Goal: Task Accomplishment & Management: Use online tool/utility

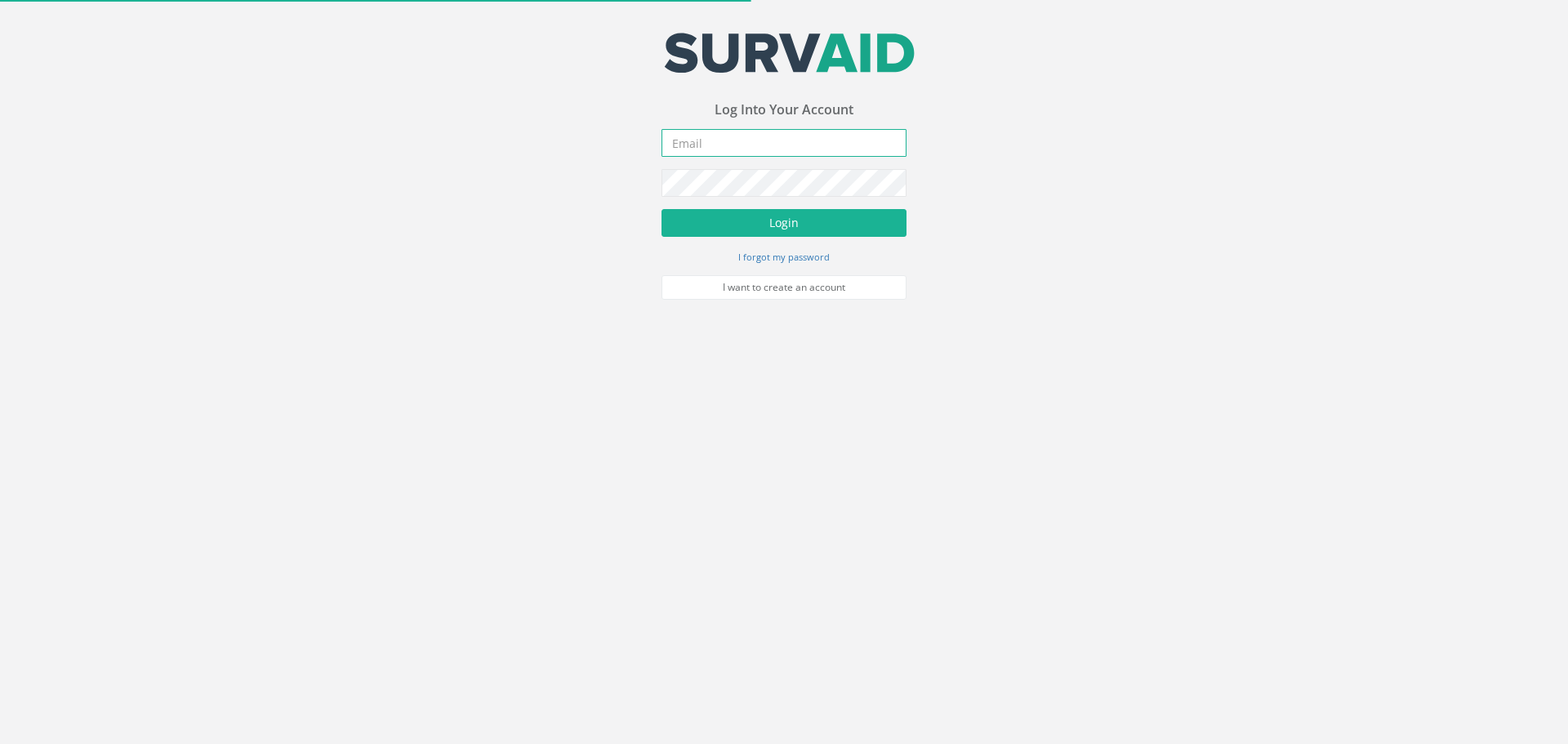
type input "[PERSON_NAME][EMAIL_ADDRESS][PERSON_NAME][DOMAIN_NAME]"
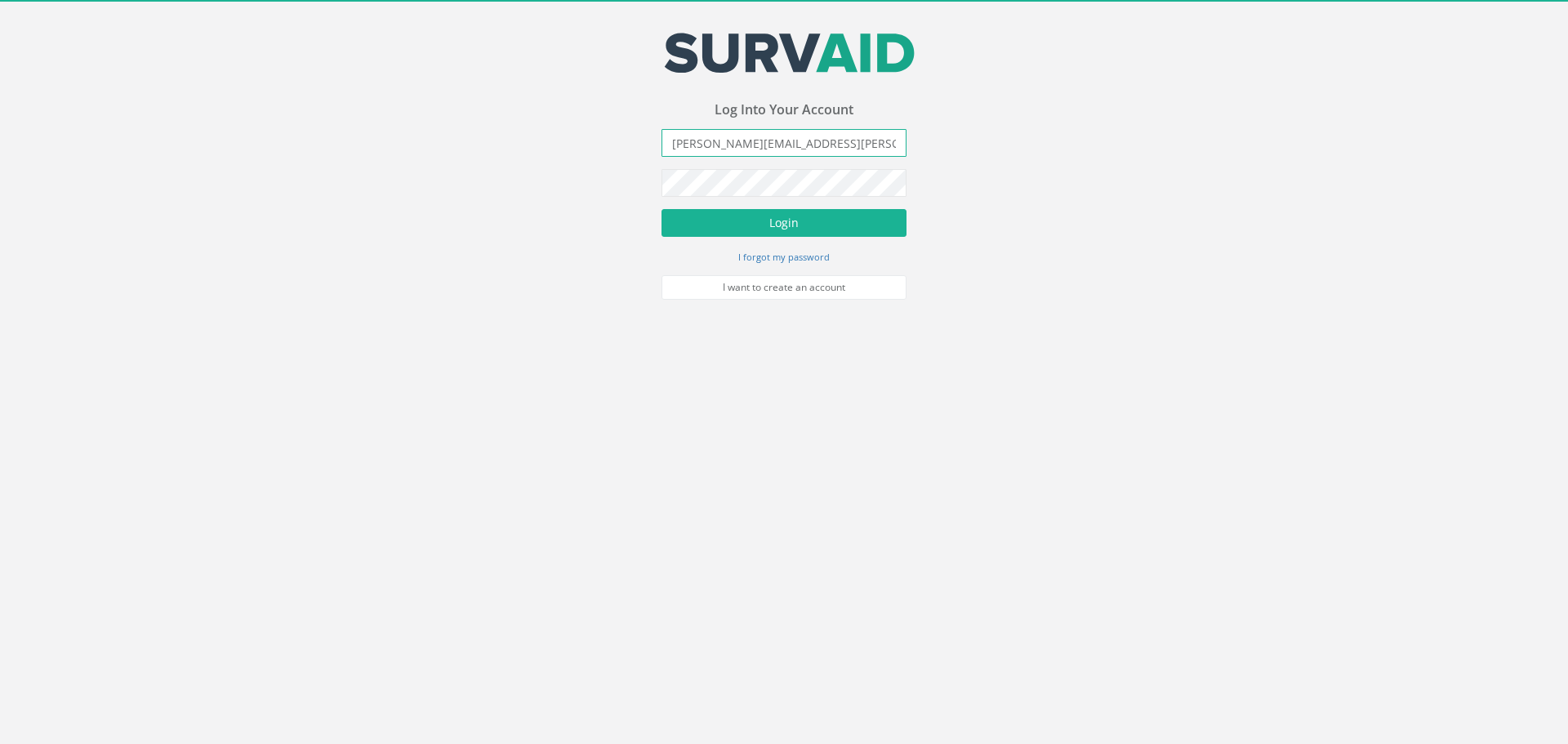
click at [712, 138] on input "[PERSON_NAME][EMAIL_ADDRESS][PERSON_NAME][DOMAIN_NAME]" at bounding box center [784, 143] width 245 height 28
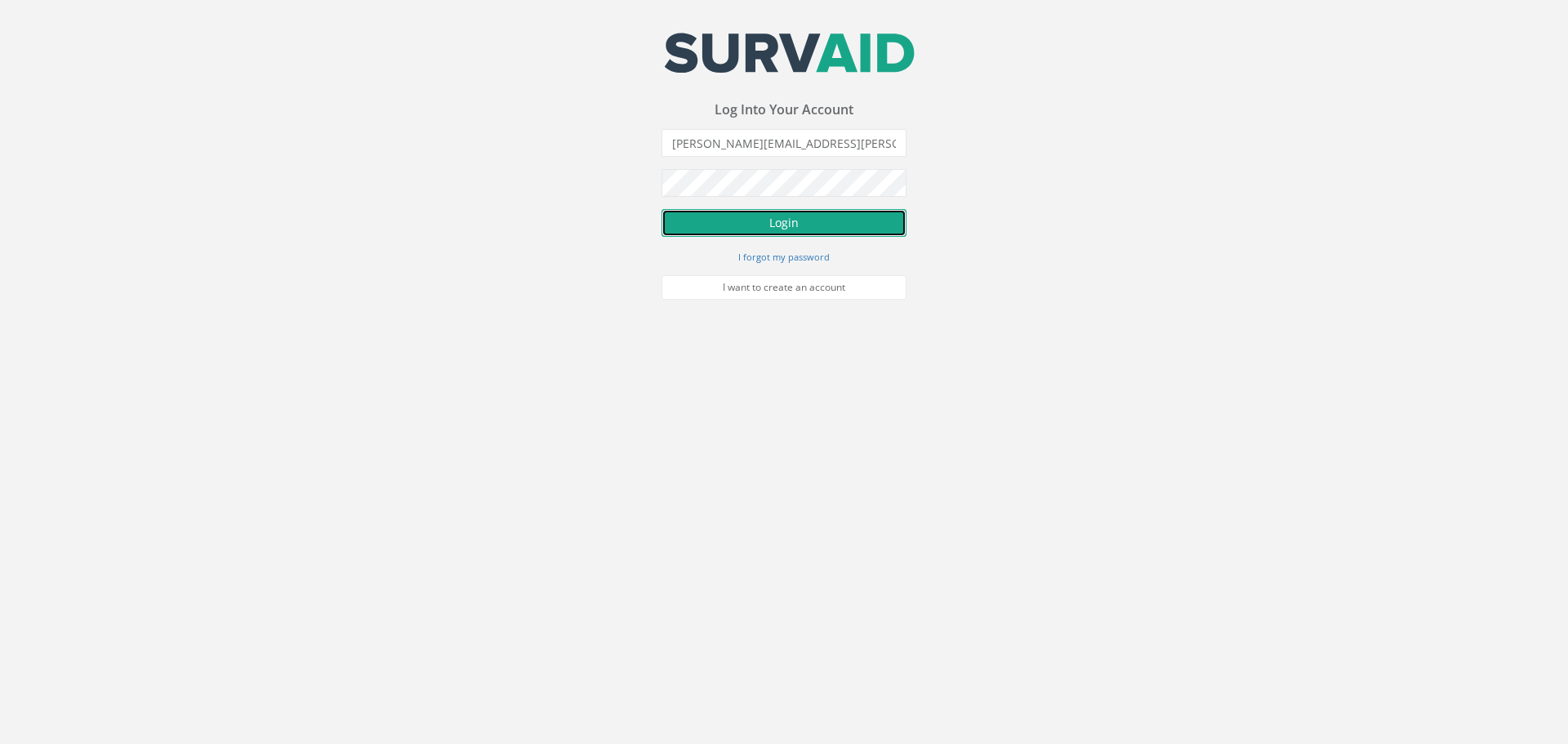
click at [713, 220] on button "Login" at bounding box center [784, 223] width 245 height 28
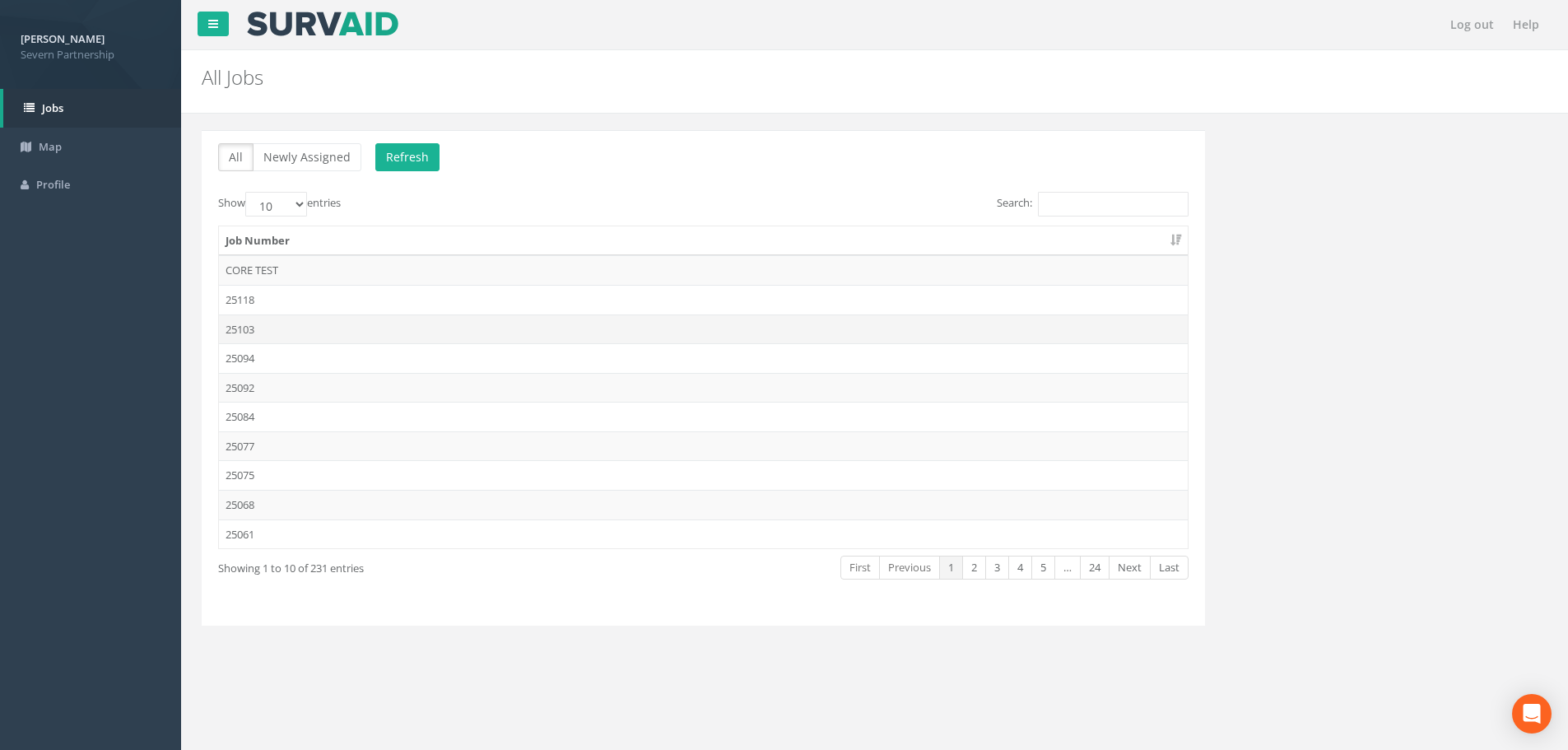
click at [593, 326] on td "25103" at bounding box center [704, 329] width 969 height 30
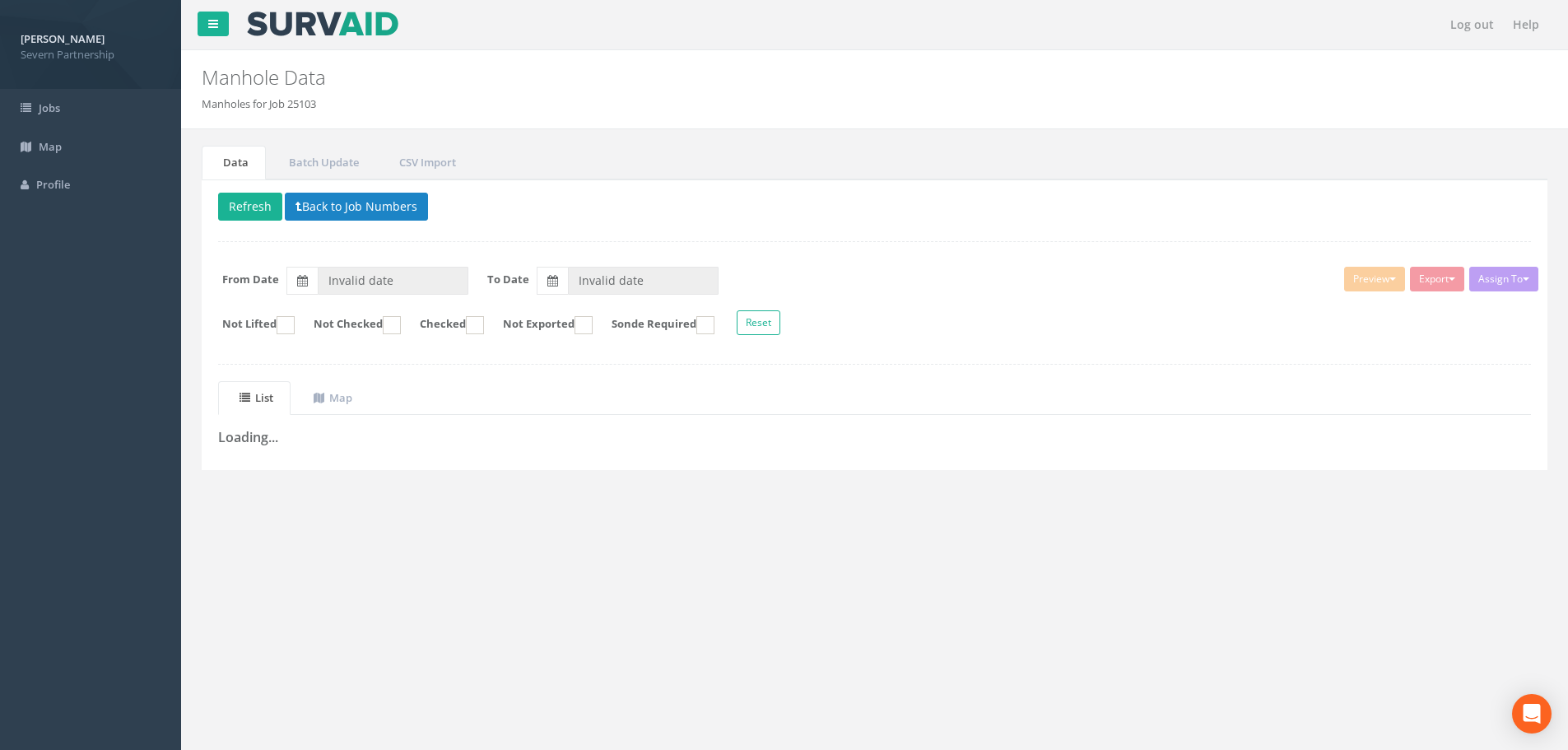
type input "[DATE]"
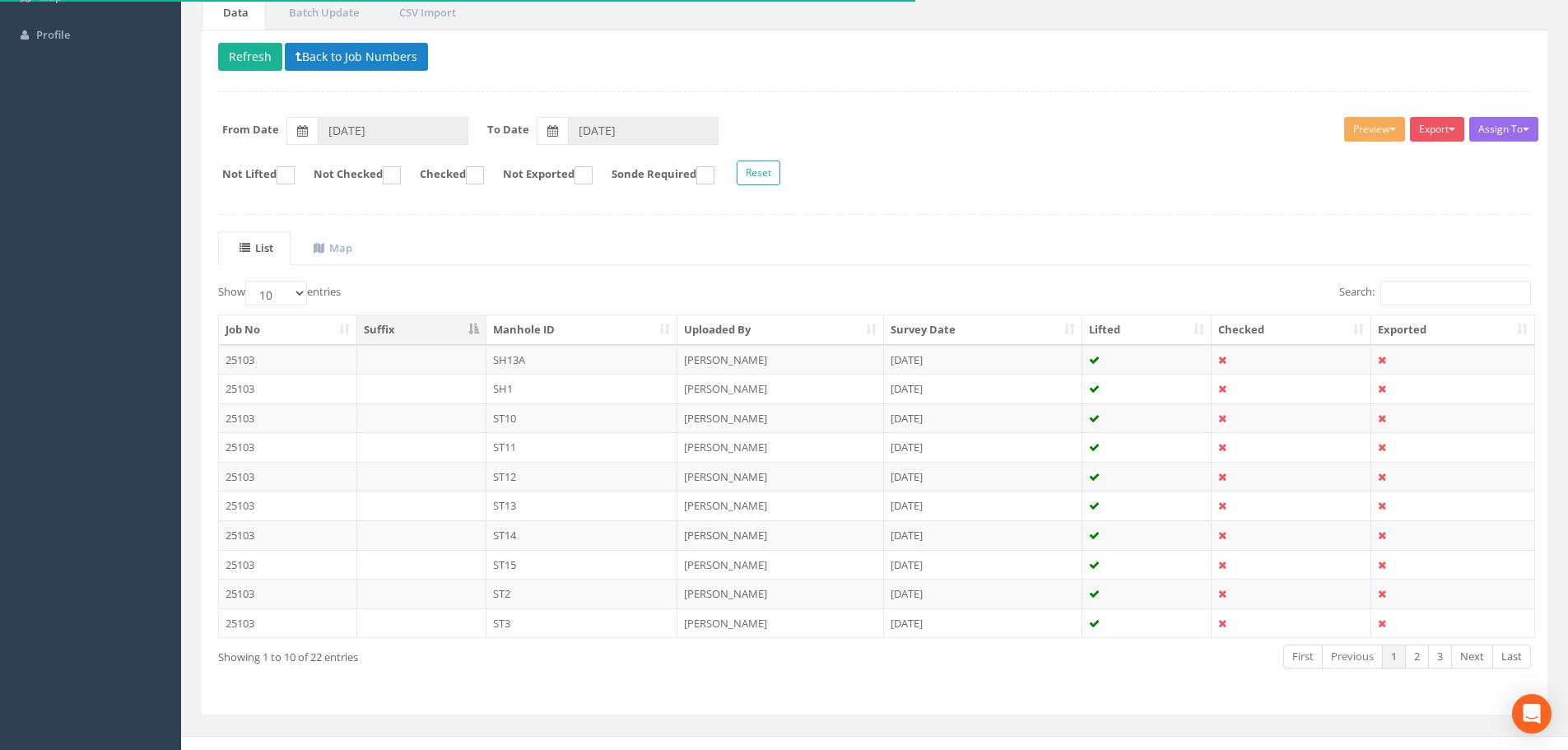
scroll to position [168, 0]
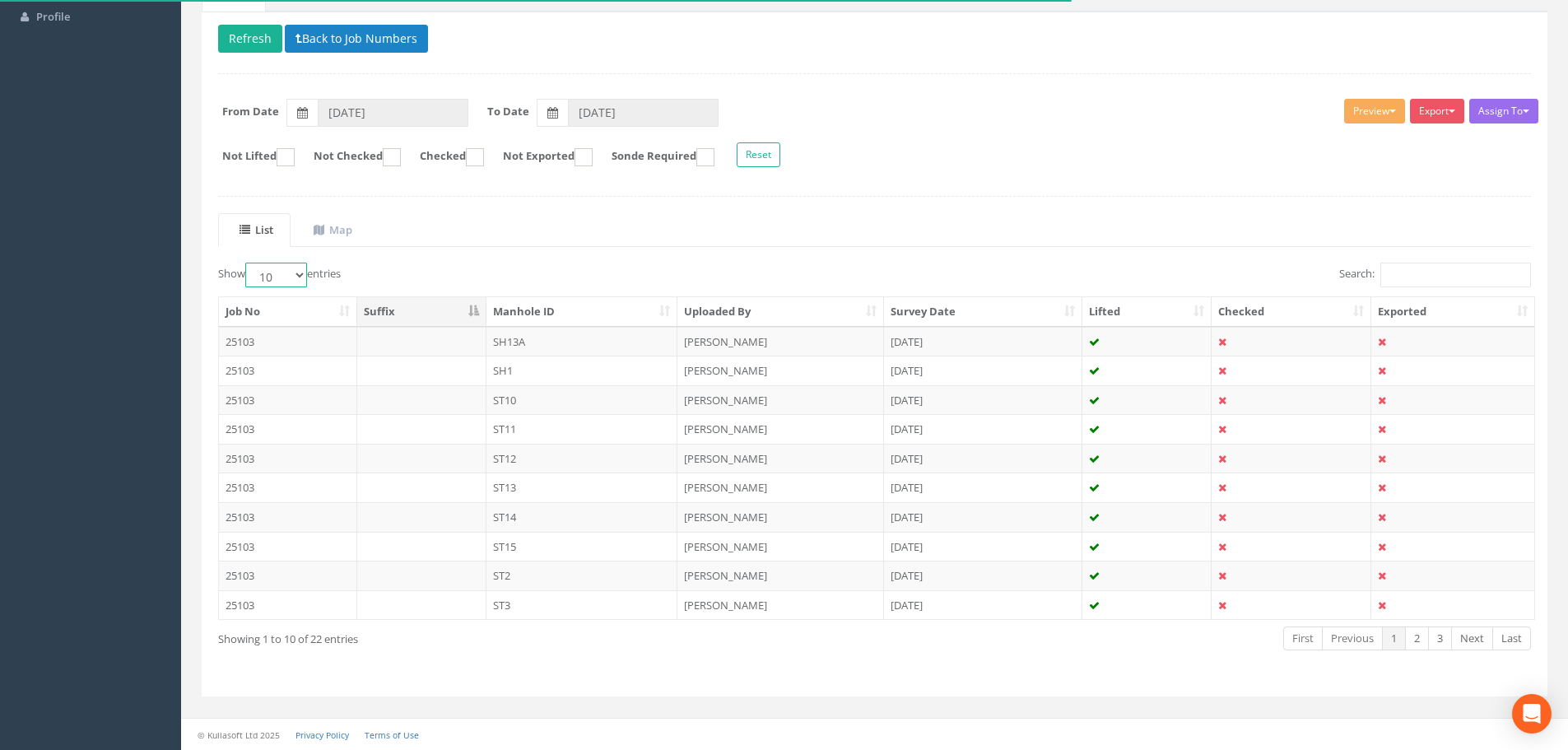
drag, startPoint x: 284, startPoint y: 275, endPoint x: 284, endPoint y: 285, distance: 10.0
click at [284, 275] on select "10 25 50 100" at bounding box center [277, 274] width 62 height 24
select select "100"
click at [248, 262] on select "10 25 50 100" at bounding box center [277, 274] width 62 height 24
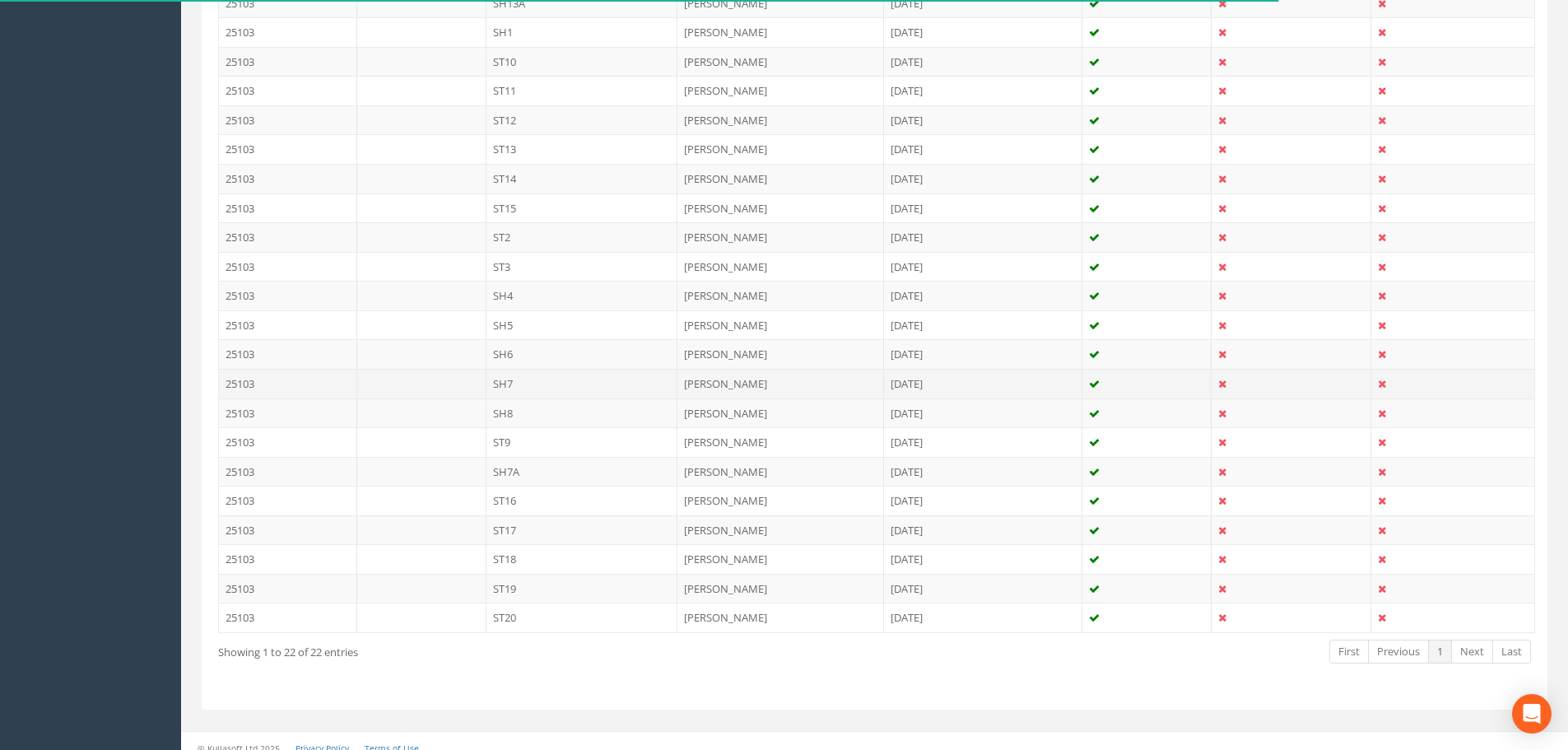
scroll to position [520, 0]
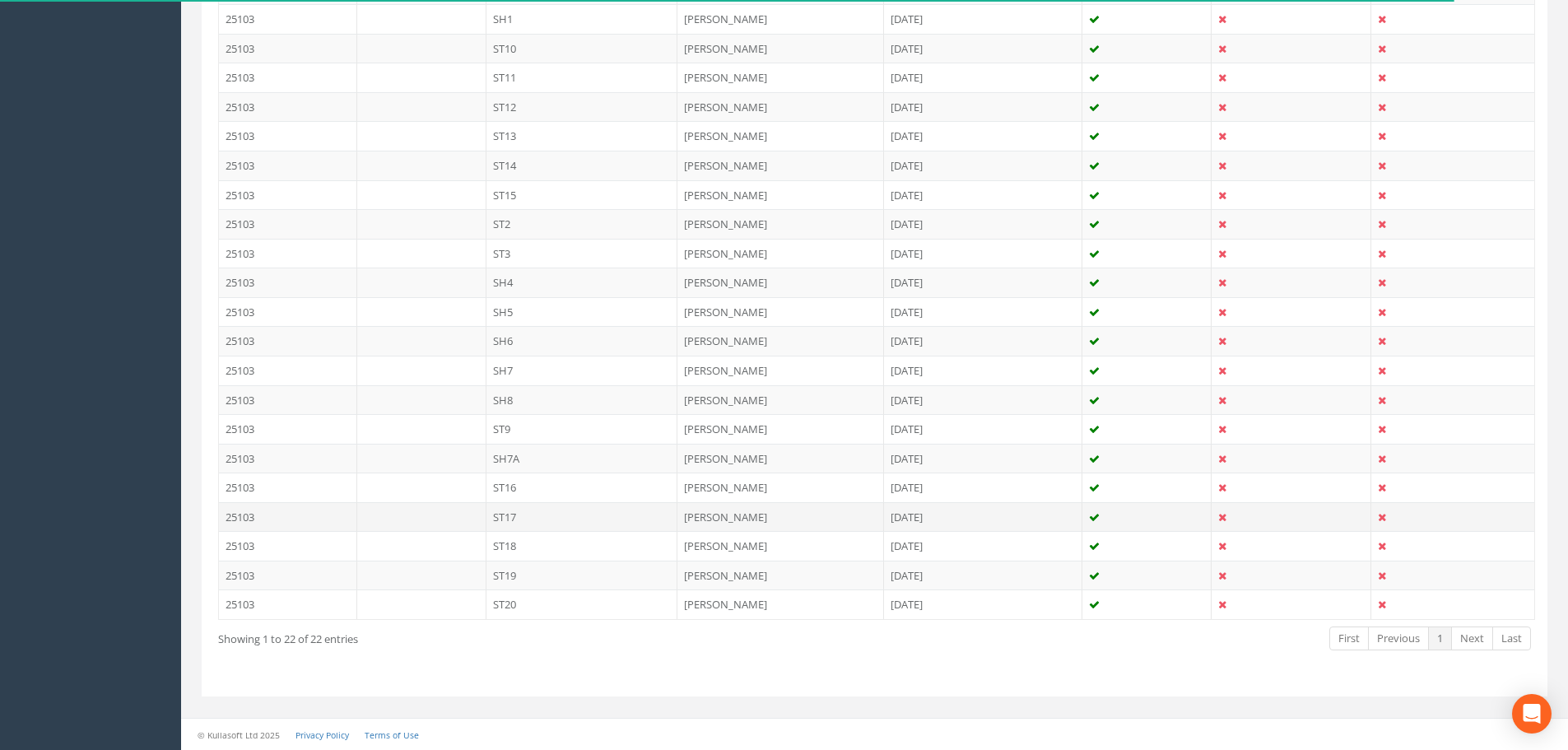
click at [587, 521] on td "ST17" at bounding box center [583, 517] width 192 height 30
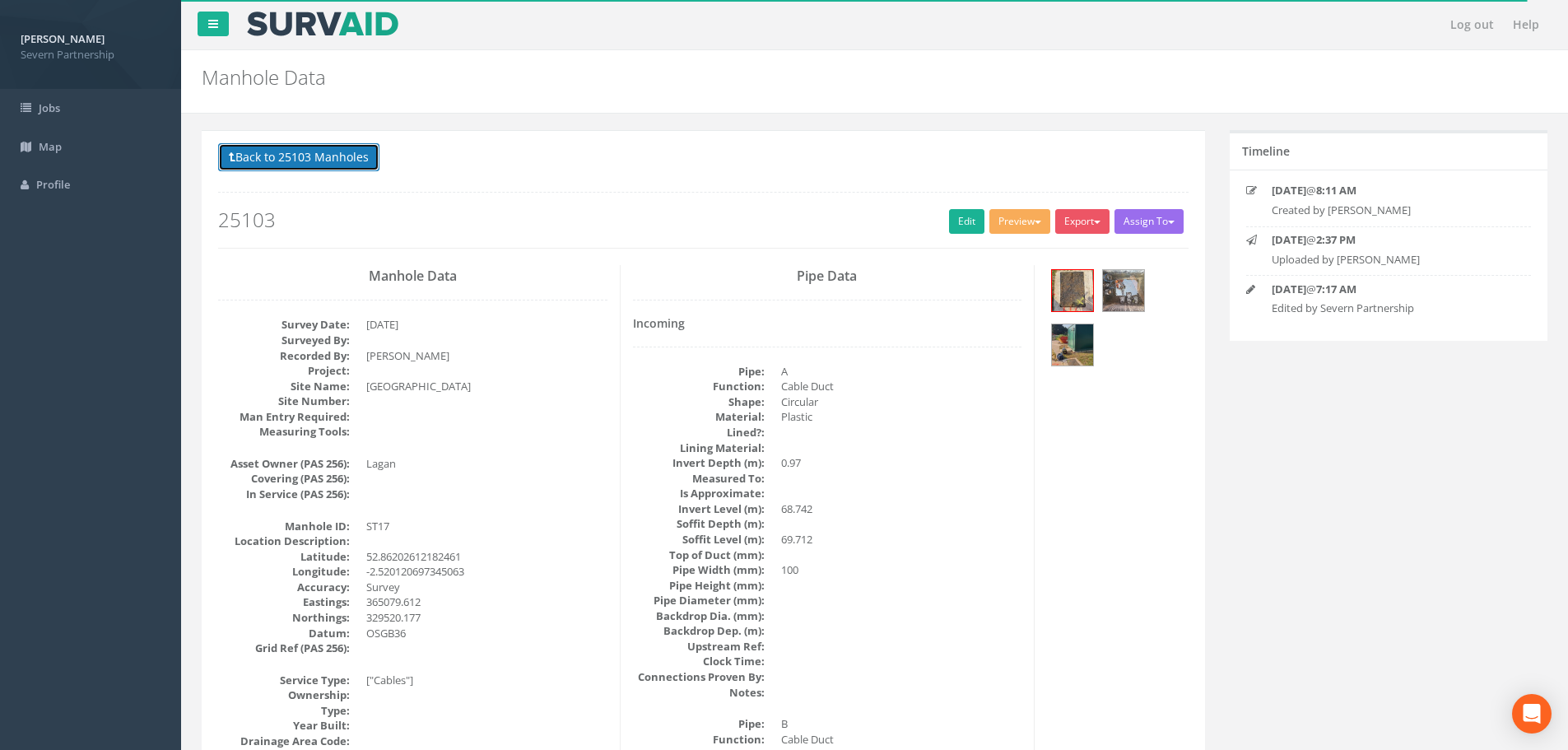
click at [287, 170] on button "Back to 25103 Manholes" at bounding box center [299, 157] width 161 height 28
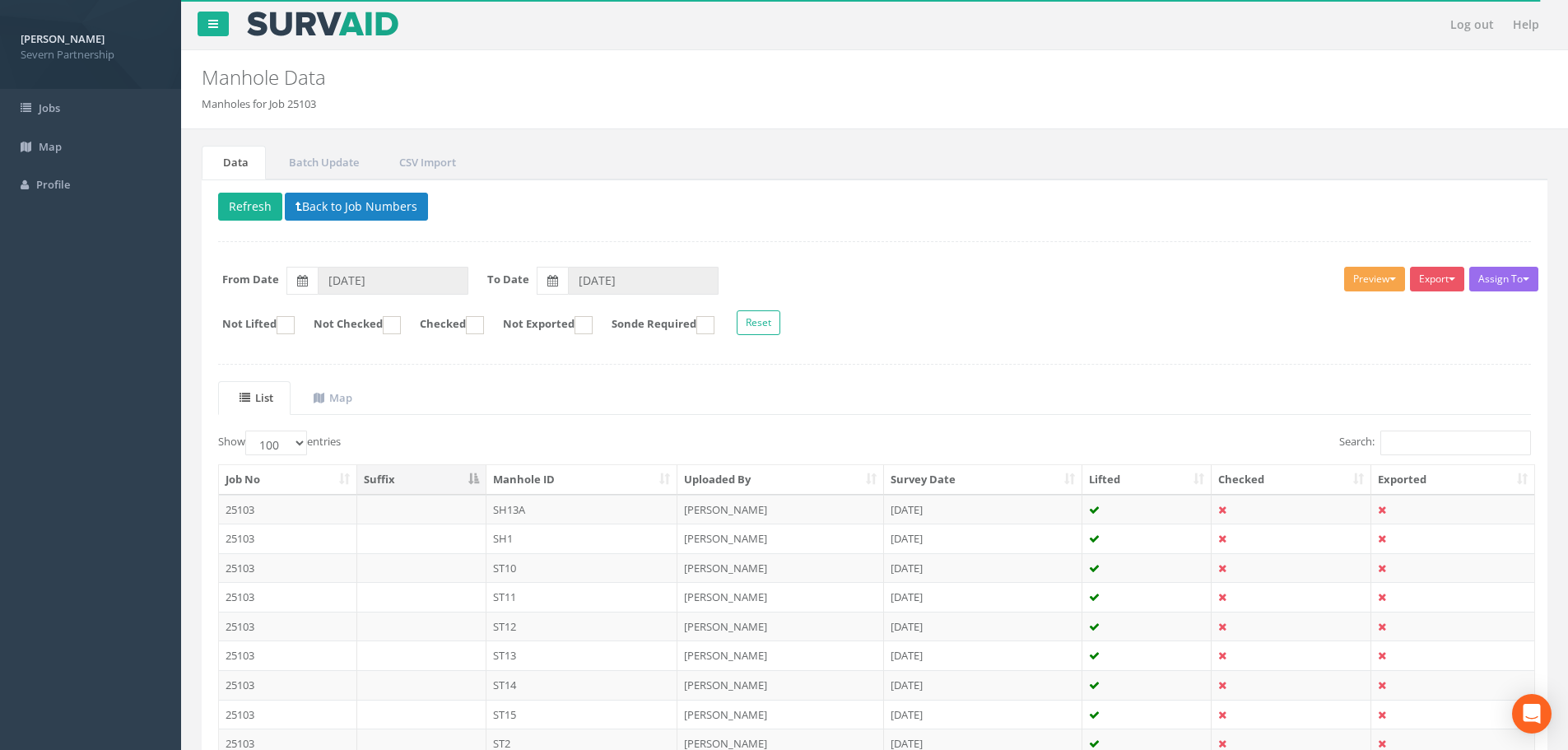
click at [1375, 288] on button "Preview" at bounding box center [1375, 279] width 61 height 24
click at [1357, 316] on link "SP Manhole" at bounding box center [1344, 313] width 125 height 25
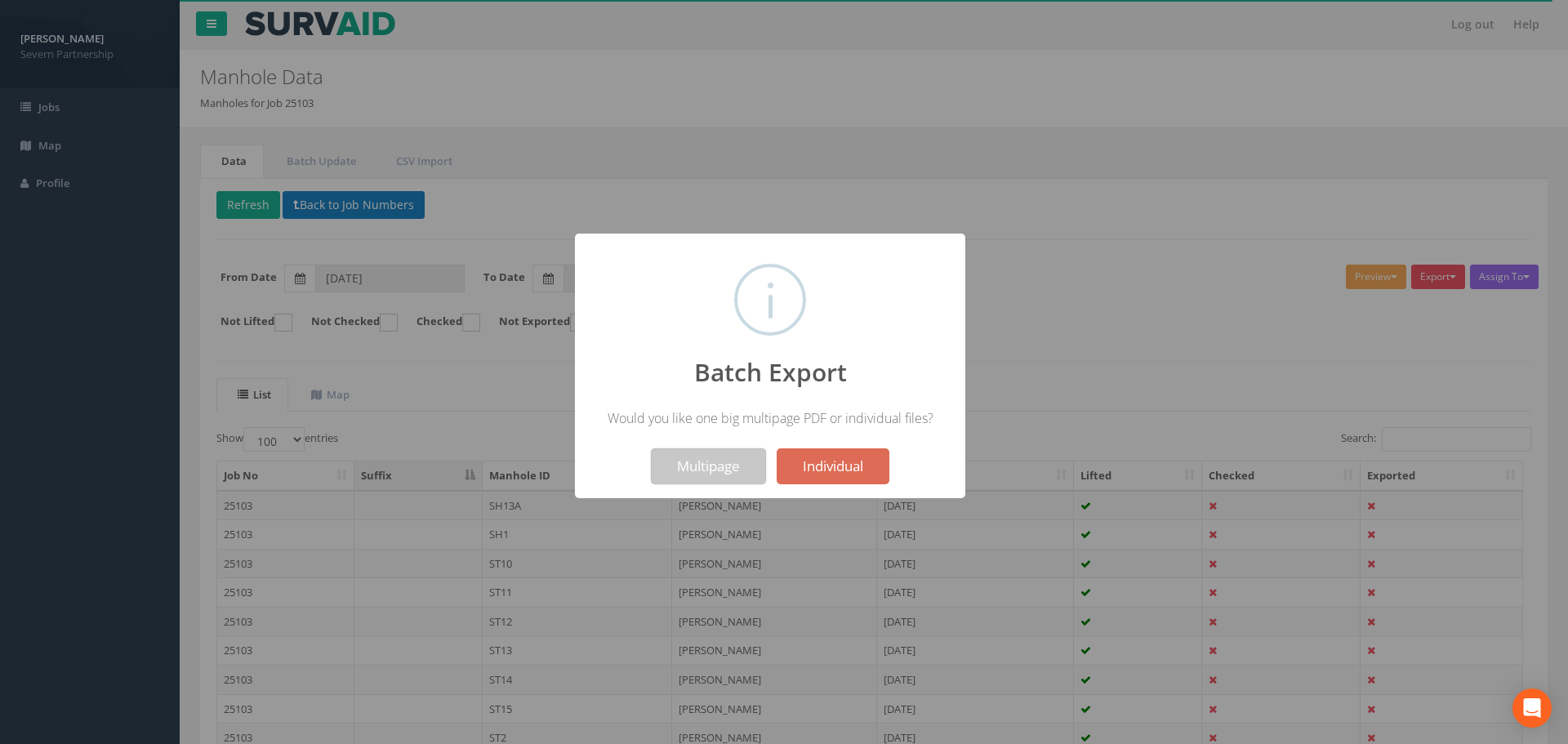
click at [700, 462] on button "Multipage" at bounding box center [709, 465] width 116 height 36
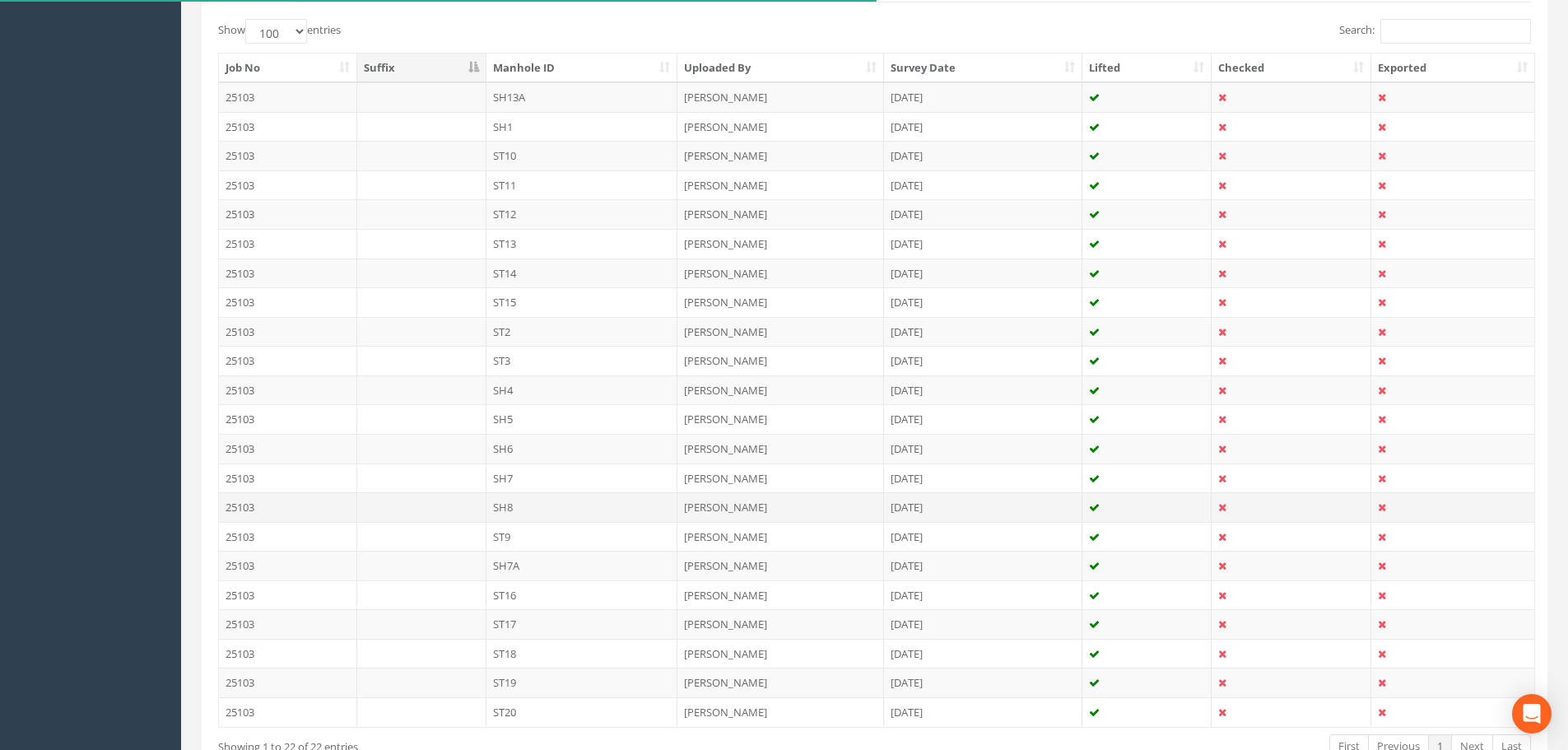
scroll to position [572, 0]
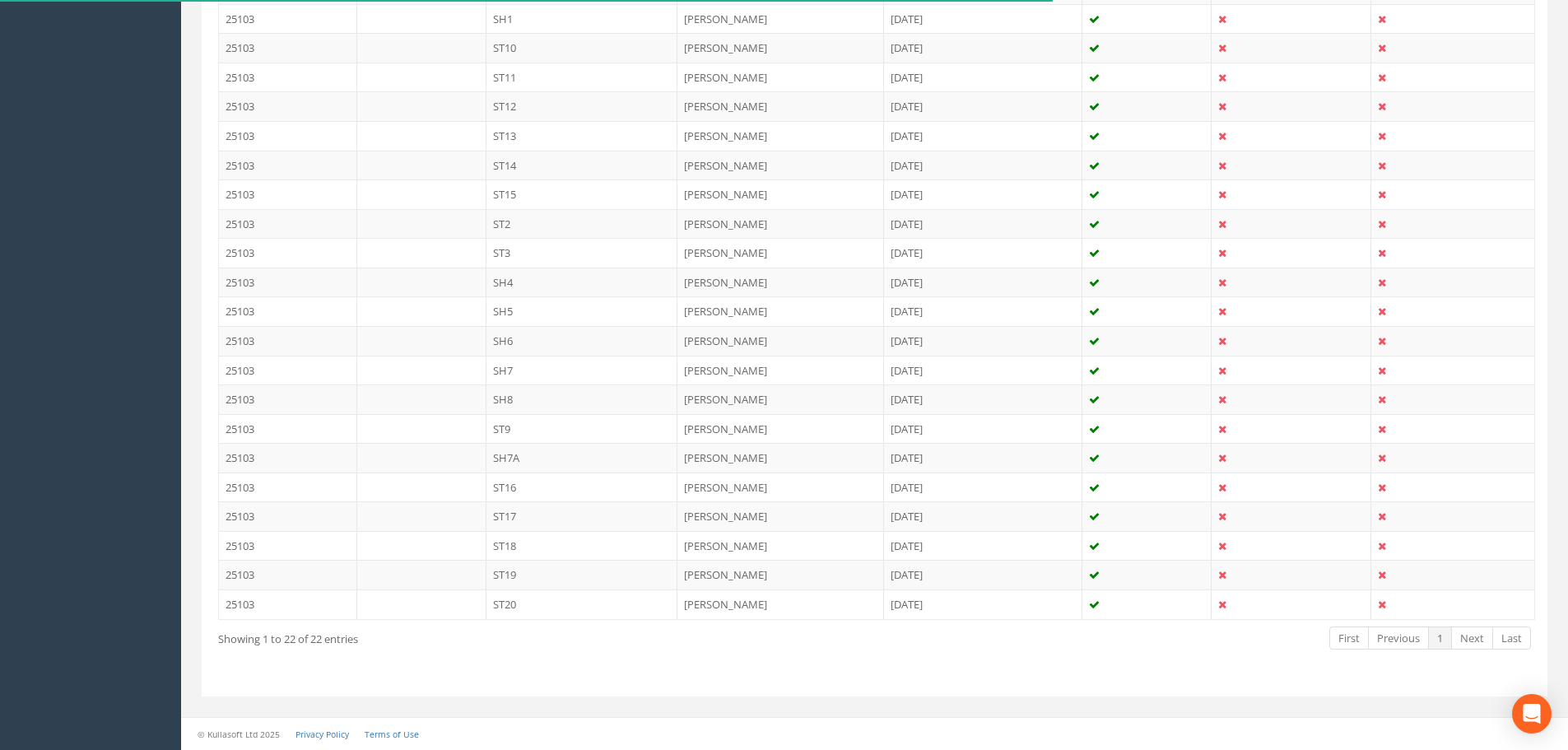
click at [540, 574] on td "ST19" at bounding box center [583, 575] width 192 height 30
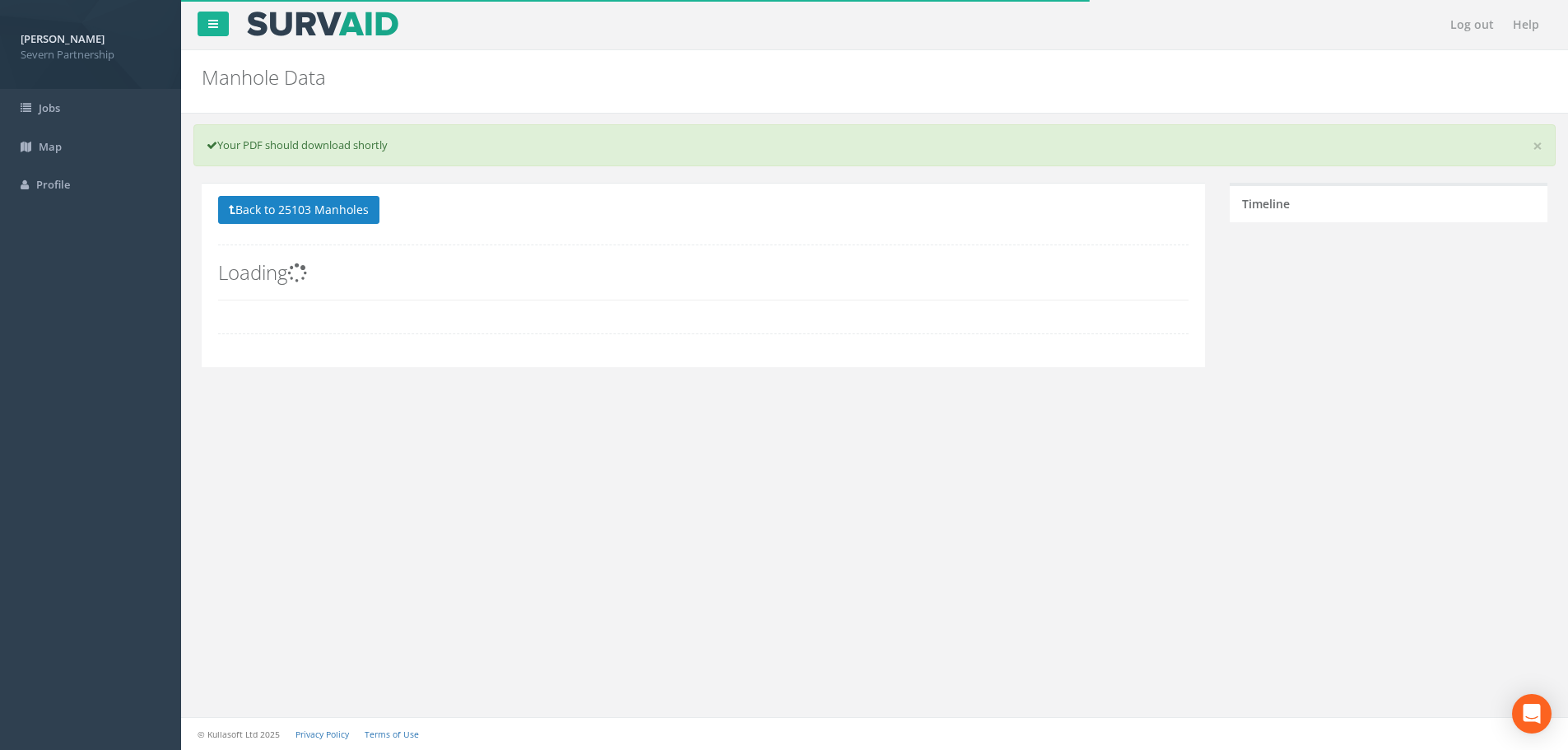
scroll to position [0, 0]
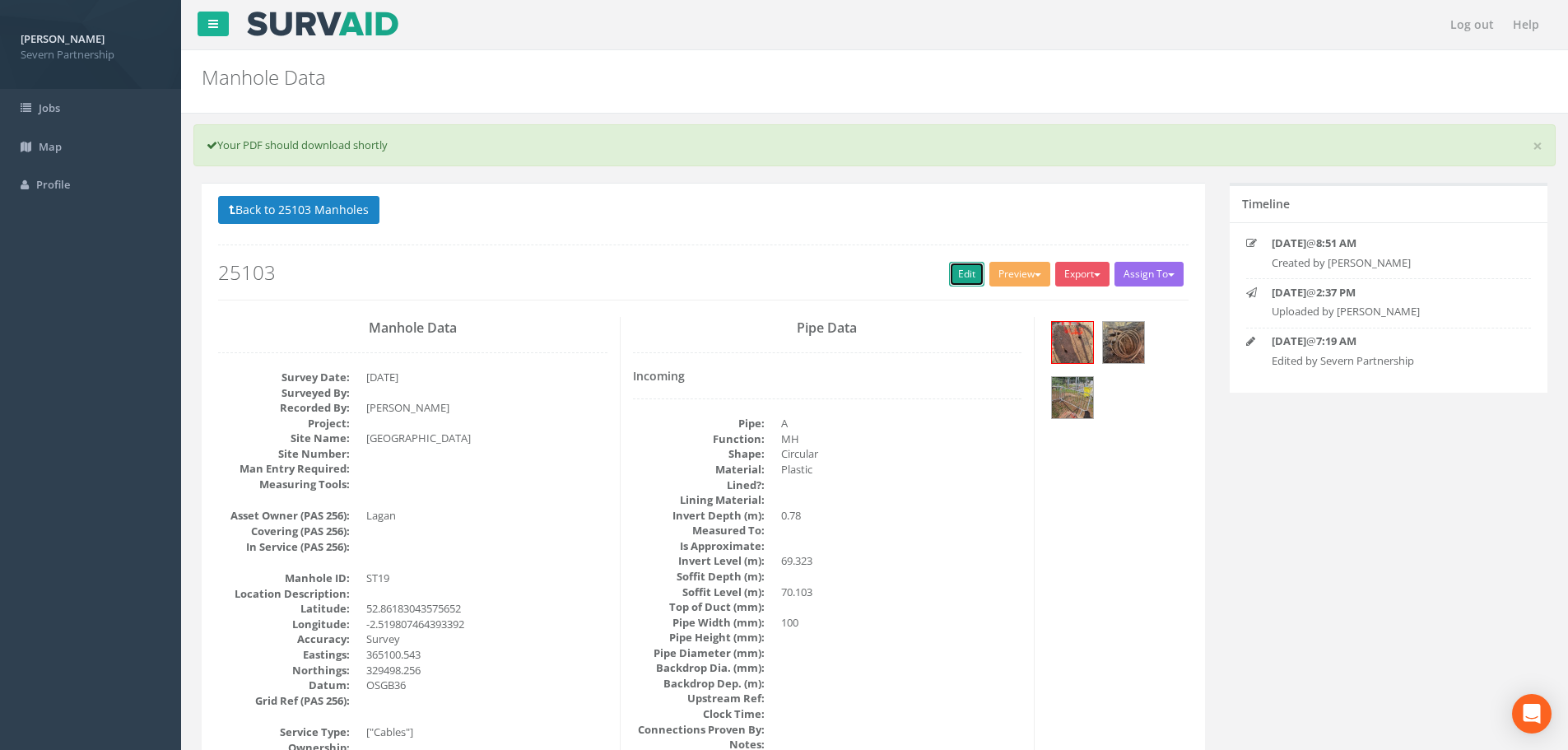
click at [961, 268] on link "Edit" at bounding box center [967, 274] width 35 height 24
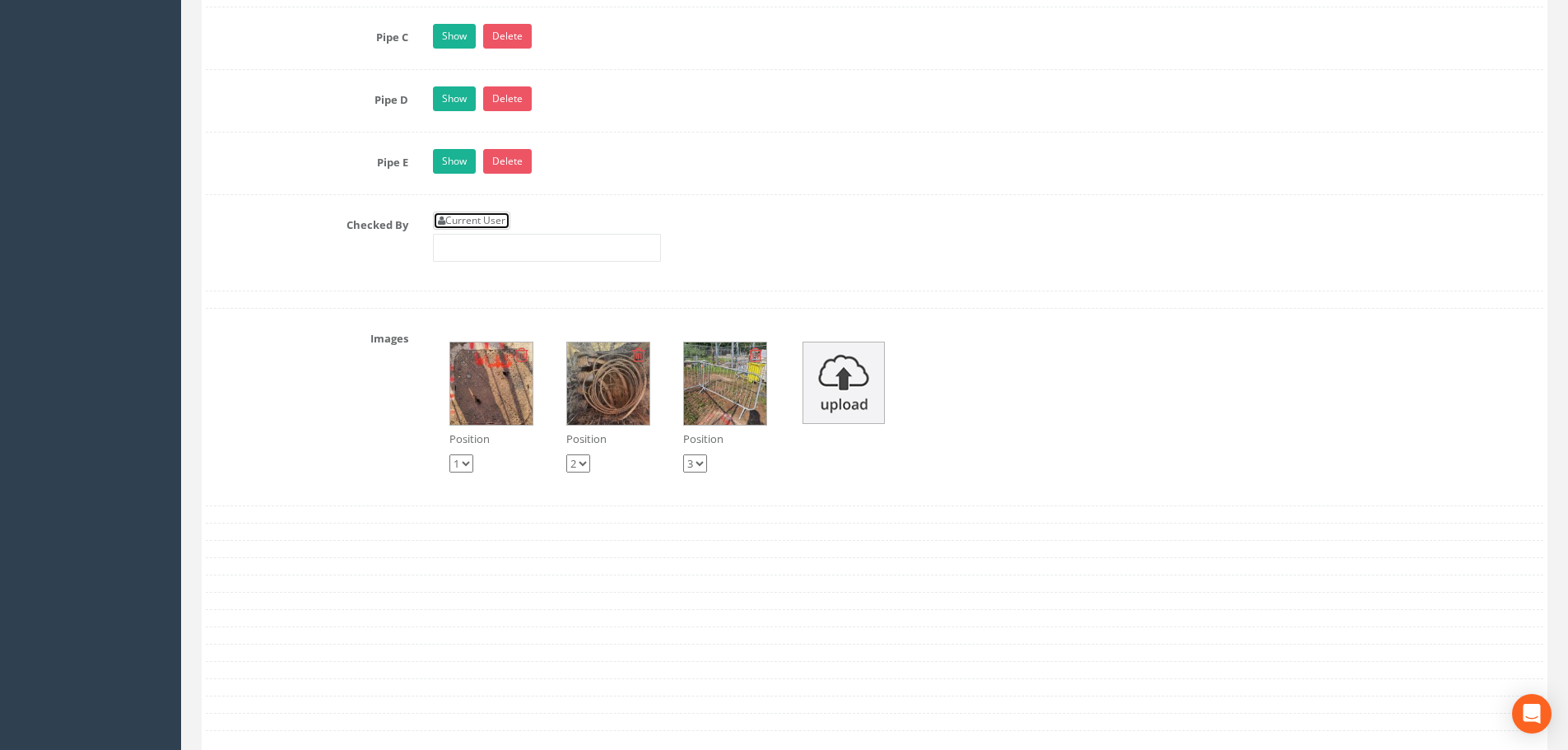
drag, startPoint x: 469, startPoint y: 213, endPoint x: 475, endPoint y: 226, distance: 14.3
click at [469, 214] on link "Current User" at bounding box center [472, 221] width 78 height 18
type input "[PERSON_NAME]"
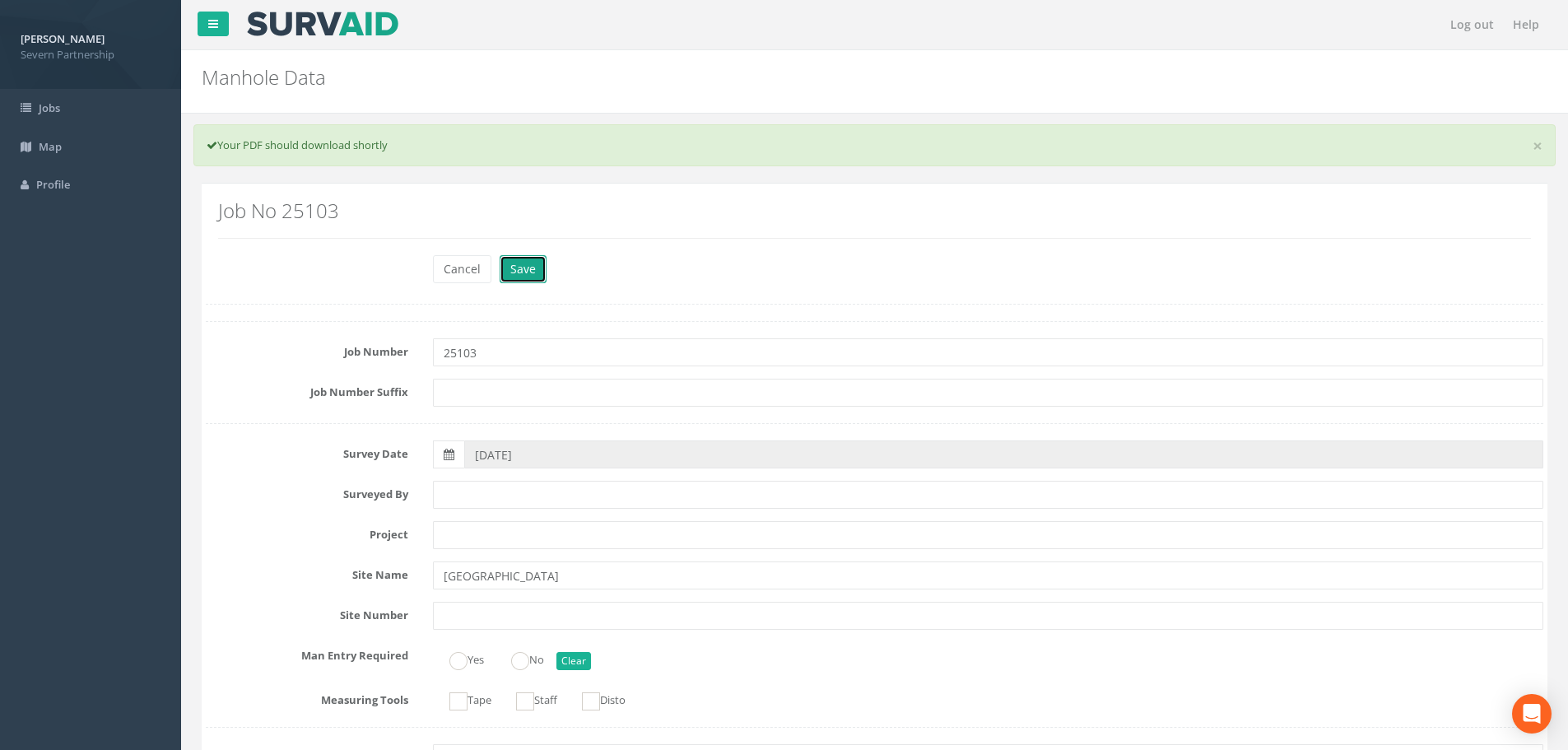
click at [511, 279] on button "Save" at bounding box center [523, 269] width 47 height 28
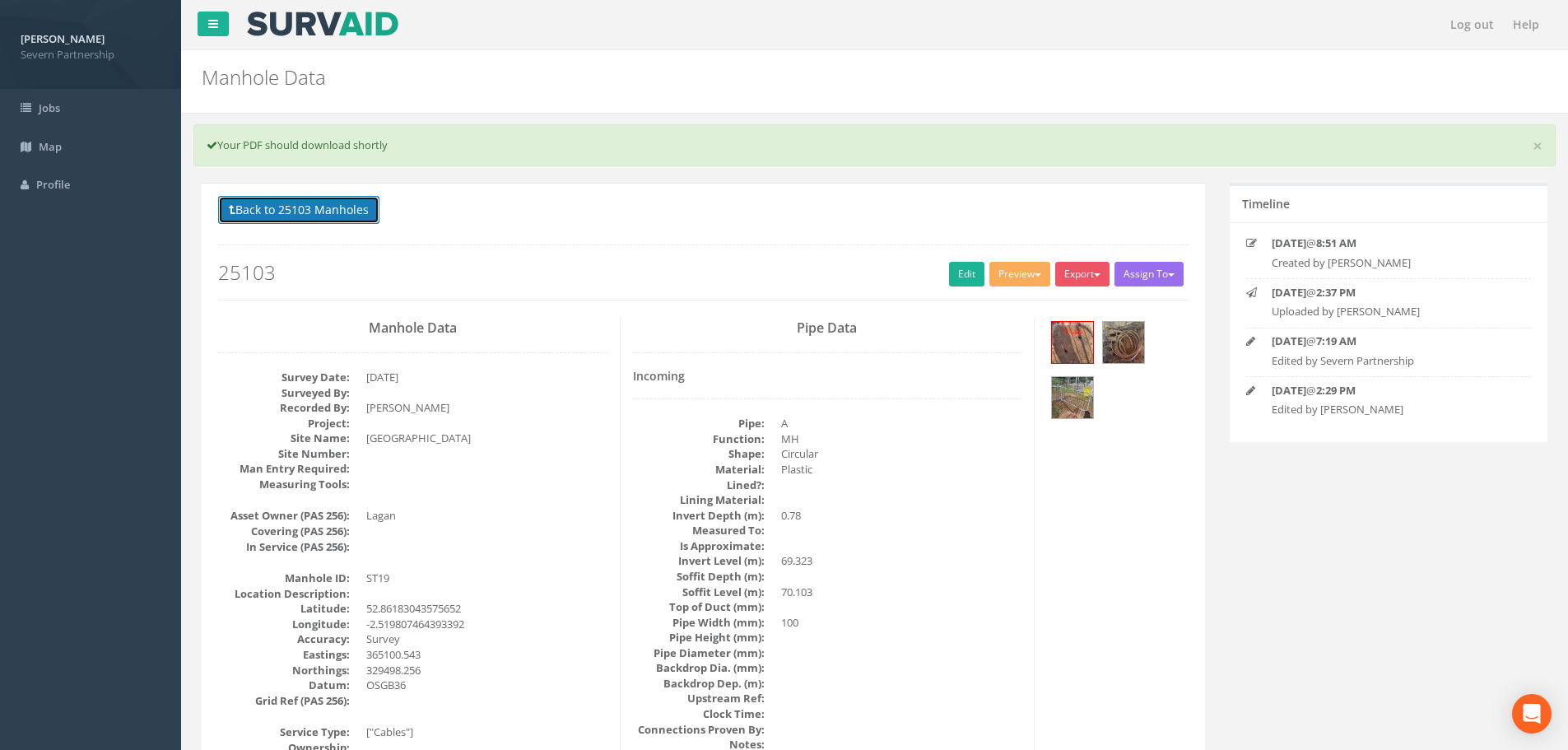
click at [294, 214] on button "Back to 25103 Manholes" at bounding box center [299, 210] width 161 height 28
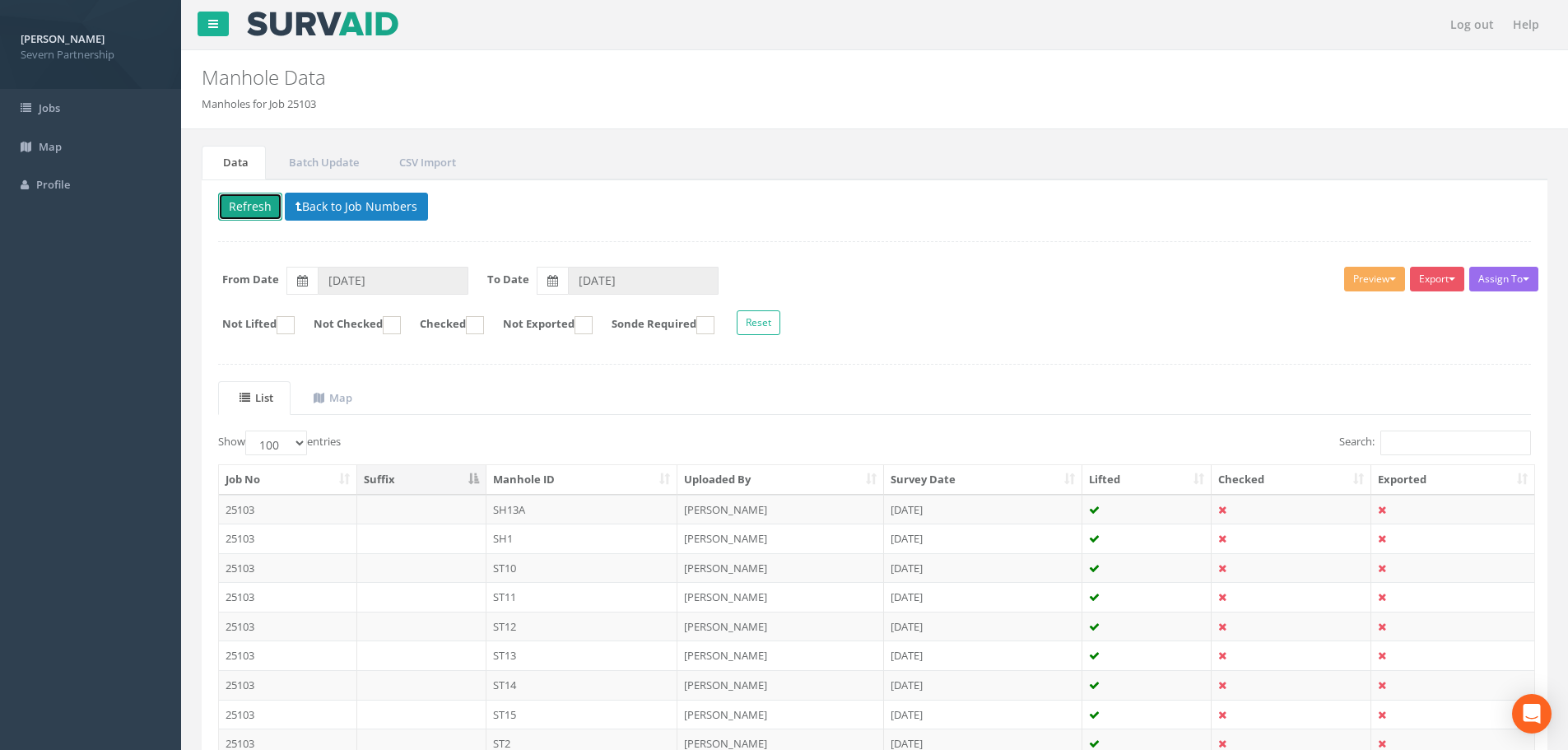
click at [257, 209] on button "Refresh" at bounding box center [250, 206] width 64 height 28
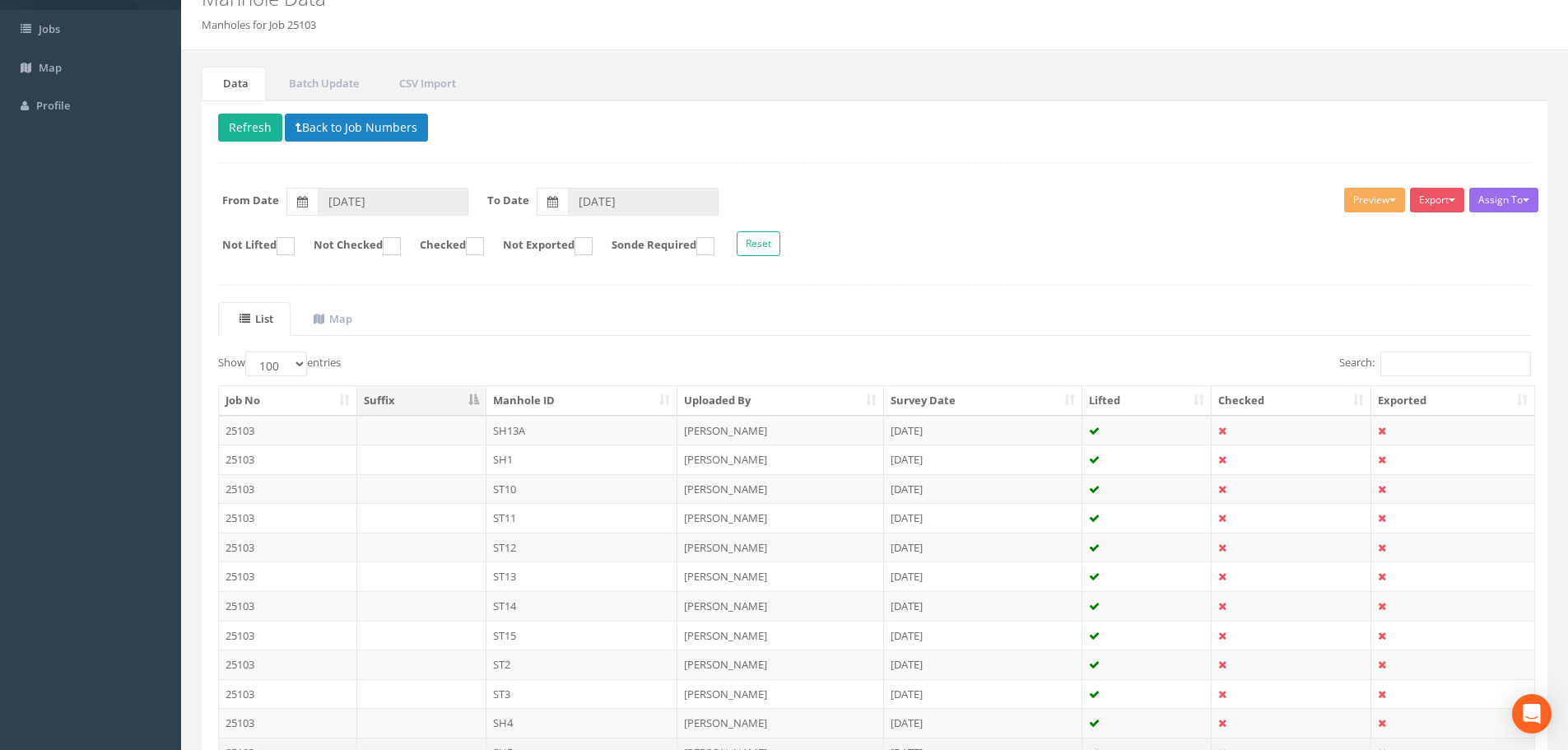
scroll to position [247, 0]
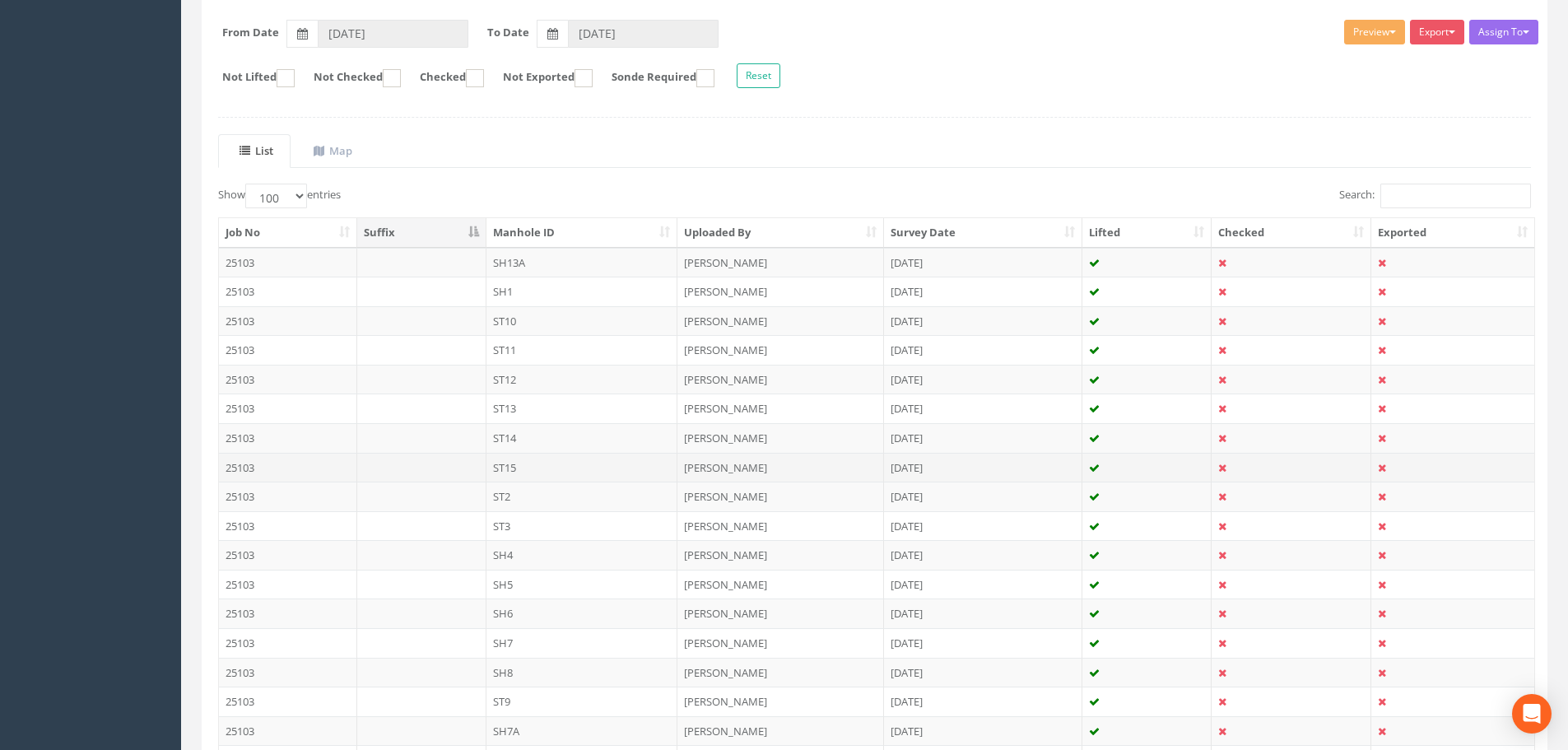
click at [578, 468] on td "ST15" at bounding box center [583, 467] width 192 height 30
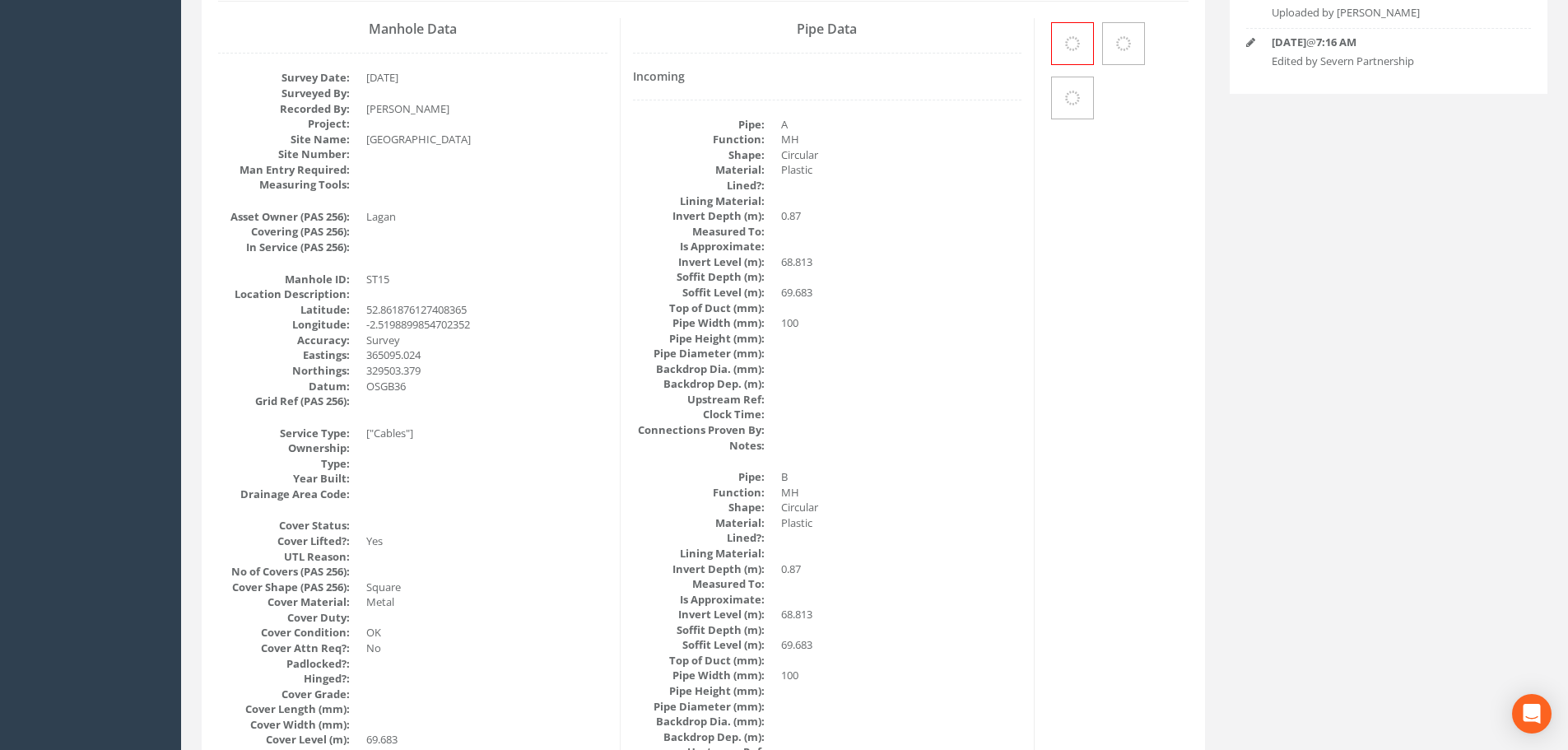
scroll to position [0, 0]
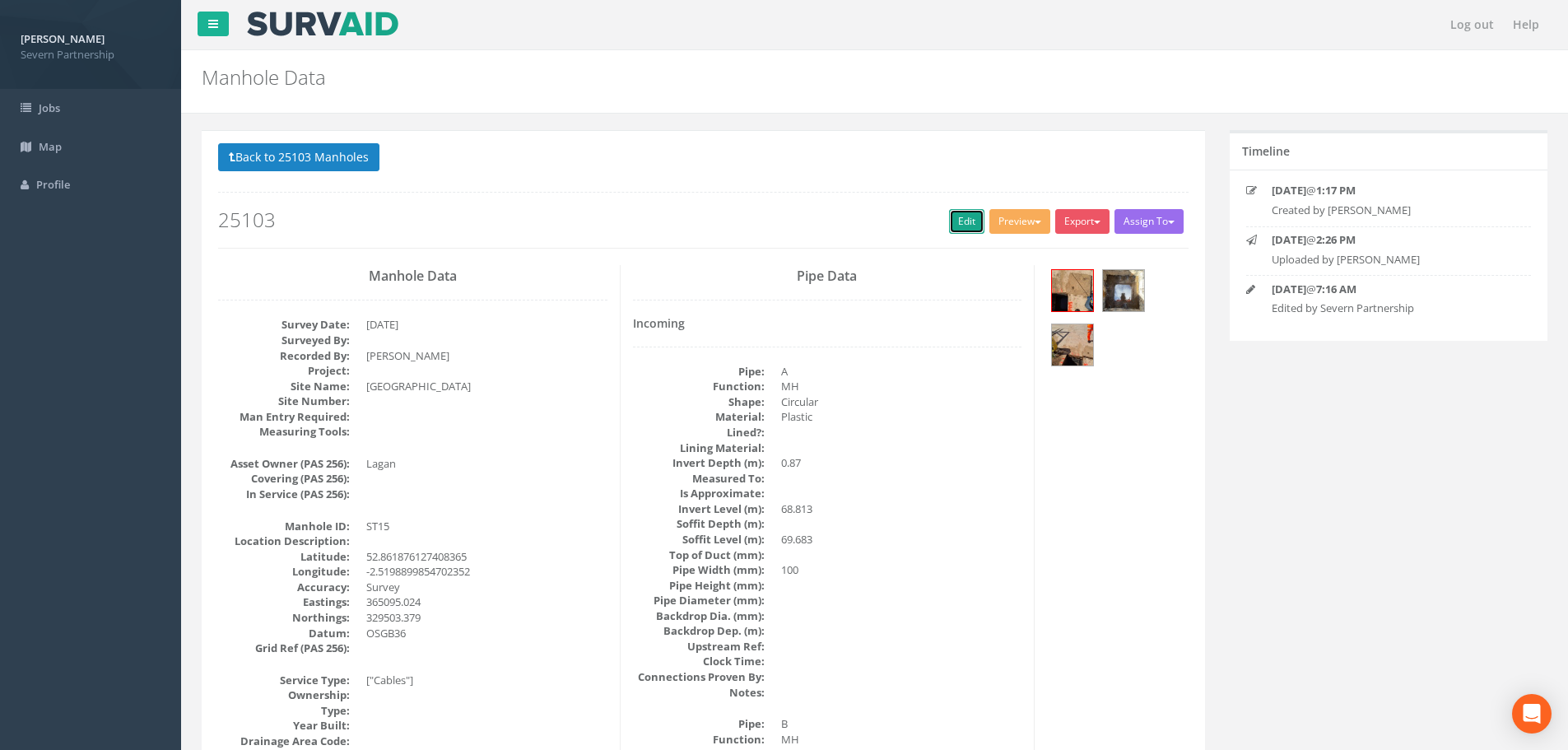
click at [962, 225] on link "Edit" at bounding box center [967, 221] width 35 height 24
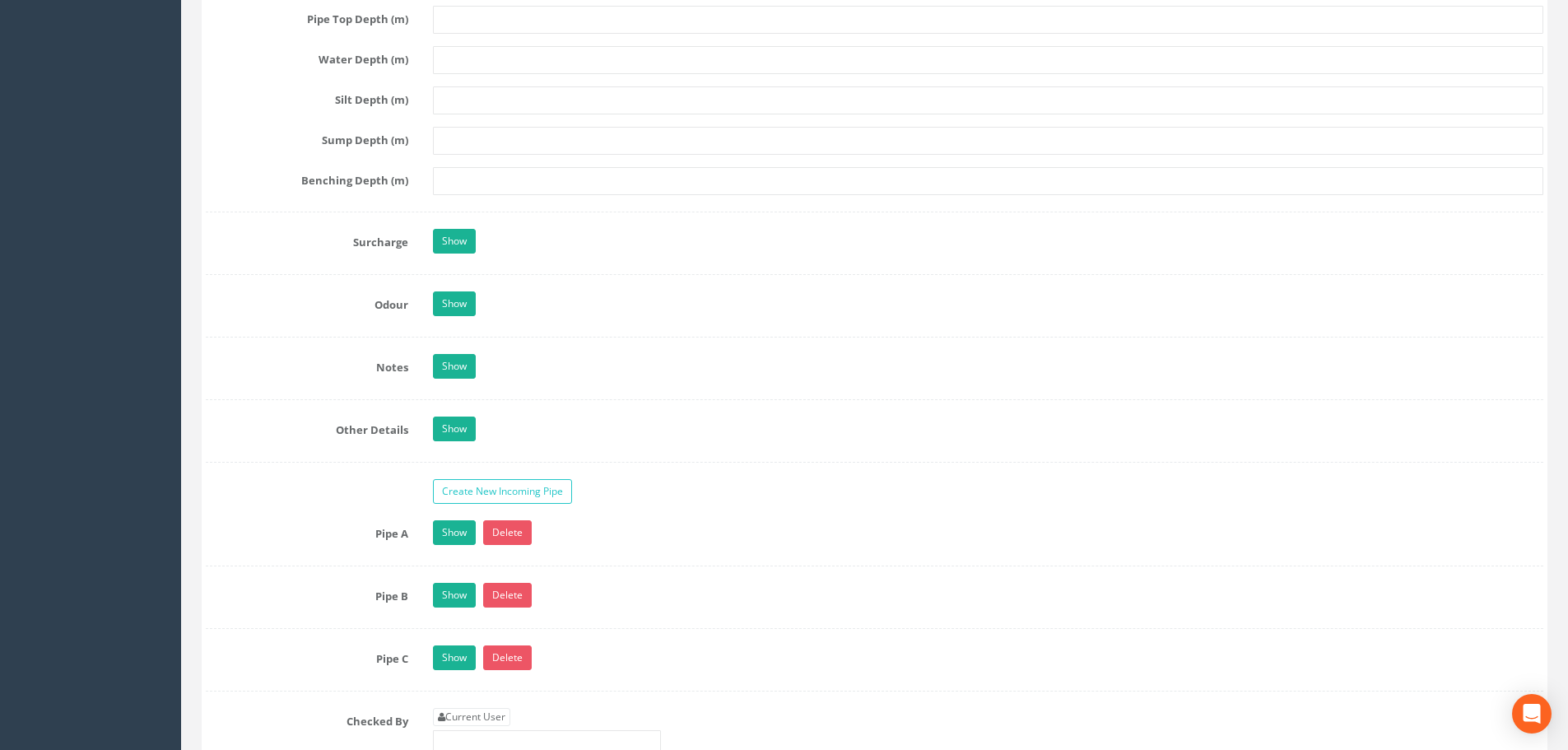
scroll to position [2389, 0]
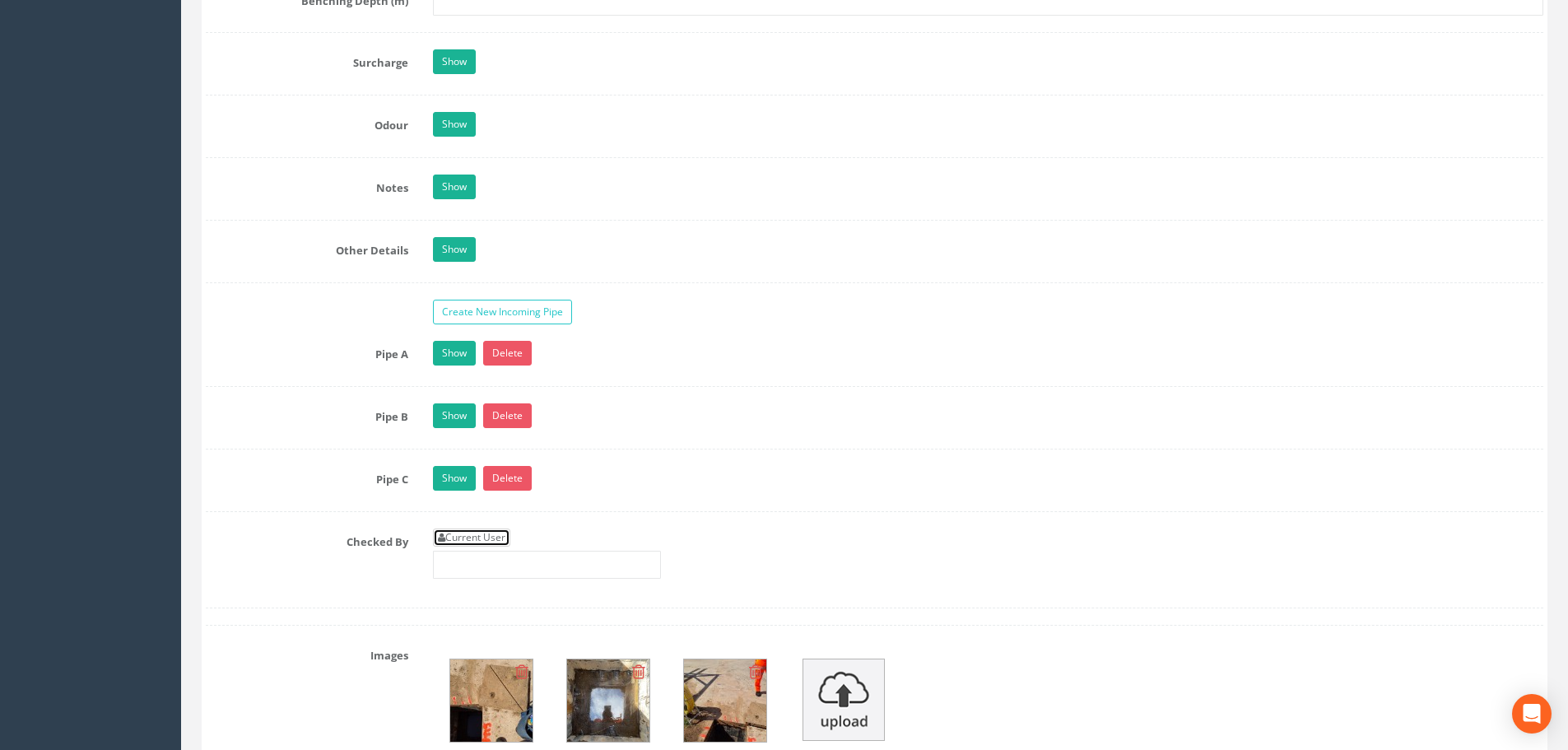
click at [480, 538] on link "Current User" at bounding box center [472, 537] width 78 height 18
type input "[PERSON_NAME]"
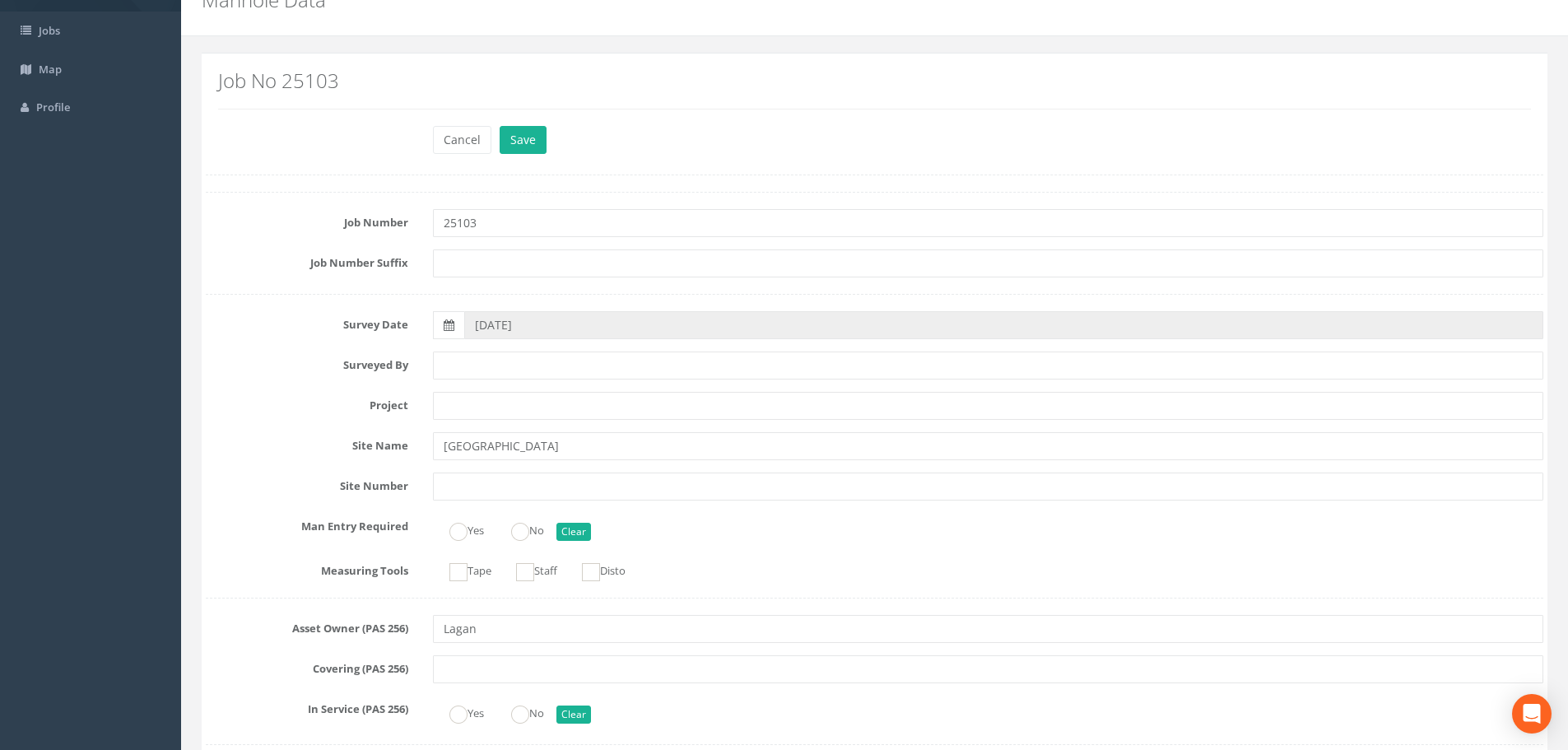
scroll to position [0, 0]
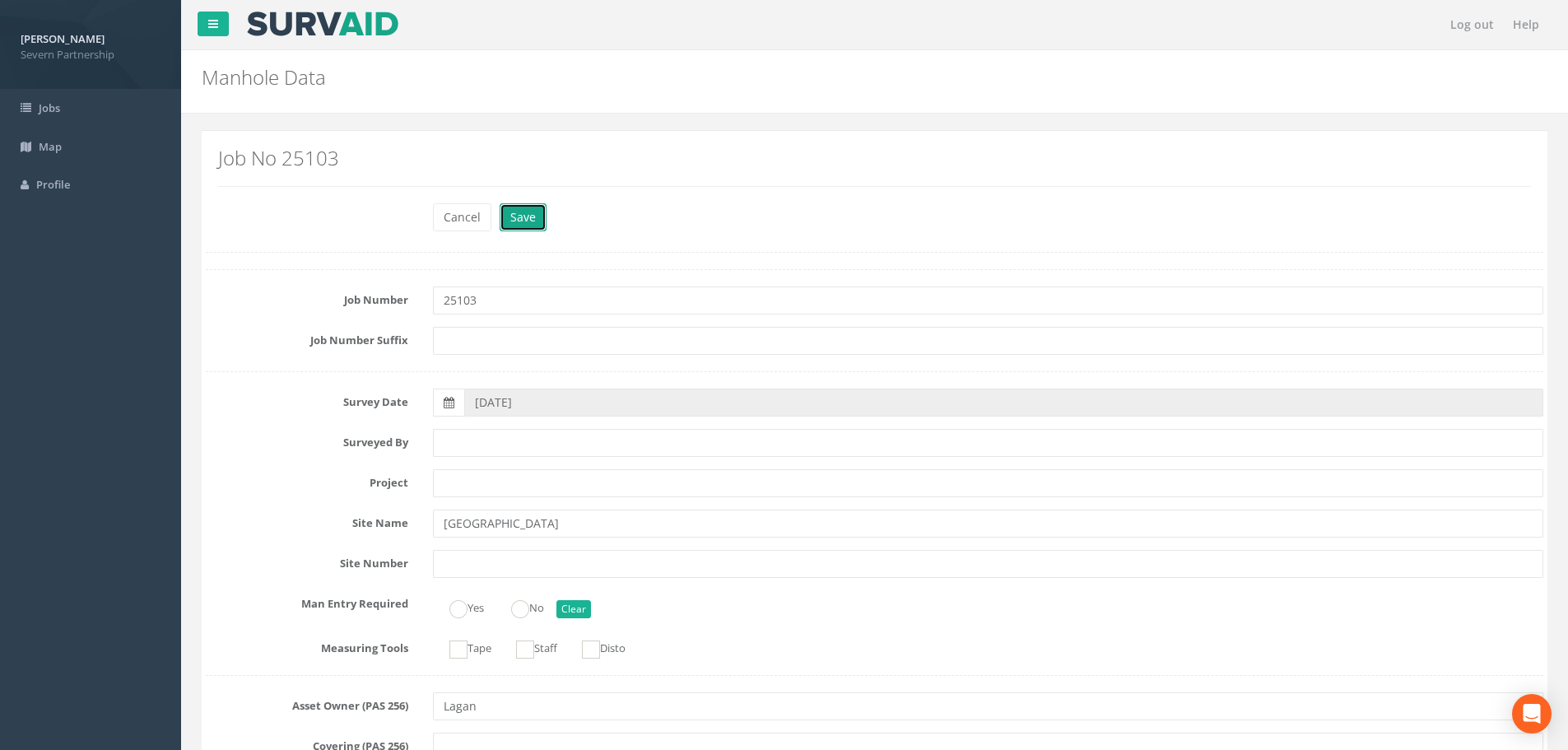
click at [516, 224] on button "Save" at bounding box center [523, 217] width 47 height 28
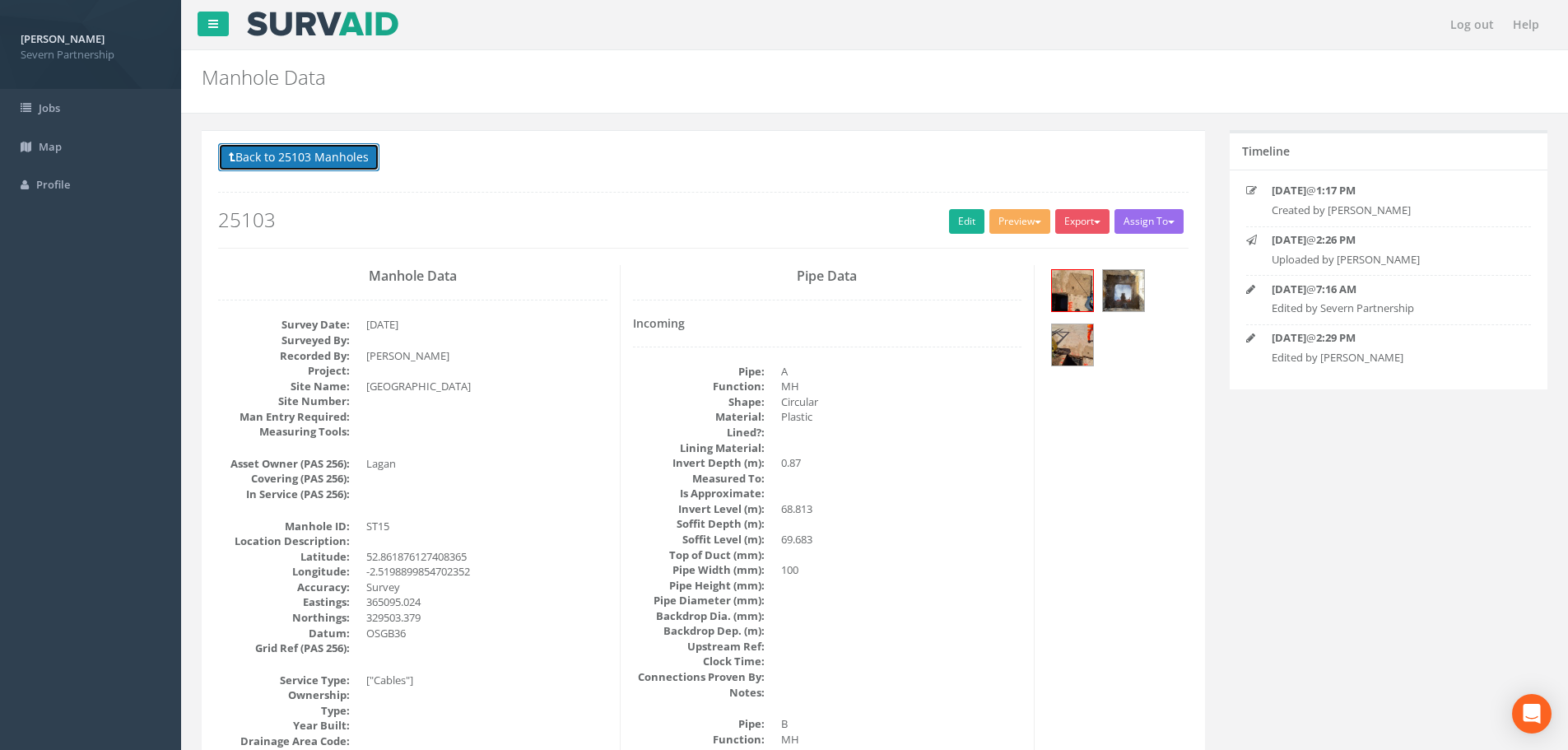
click at [295, 161] on button "Back to 25103 Manholes" at bounding box center [299, 157] width 161 height 28
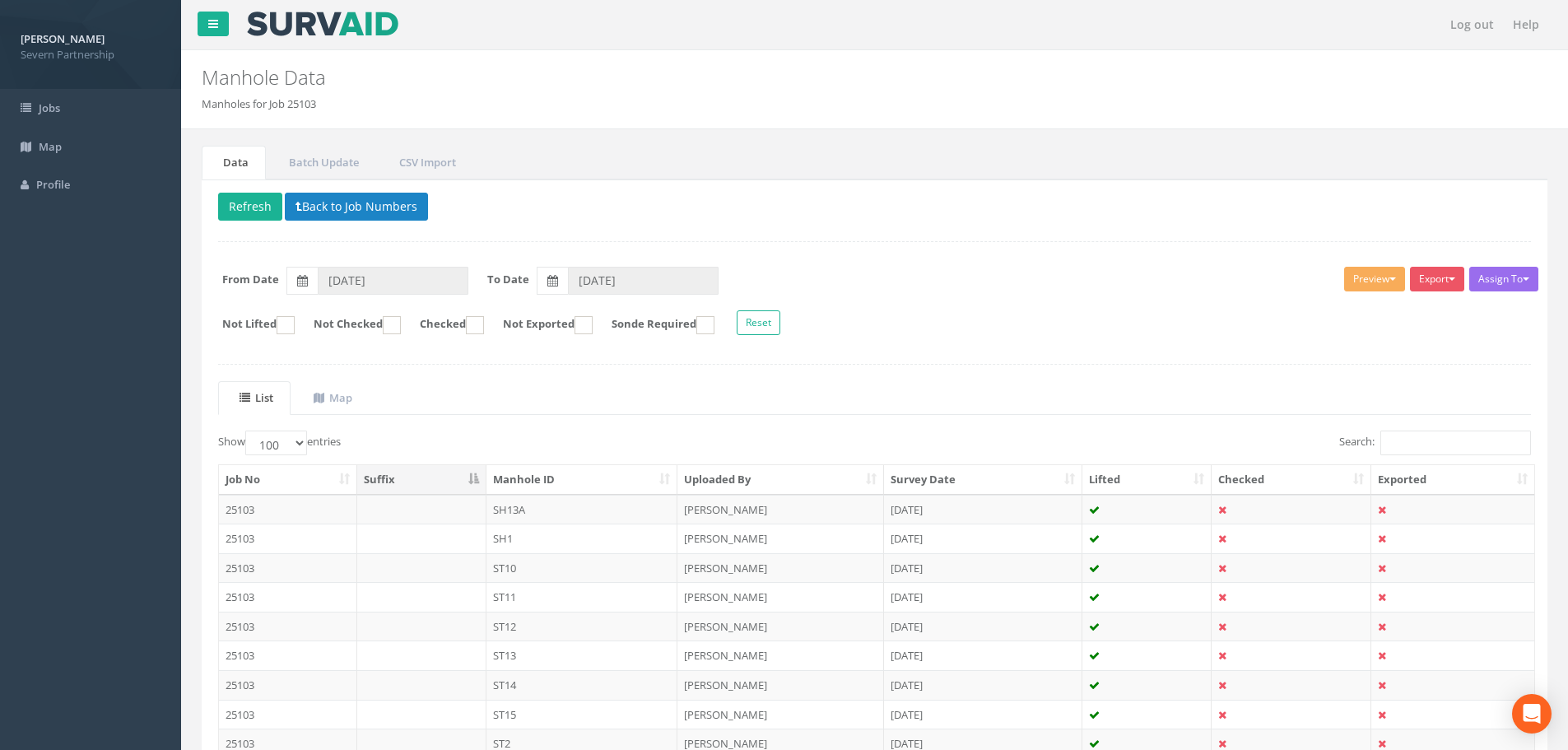
click at [244, 184] on div "Delete Refresh Back to Job Numbers Assign To No Companies Added Export SP Manho…" at bounding box center [875, 699] width 1346 height 1038
click at [247, 201] on button "Refresh" at bounding box center [250, 206] width 64 height 28
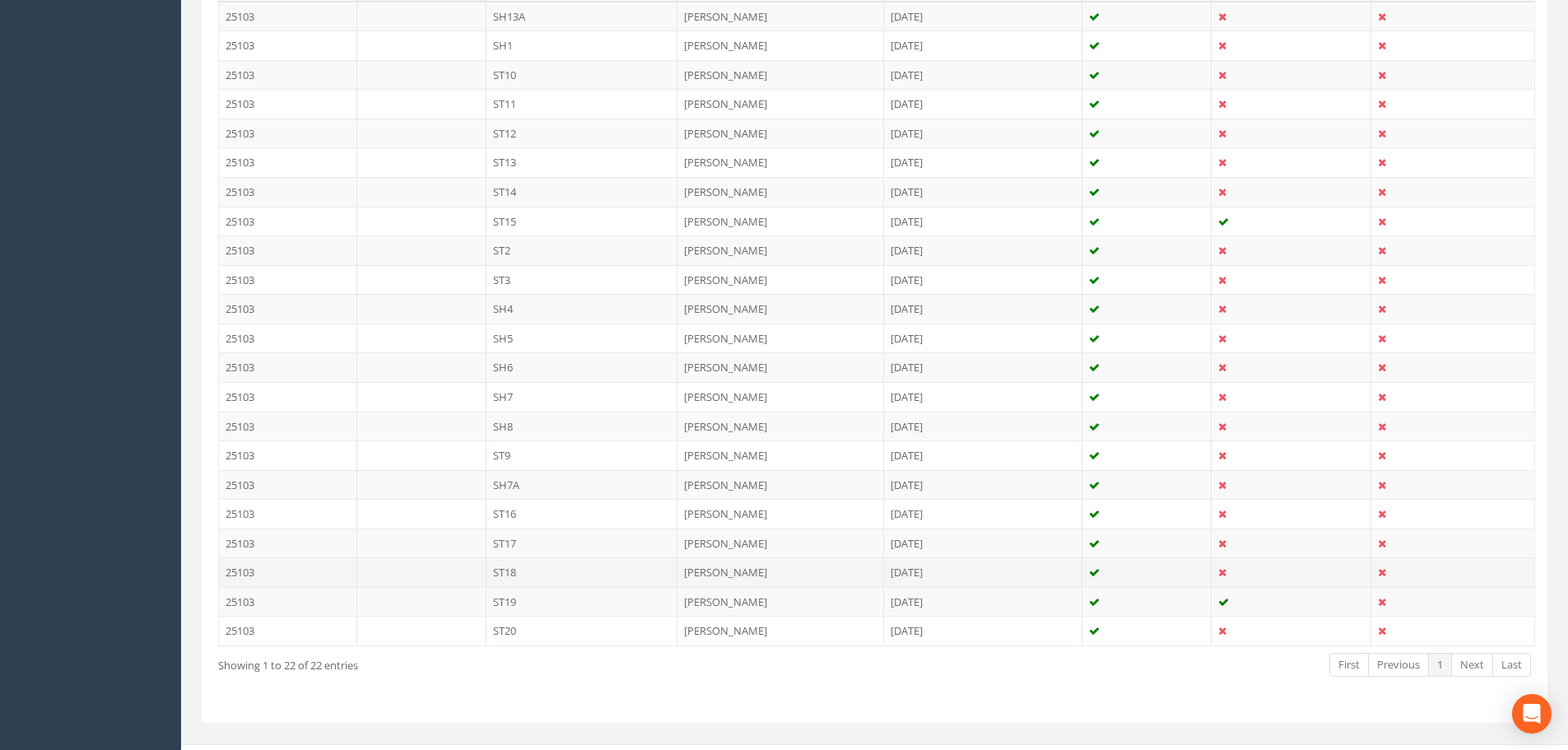
scroll to position [494, 0]
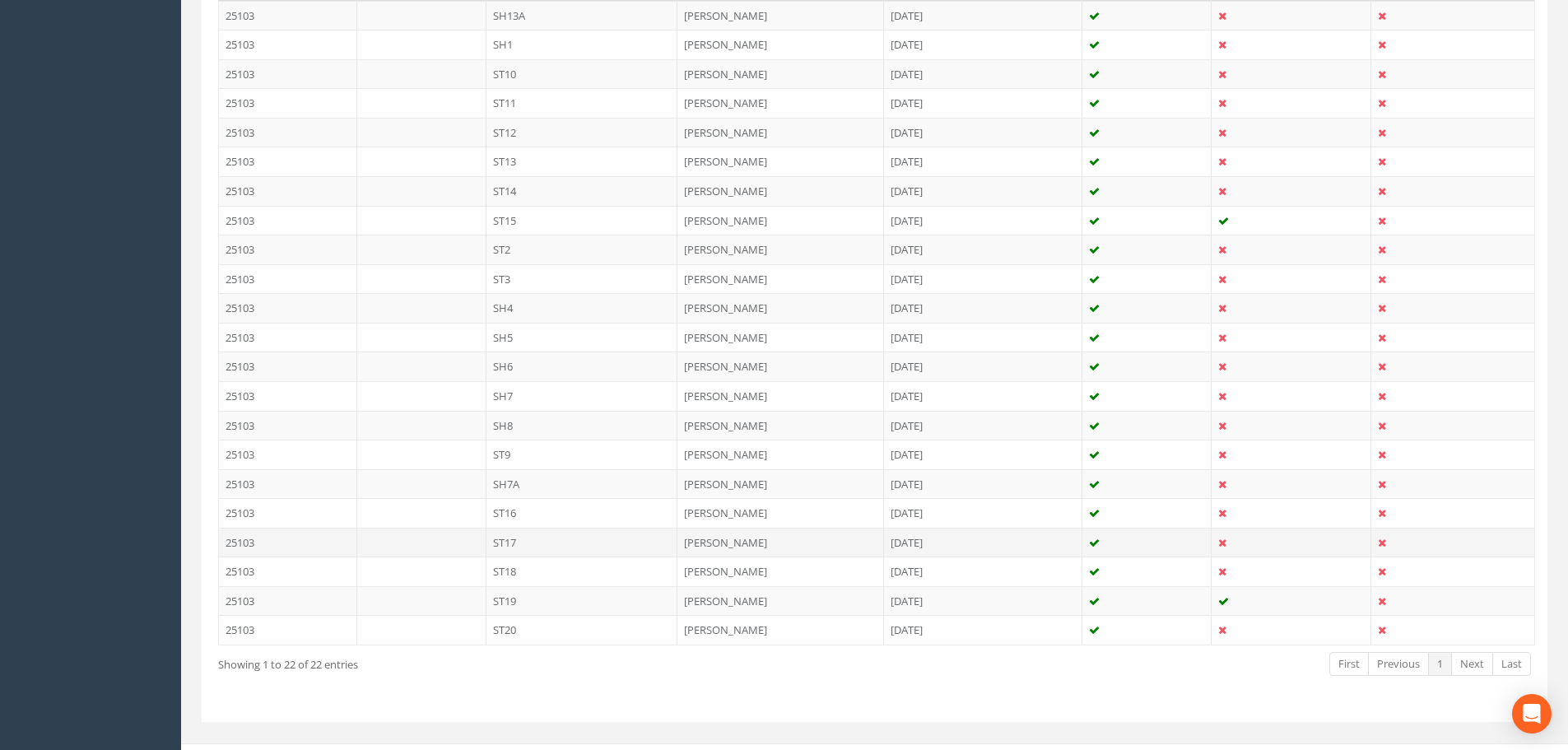
click at [619, 549] on td "ST17" at bounding box center [583, 542] width 192 height 30
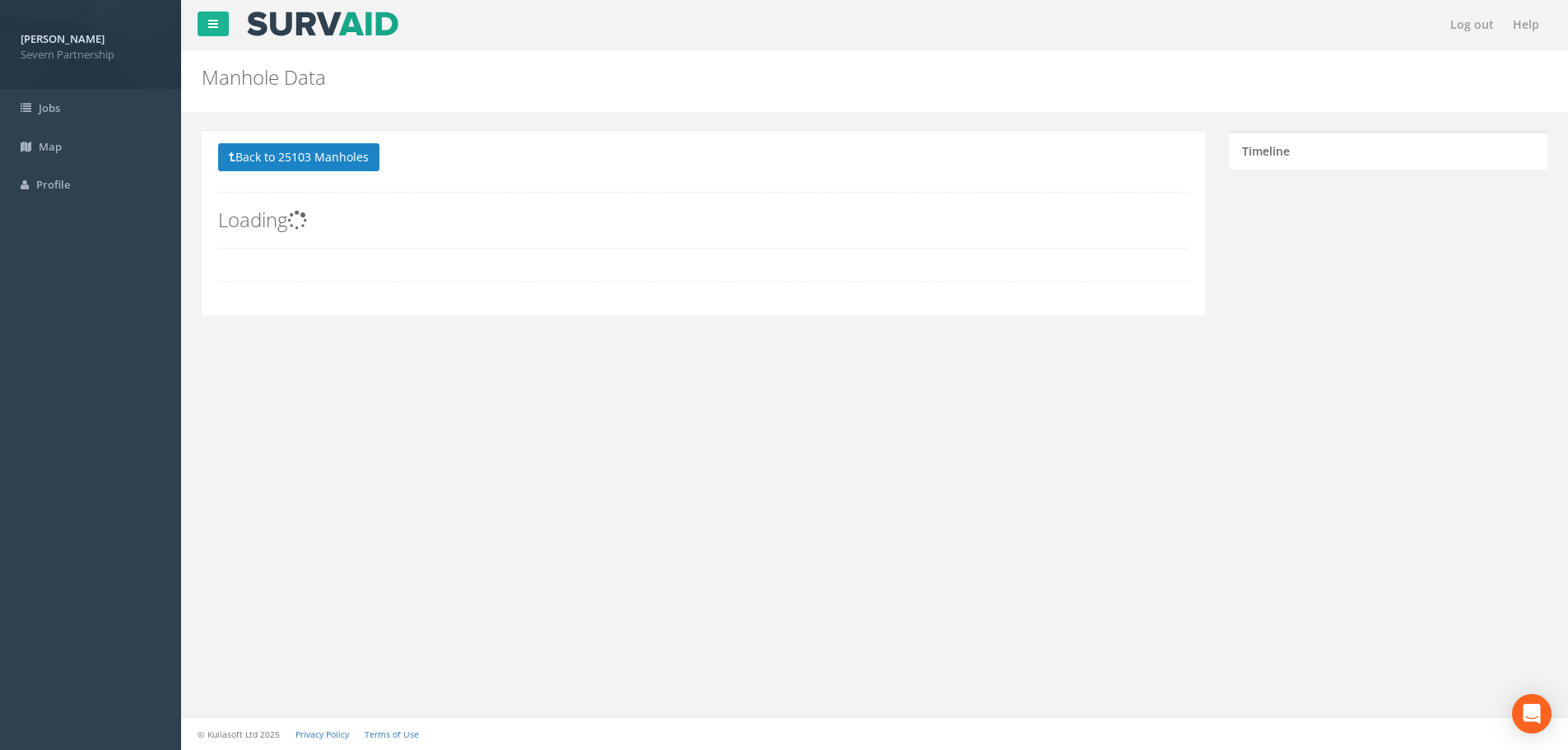
scroll to position [0, 0]
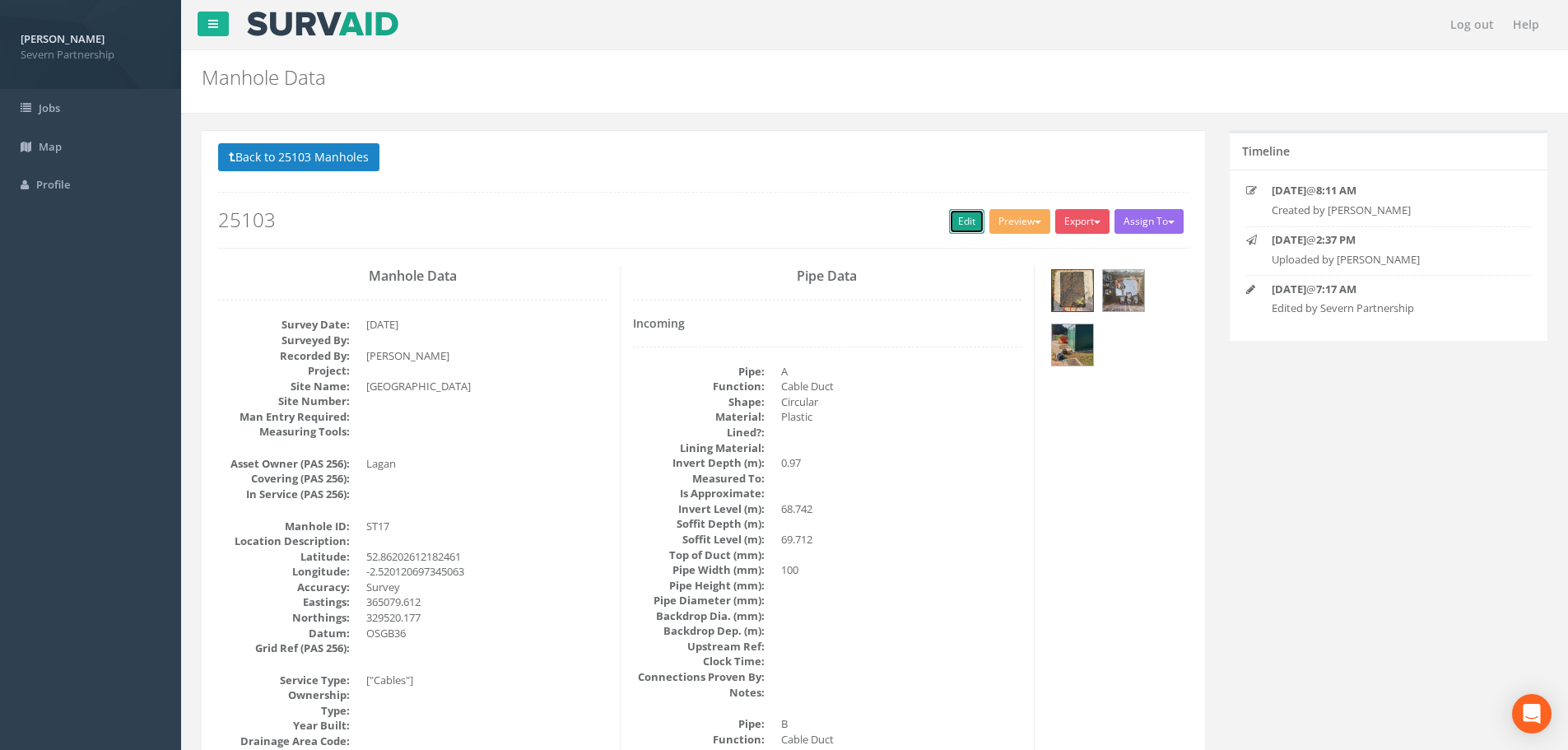
click at [961, 216] on link "Edit" at bounding box center [967, 221] width 35 height 24
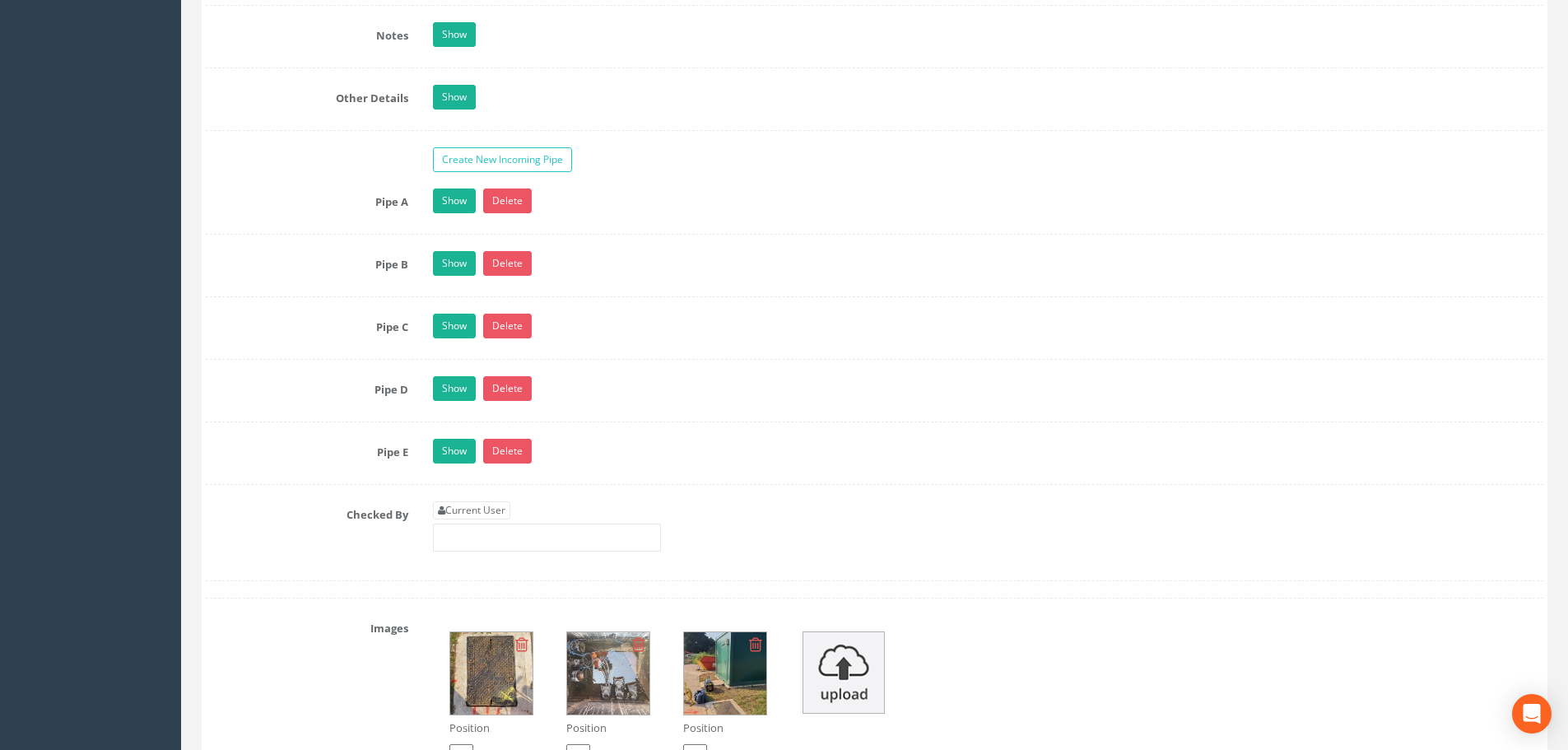
scroll to position [2553, 0]
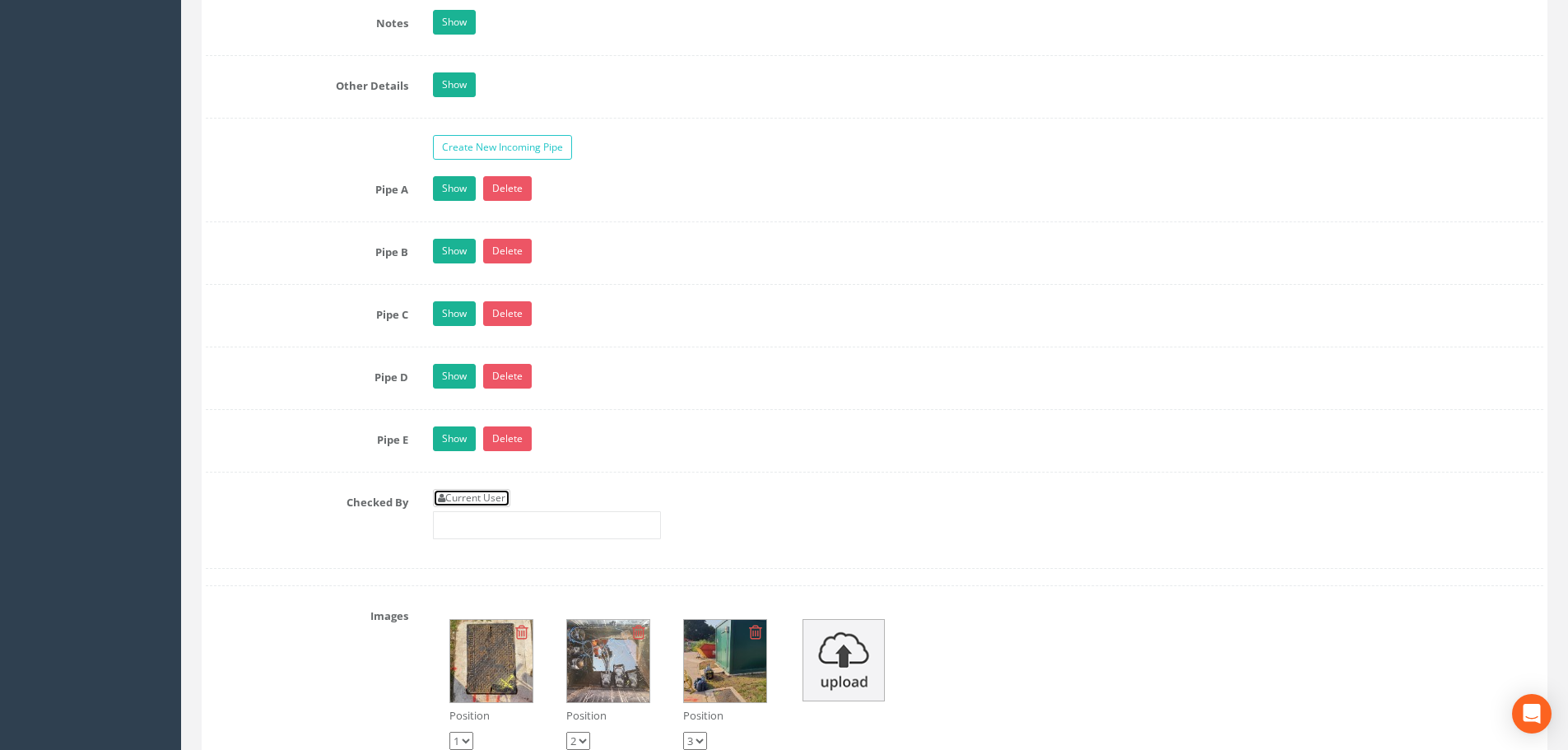
click at [502, 496] on link "Current User" at bounding box center [472, 498] width 78 height 18
type input "[PERSON_NAME]"
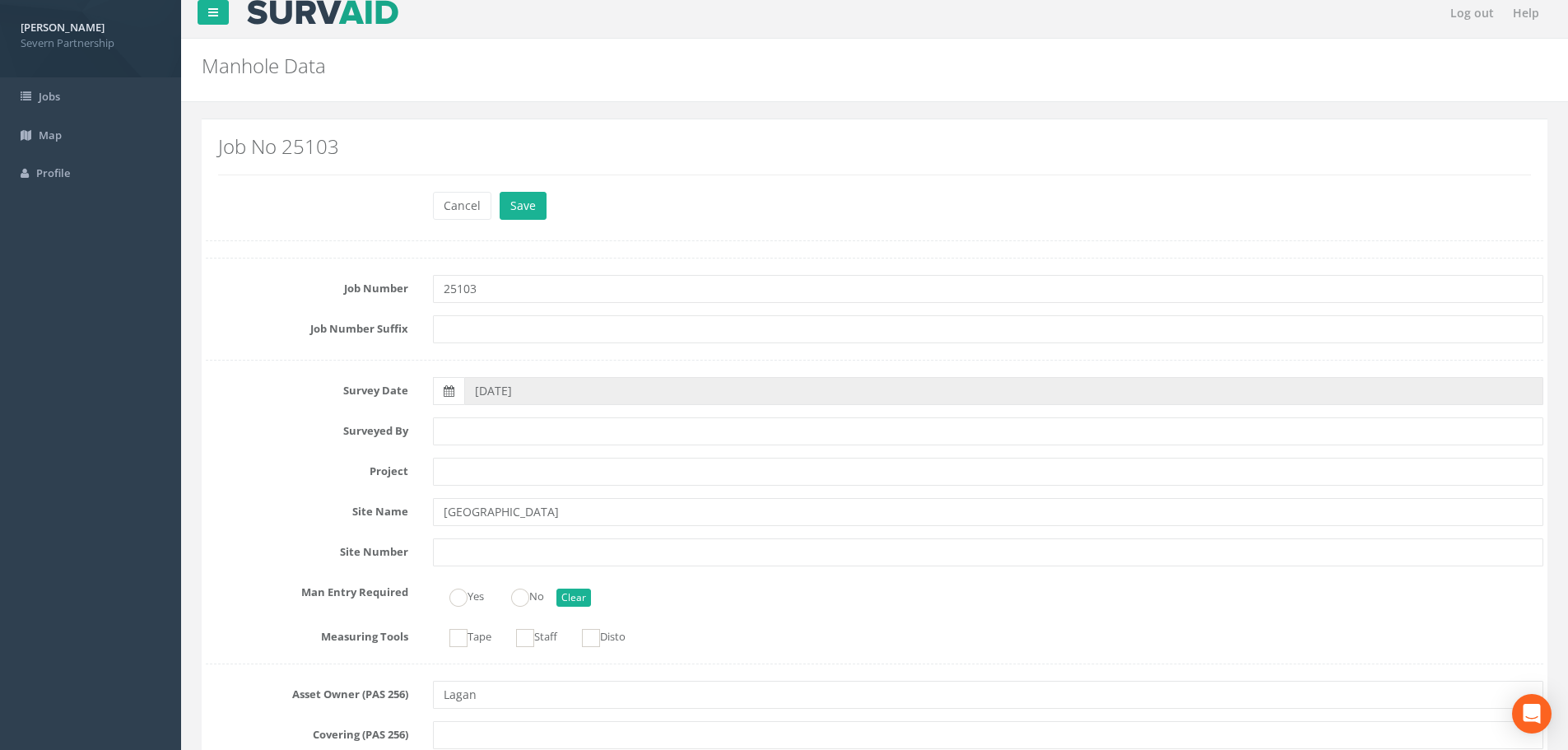
scroll to position [0, 0]
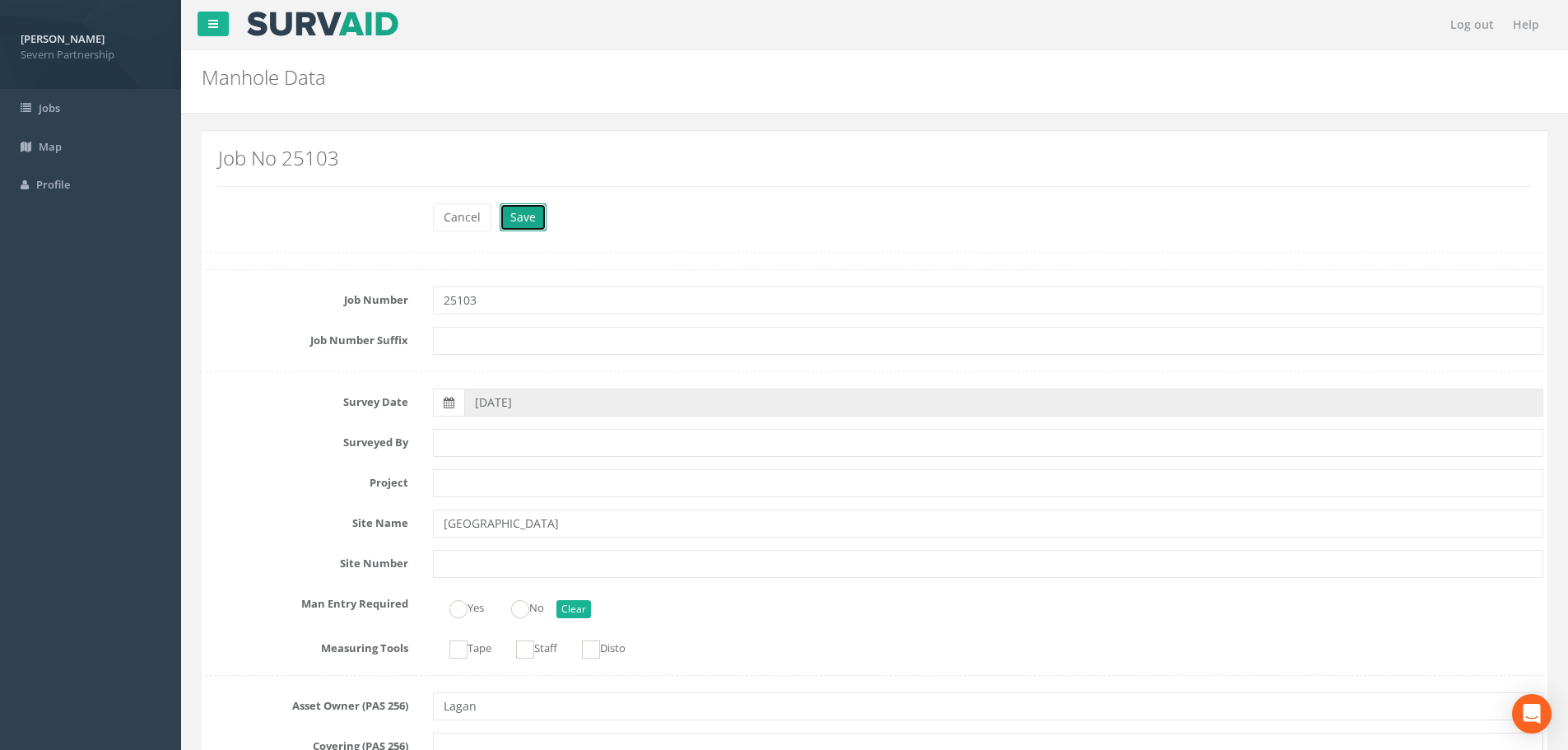
click at [509, 213] on button "Save" at bounding box center [523, 217] width 47 height 28
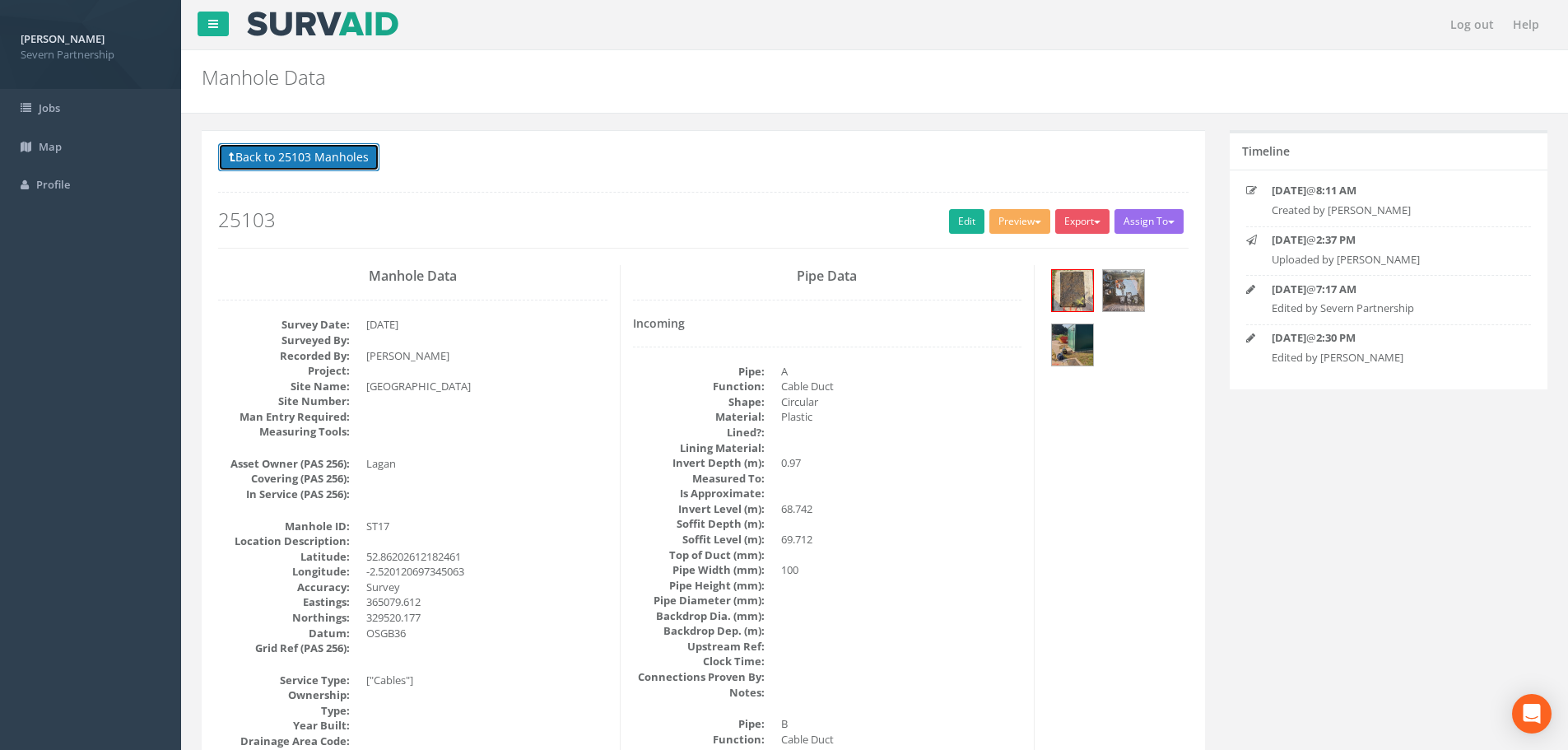
click at [277, 159] on button "Back to 25103 Manholes" at bounding box center [299, 157] width 161 height 28
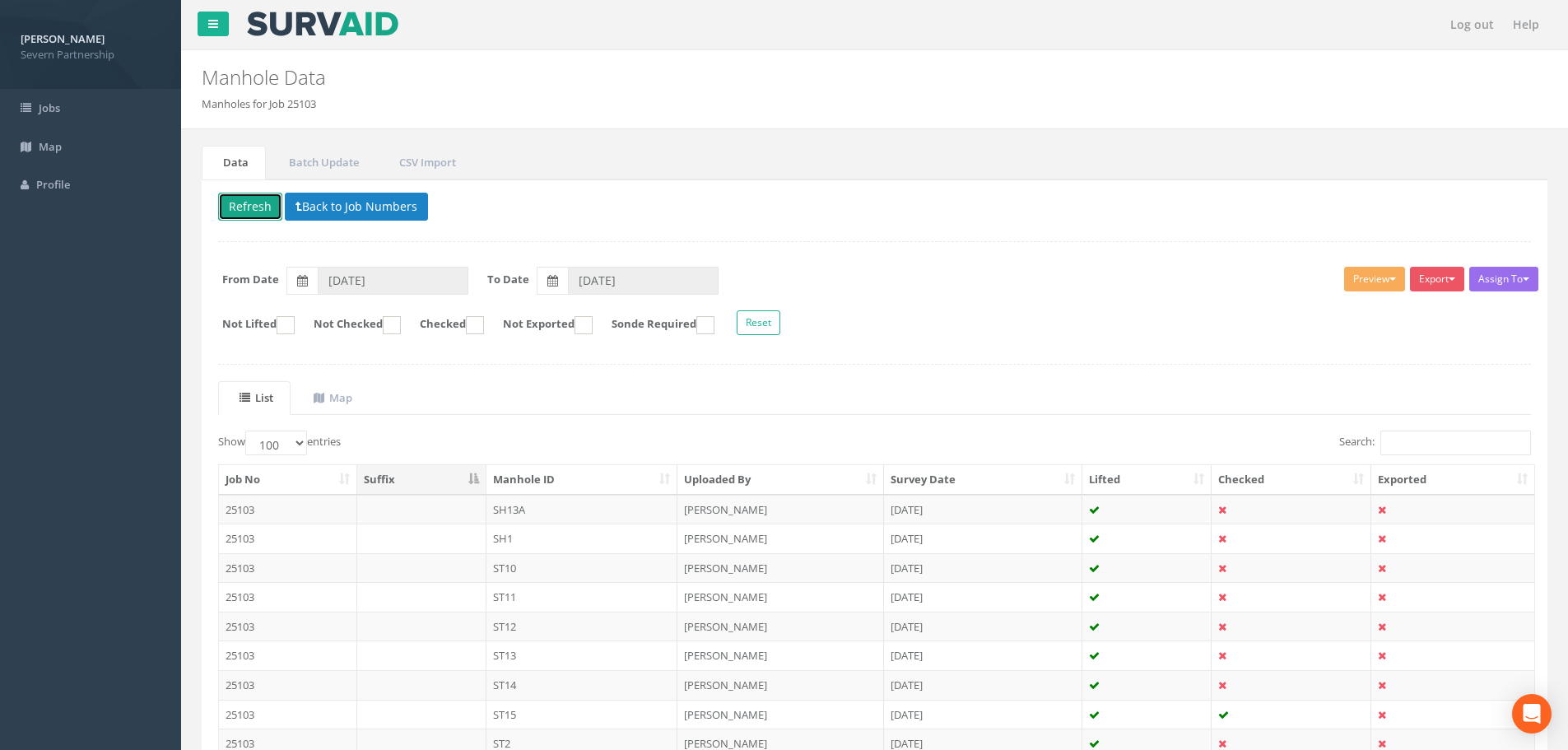
click at [247, 218] on button "Refresh" at bounding box center [250, 206] width 64 height 28
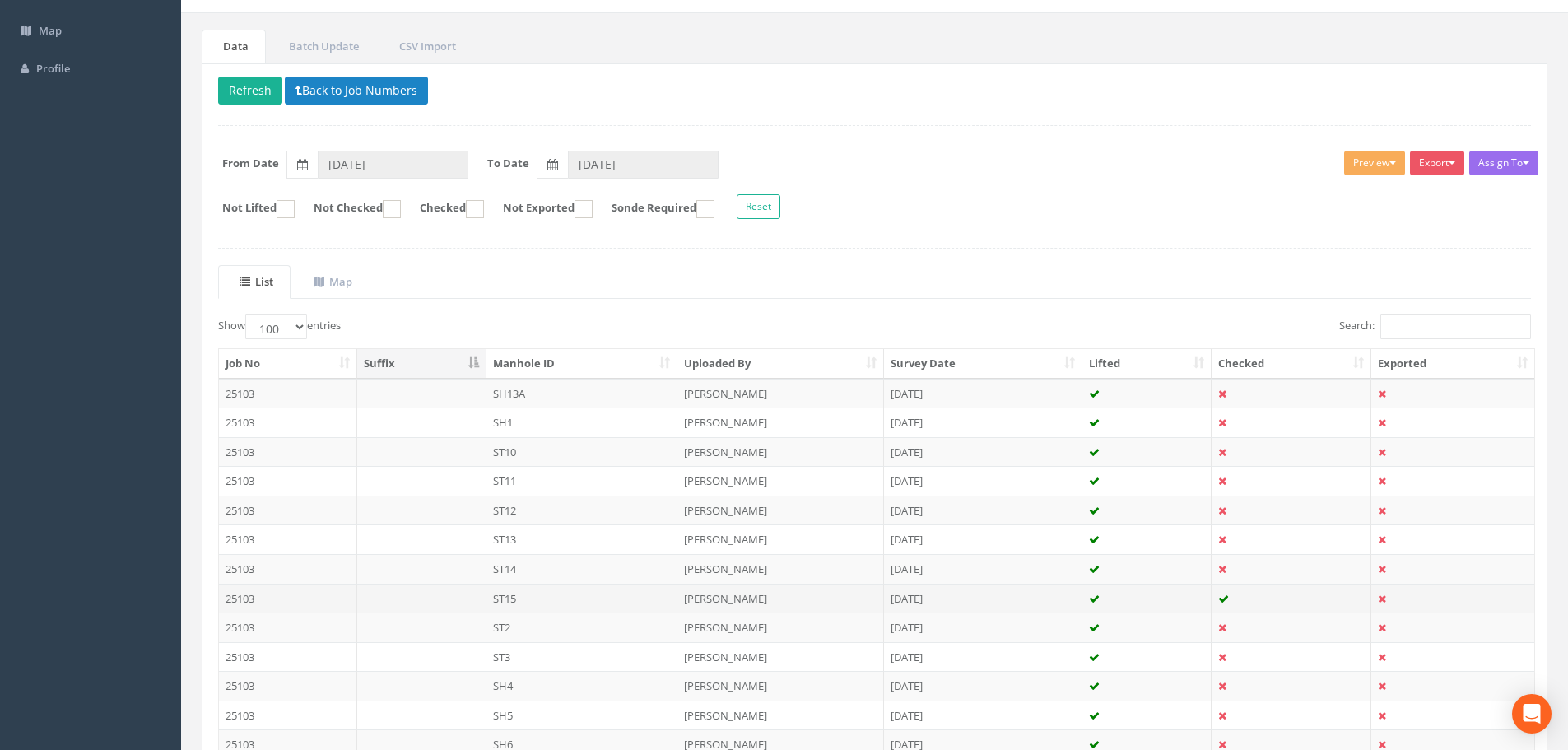
scroll to position [520, 0]
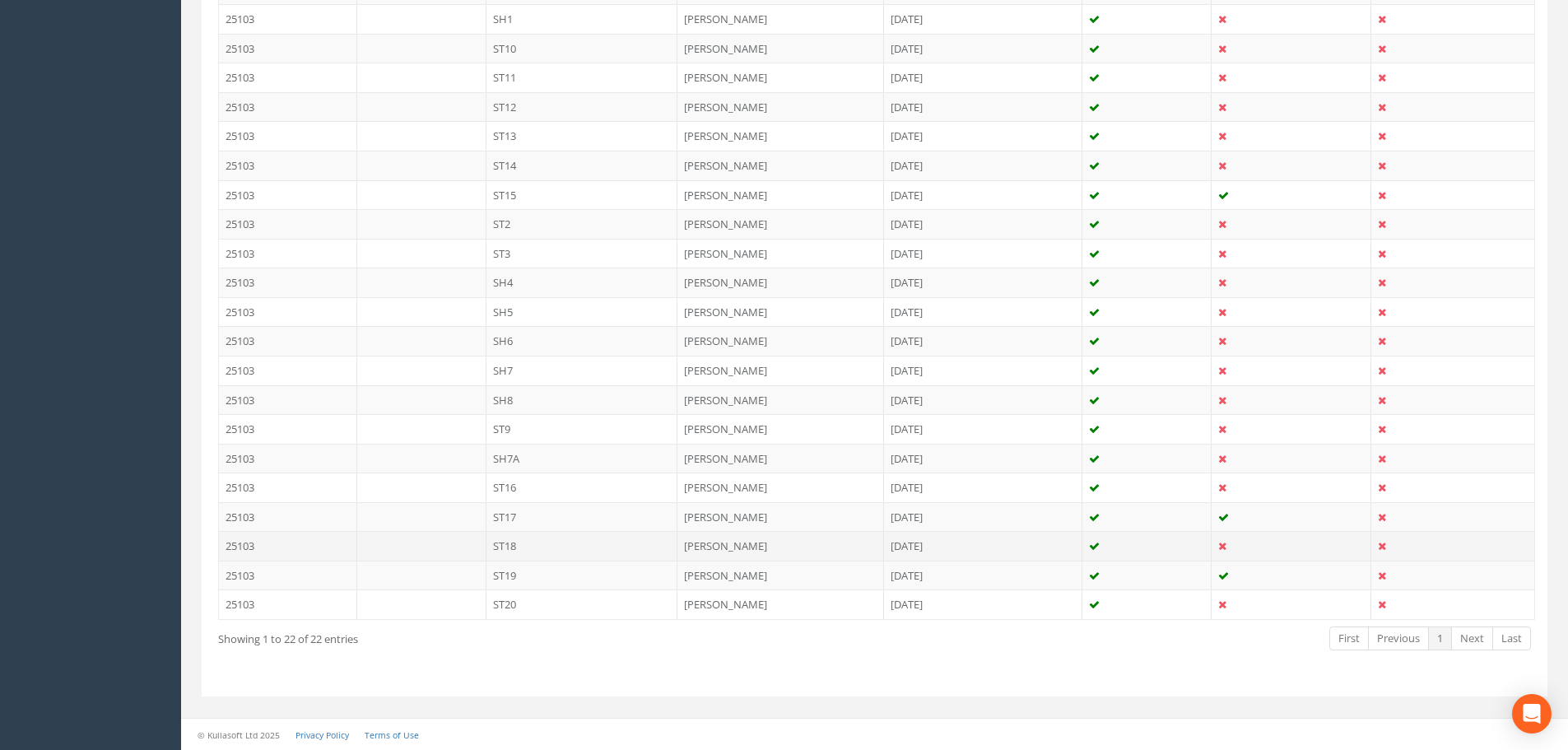
click at [712, 539] on td "[PERSON_NAME]" at bounding box center [781, 546] width 207 height 30
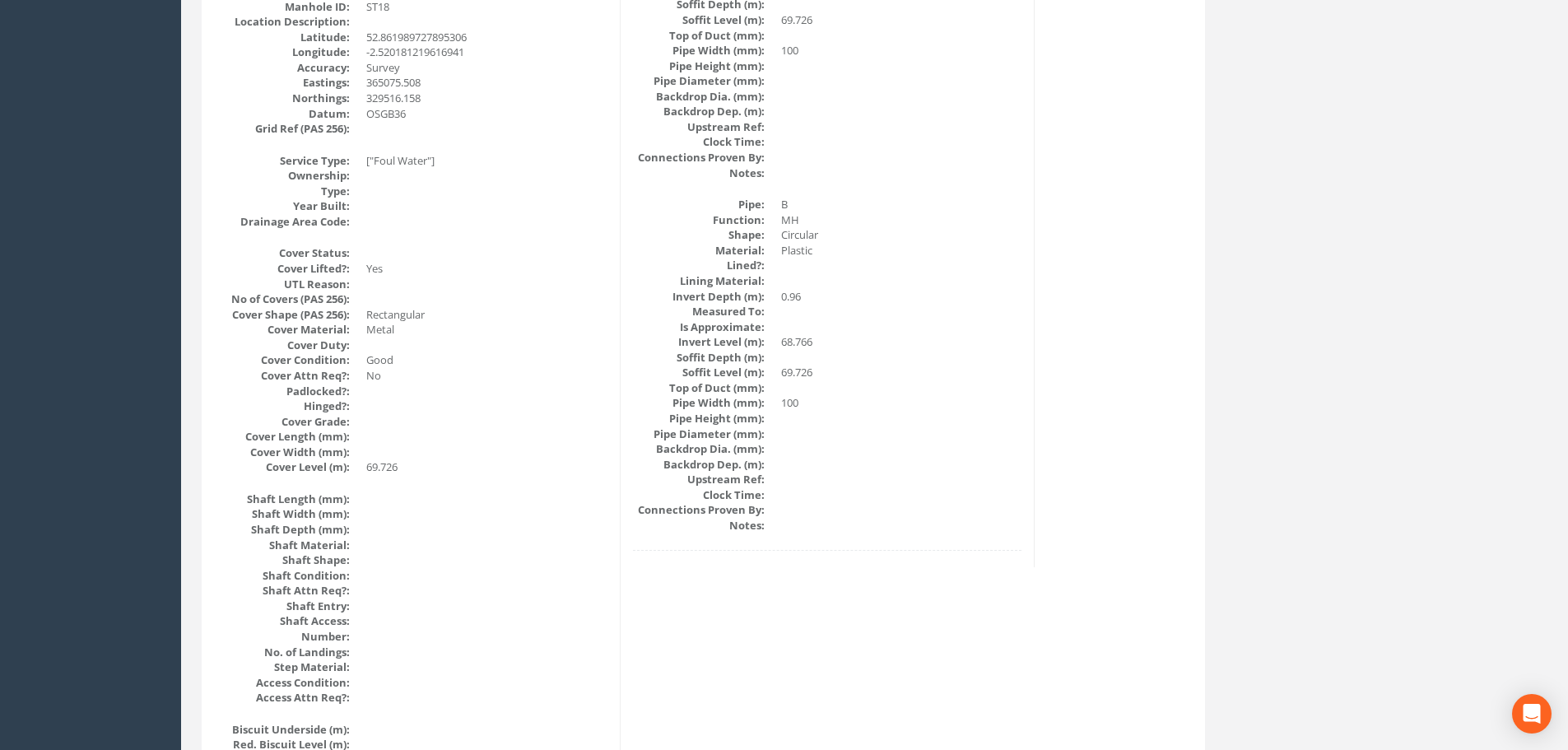
scroll to position [0, 0]
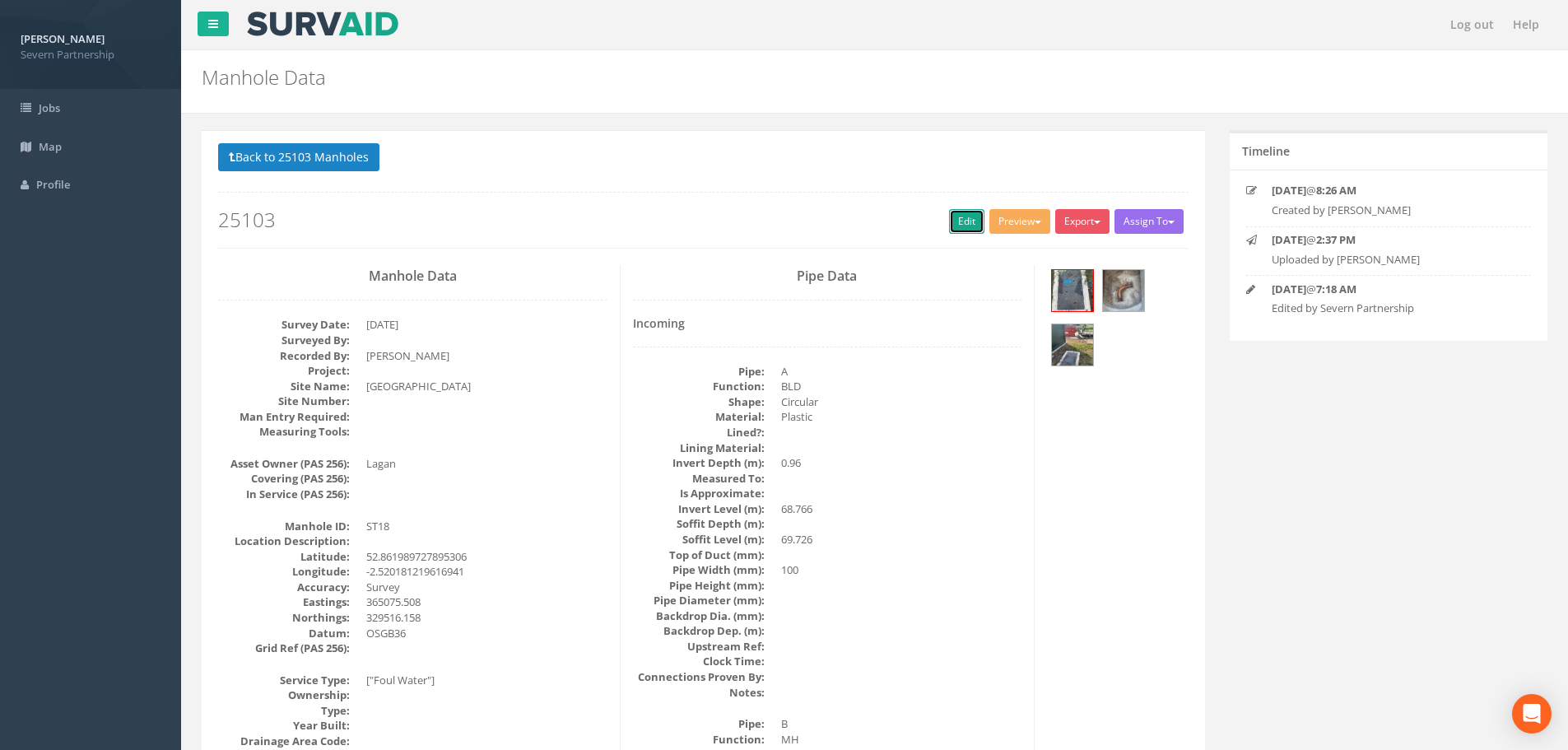
click at [975, 217] on link "Edit" at bounding box center [967, 221] width 35 height 24
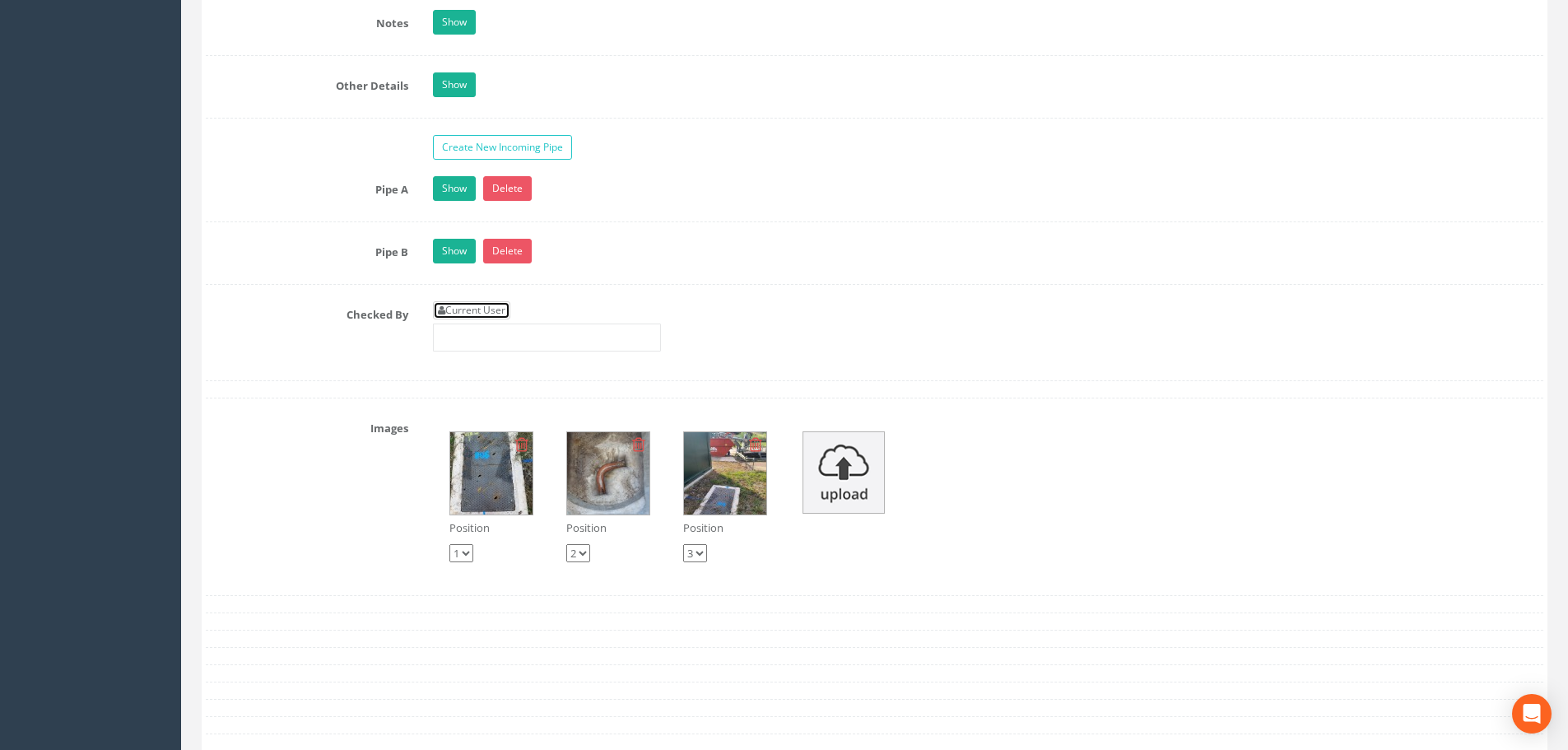
click at [472, 311] on link "Current User" at bounding box center [472, 310] width 78 height 18
type input "[PERSON_NAME]"
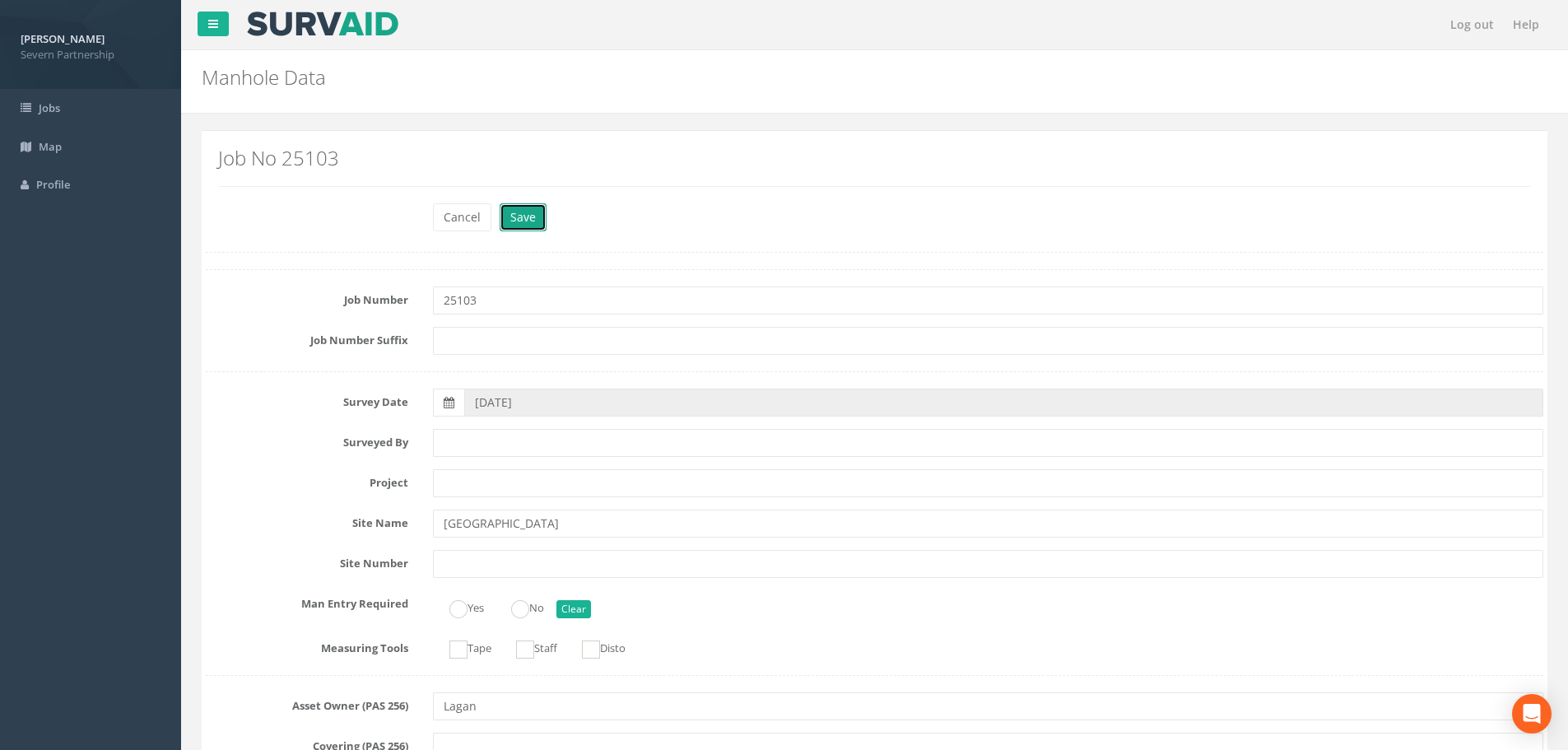
click at [512, 208] on button "Save" at bounding box center [523, 217] width 47 height 28
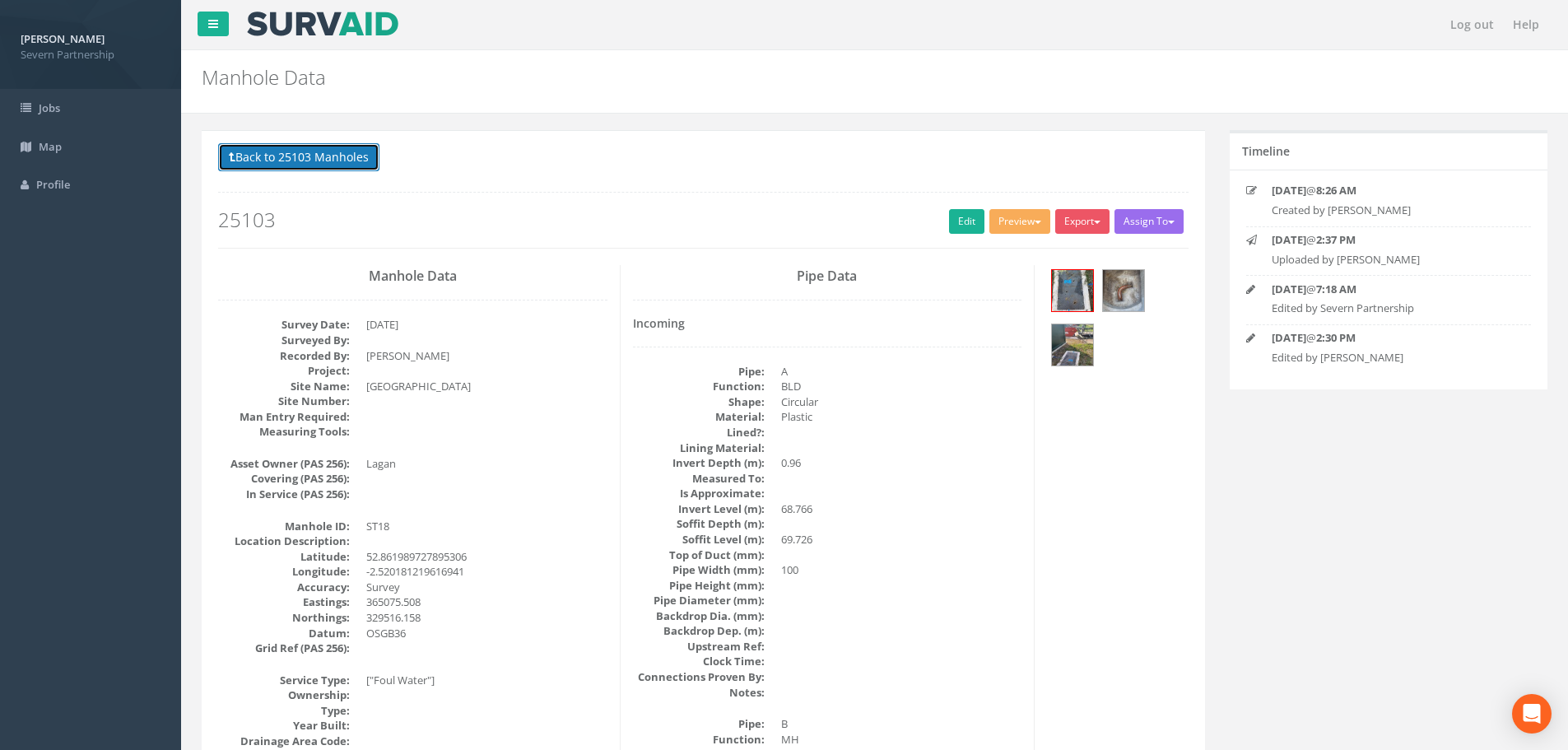
click at [292, 149] on button "Back to 25103 Manholes" at bounding box center [299, 157] width 161 height 28
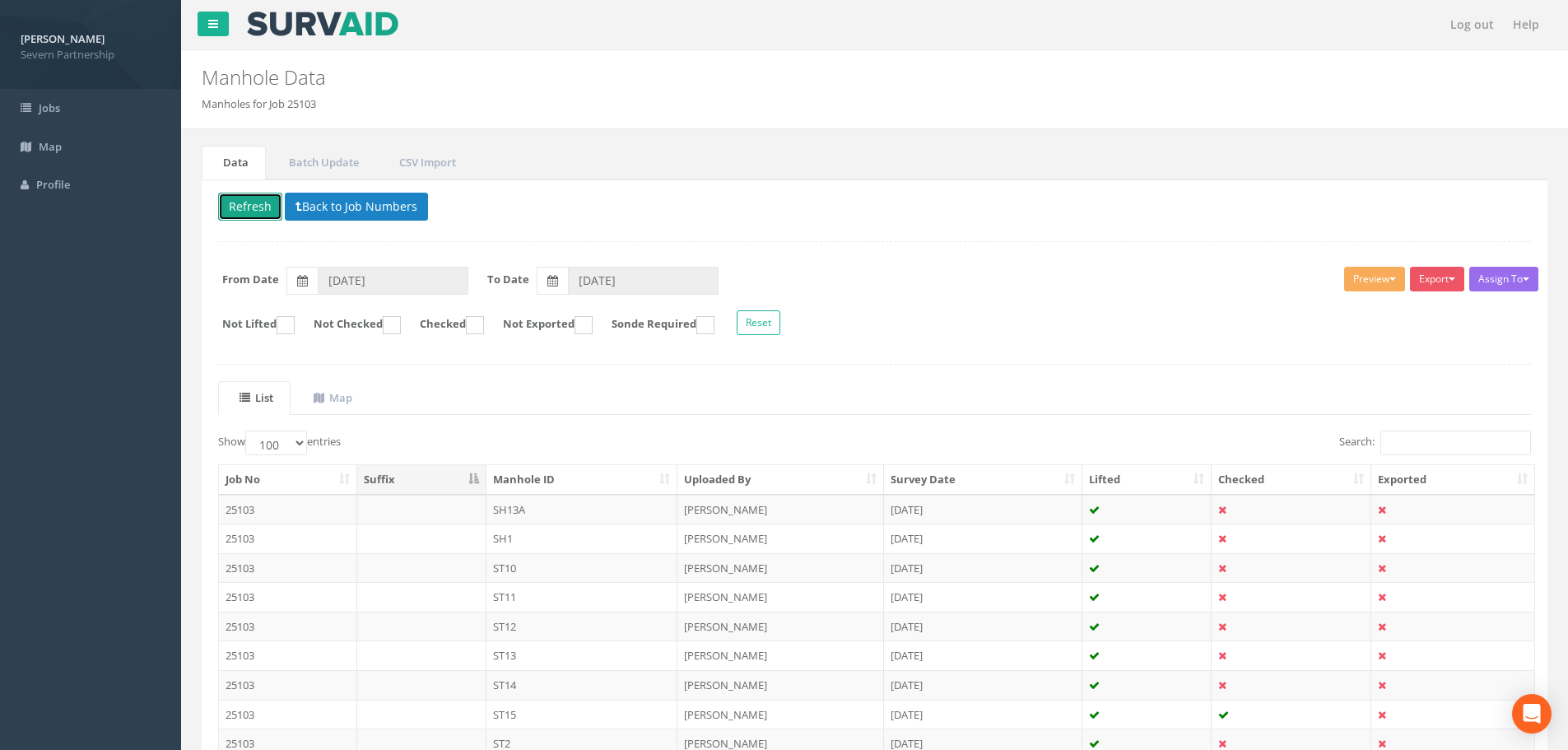
click at [234, 197] on button "Refresh" at bounding box center [250, 206] width 64 height 28
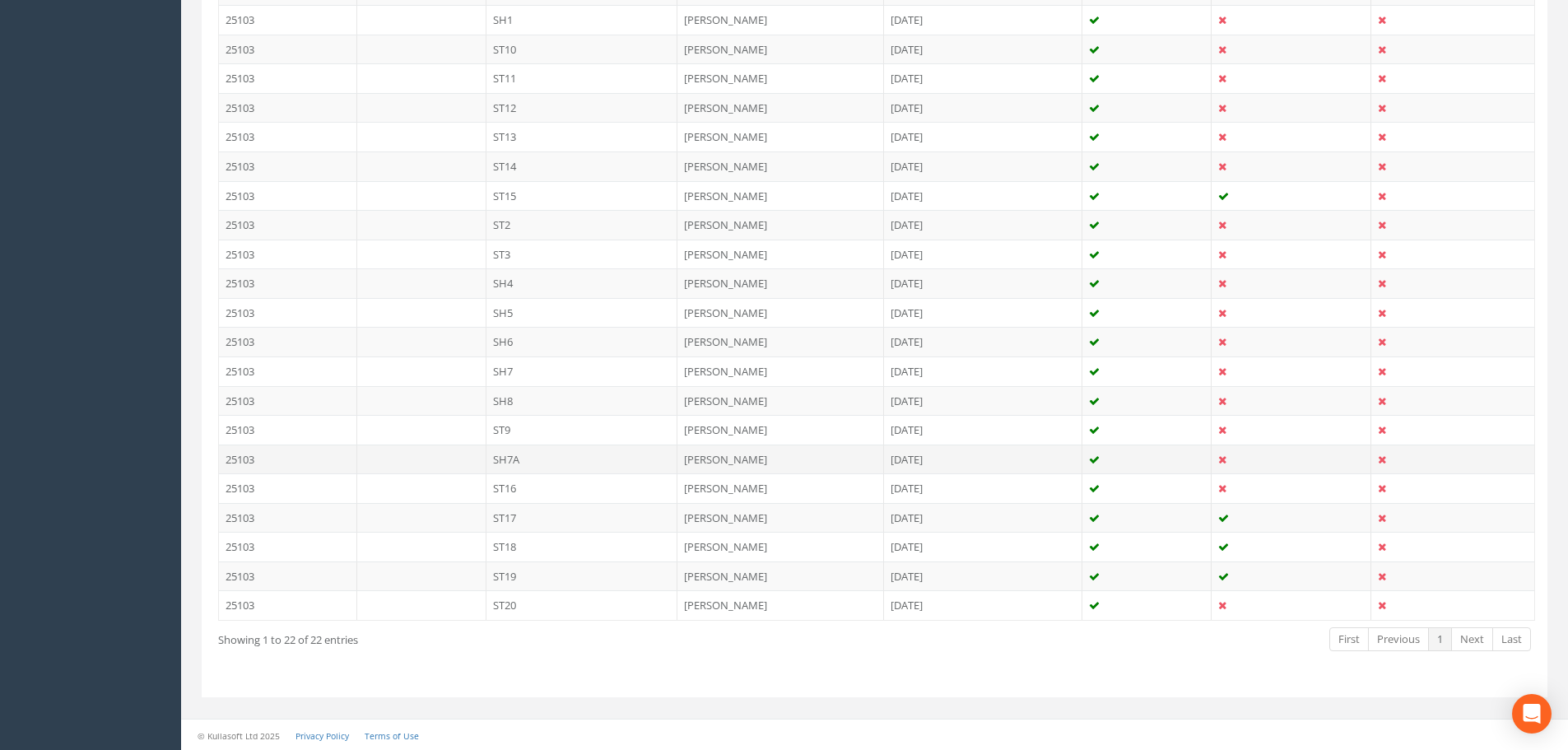
scroll to position [520, 0]
click at [587, 495] on td "ST16" at bounding box center [583, 488] width 192 height 30
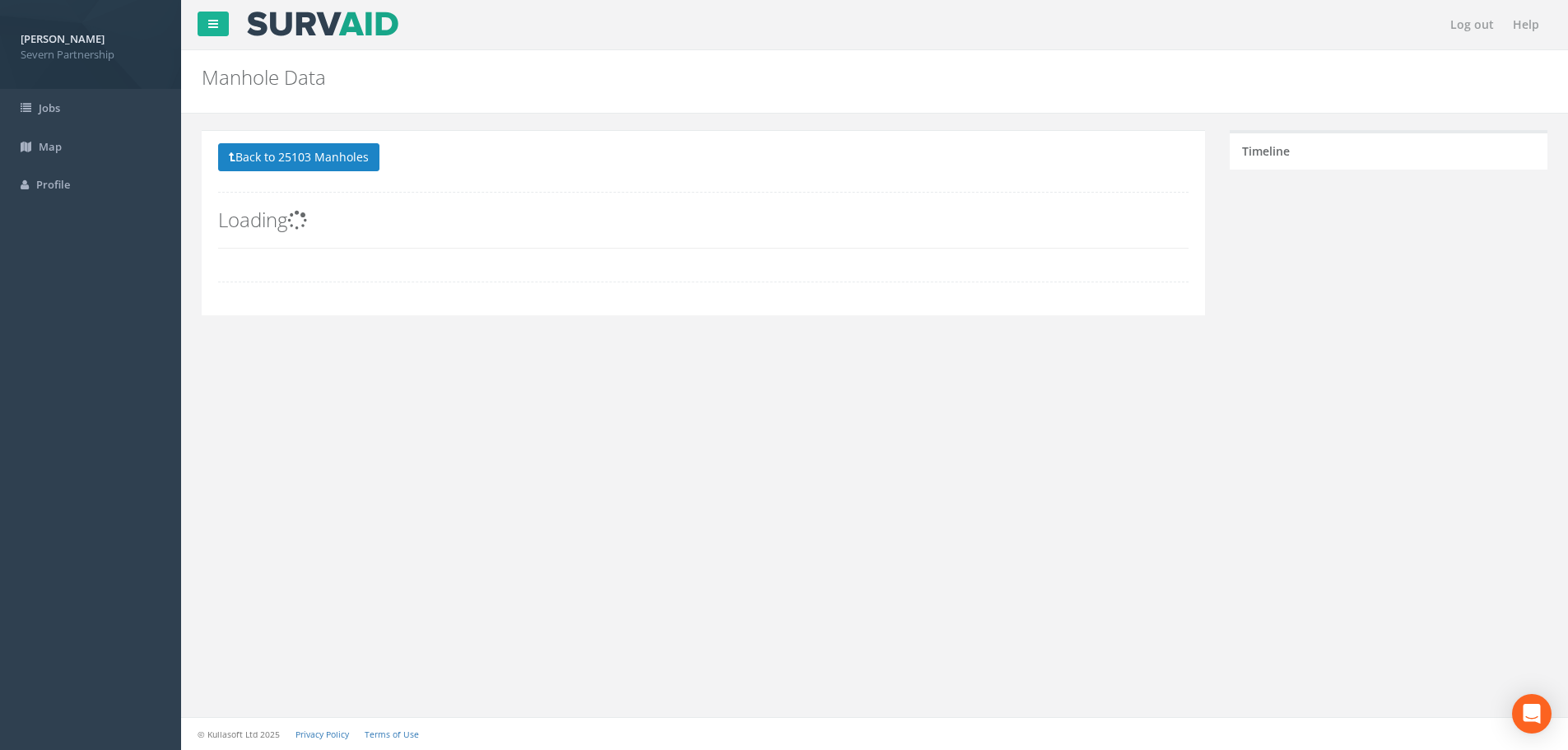
scroll to position [0, 0]
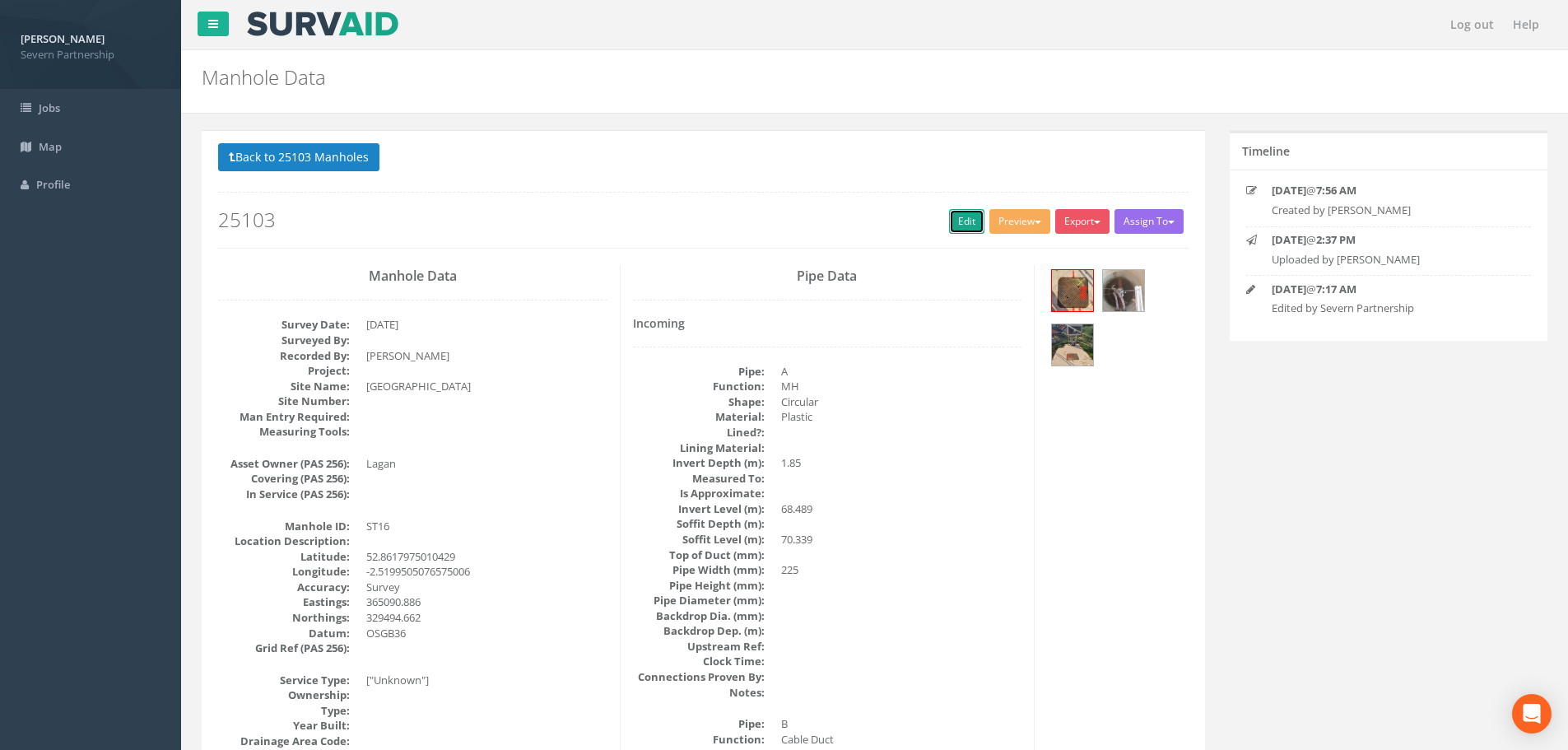
click at [972, 223] on link "Edit" at bounding box center [967, 221] width 35 height 24
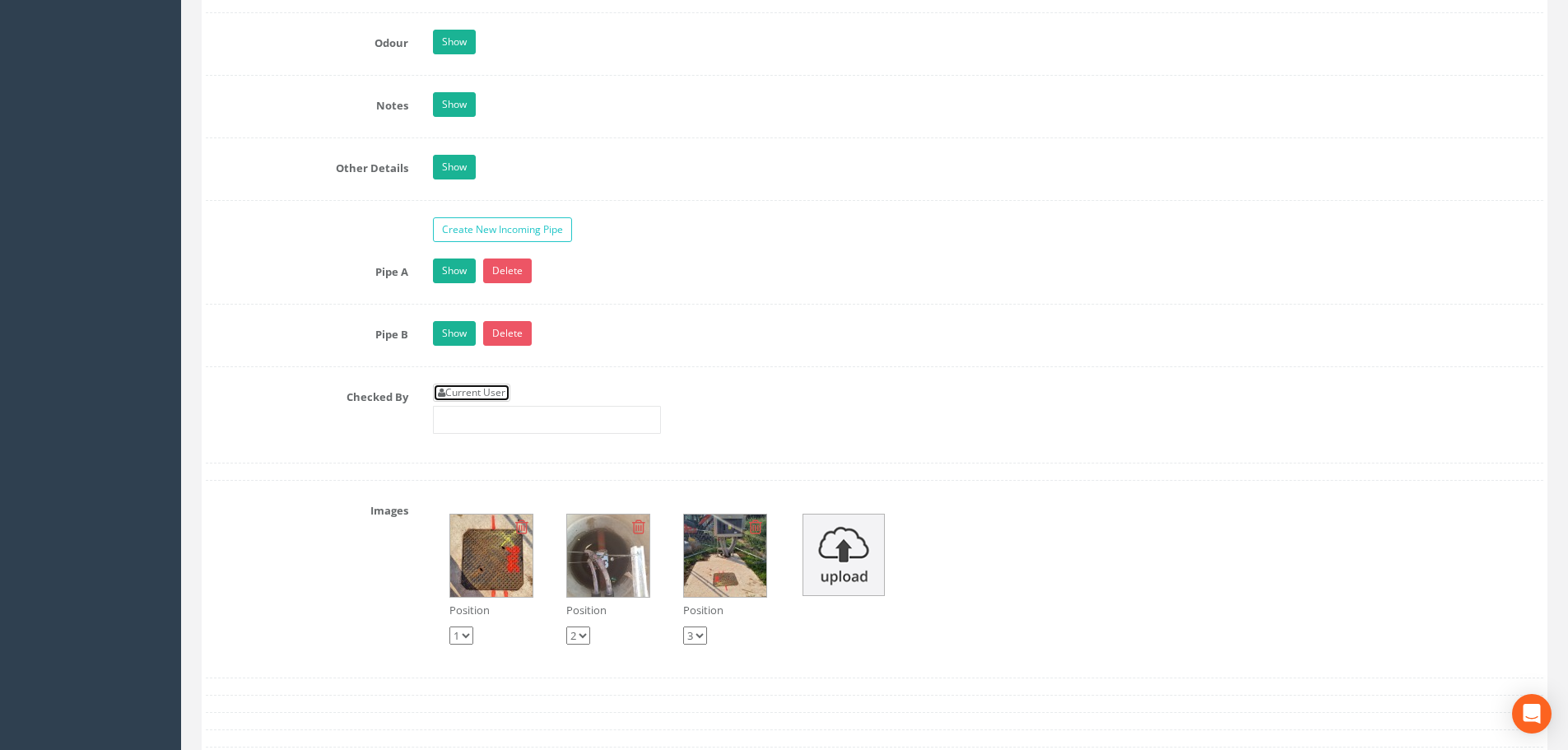
click at [455, 390] on link "Current User" at bounding box center [472, 392] width 78 height 18
type input "[PERSON_NAME]"
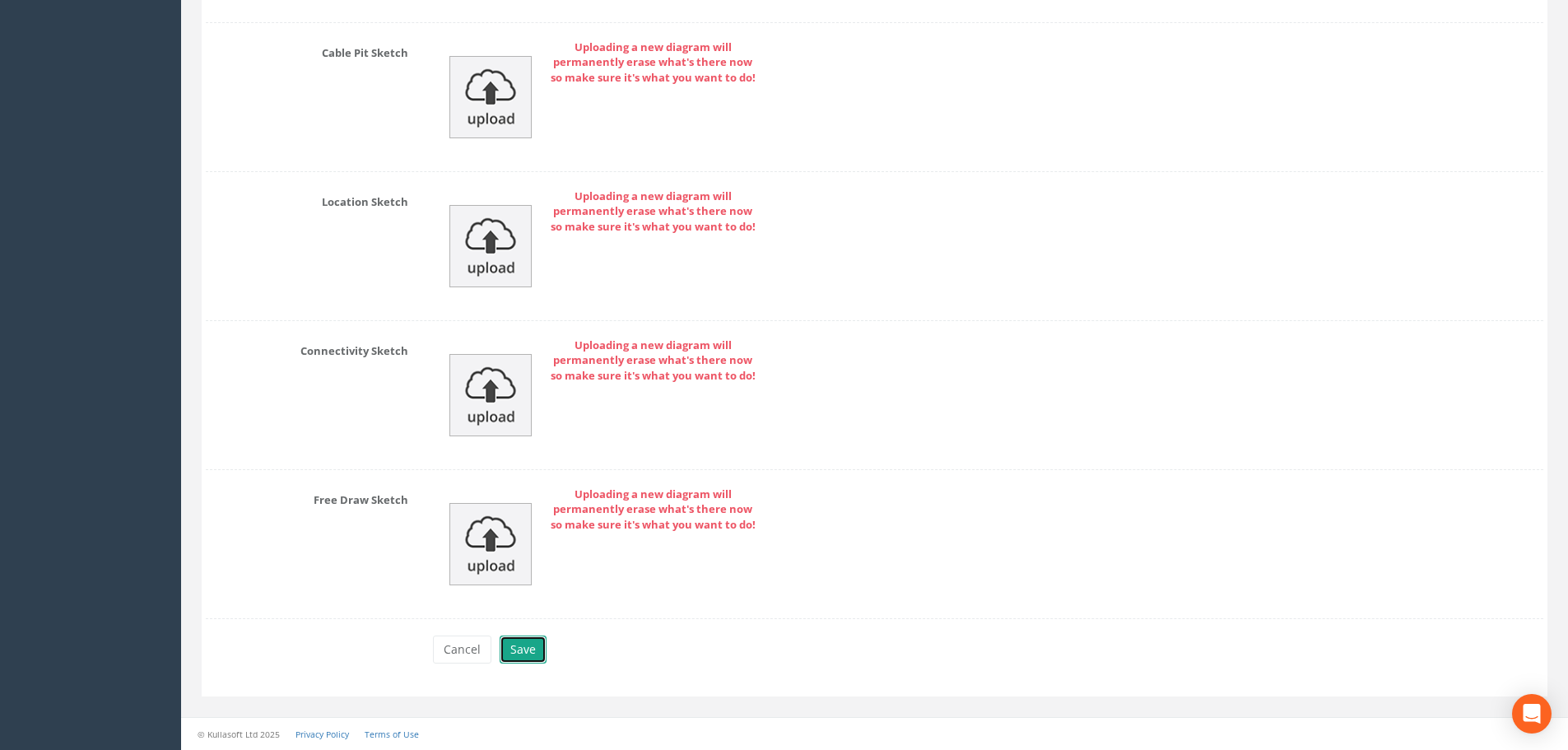
click at [537, 649] on button "Save" at bounding box center [523, 650] width 47 height 28
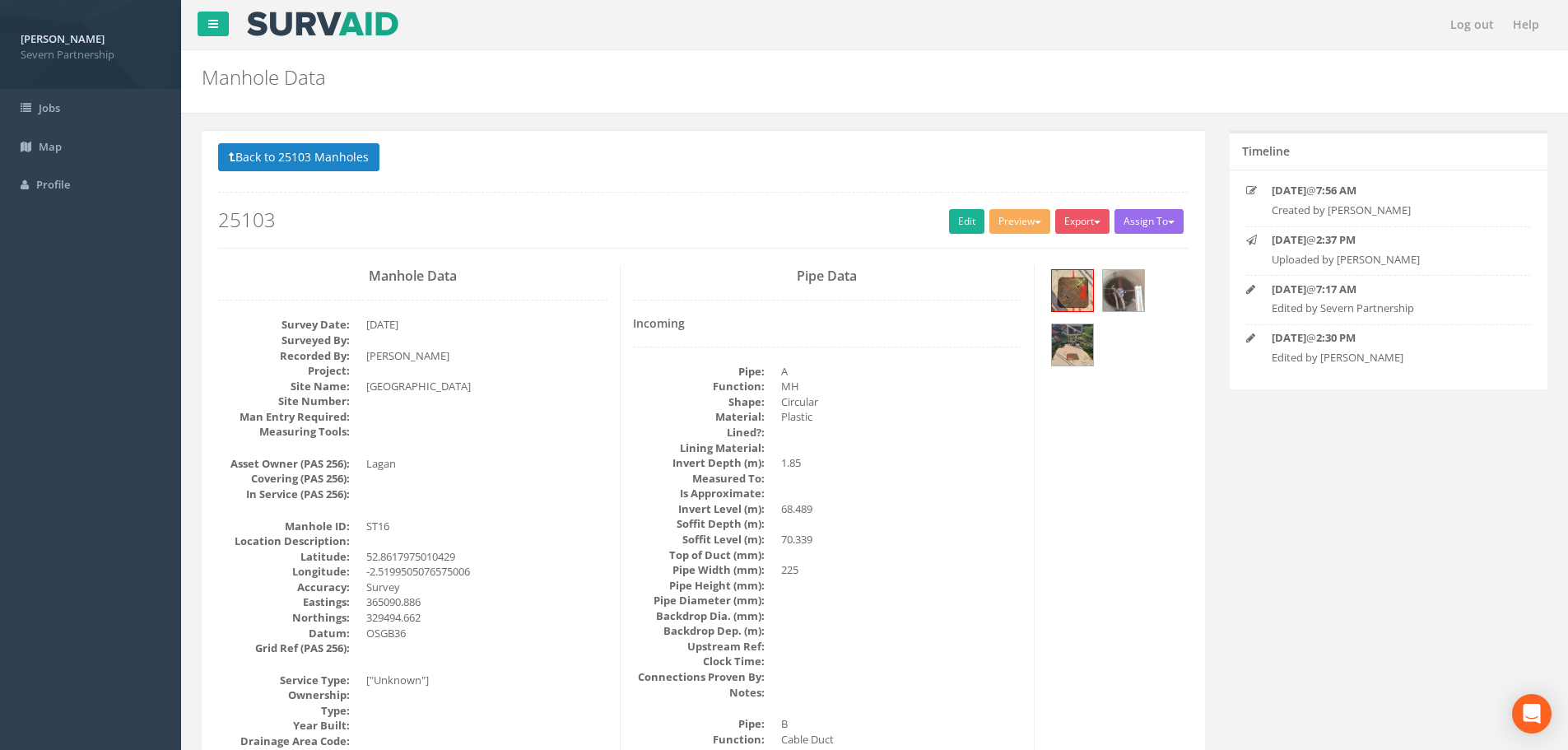
click at [322, 173] on p "Back to 25103 Manholes Back to Map" at bounding box center [704, 159] width 971 height 32
click at [321, 157] on button "Back to 25103 Manholes" at bounding box center [299, 157] width 161 height 28
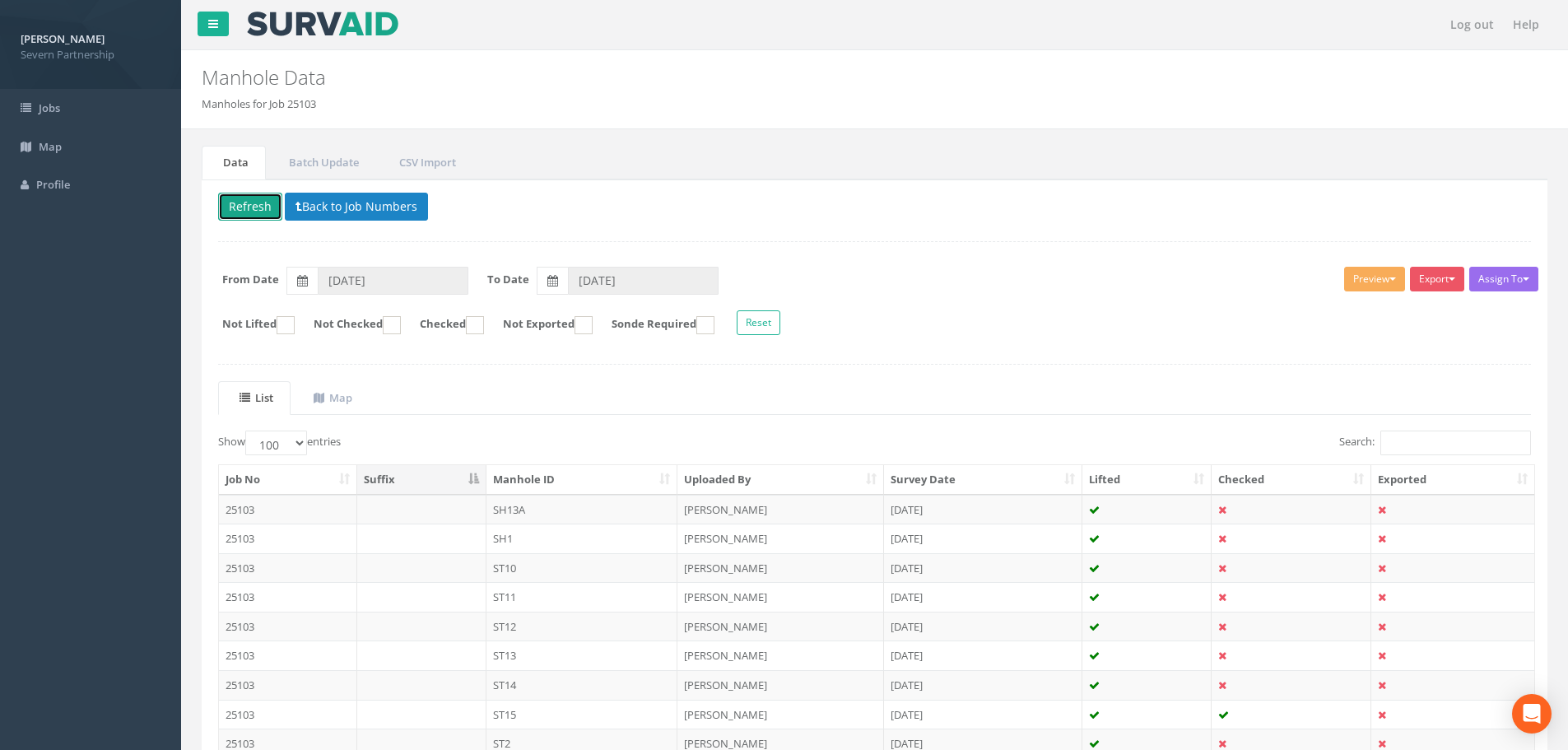
click at [273, 205] on button "Refresh" at bounding box center [250, 206] width 64 height 28
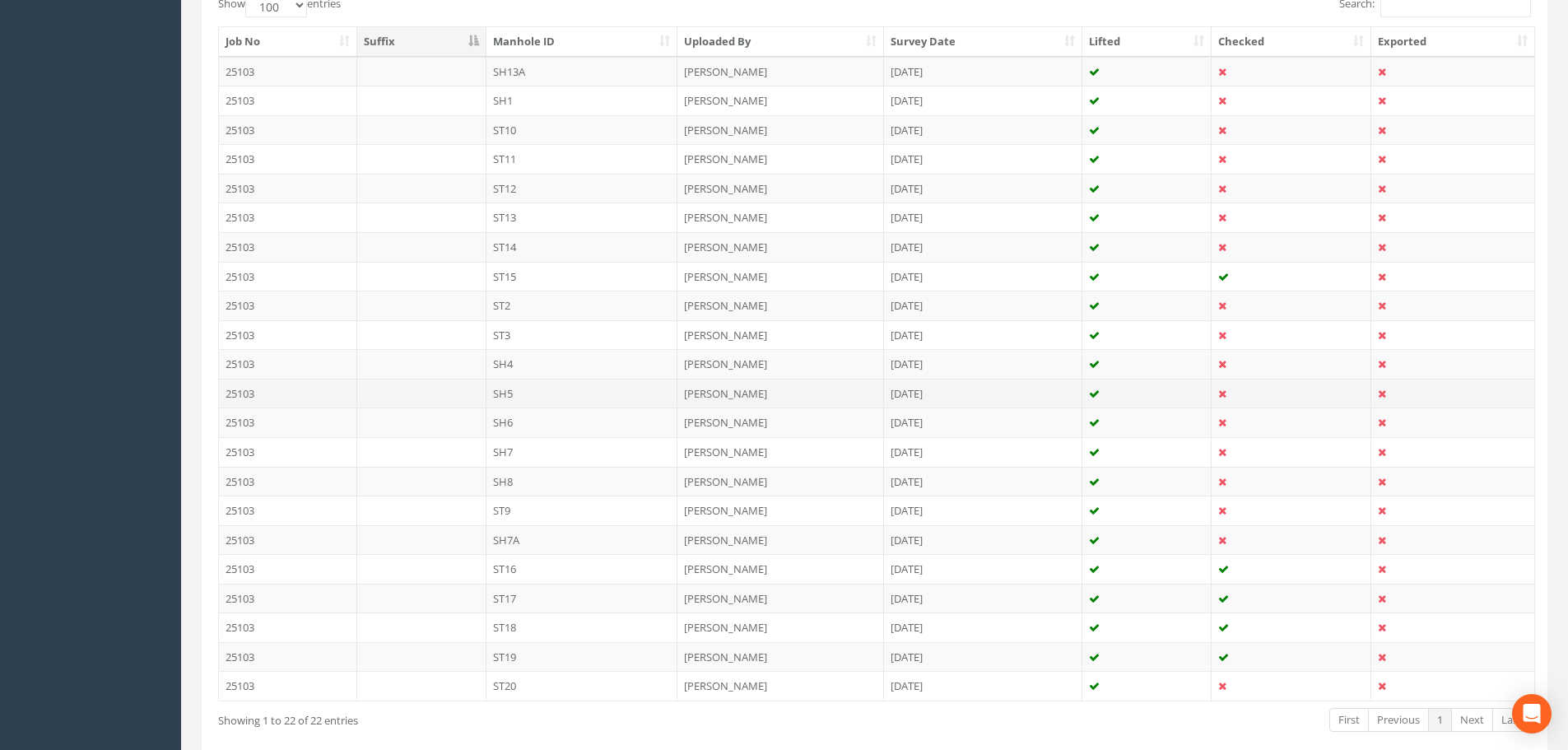
scroll to position [437, 0]
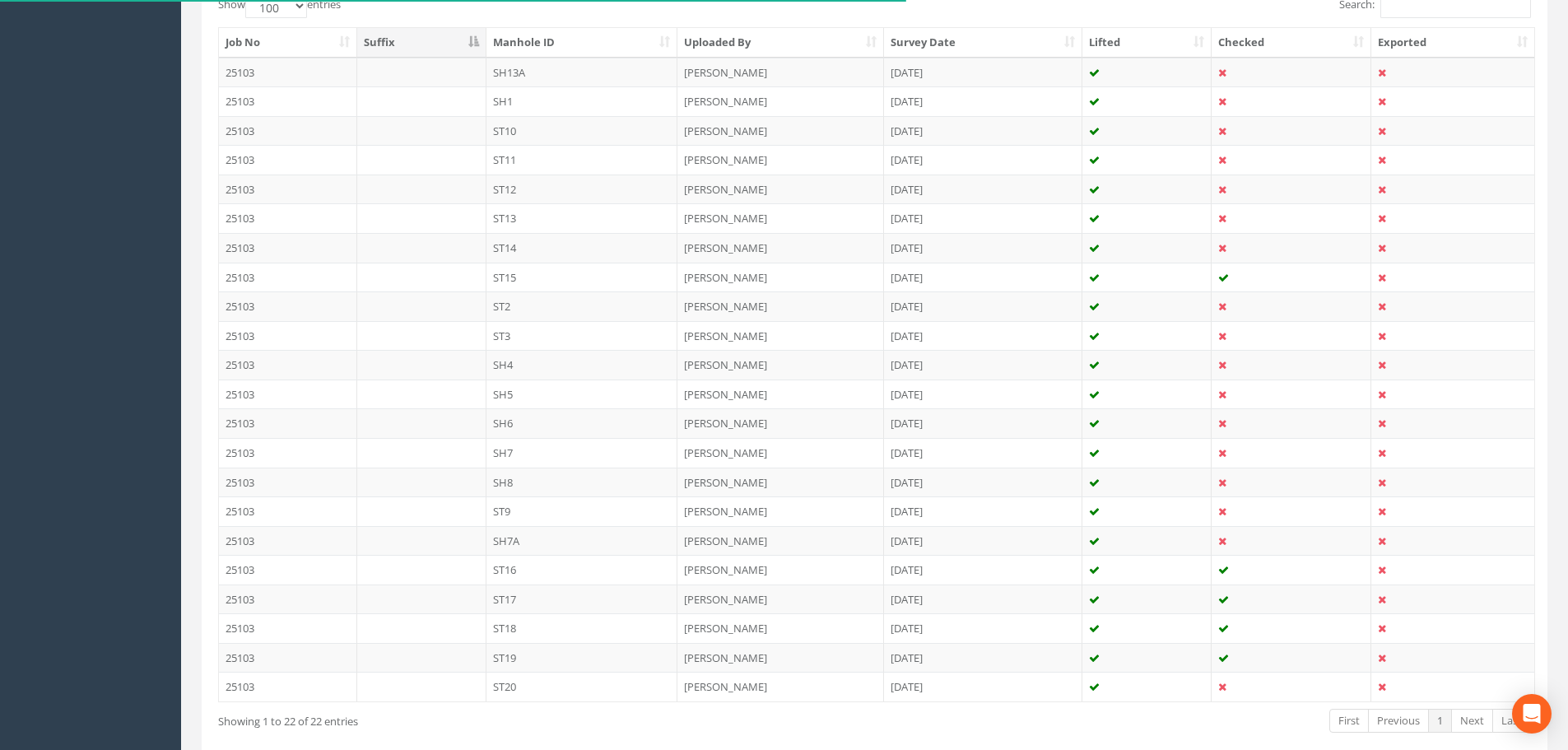
drag, startPoint x: 539, startPoint y: 685, endPoint x: 548, endPoint y: 685, distance: 9.0
click at [542, 685] on td "ST20" at bounding box center [583, 687] width 192 height 30
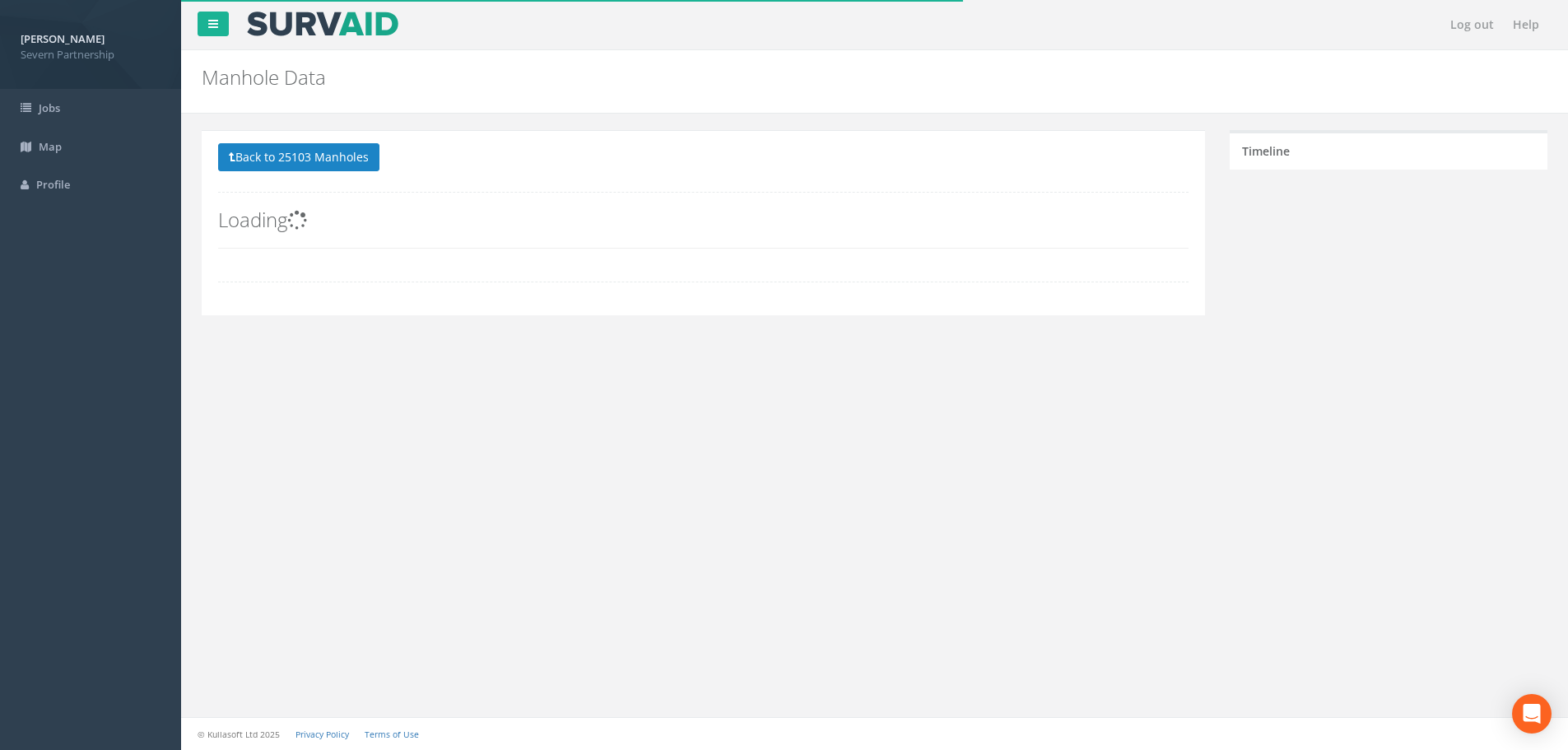
scroll to position [0, 0]
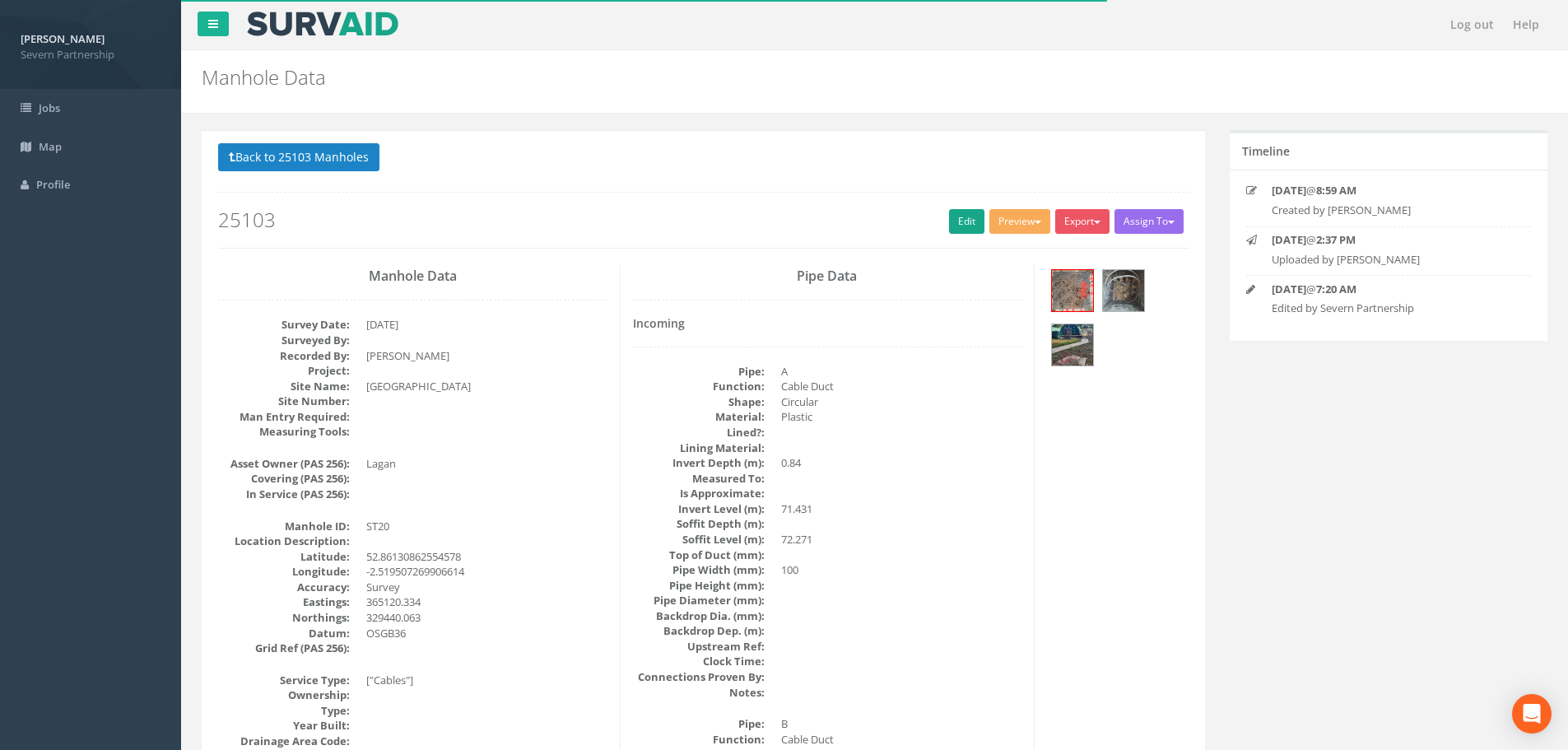
click at [965, 234] on div "Back to 25103 Manholes Back to Map Assign To No Companies Added Export SP Manho…" at bounding box center [704, 196] width 971 height 105
click at [957, 220] on link "Edit" at bounding box center [967, 221] width 35 height 24
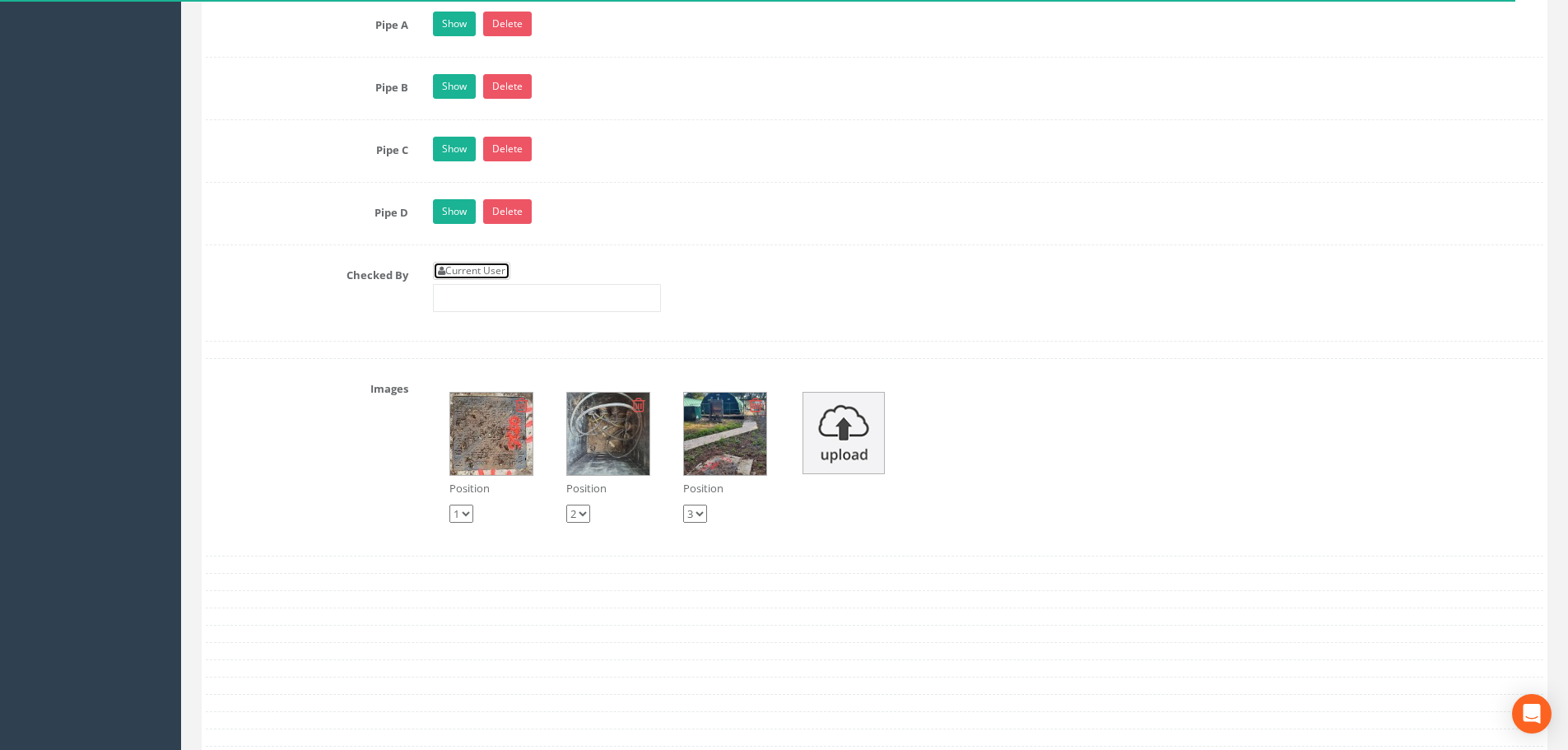
click at [487, 263] on link "Current User" at bounding box center [472, 271] width 78 height 18
type input "[PERSON_NAME]"
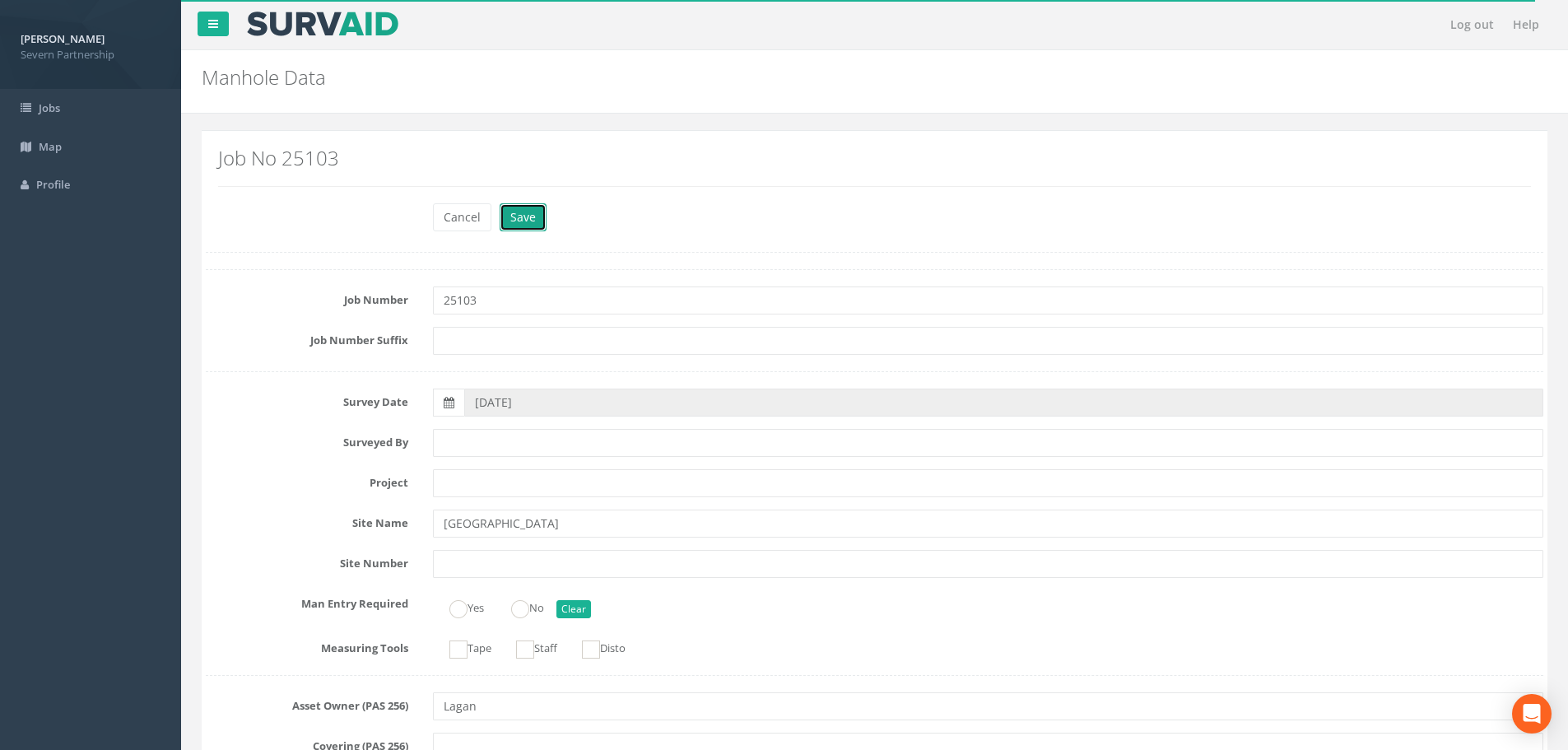
click at [528, 220] on button "Save" at bounding box center [523, 217] width 47 height 28
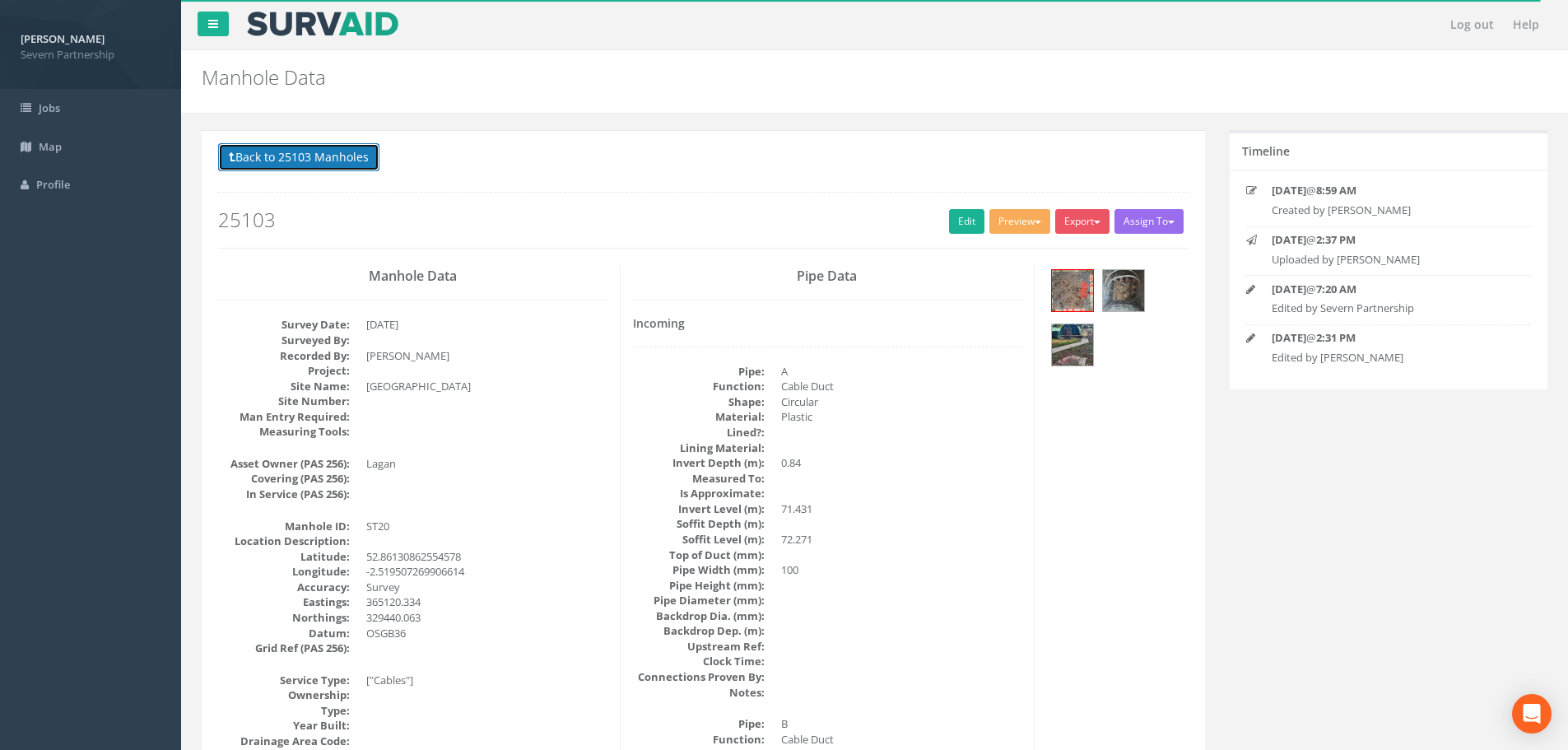
click at [256, 155] on button "Back to 25103 Manholes" at bounding box center [299, 157] width 161 height 28
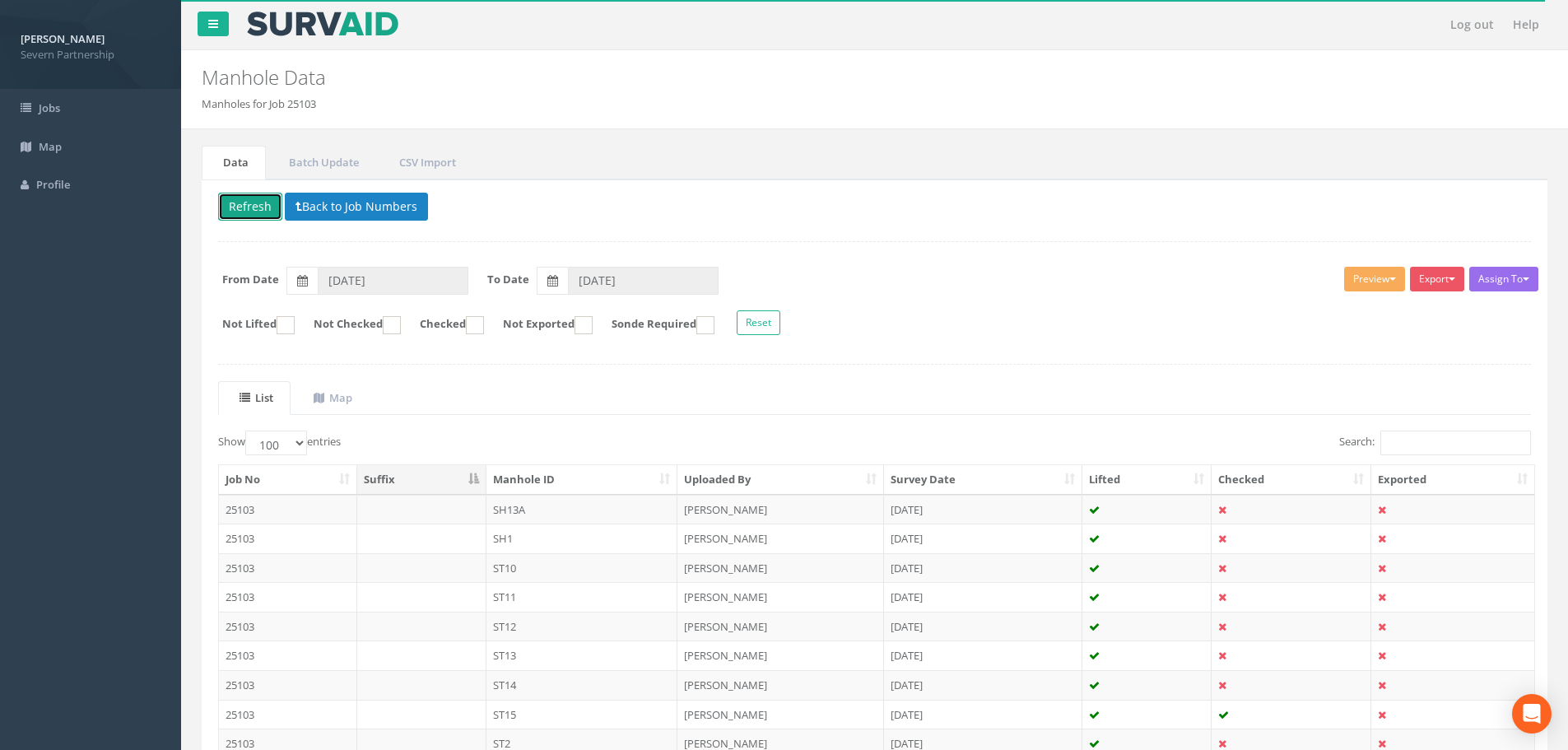
click at [251, 214] on button "Refresh" at bounding box center [250, 206] width 64 height 28
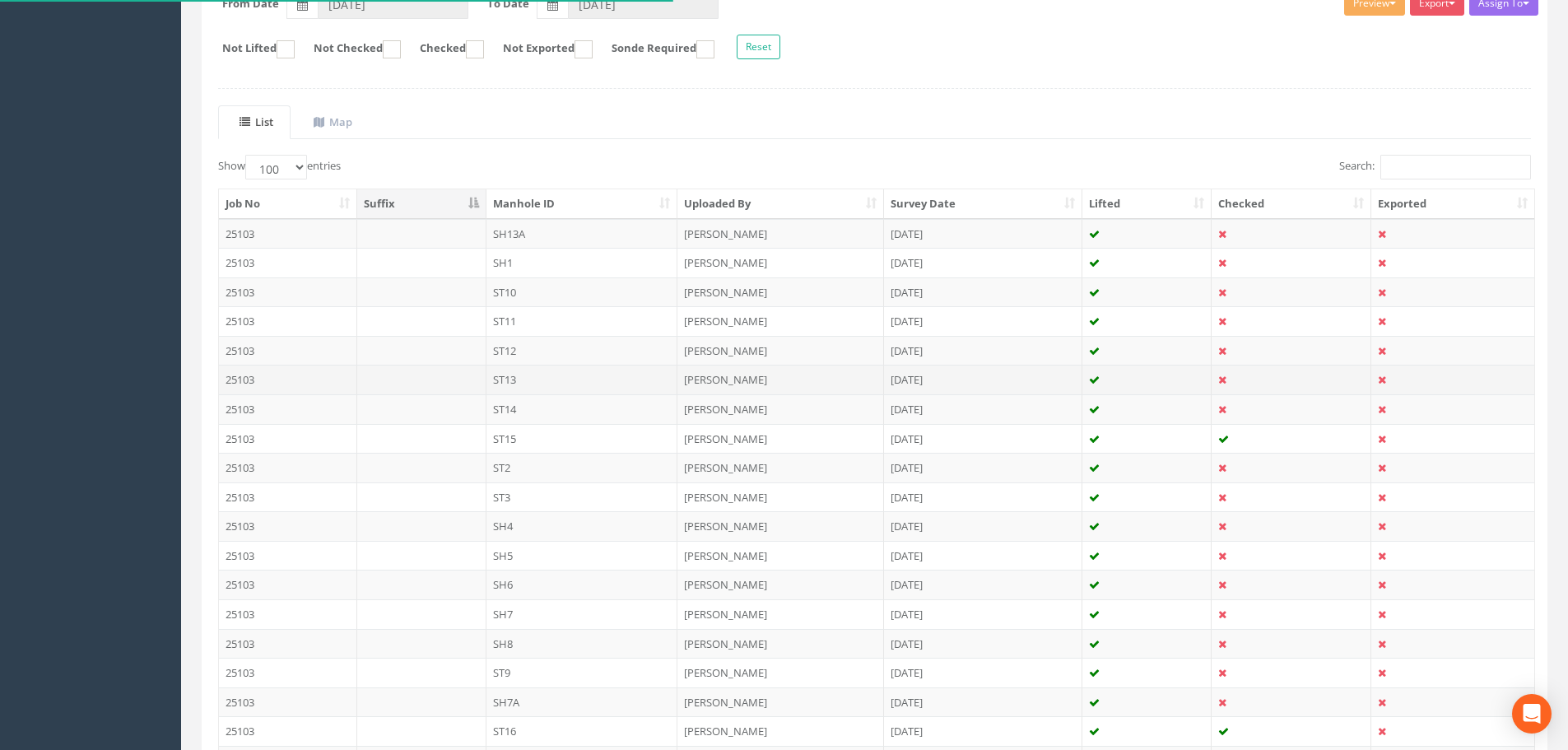
scroll to position [273, 0]
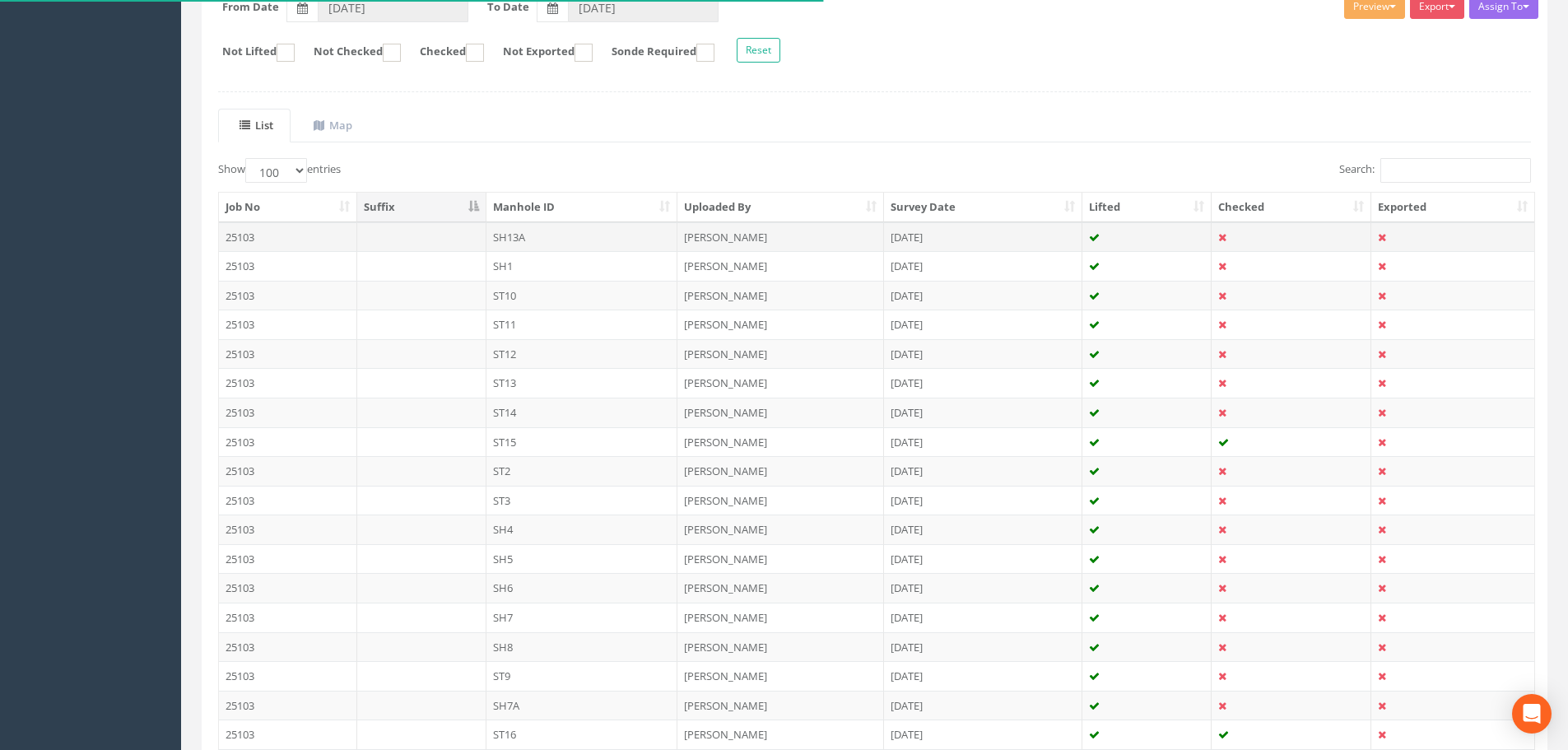
click at [543, 241] on td "SH13A" at bounding box center [583, 237] width 192 height 30
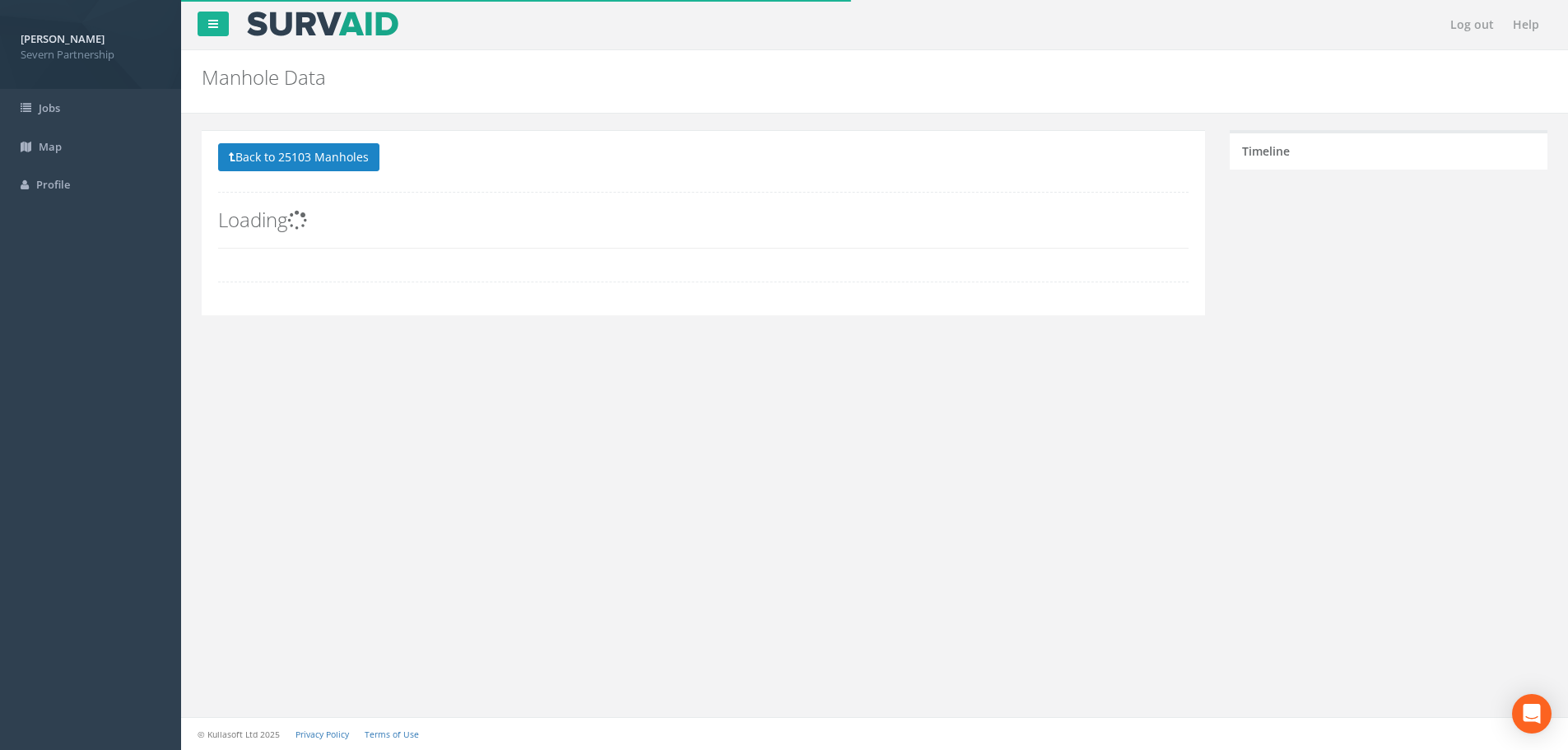
scroll to position [0, 0]
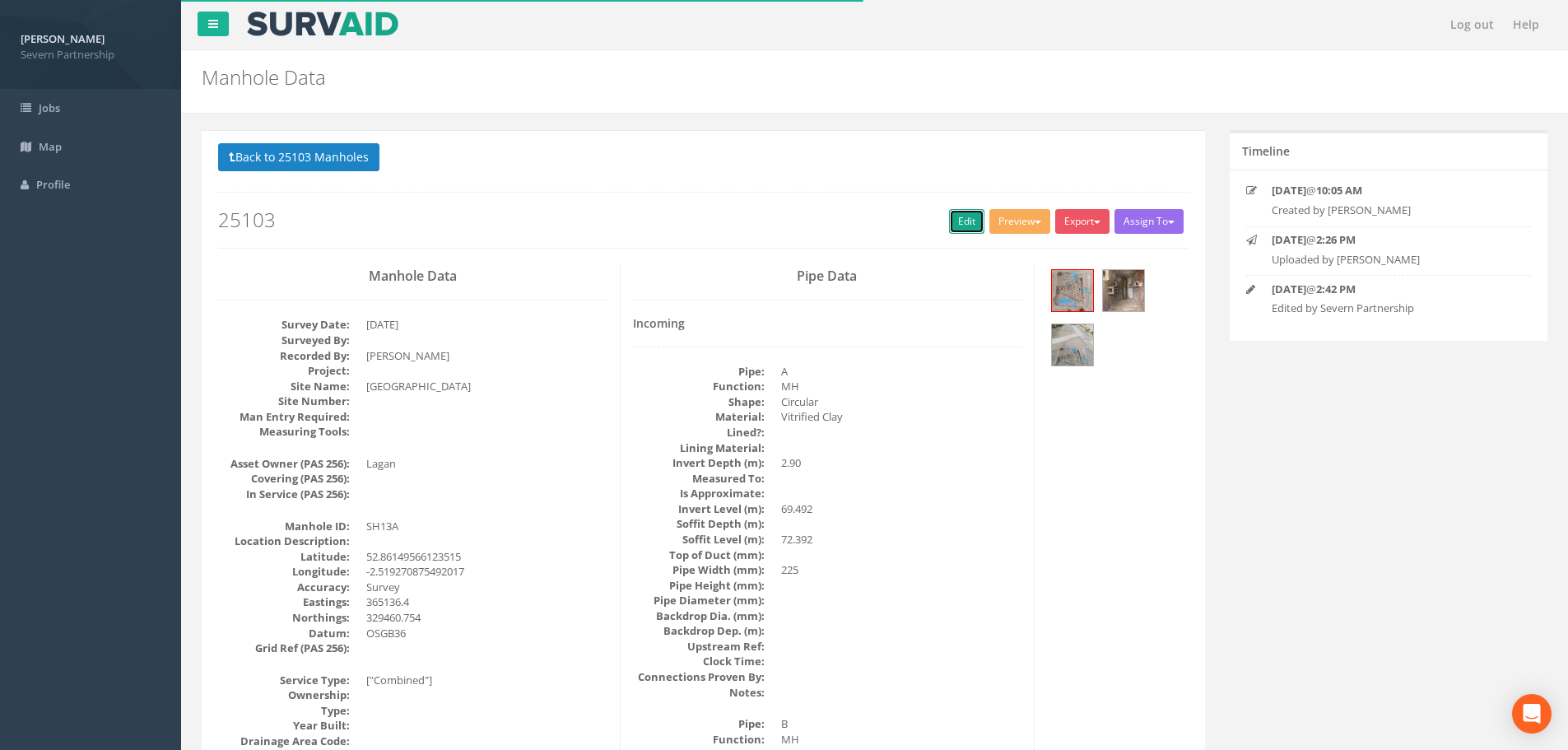
click at [950, 213] on link "Edit" at bounding box center [967, 221] width 35 height 24
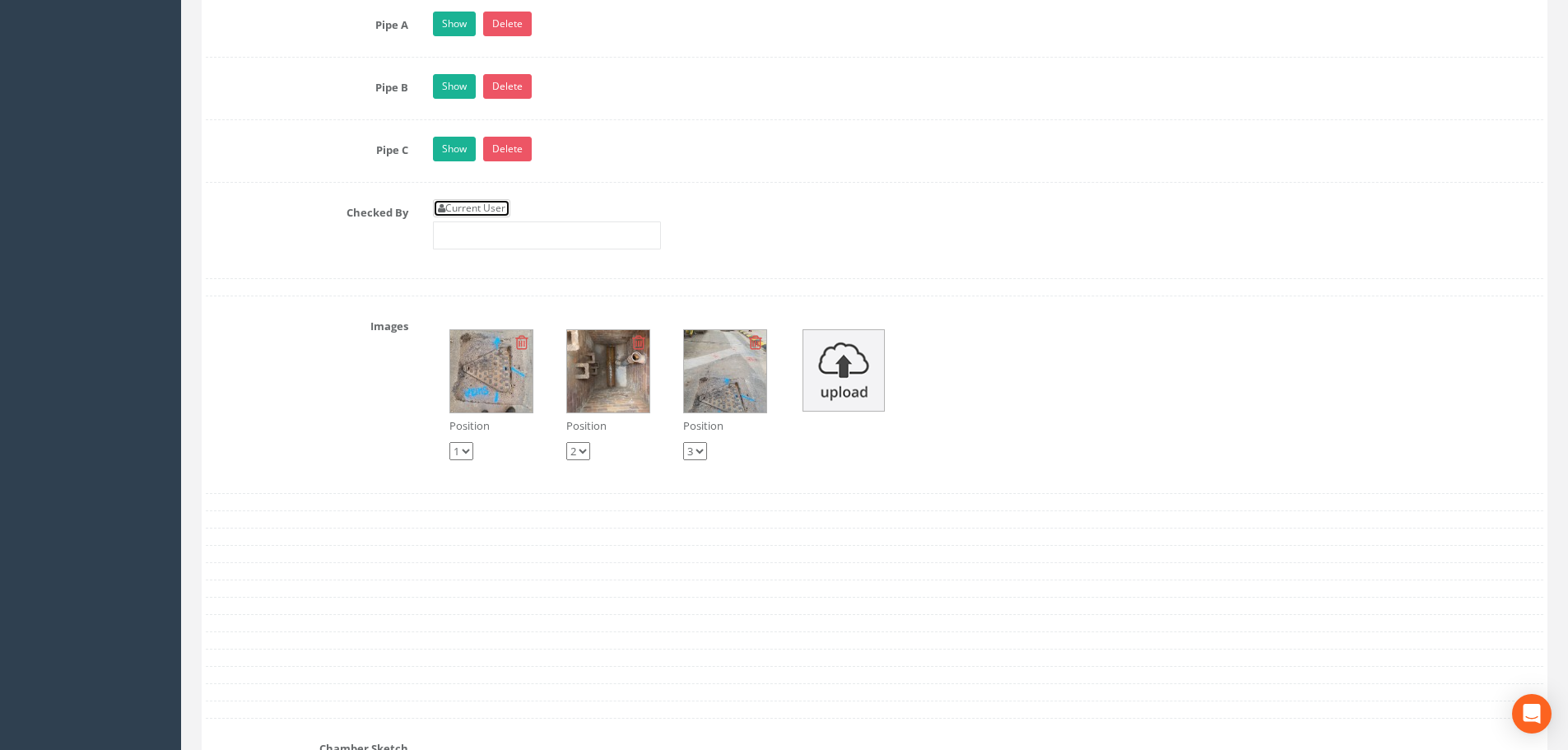
click at [496, 213] on link "Current User" at bounding box center [472, 208] width 78 height 18
type input "[PERSON_NAME]"
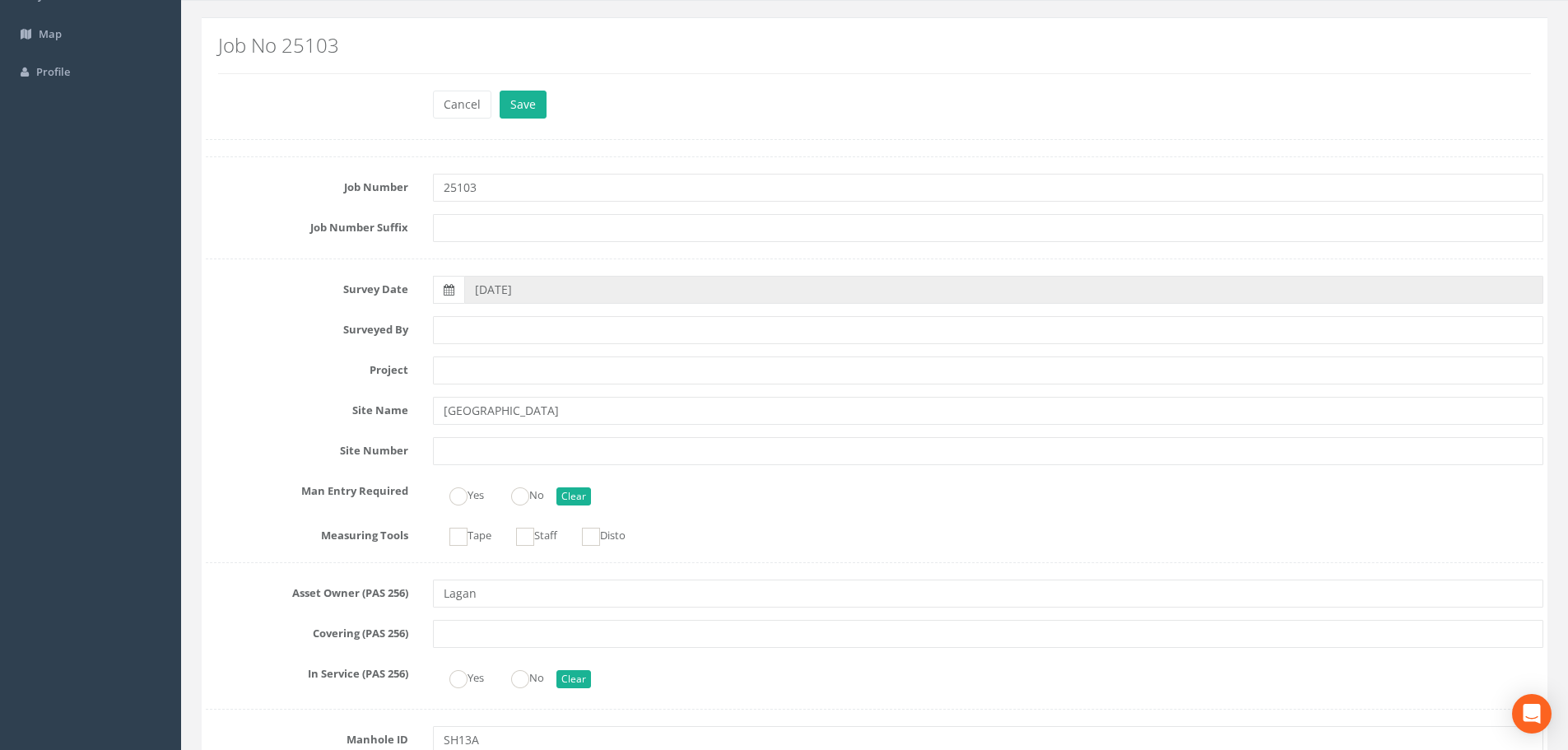
scroll to position [83, 0]
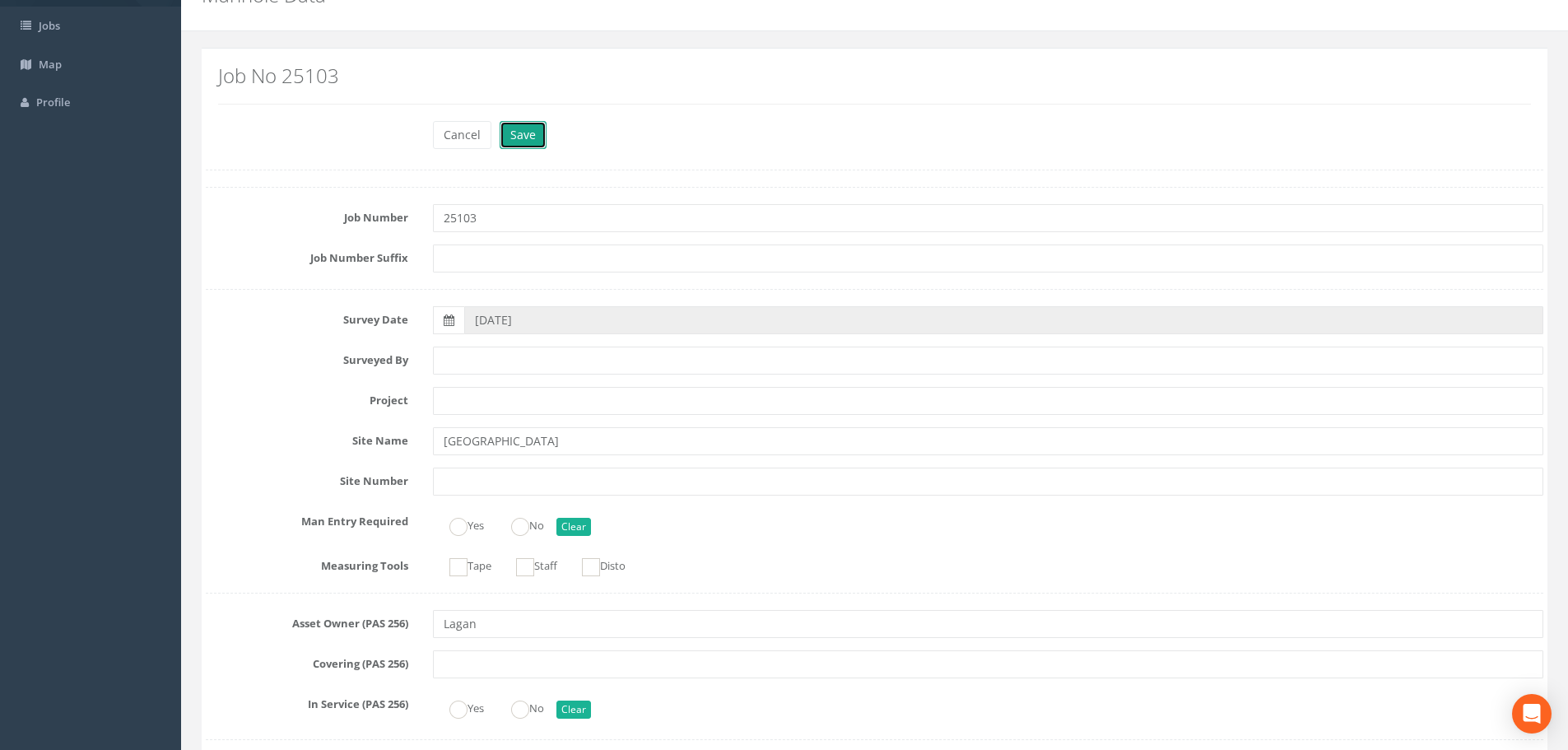
click at [533, 129] on button "Save" at bounding box center [523, 135] width 47 height 28
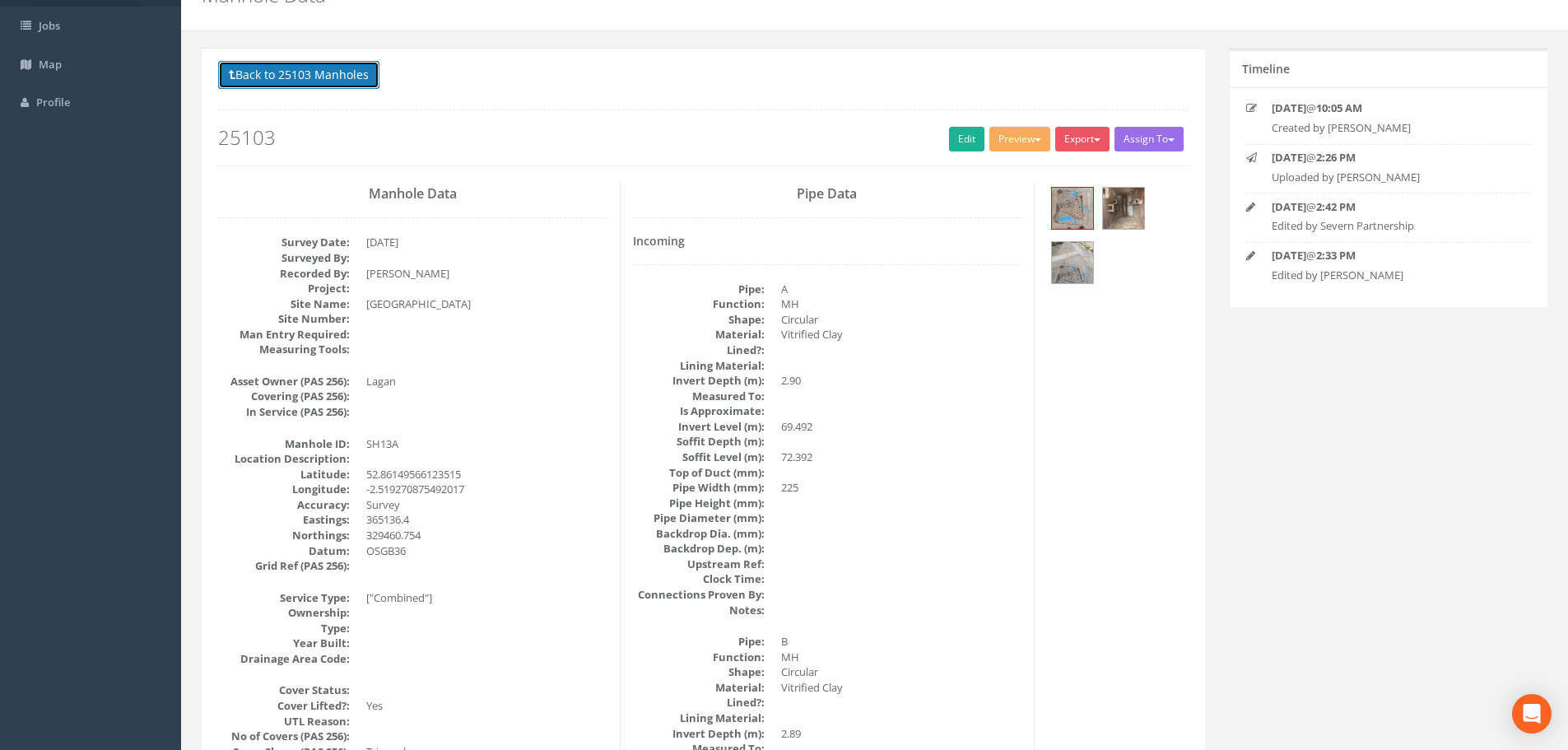
click at [272, 71] on button "Back to 25103 Manholes" at bounding box center [299, 75] width 161 height 28
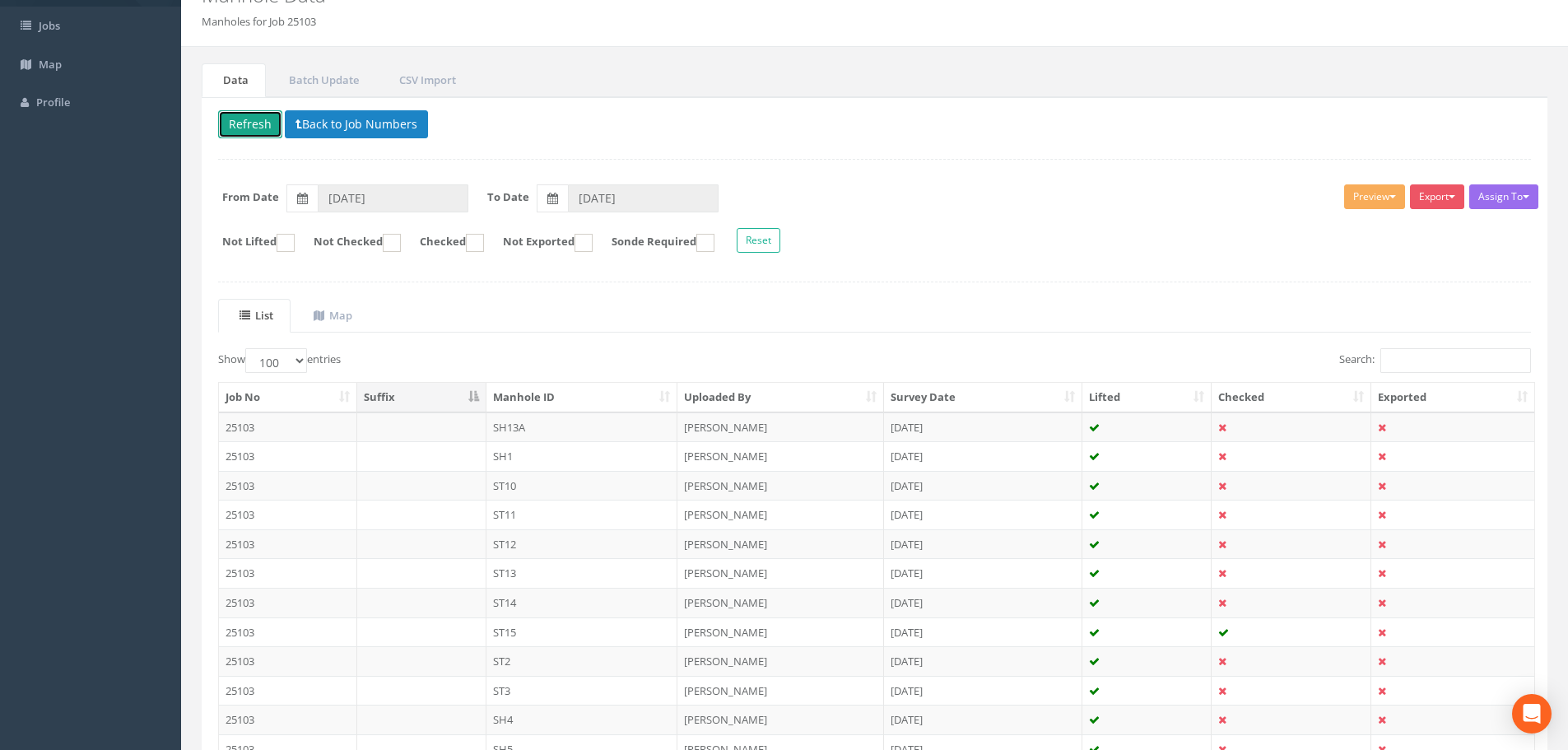
click at [254, 132] on button "Refresh" at bounding box center [250, 124] width 64 height 28
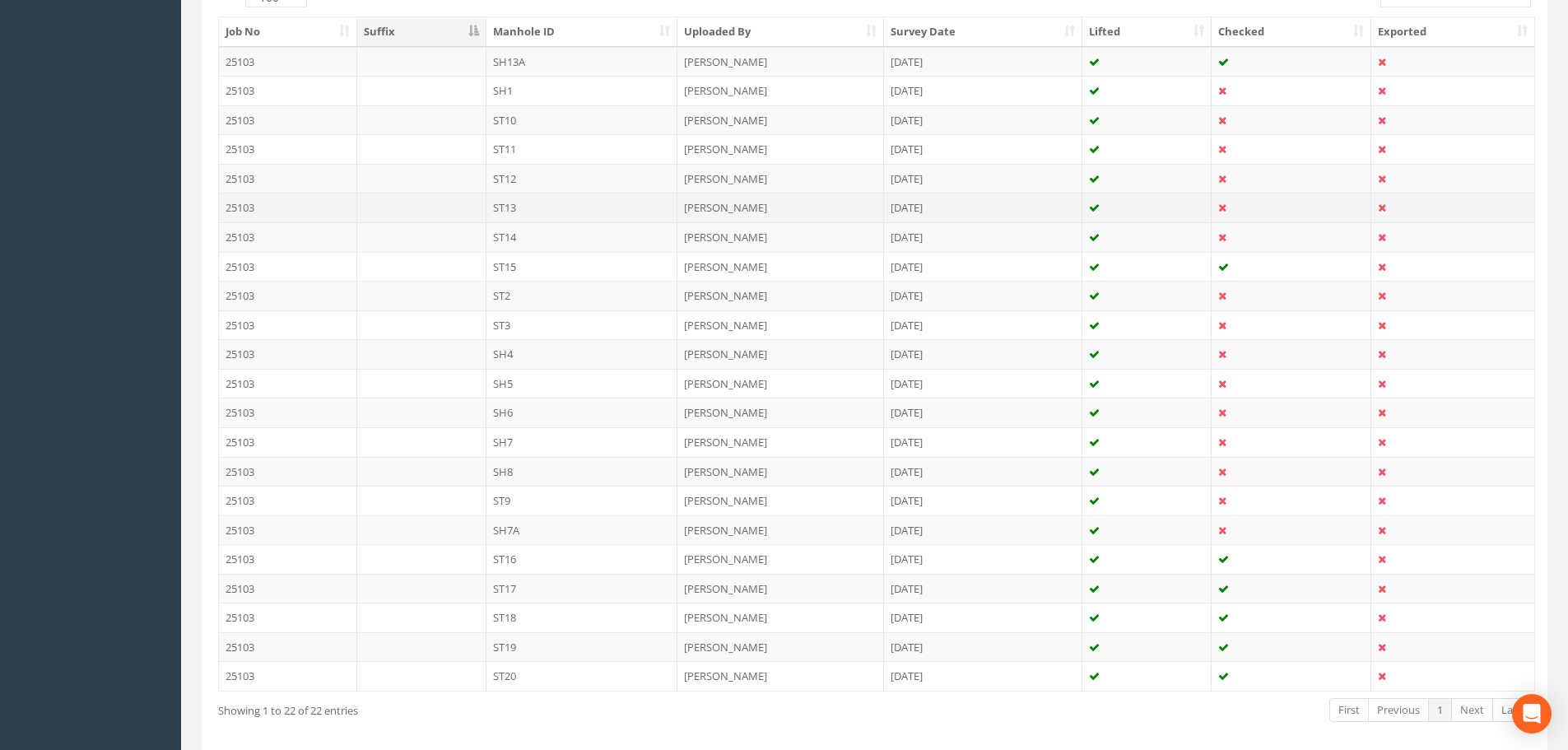
scroll to position [437, 0]
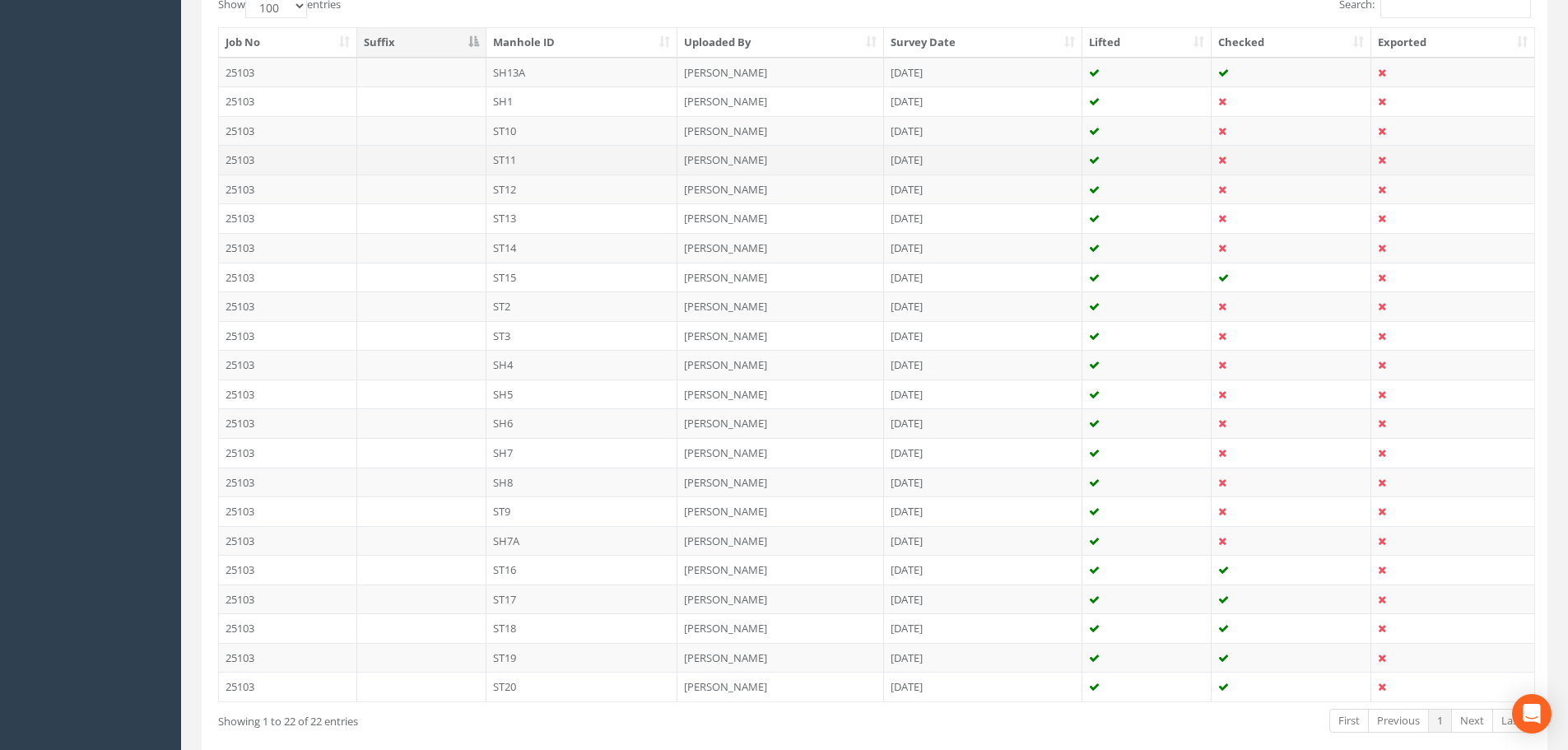
click at [538, 161] on td "ST11" at bounding box center [583, 159] width 192 height 30
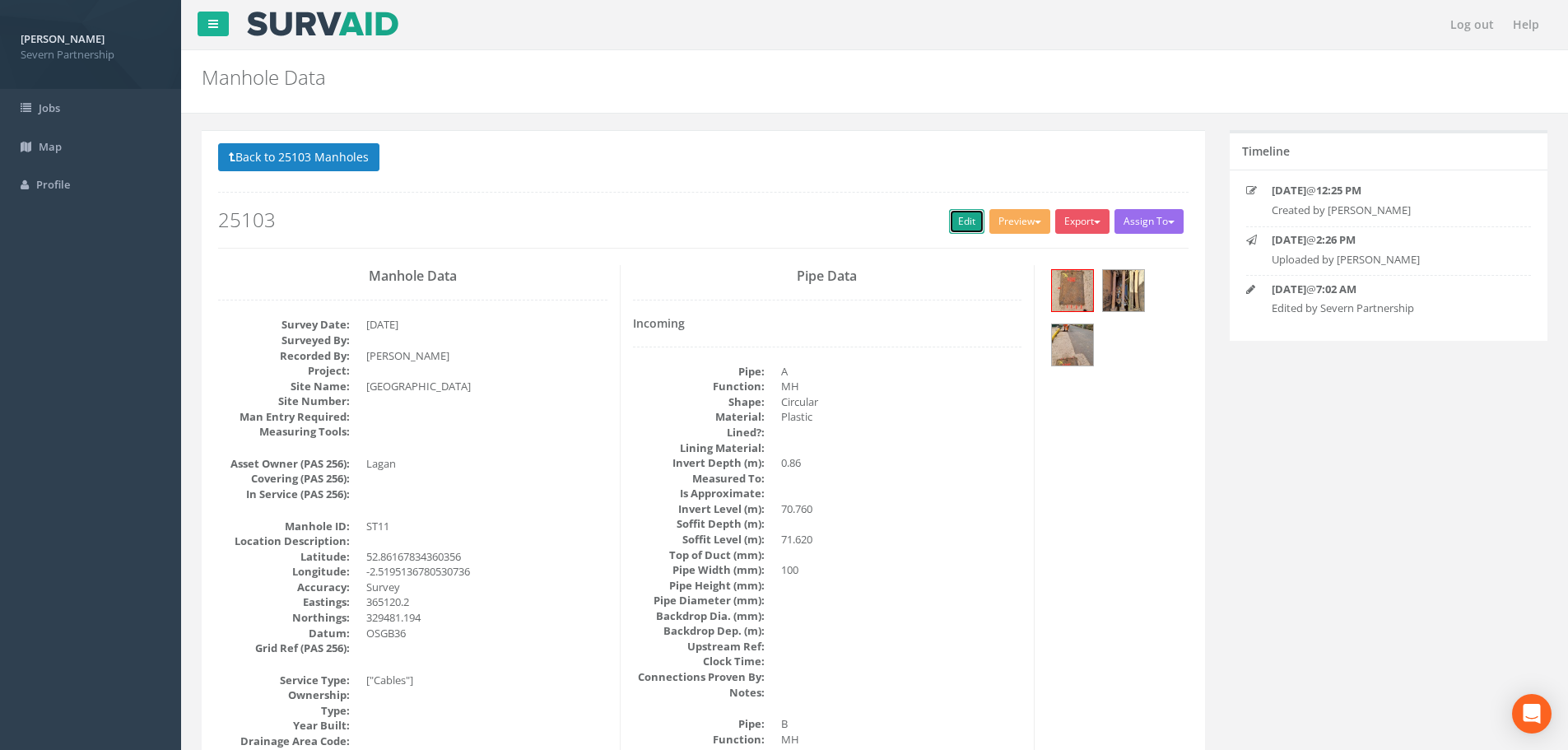
click at [962, 217] on link "Edit" at bounding box center [967, 221] width 35 height 24
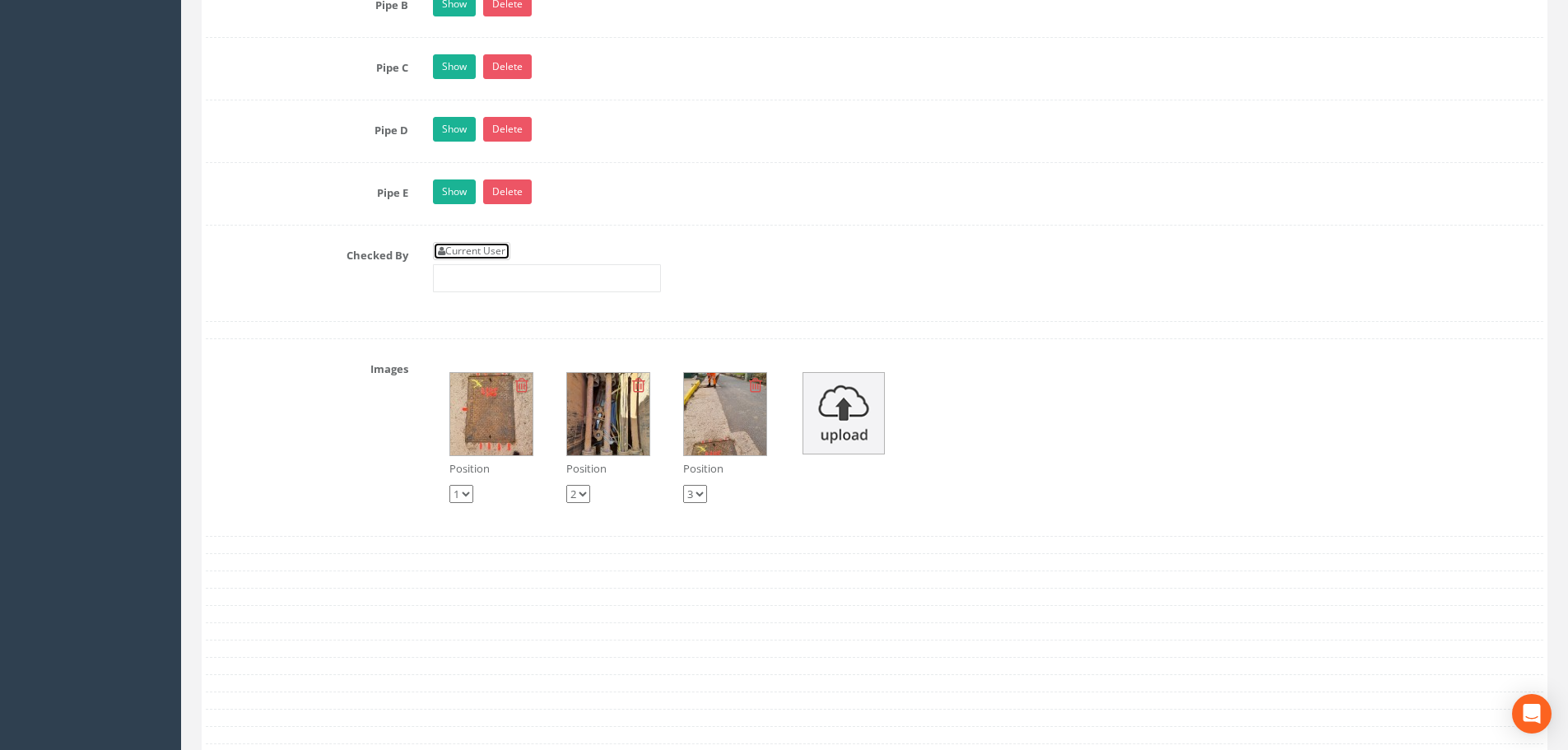
click at [481, 244] on link "Current User" at bounding box center [472, 251] width 78 height 18
type input "[PERSON_NAME]"
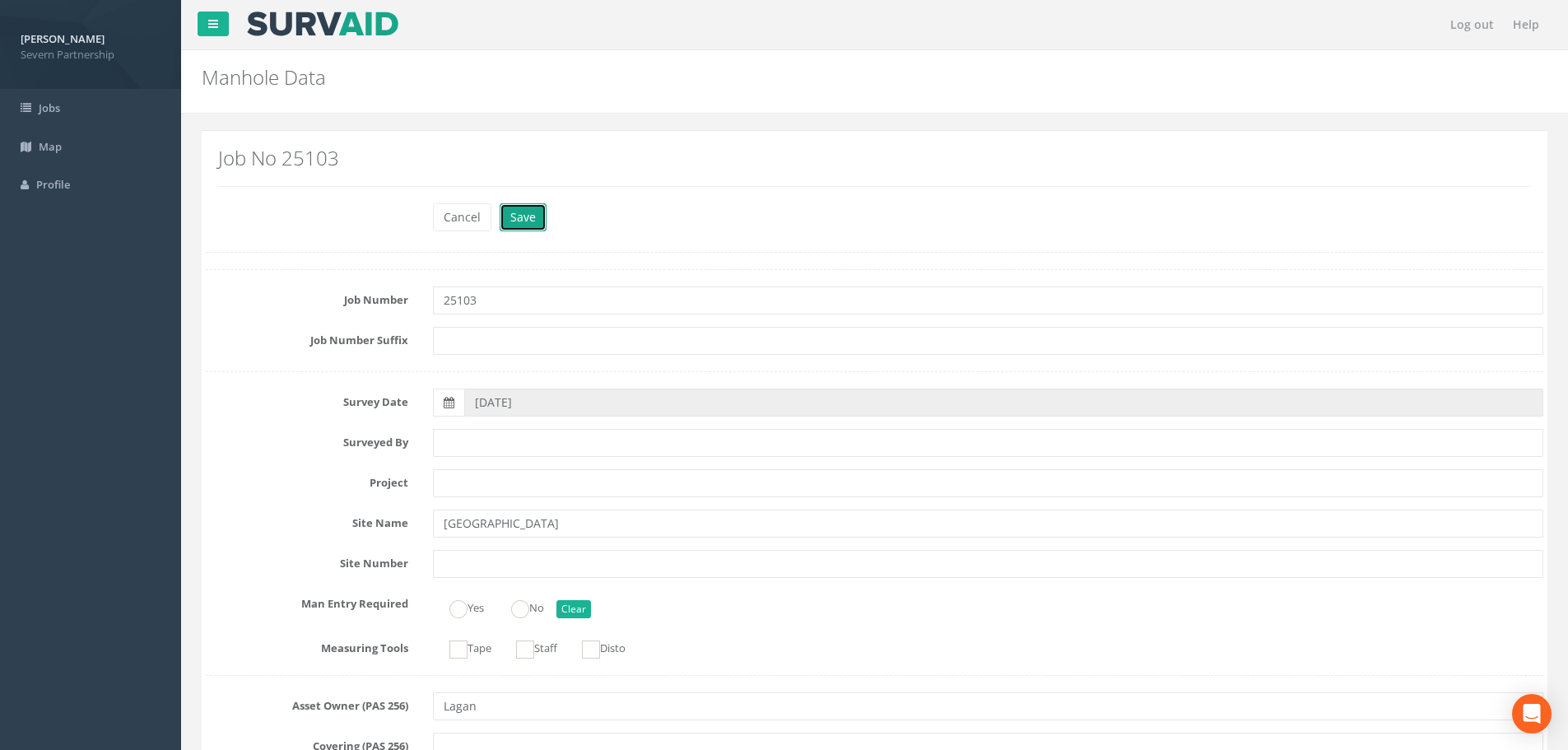
click at [507, 218] on button "Save" at bounding box center [523, 217] width 47 height 28
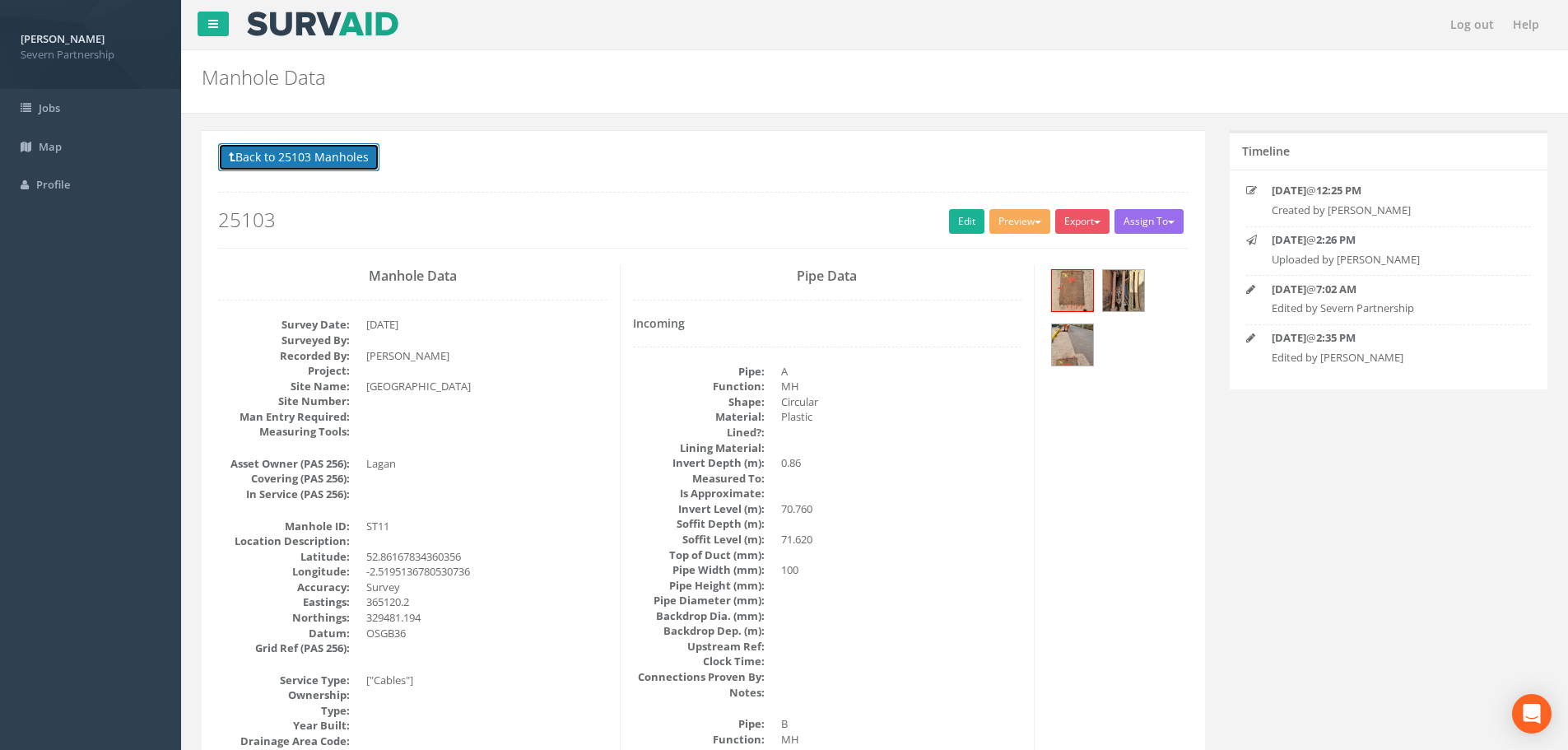
click at [274, 154] on button "Back to 25103 Manholes" at bounding box center [299, 157] width 161 height 28
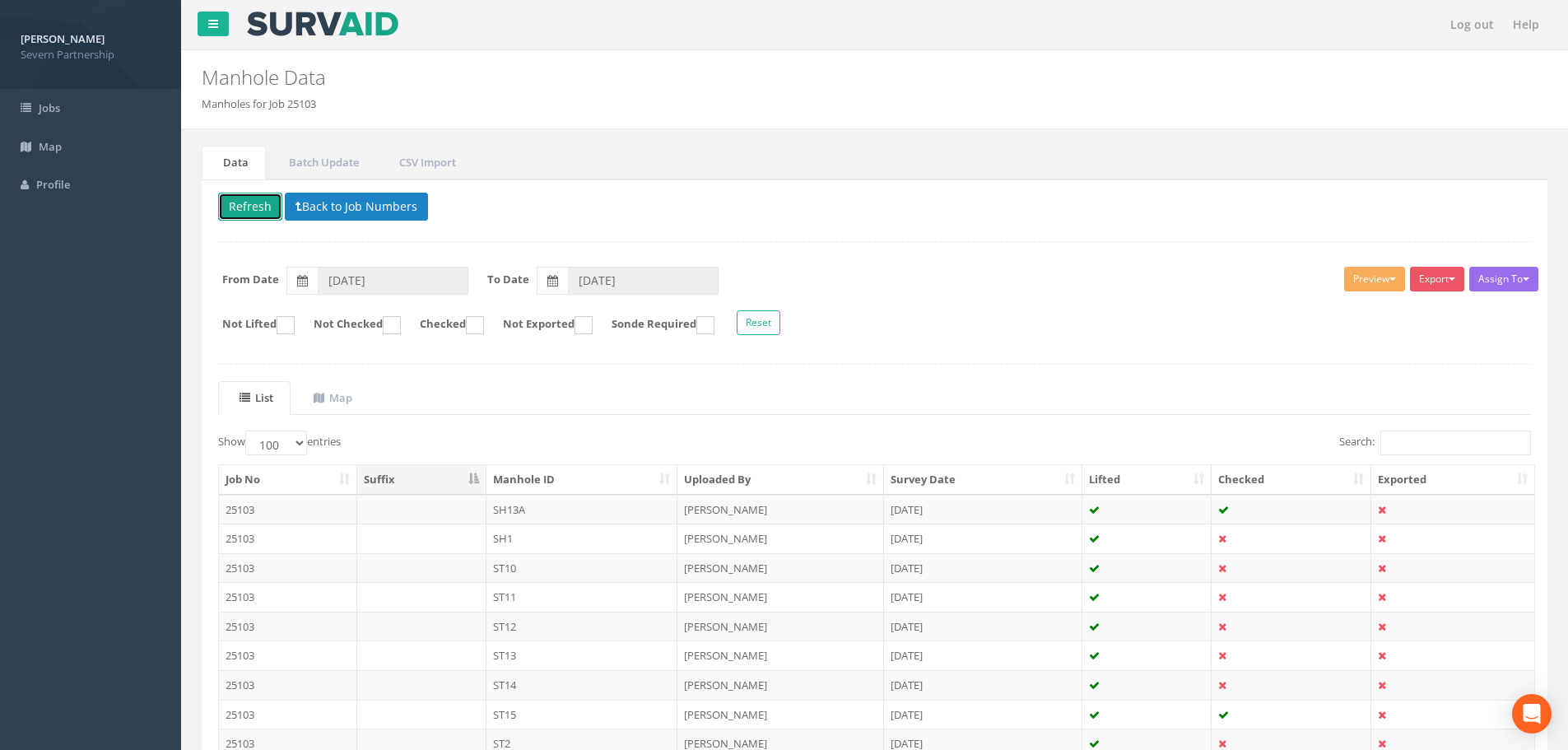
click at [262, 198] on button "Refresh" at bounding box center [250, 206] width 64 height 28
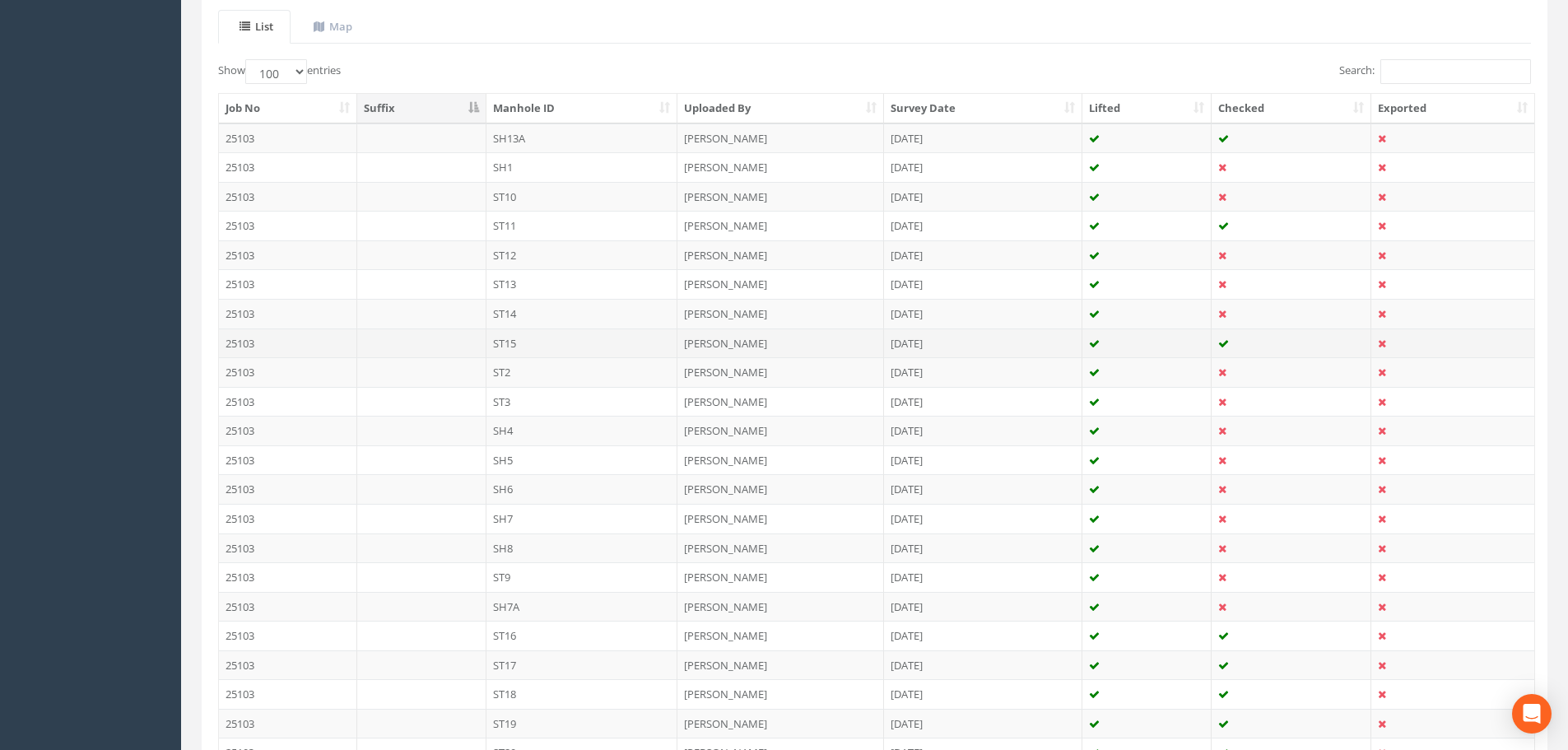
scroll to position [329, 0]
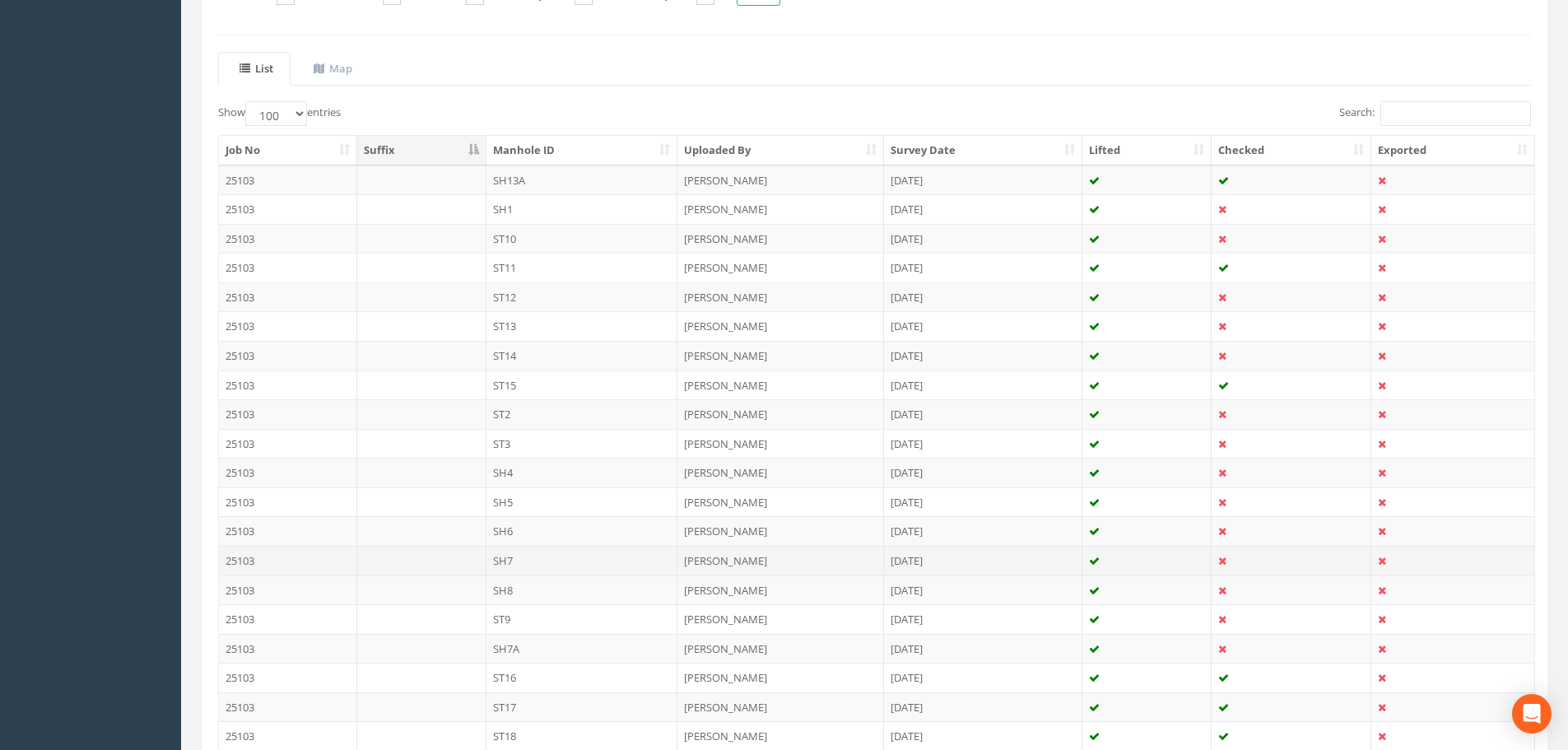
click at [584, 560] on td "SH7" at bounding box center [583, 561] width 192 height 30
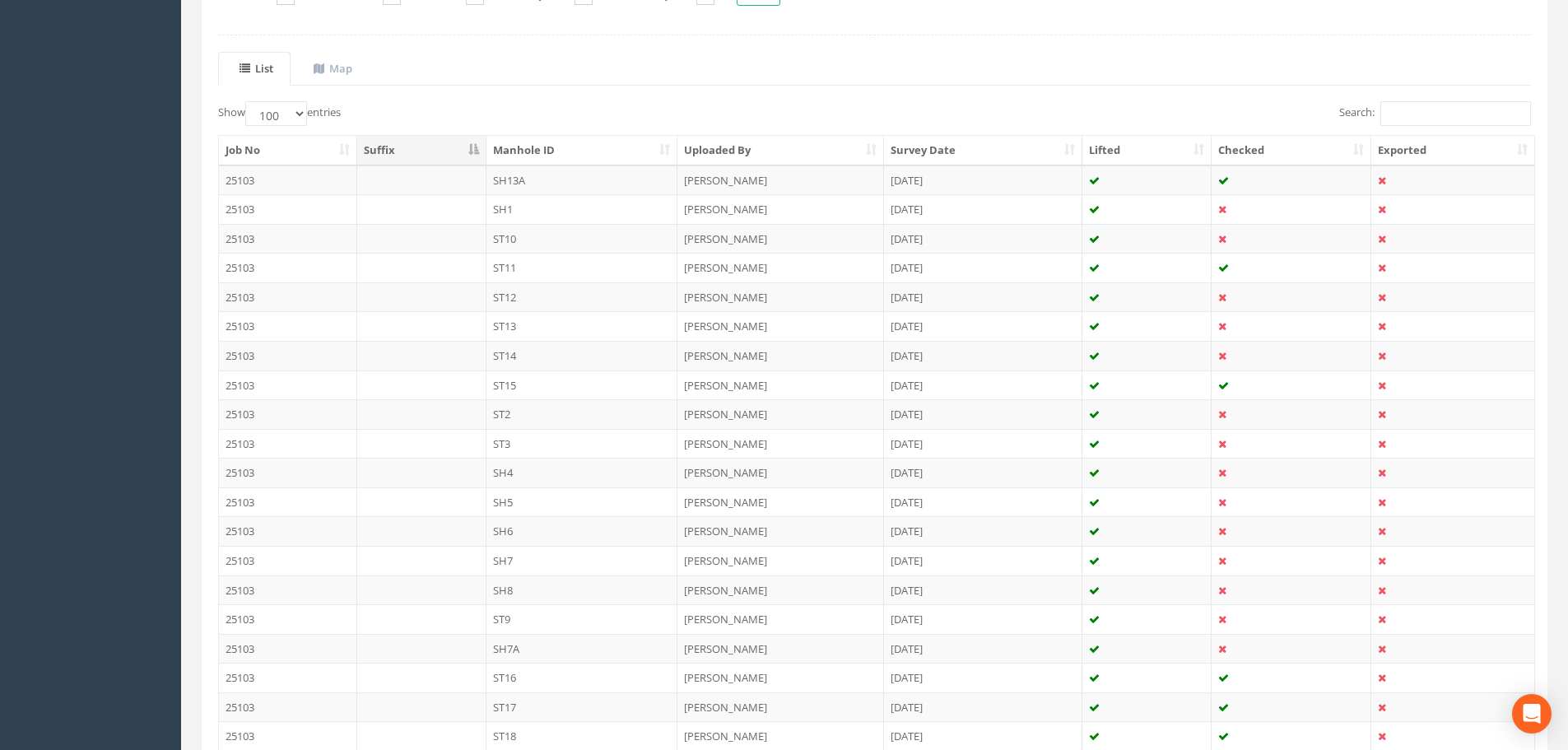
scroll to position [0, 0]
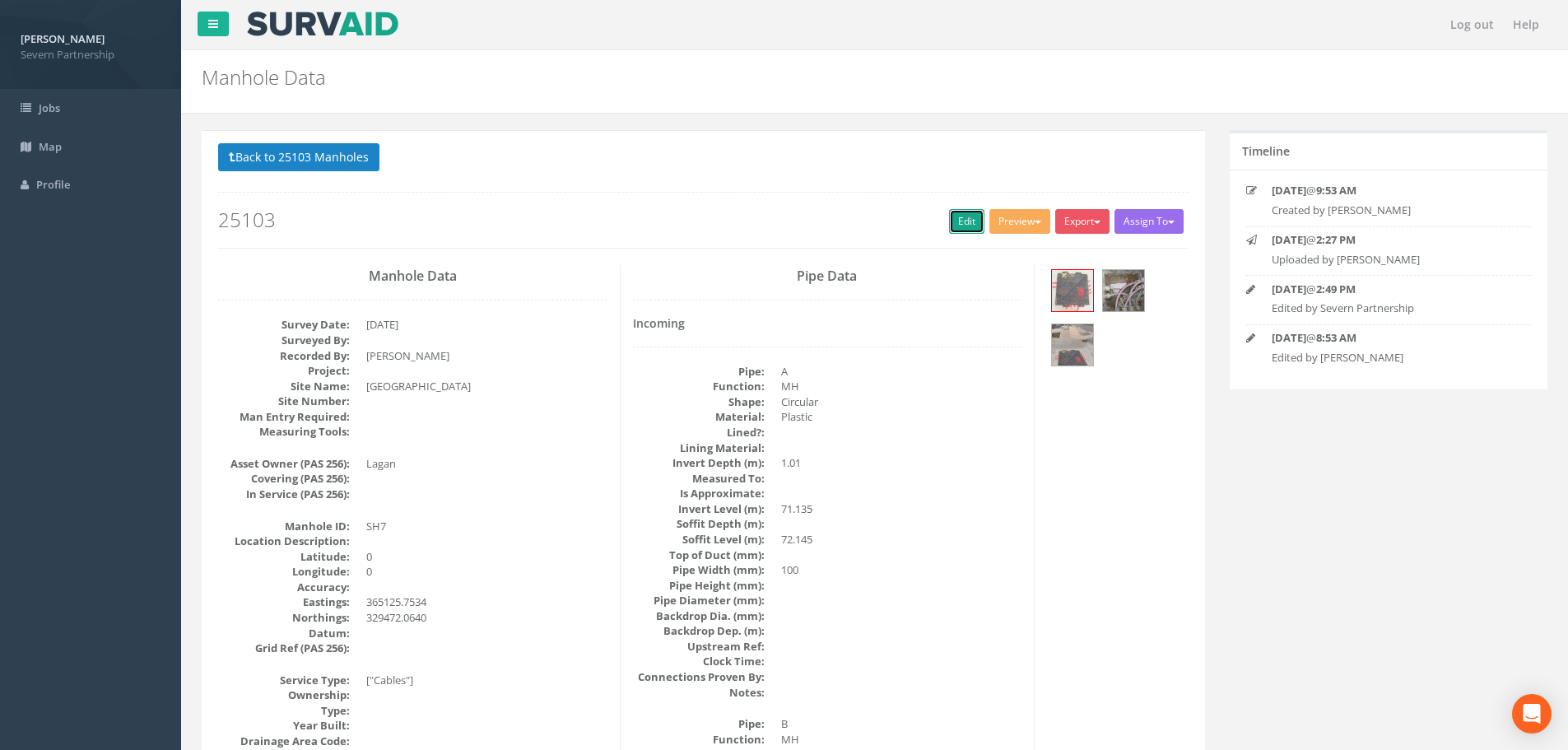
click at [956, 226] on link "Edit" at bounding box center [967, 221] width 35 height 24
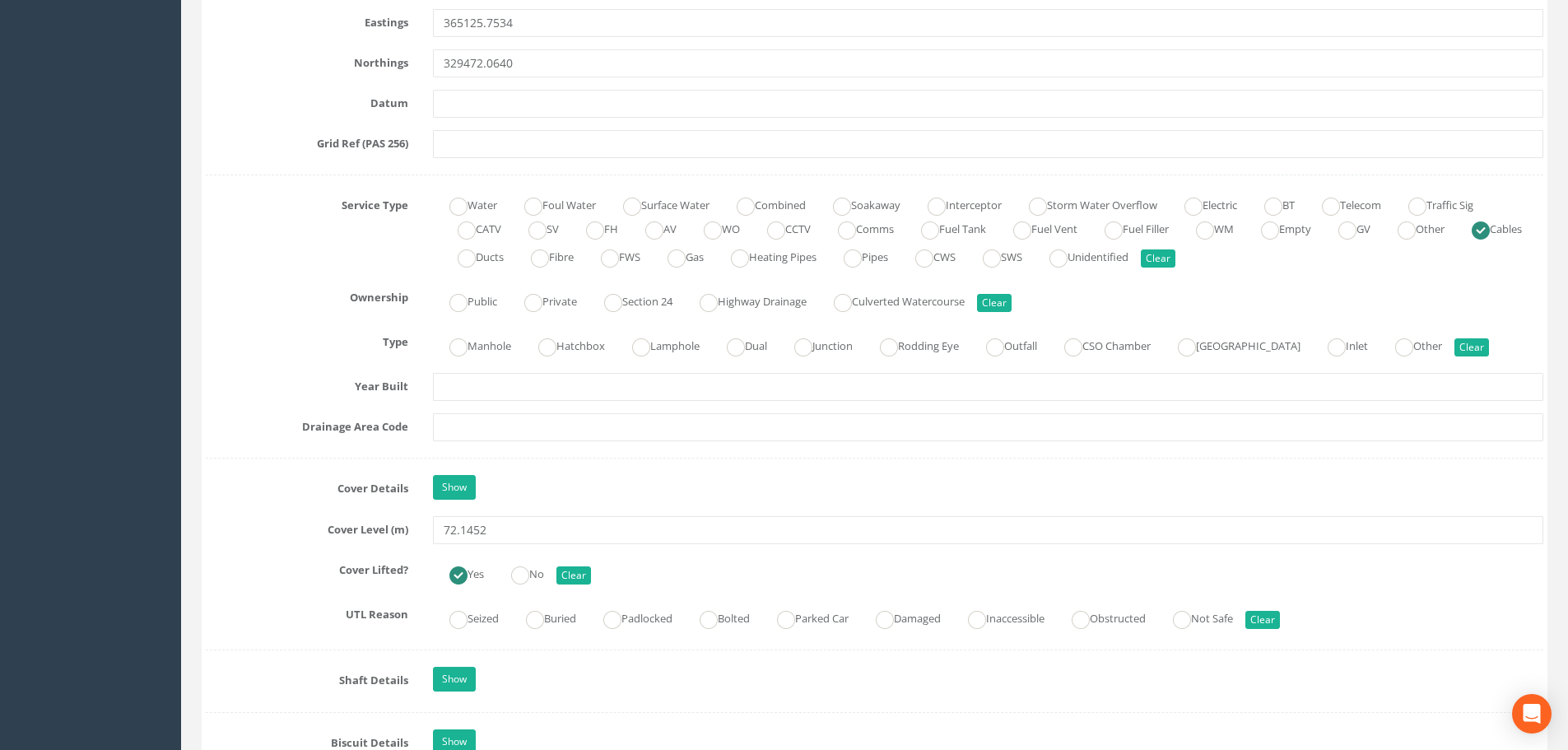
scroll to position [1071, 0]
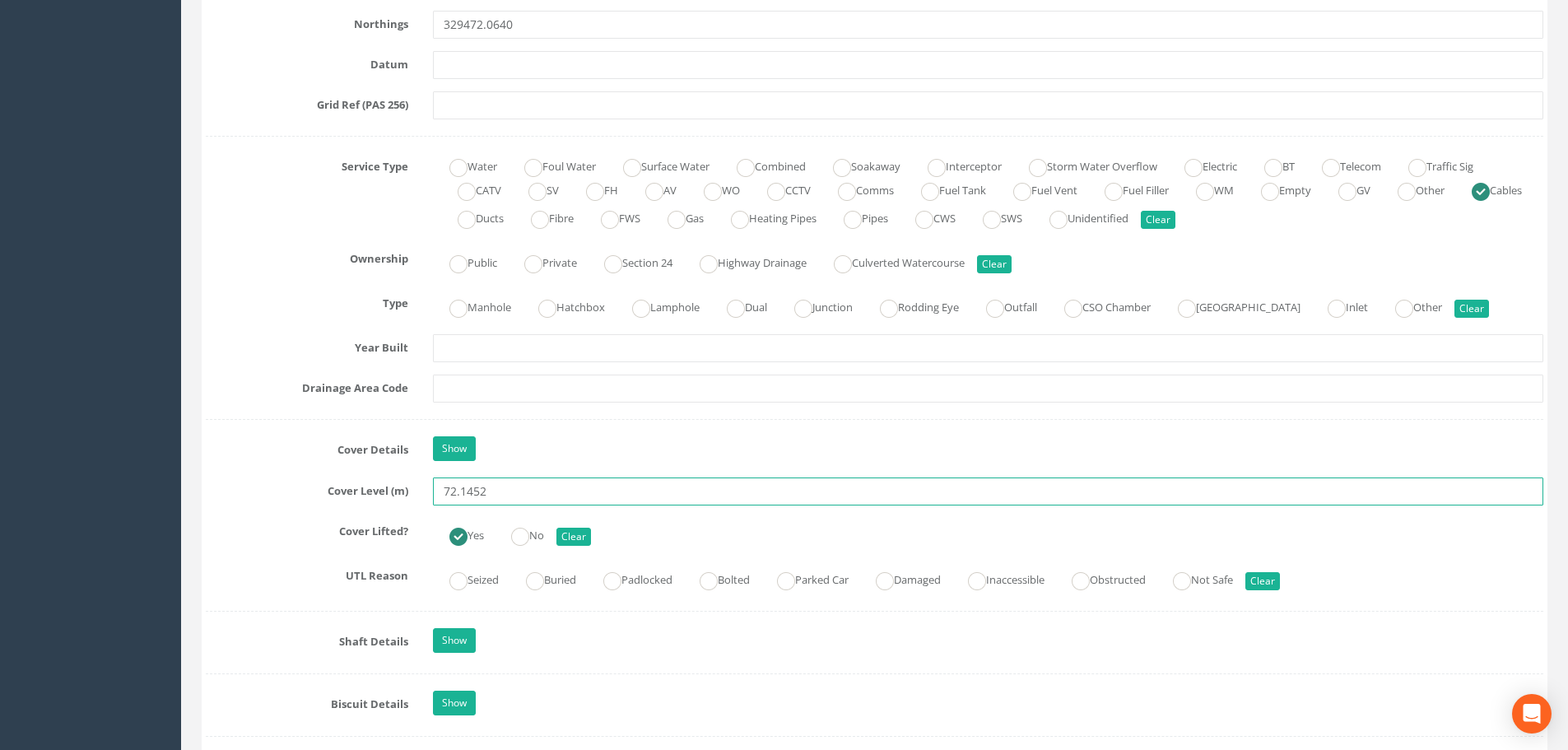
drag, startPoint x: 516, startPoint y: 495, endPoint x: 460, endPoint y: 506, distance: 57.1
click at [460, 506] on div "Job Number 25103 Job Number Suffix Survey Date [DATE] Surveyed By Project Site …" at bounding box center [875, 633] width 1338 height 2871
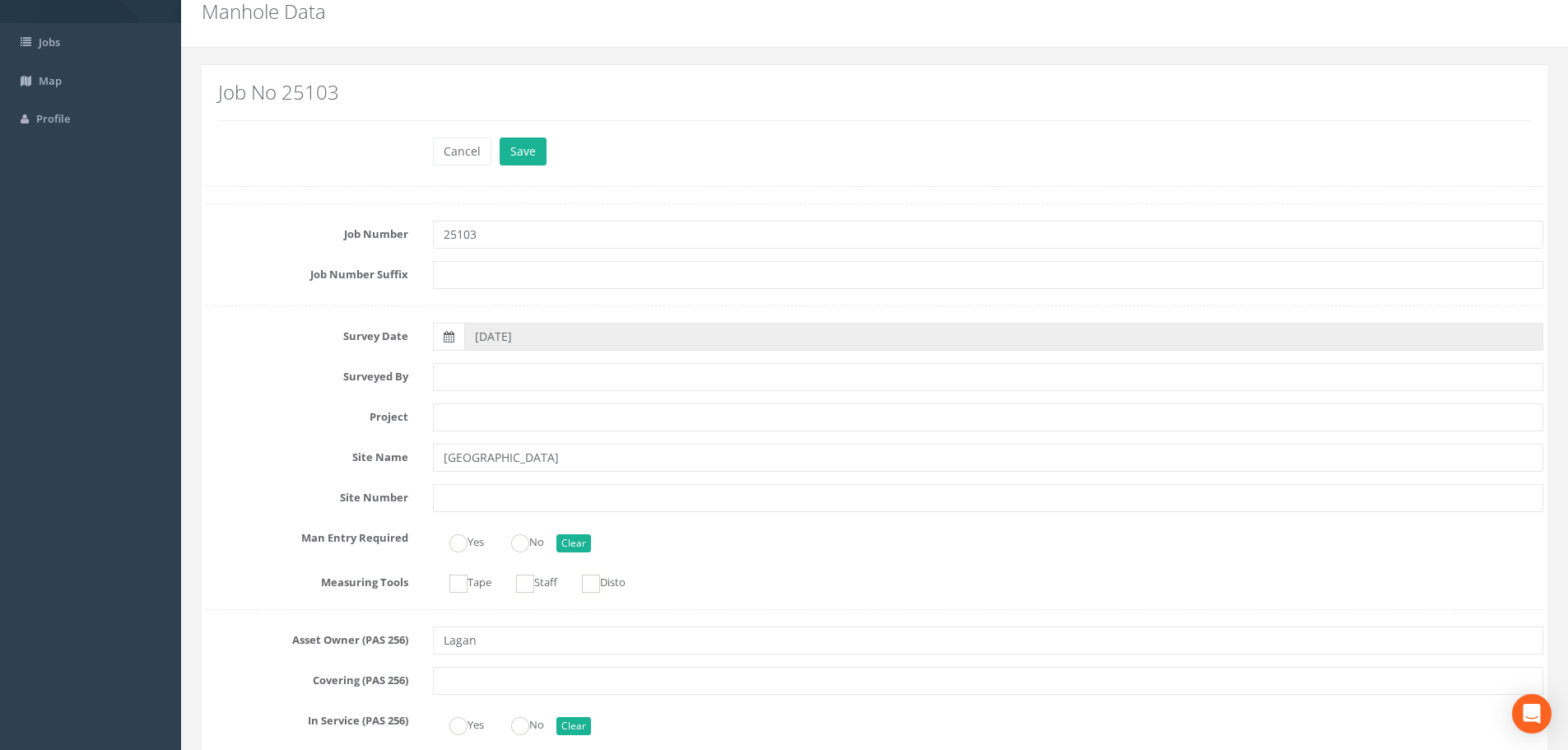
scroll to position [0, 0]
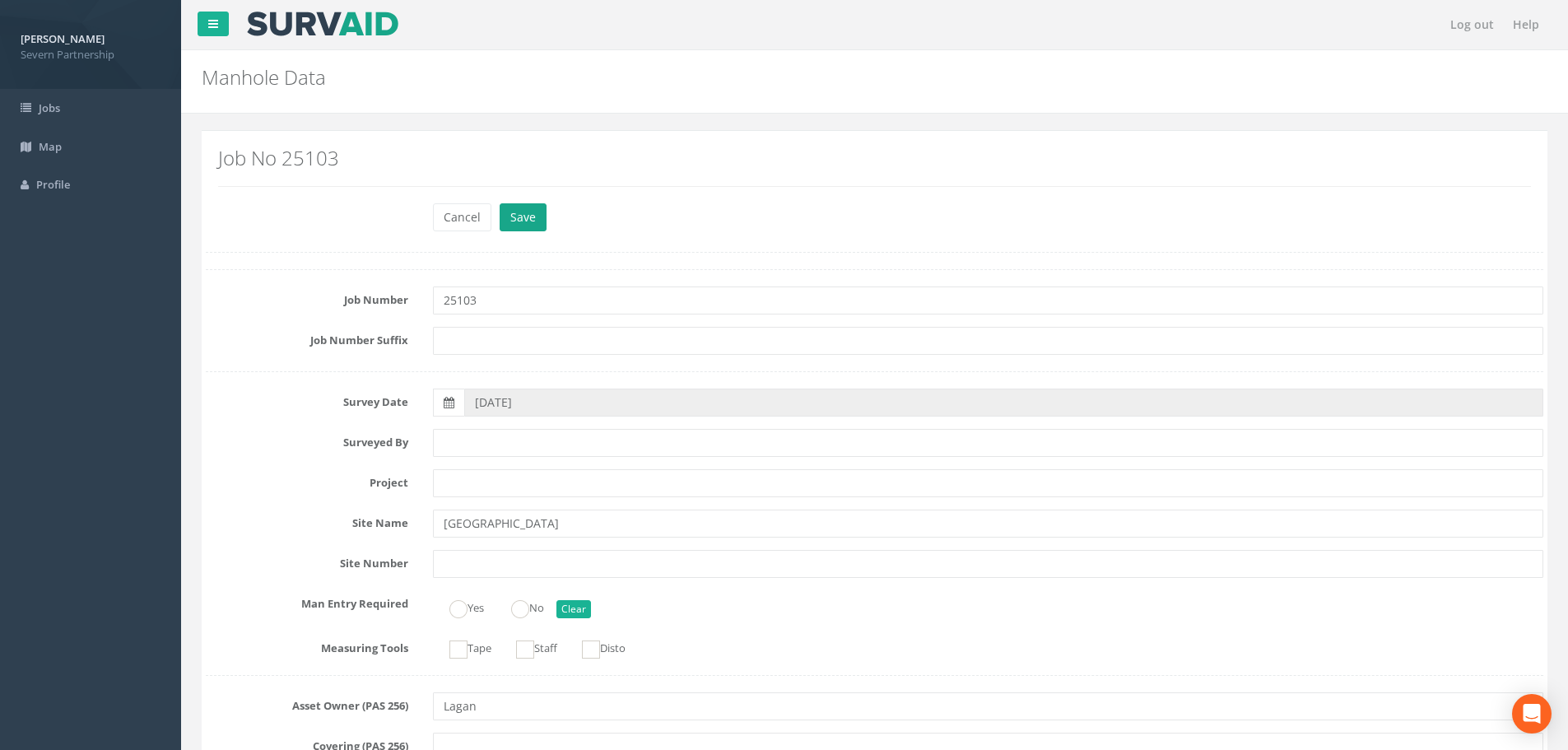
type input "72.27"
click at [519, 217] on button "Save" at bounding box center [523, 217] width 47 height 28
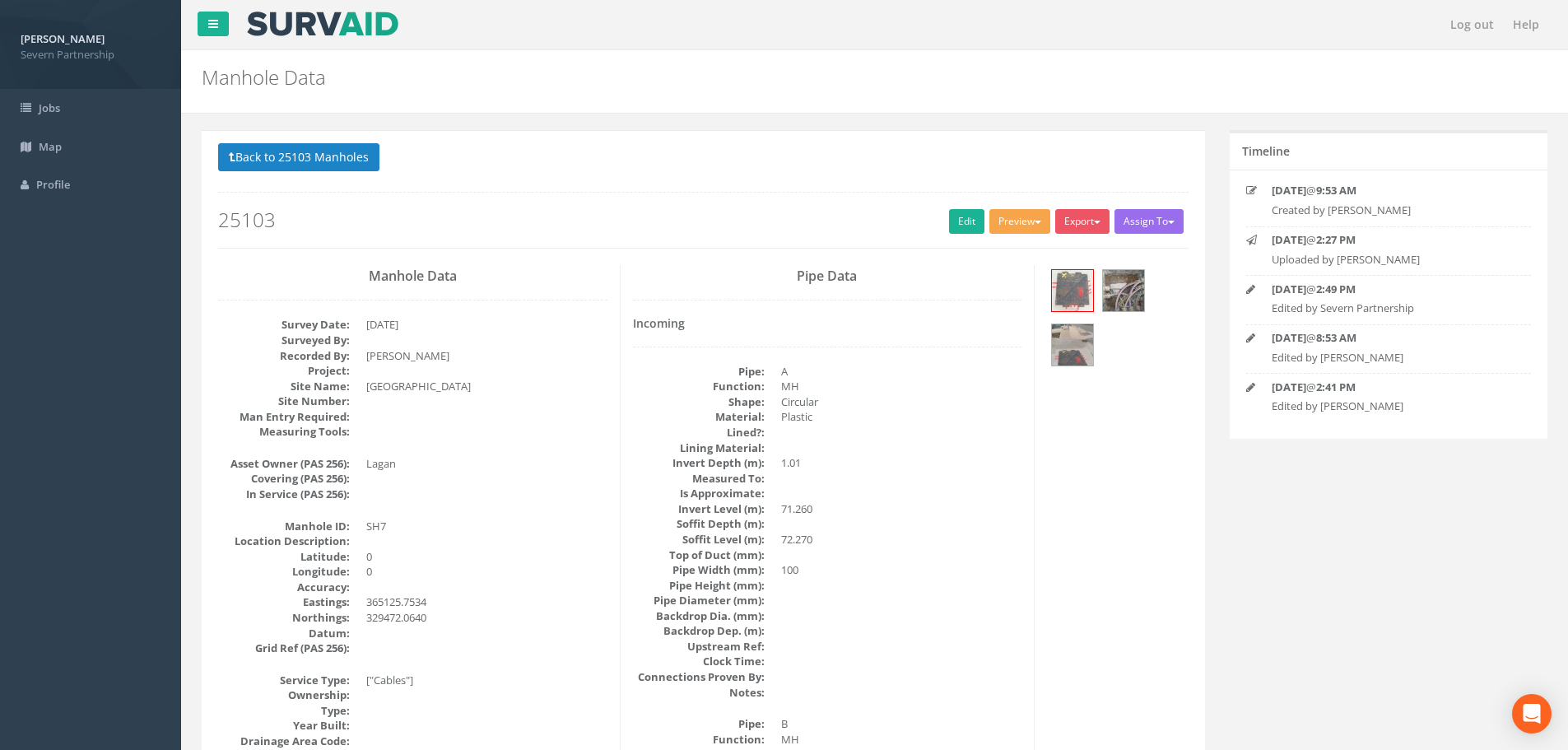
click at [1009, 221] on button "Preview" at bounding box center [1019, 221] width 61 height 24
click at [994, 250] on link "SP Manhole" at bounding box center [989, 256] width 125 height 25
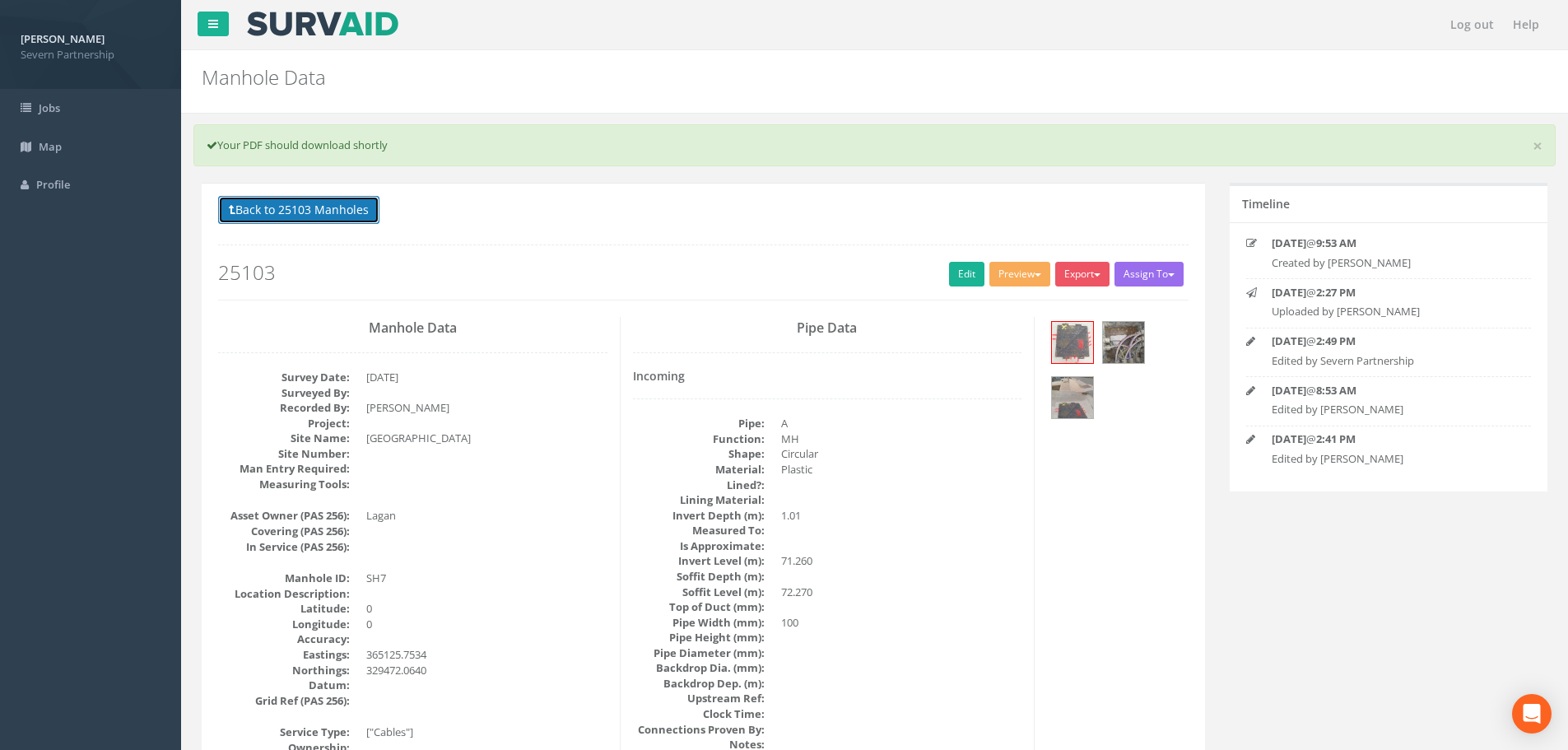
click at [300, 212] on button "Back to 25103 Manholes" at bounding box center [299, 210] width 161 height 28
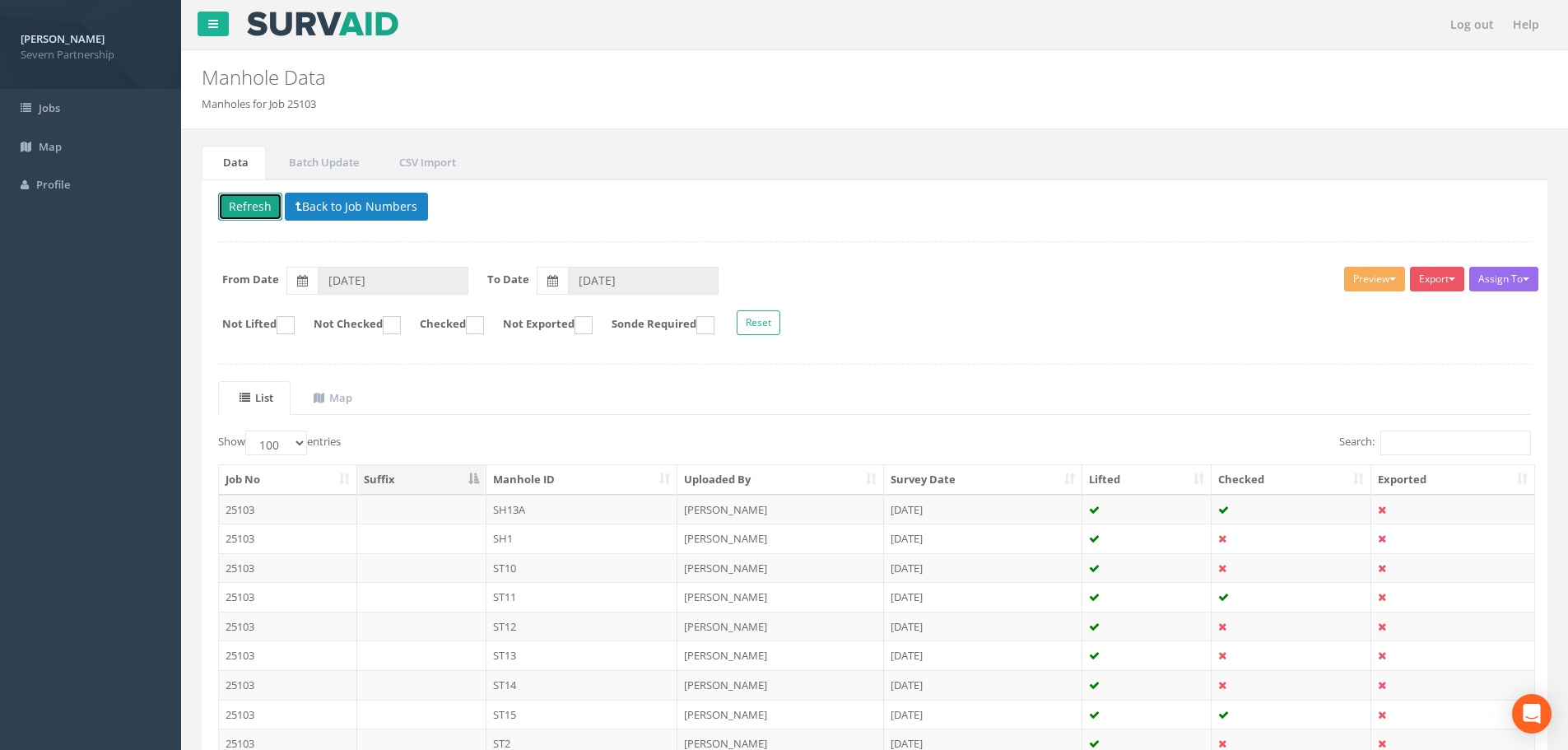
click at [250, 220] on button "Refresh" at bounding box center [250, 206] width 64 height 28
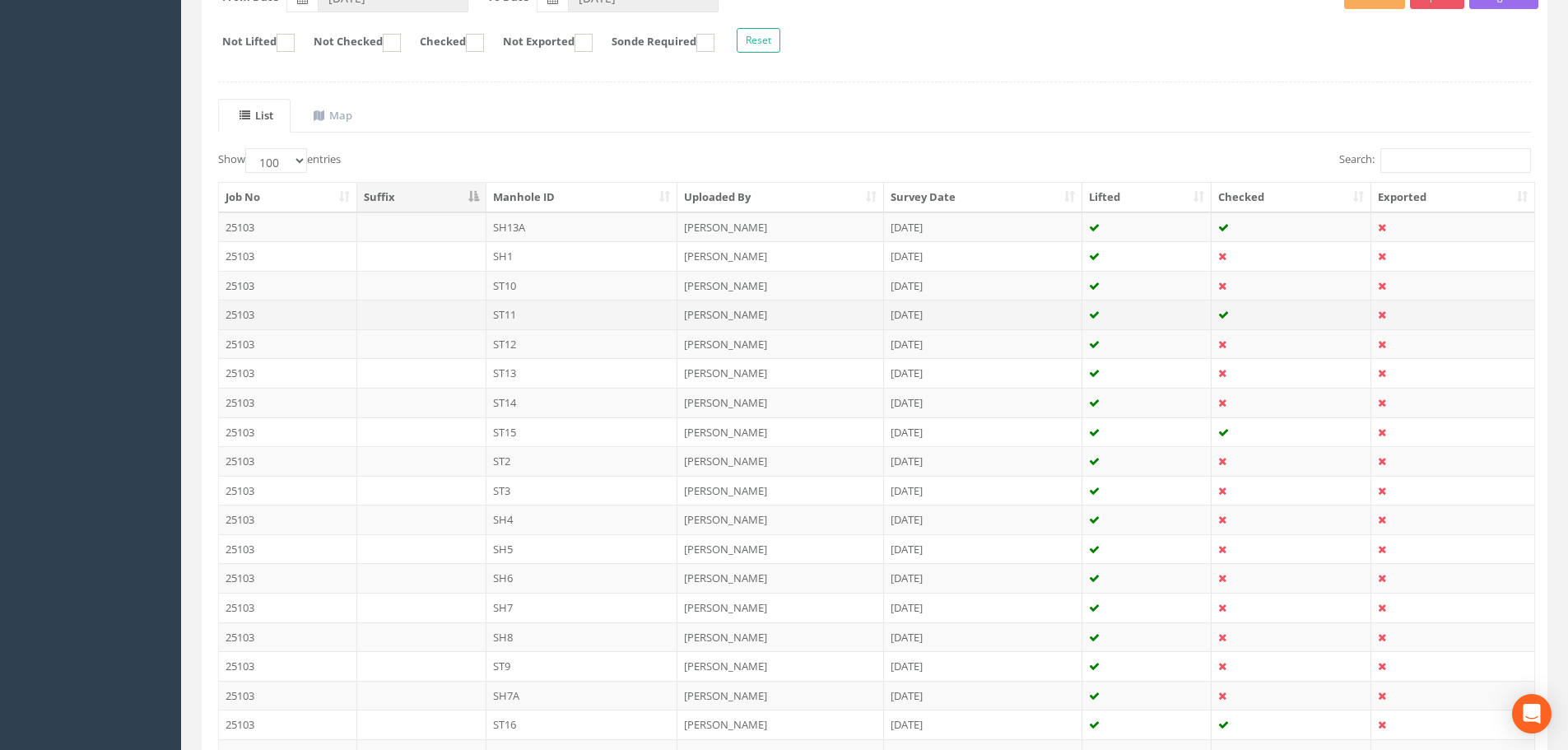
scroll to position [273, 0]
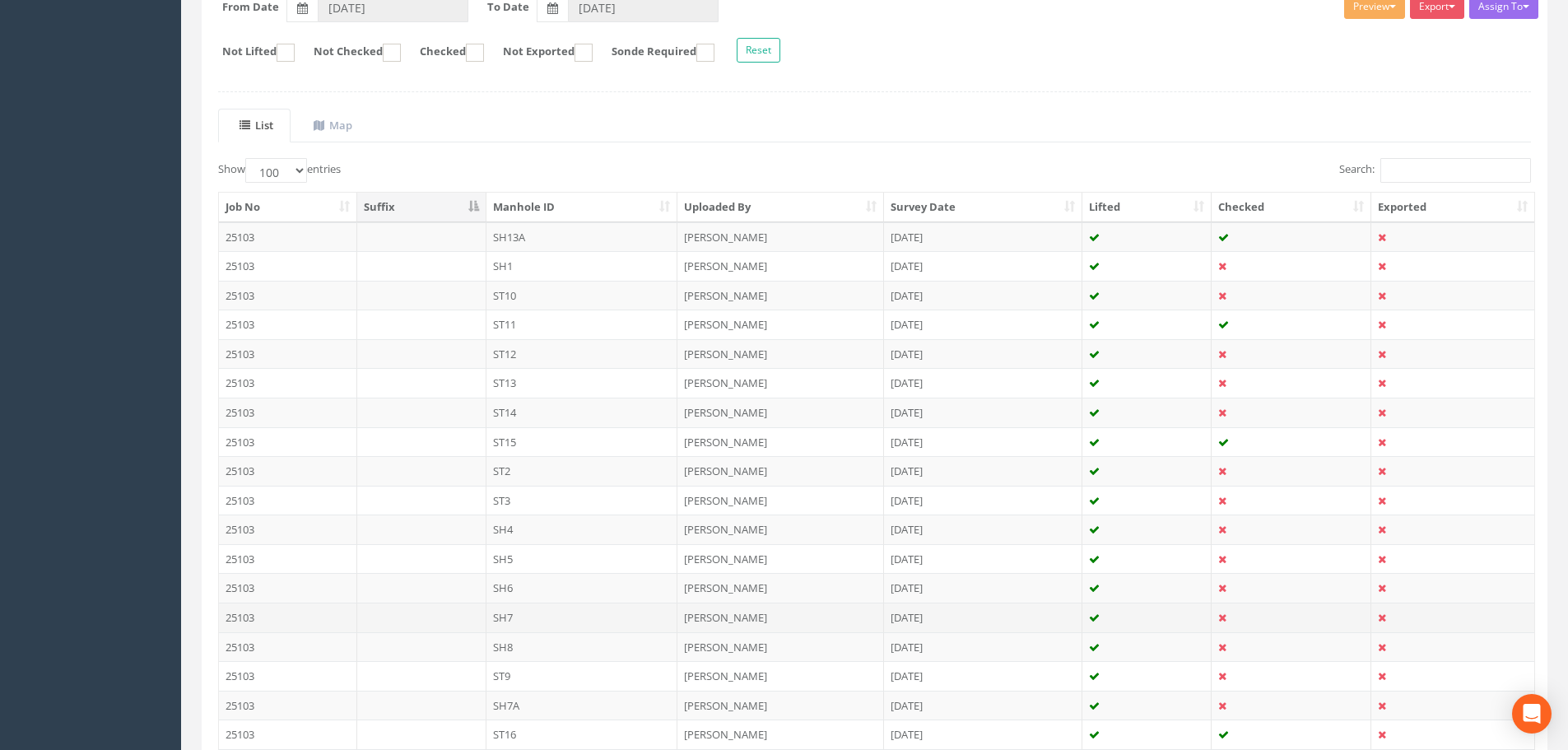
click at [581, 603] on td "SH7" at bounding box center [583, 618] width 192 height 30
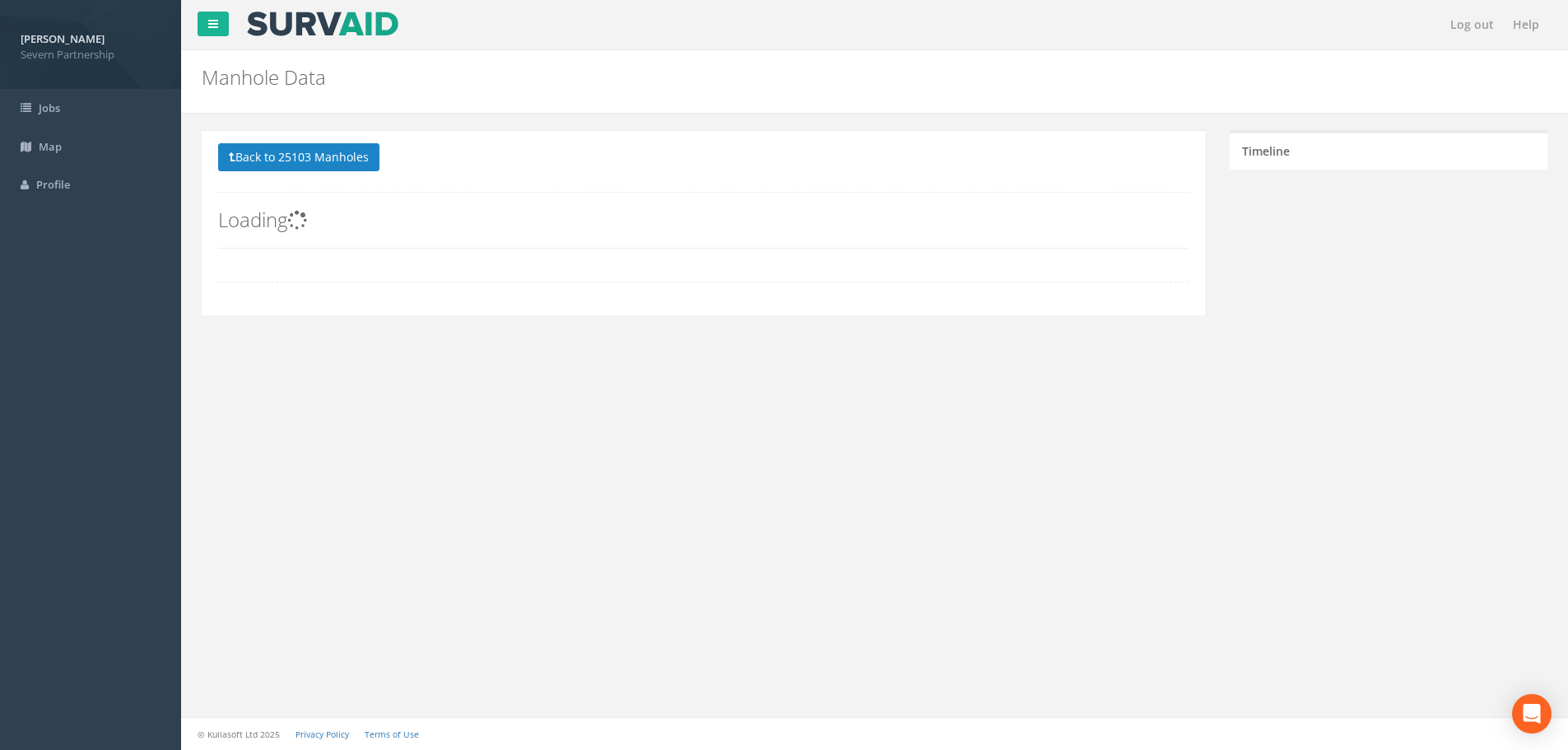
scroll to position [0, 0]
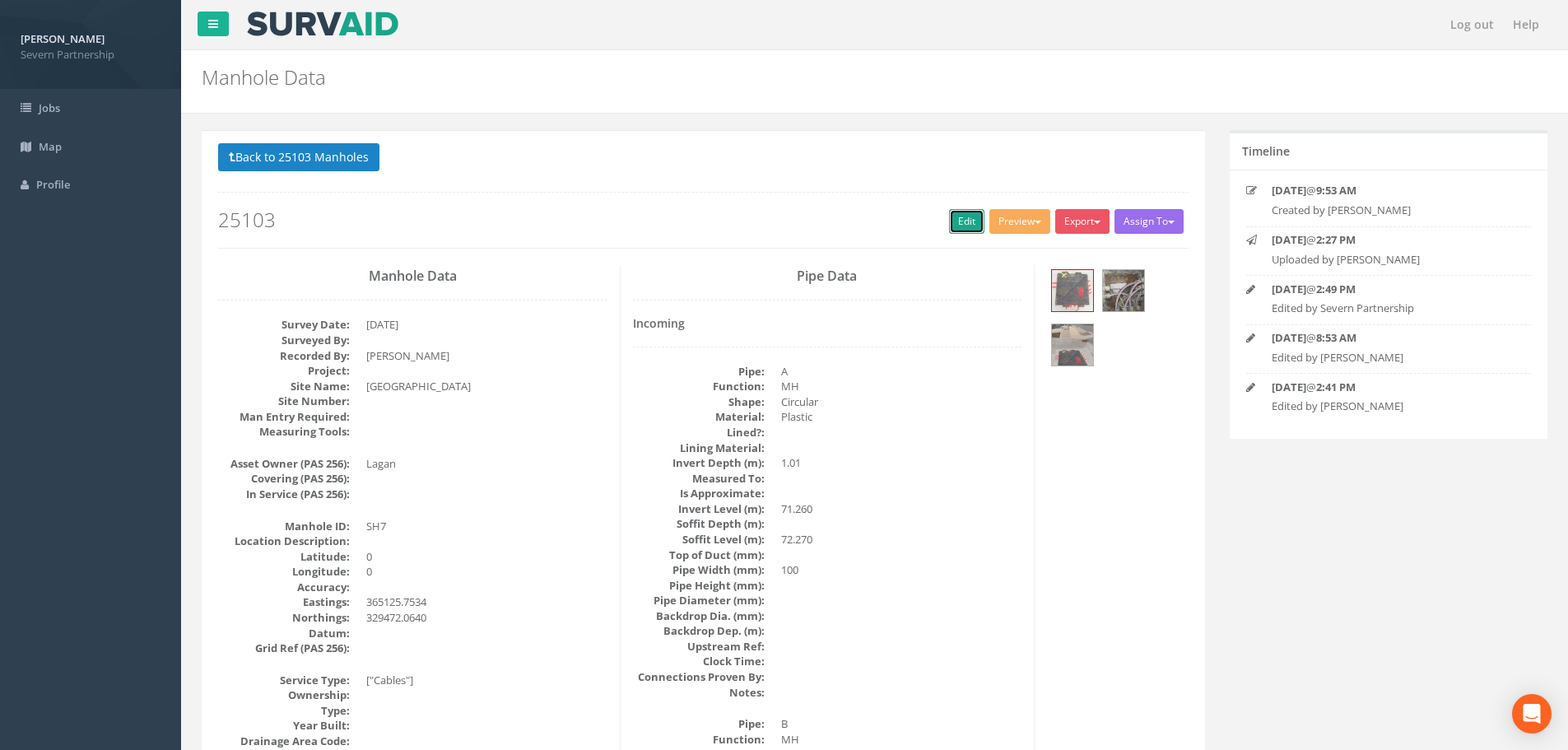
click at [950, 226] on link "Edit" at bounding box center [967, 221] width 35 height 24
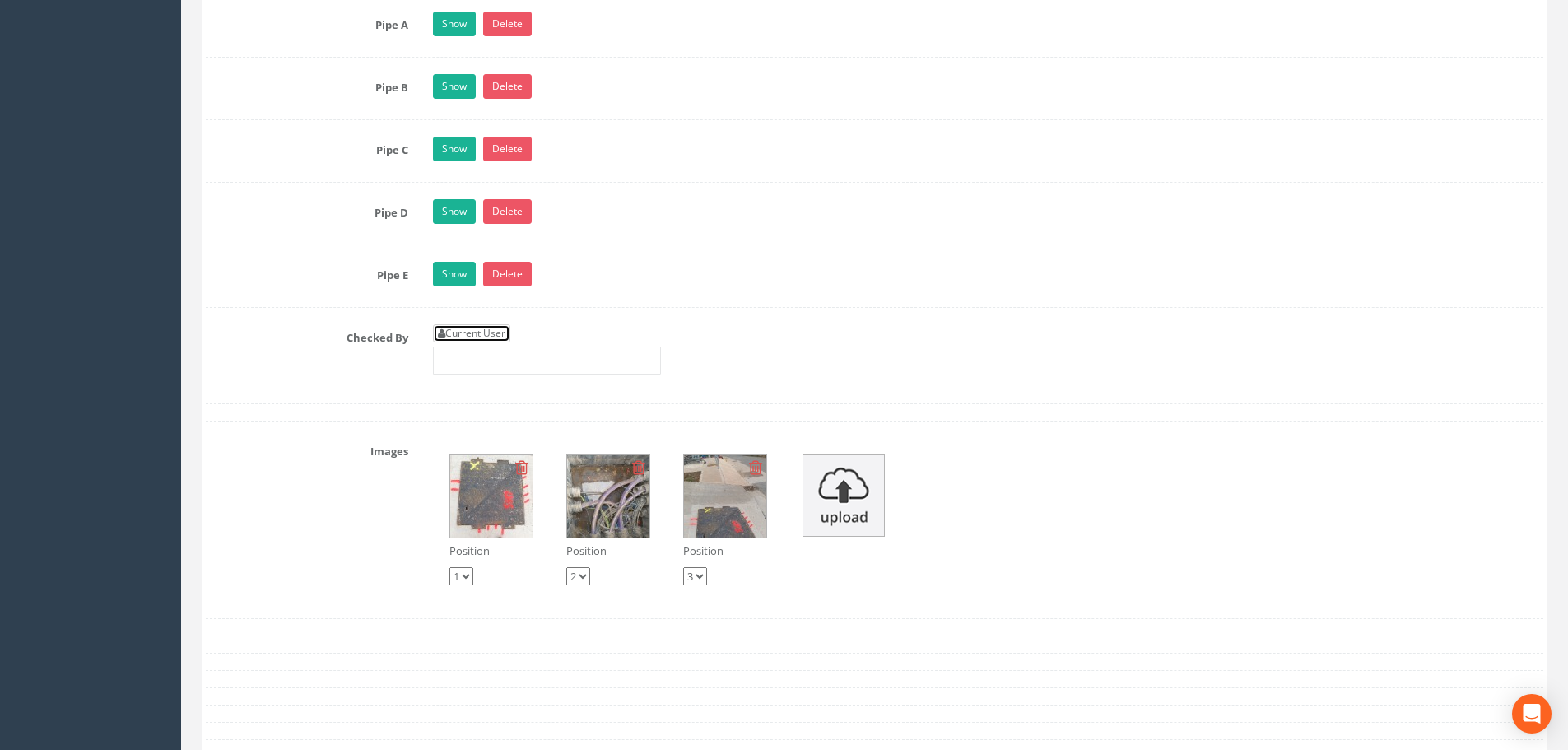
click at [505, 338] on link "Current User" at bounding box center [472, 333] width 78 height 18
type input "[PERSON_NAME]"
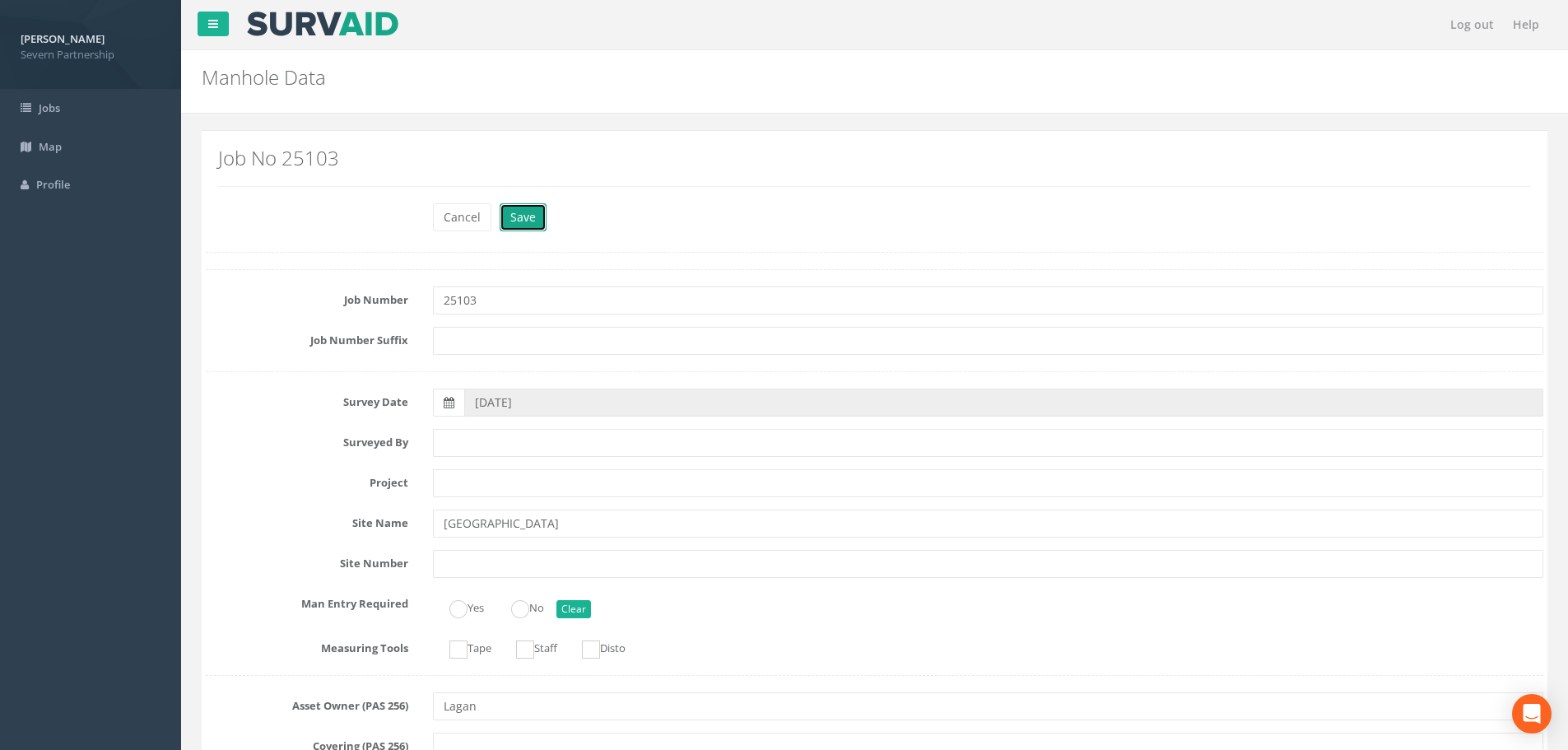
click at [512, 220] on button "Save" at bounding box center [523, 217] width 47 height 28
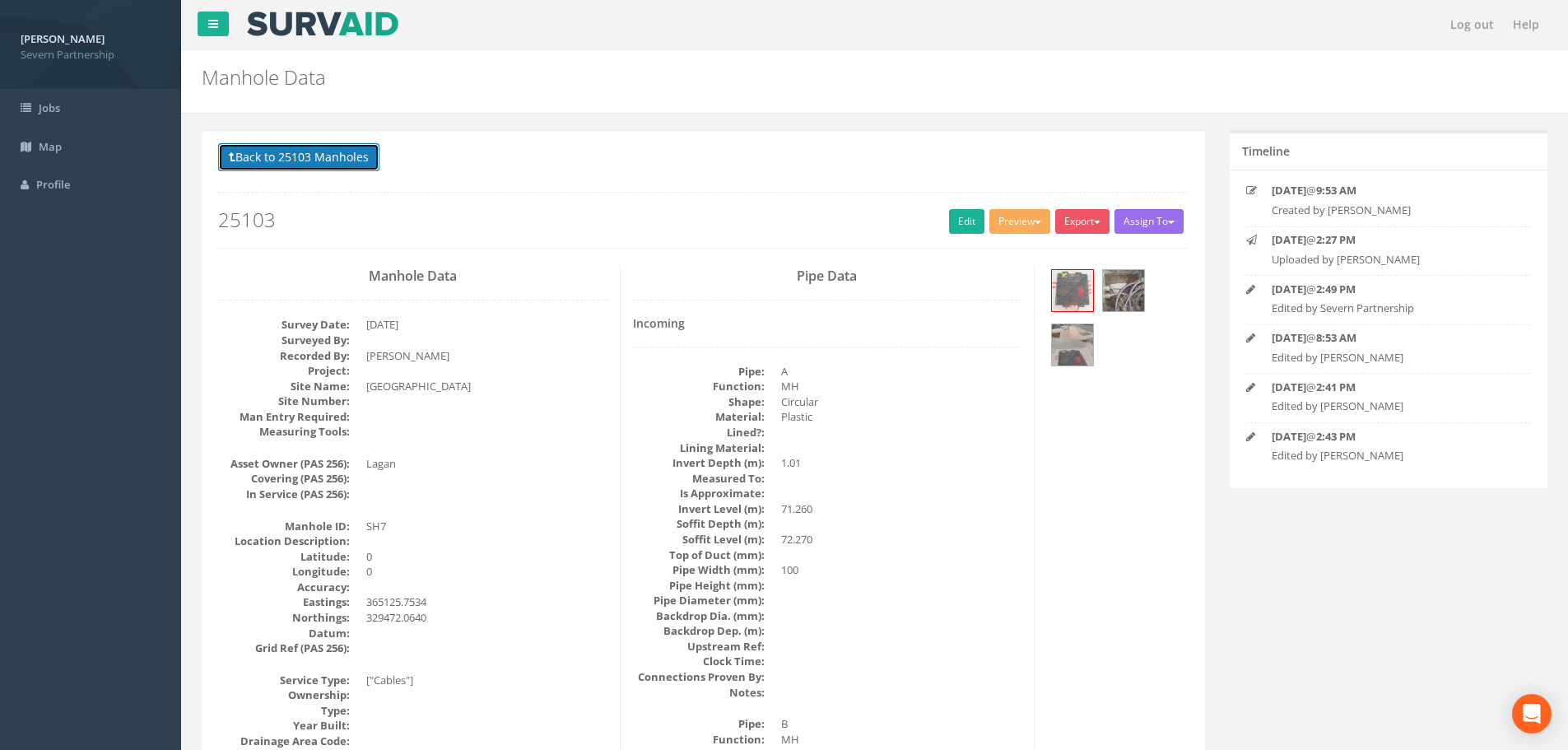
click at [313, 160] on button "Back to 25103 Manholes" at bounding box center [299, 157] width 161 height 28
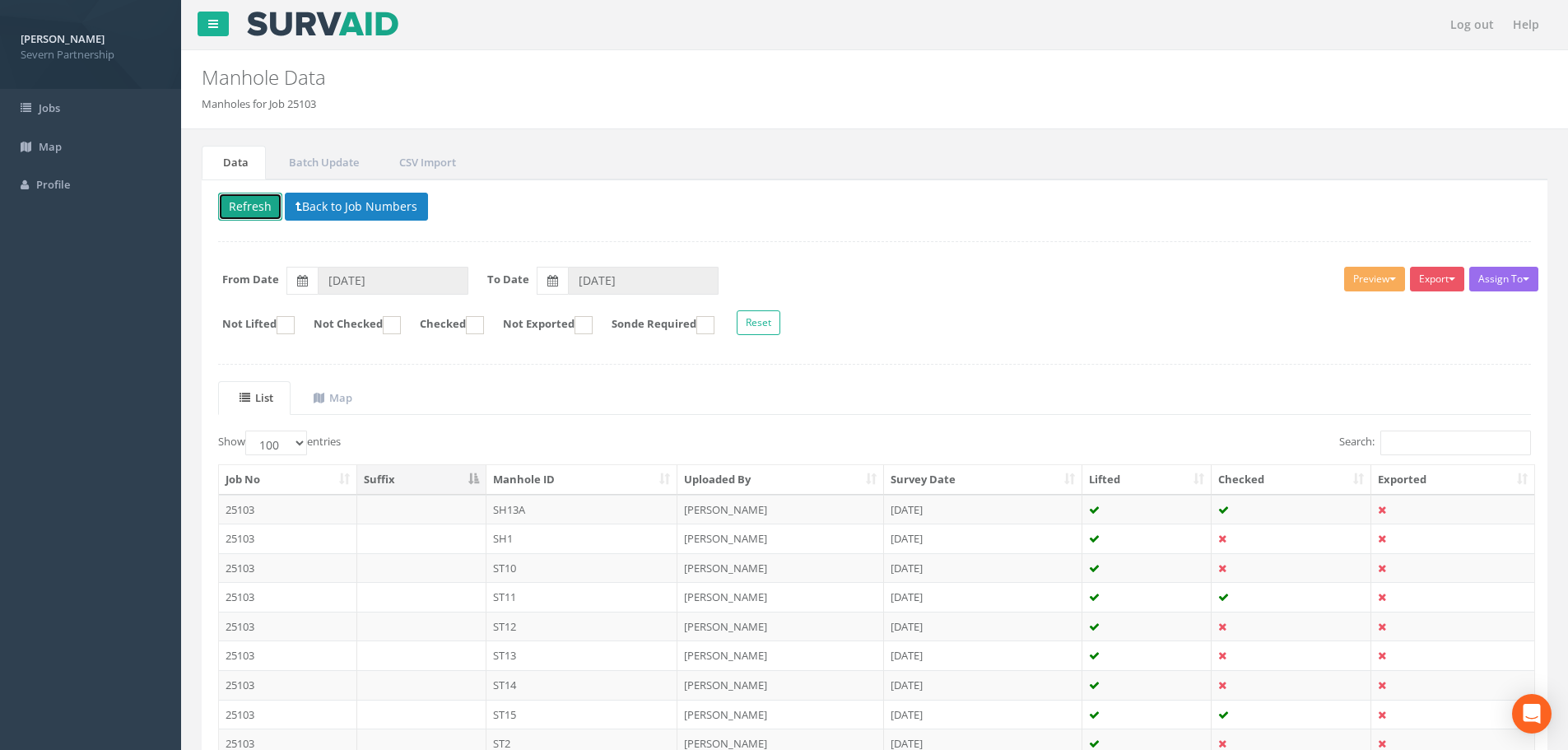
drag, startPoint x: 278, startPoint y: 205, endPoint x: 284, endPoint y: 214, distance: 10.8
click at [277, 205] on button "Refresh" at bounding box center [250, 206] width 64 height 28
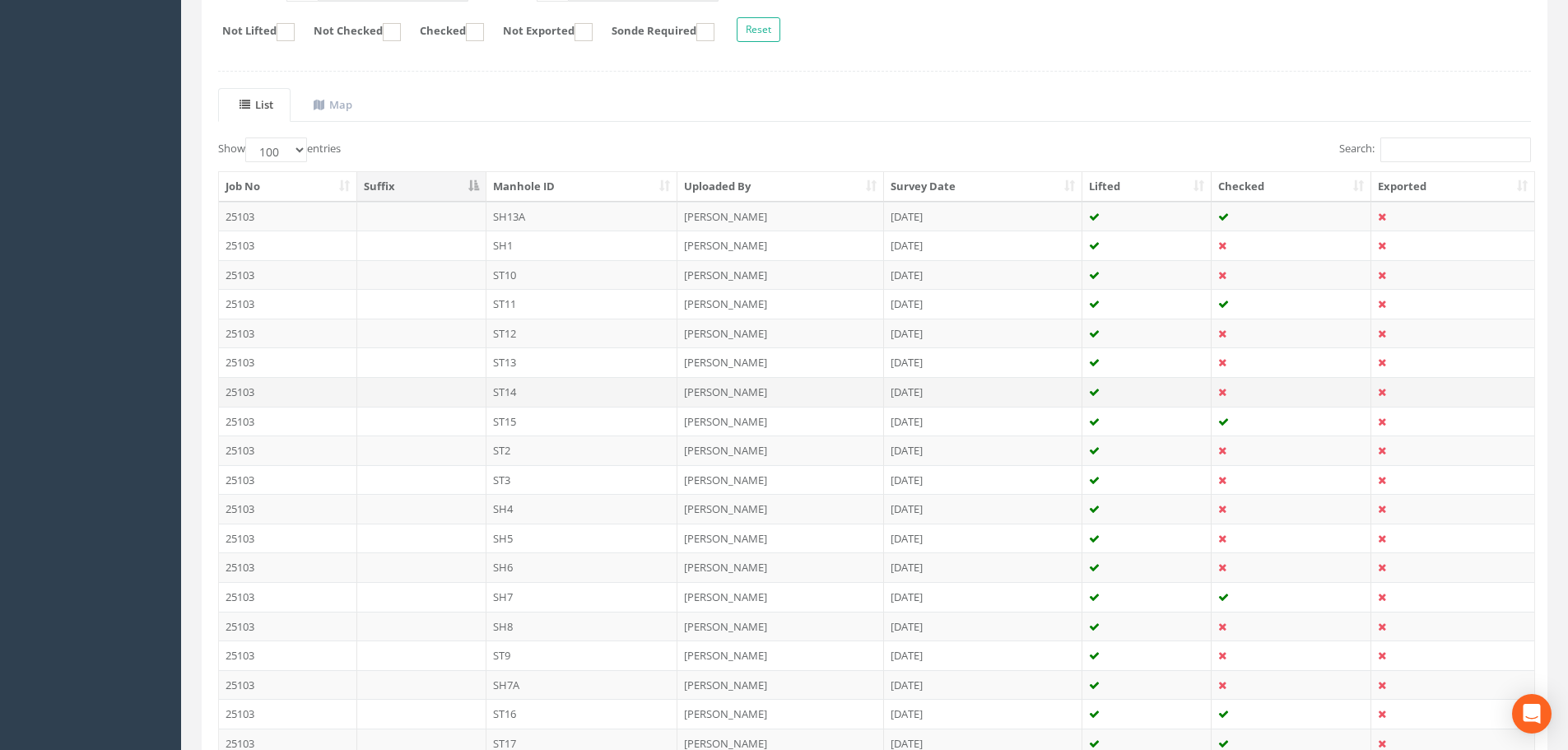
scroll to position [329, 0]
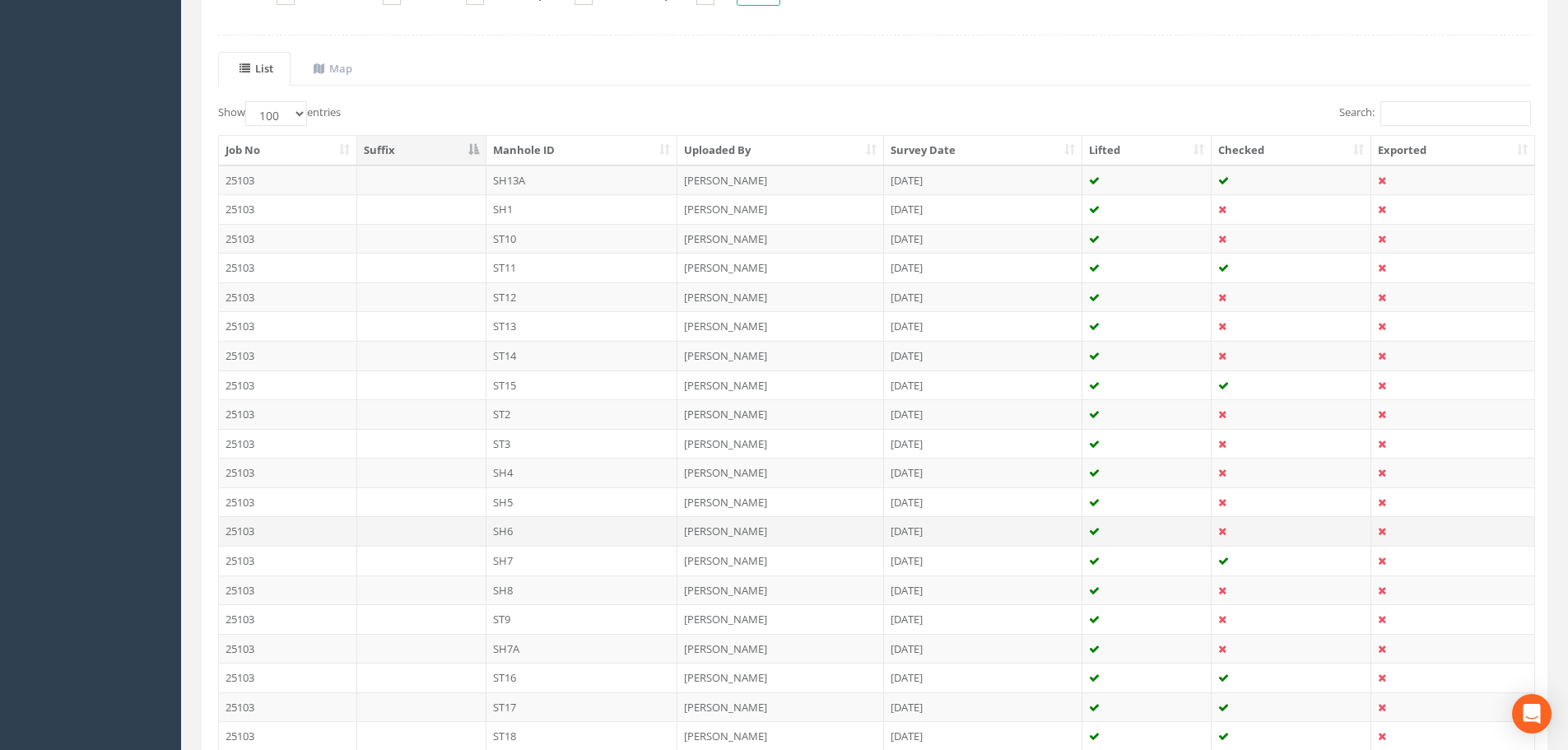
click at [579, 528] on td "SH6" at bounding box center [583, 531] width 192 height 30
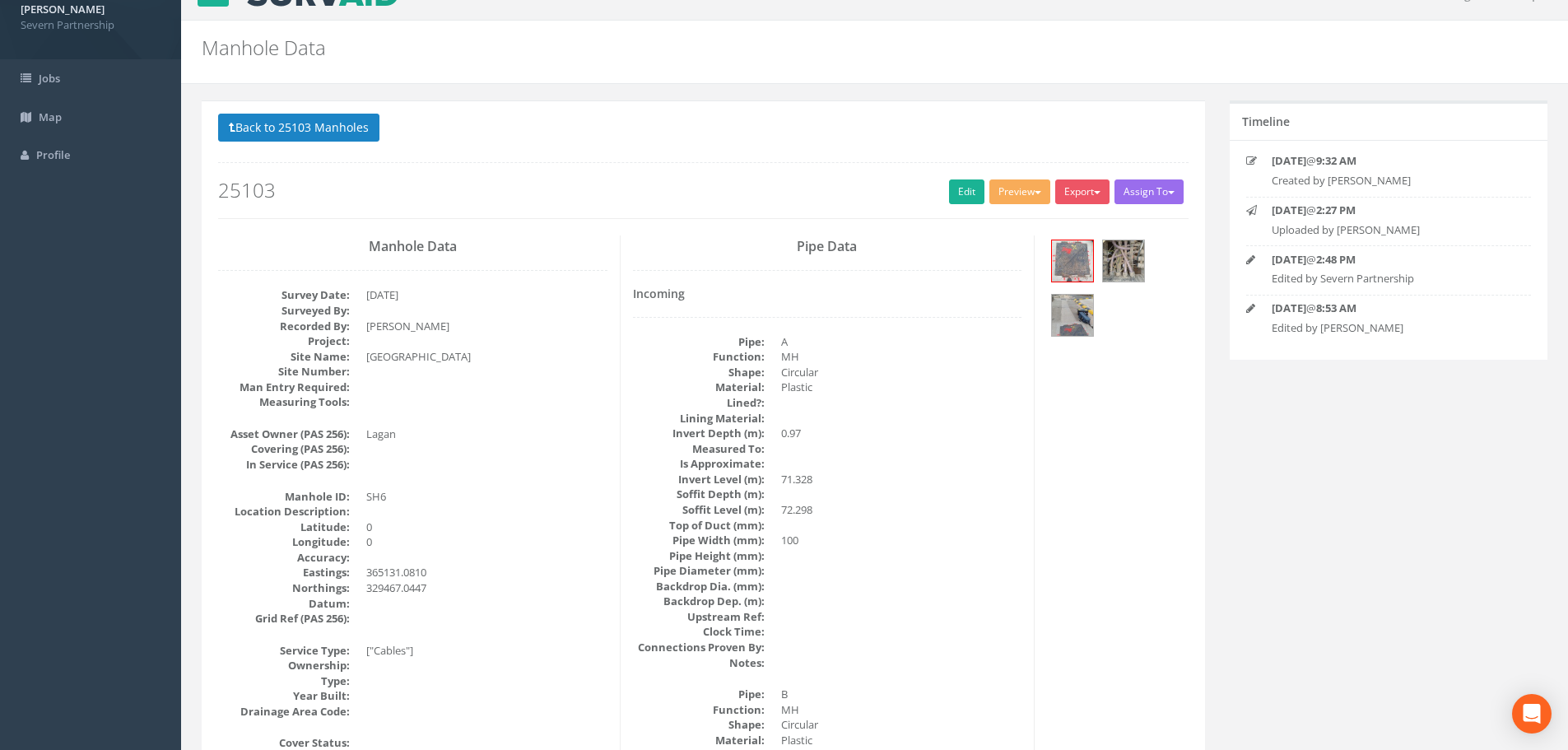
scroll to position [83, 0]
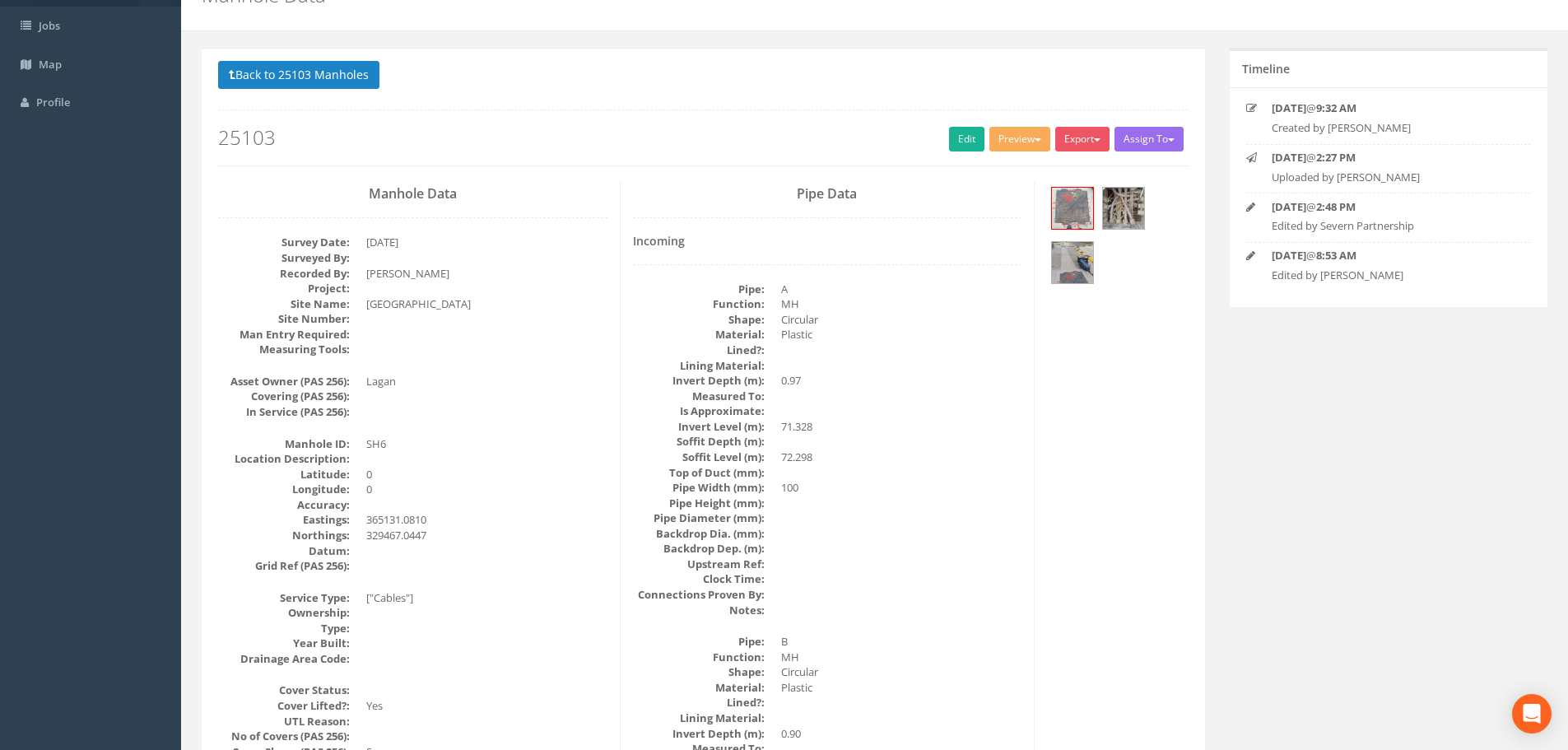
click at [940, 144] on h2 "25103" at bounding box center [704, 138] width 971 height 21
click at [960, 132] on link "Edit" at bounding box center [967, 139] width 35 height 24
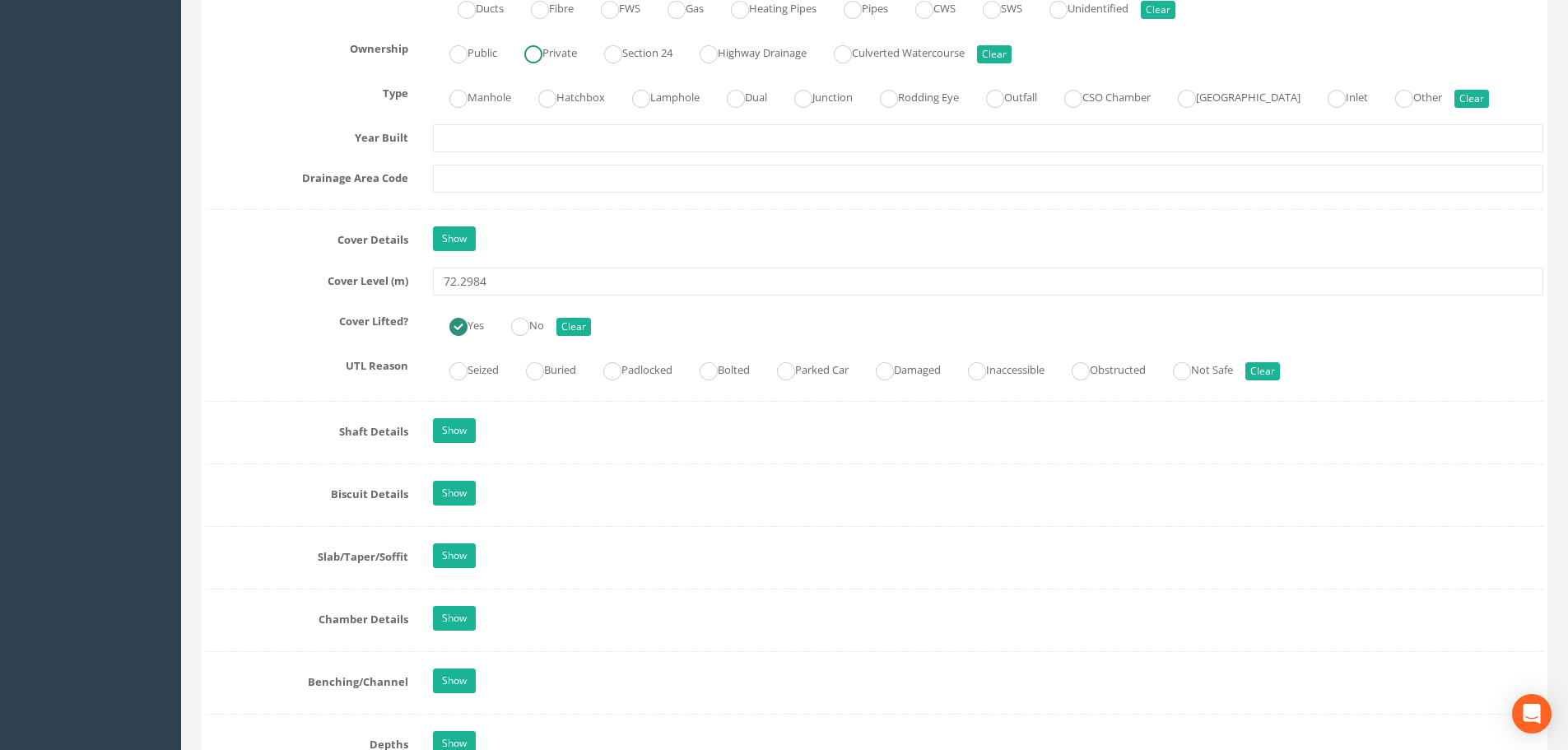
scroll to position [1318, 0]
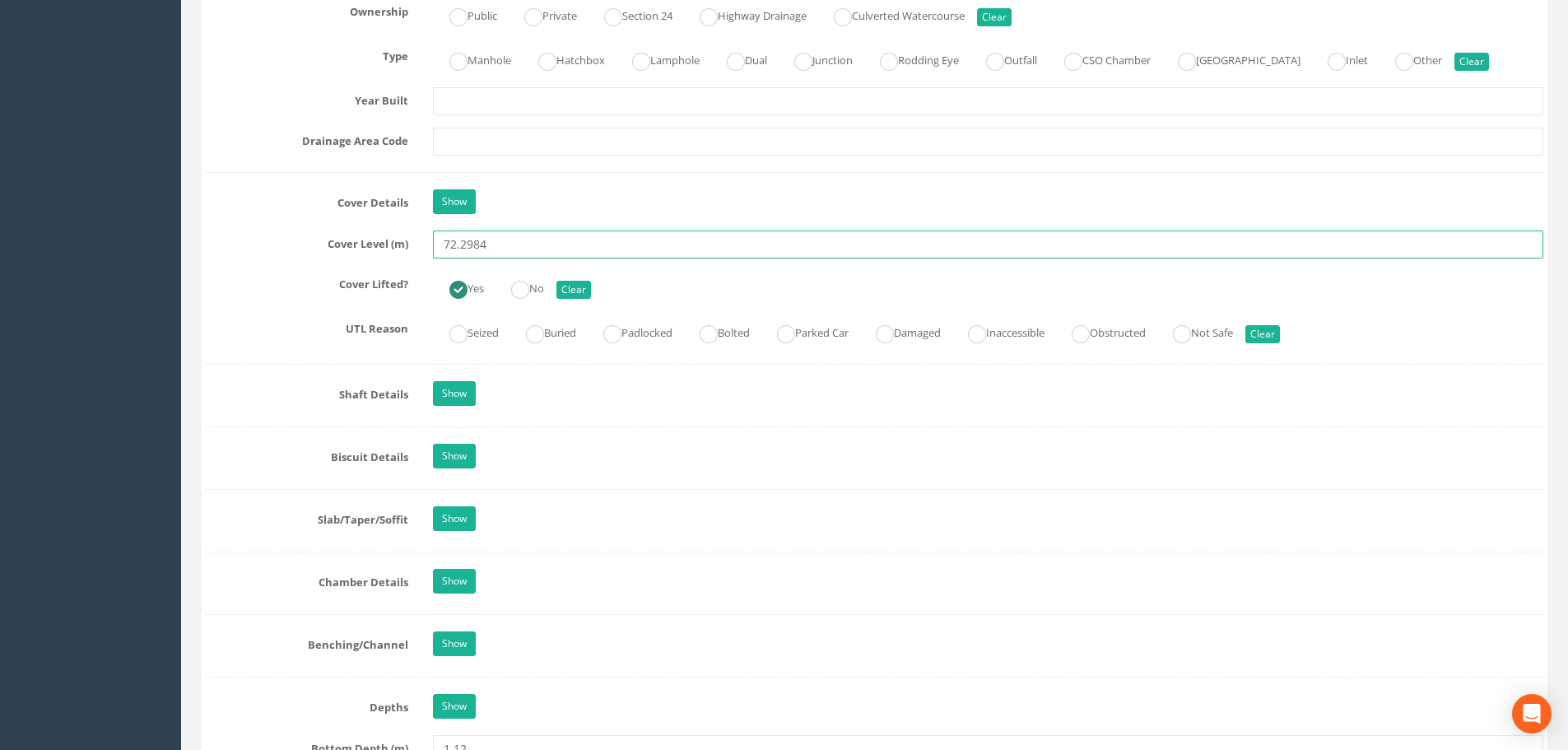
drag, startPoint x: 495, startPoint y: 256, endPoint x: 461, endPoint y: 258, distance: 34.1
click at [461, 258] on div "Job Number 25103 Job Number Suffix Survey Date [DATE] Surveyed By Project Site …" at bounding box center [875, 450] width 1338 height 2996
type input "72.35"
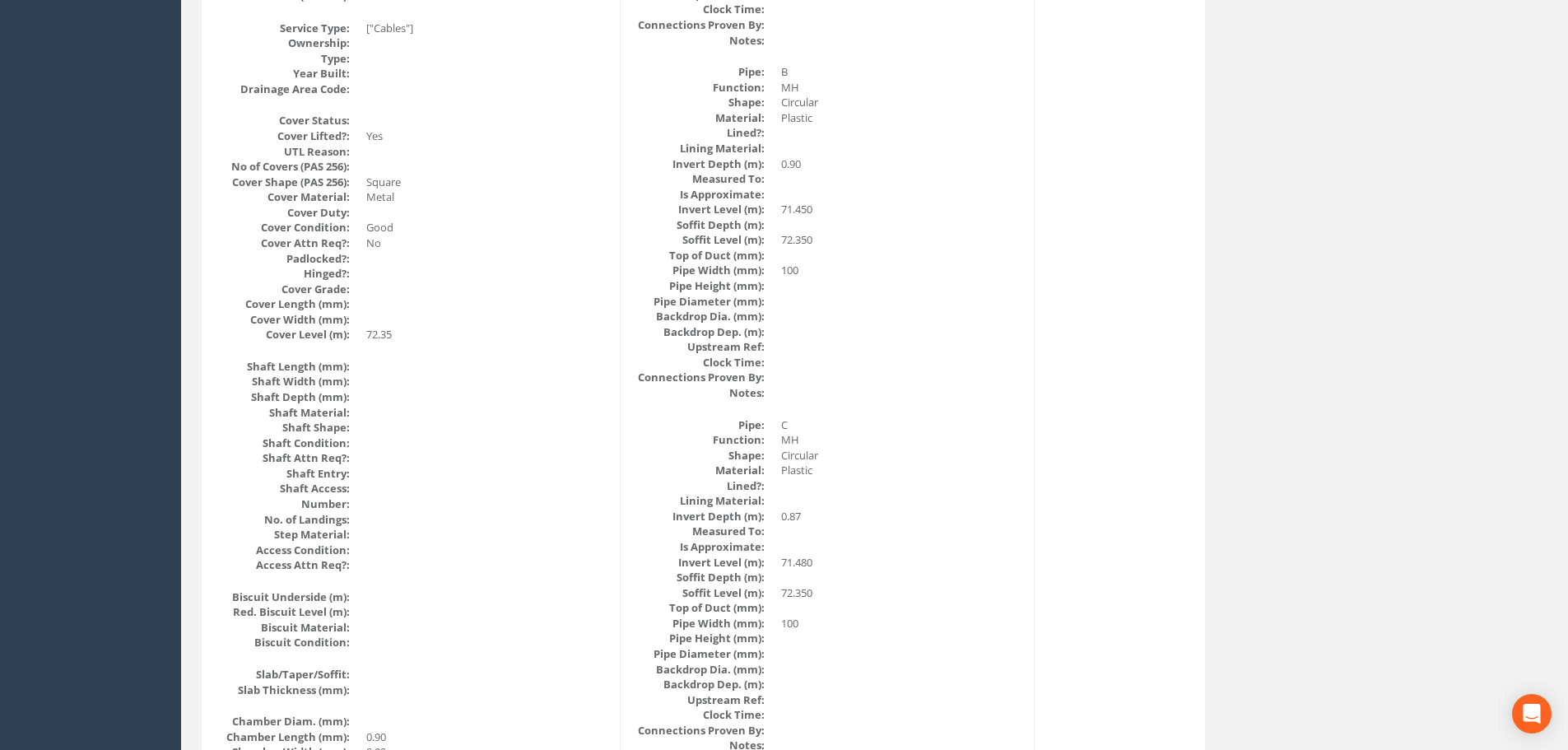
scroll to position [0, 0]
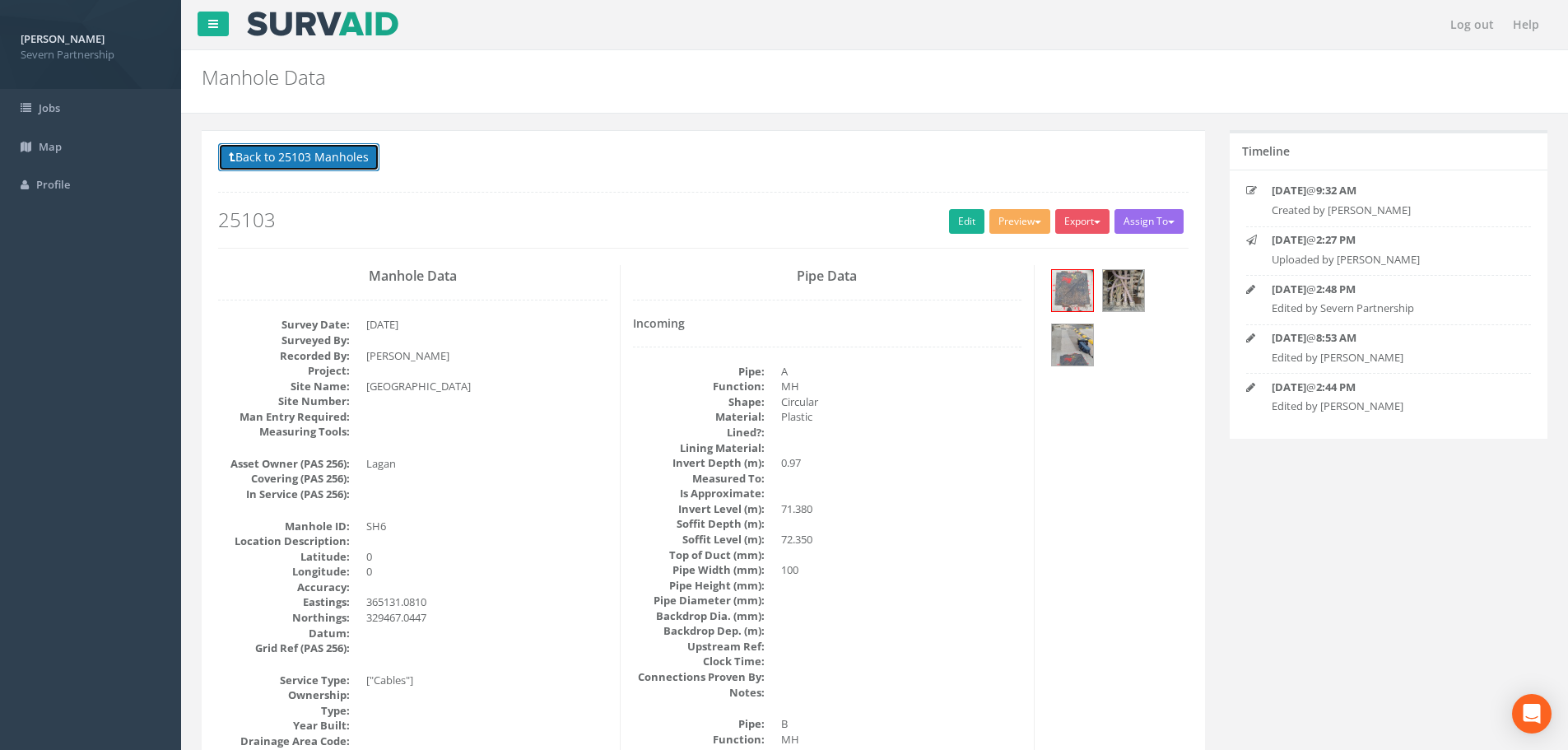
click at [255, 162] on button "Back to 25103 Manholes" at bounding box center [299, 157] width 161 height 28
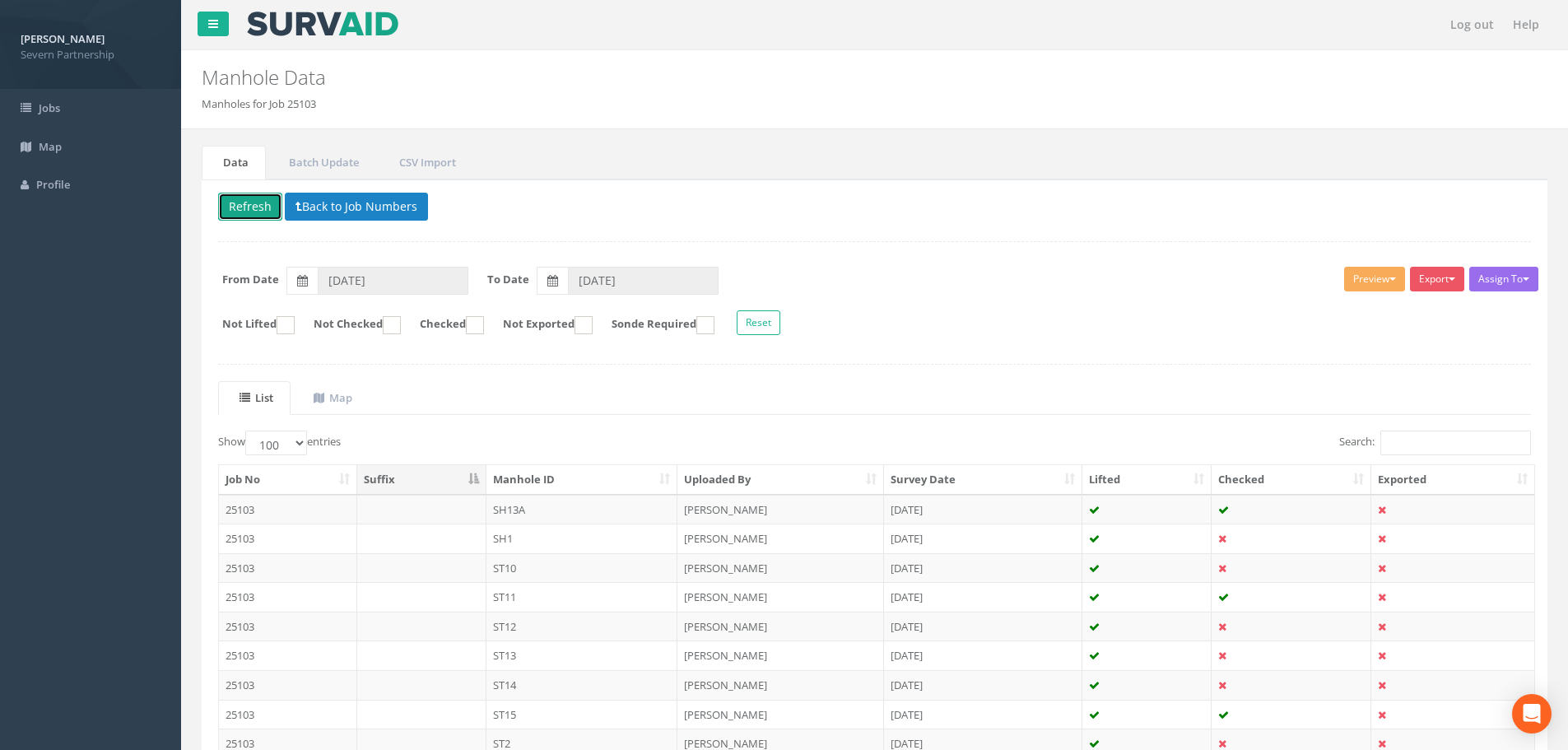
click at [246, 209] on button "Refresh" at bounding box center [250, 206] width 64 height 28
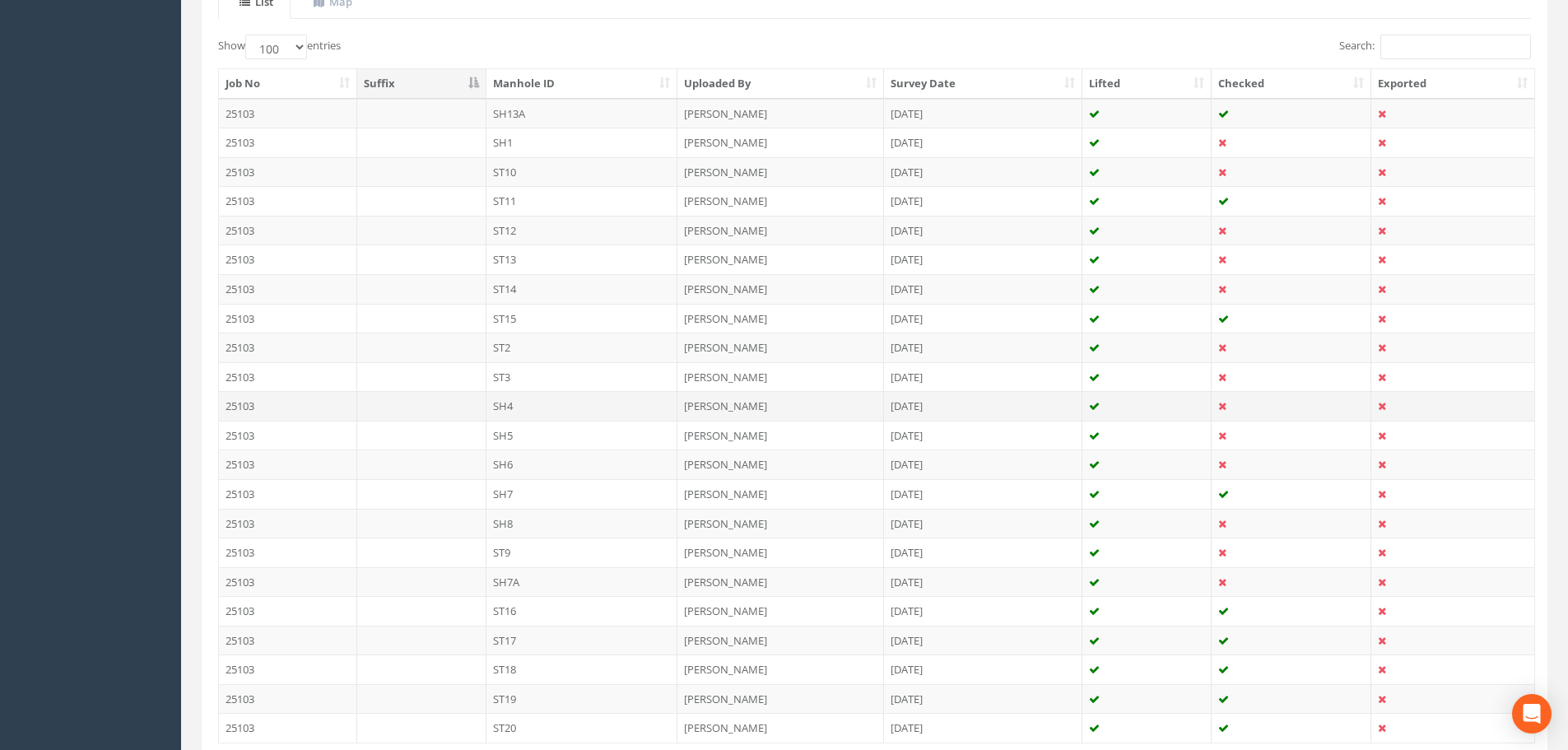
scroll to position [355, 0]
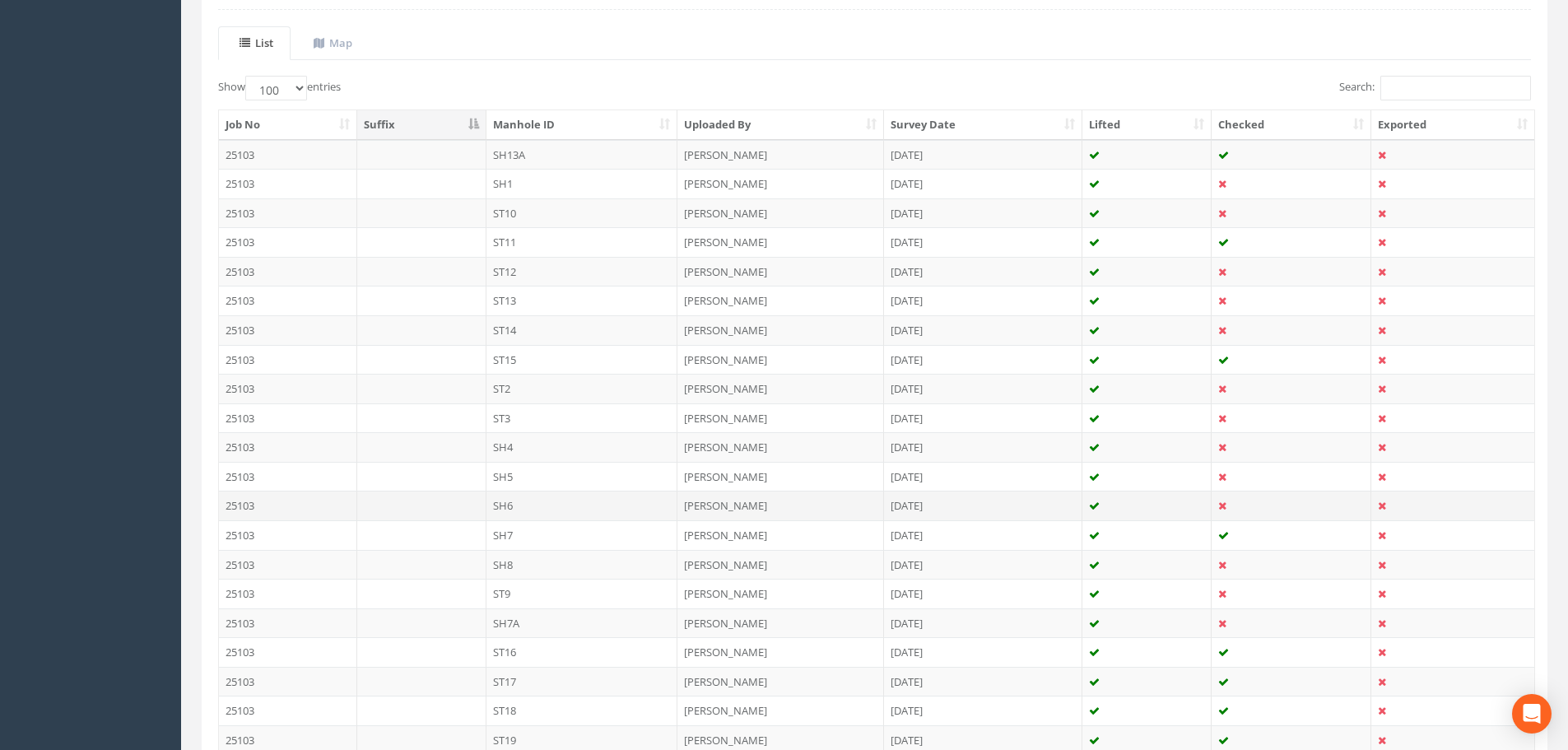
click at [528, 505] on td "SH6" at bounding box center [583, 505] width 192 height 30
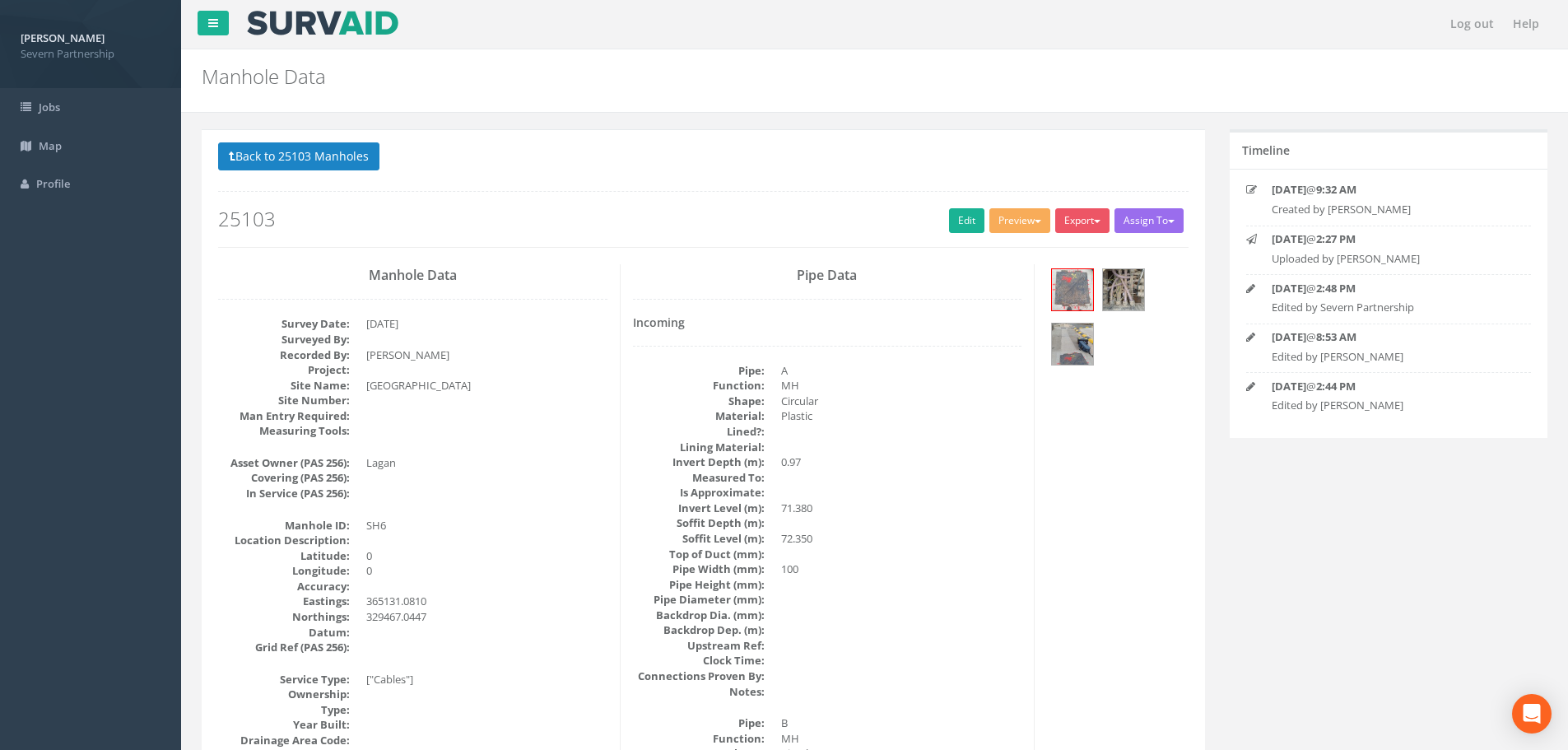
scroll to position [0, 0]
click at [1019, 222] on button "Preview" at bounding box center [1019, 221] width 61 height 24
click at [1009, 247] on link "SP Manhole" at bounding box center [989, 256] width 125 height 25
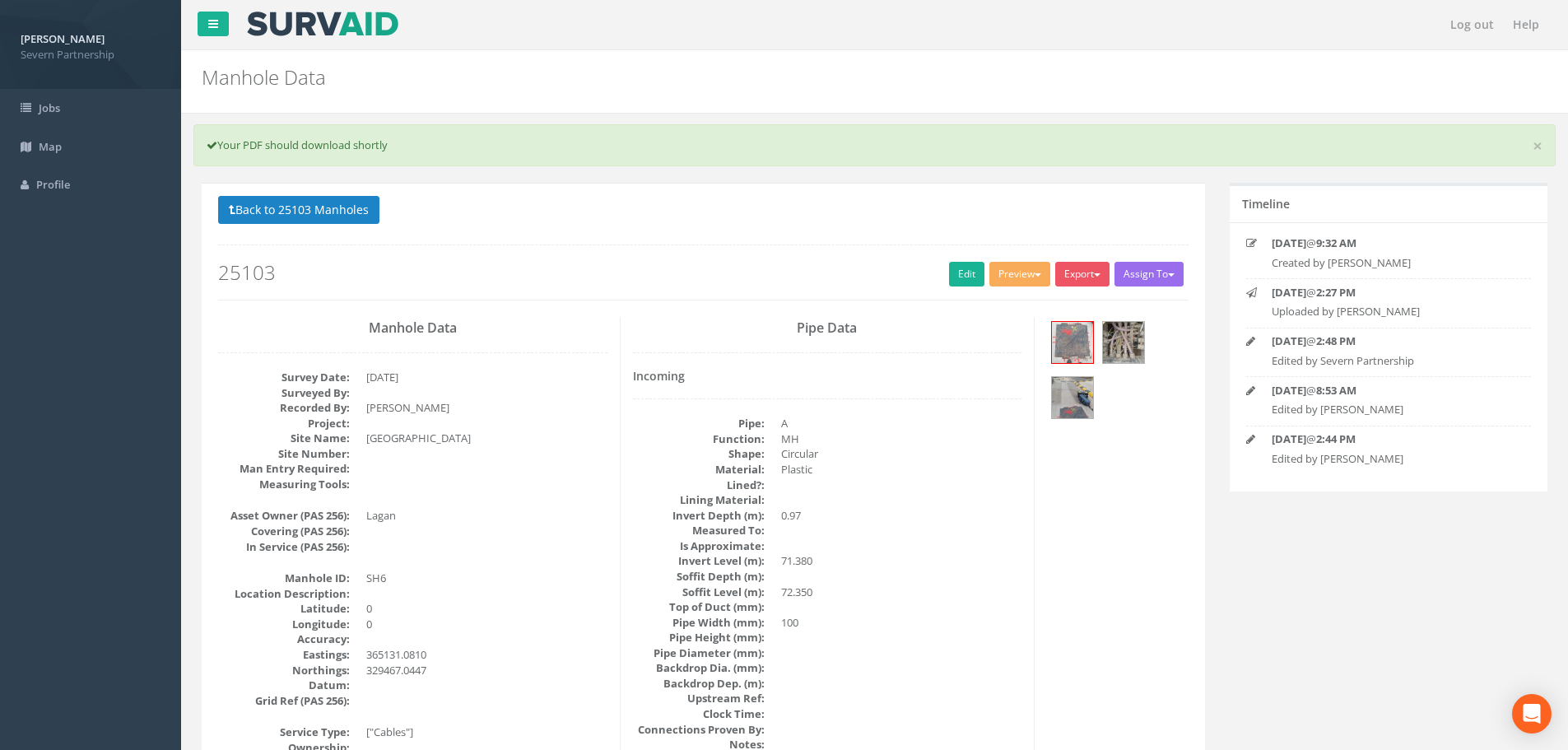
click at [1183, 35] on nav "Log out Help" at bounding box center [875, 24] width 1387 height 50
click at [1001, 270] on button "Preview" at bounding box center [1019, 274] width 61 height 24
click at [1010, 305] on link "SP Manhole" at bounding box center [989, 308] width 125 height 25
click at [367, 214] on button "Back to 25103 Manholes" at bounding box center [299, 210] width 161 height 28
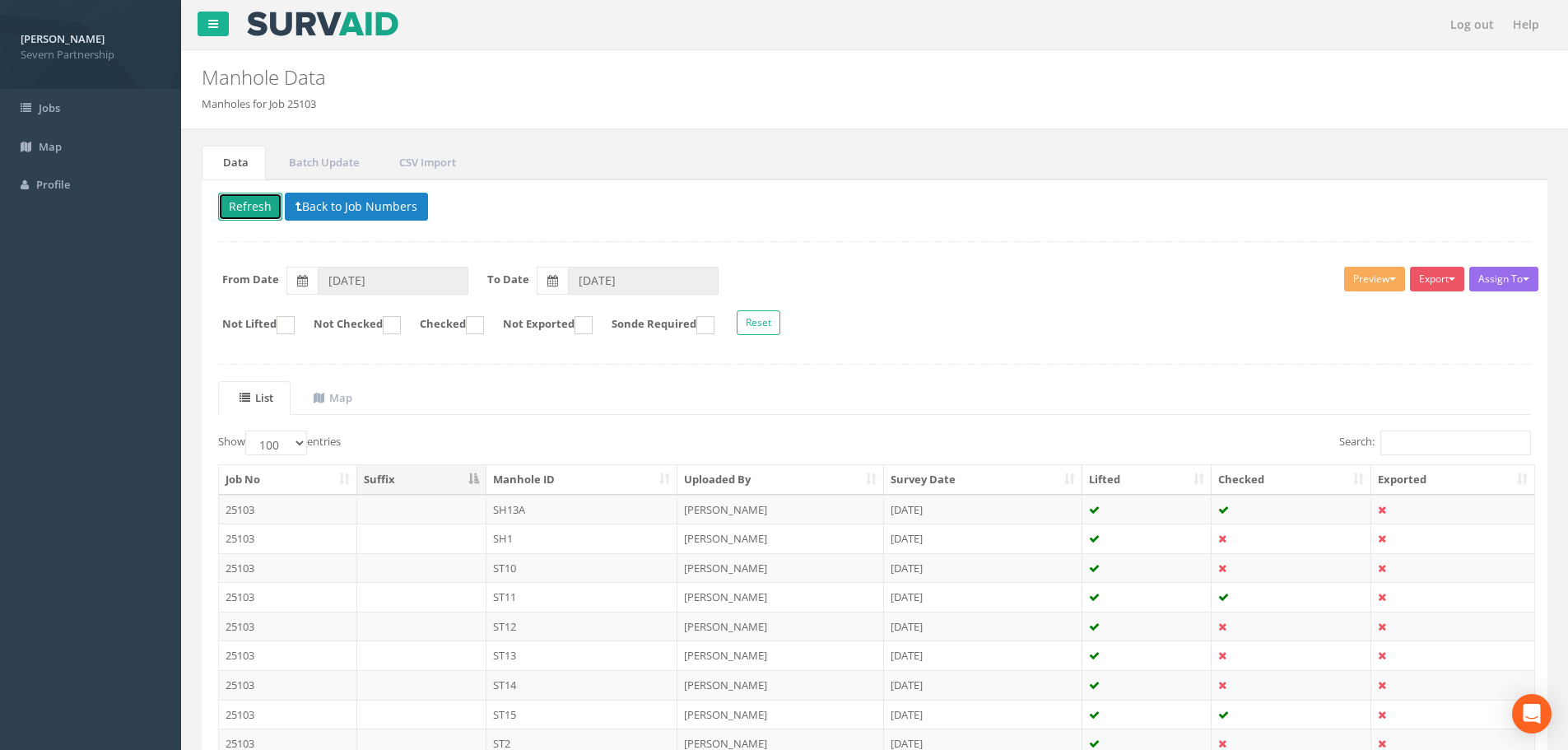
click at [262, 215] on button "Refresh" at bounding box center [250, 206] width 64 height 28
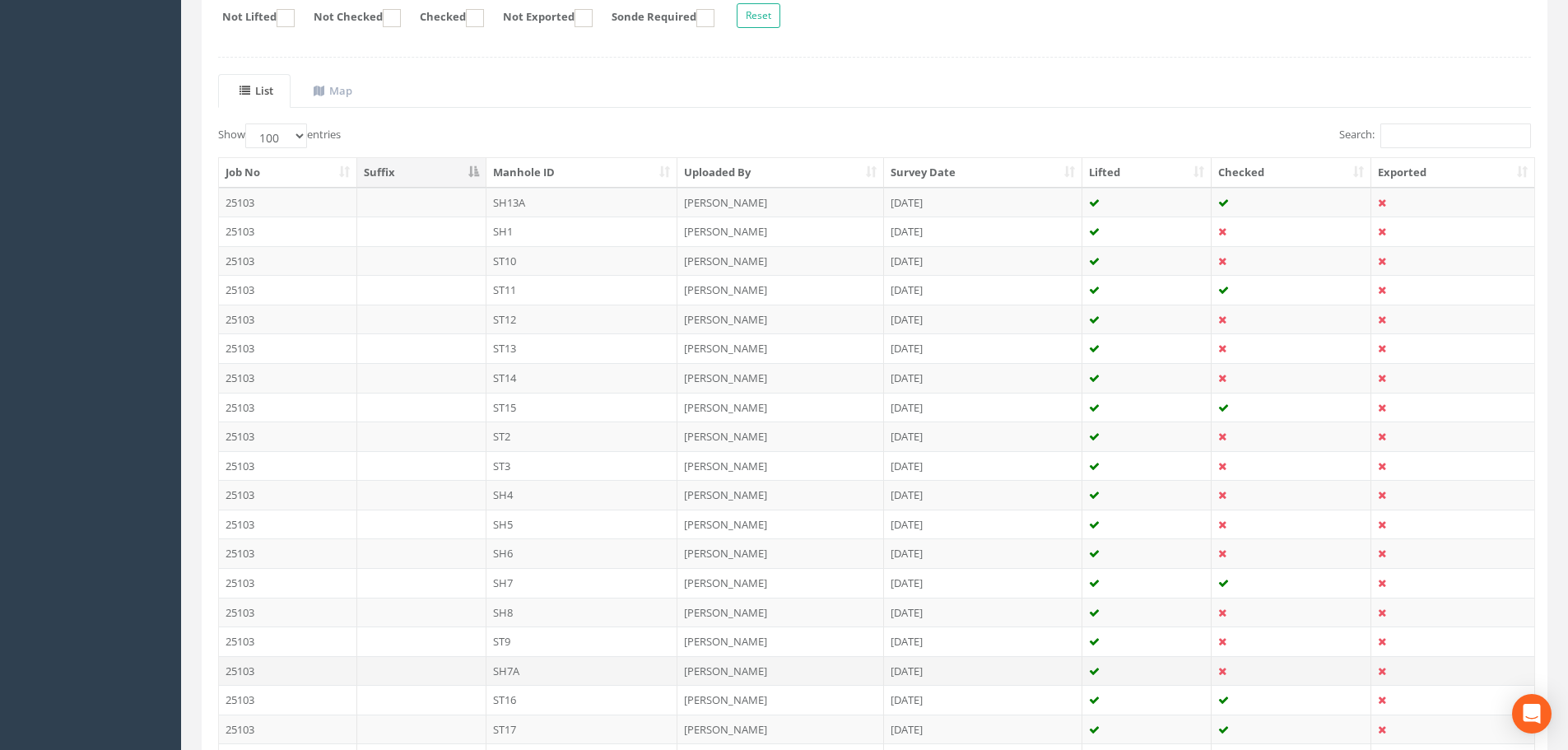
scroll to position [247, 0]
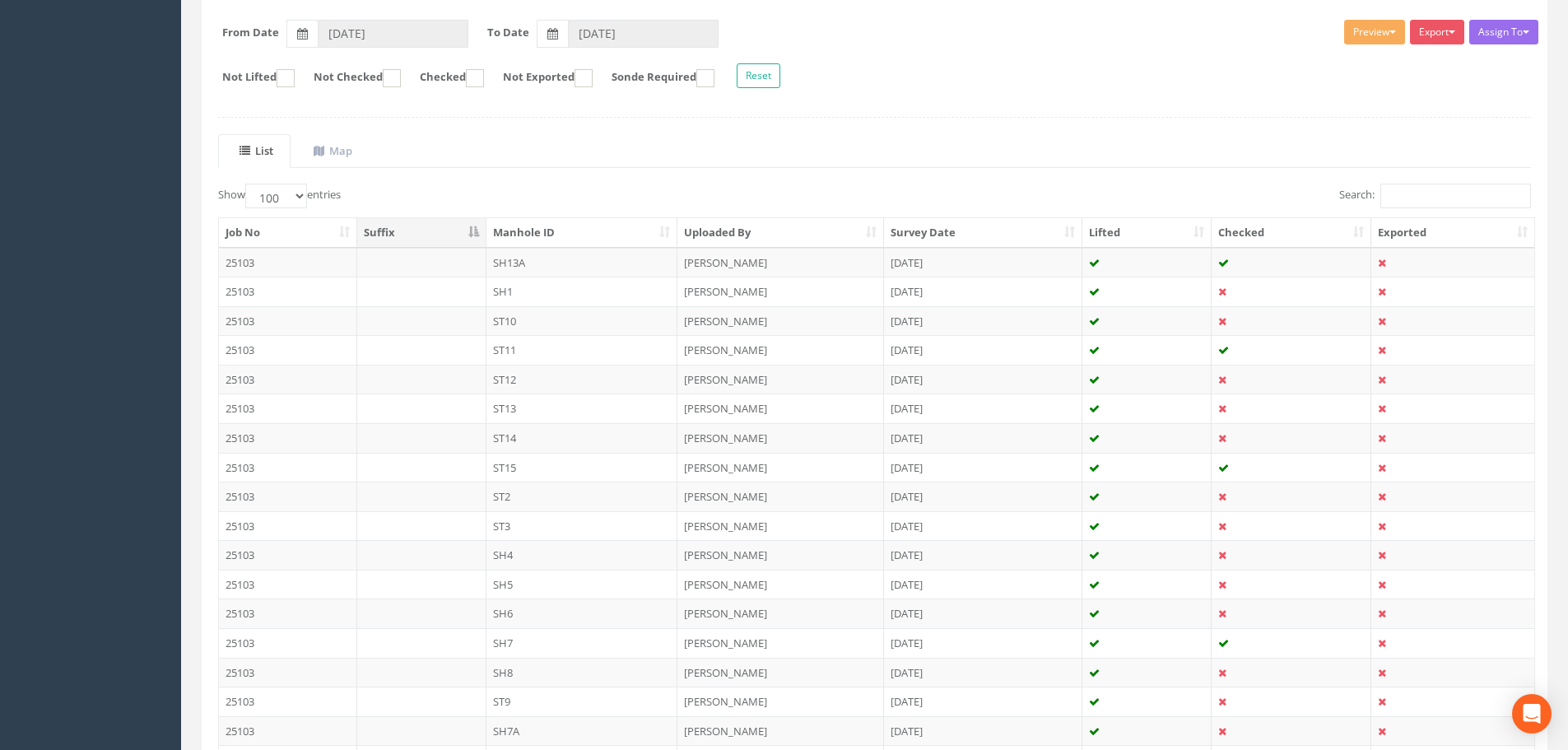
click at [589, 239] on th "Manhole ID" at bounding box center [583, 233] width 192 height 30
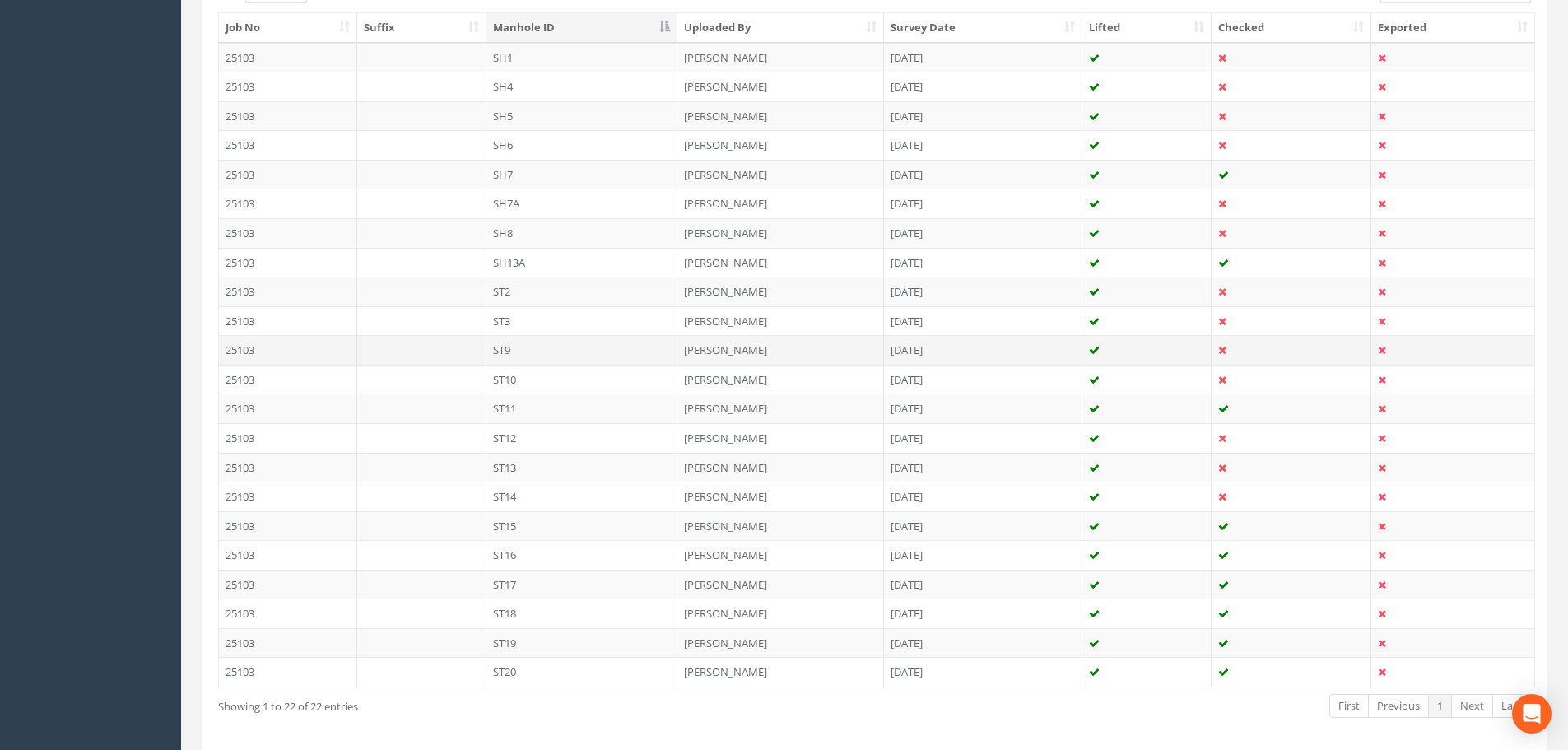
scroll to position [412, 0]
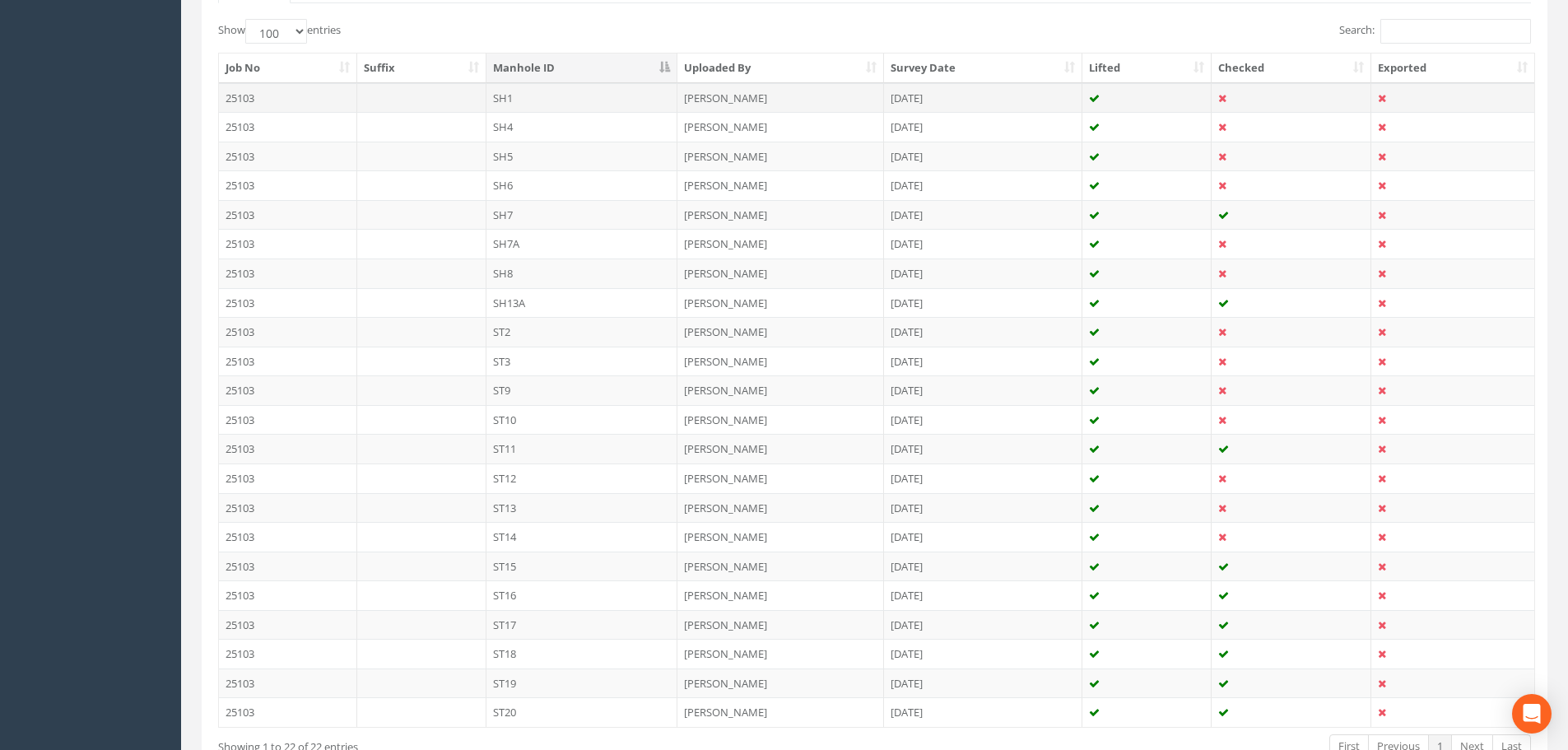
click at [509, 107] on td "SH1" at bounding box center [583, 98] width 192 height 30
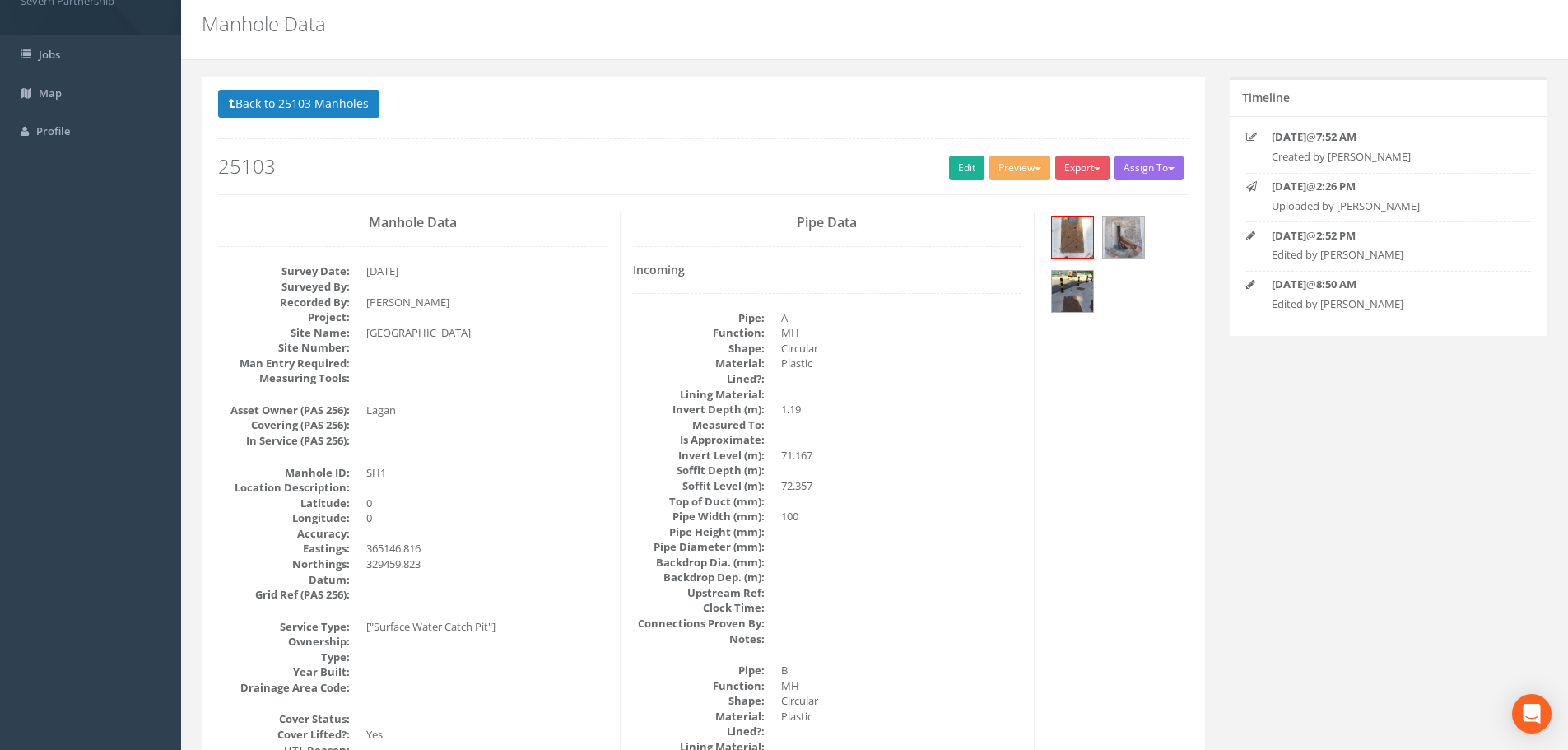
scroll to position [83, 0]
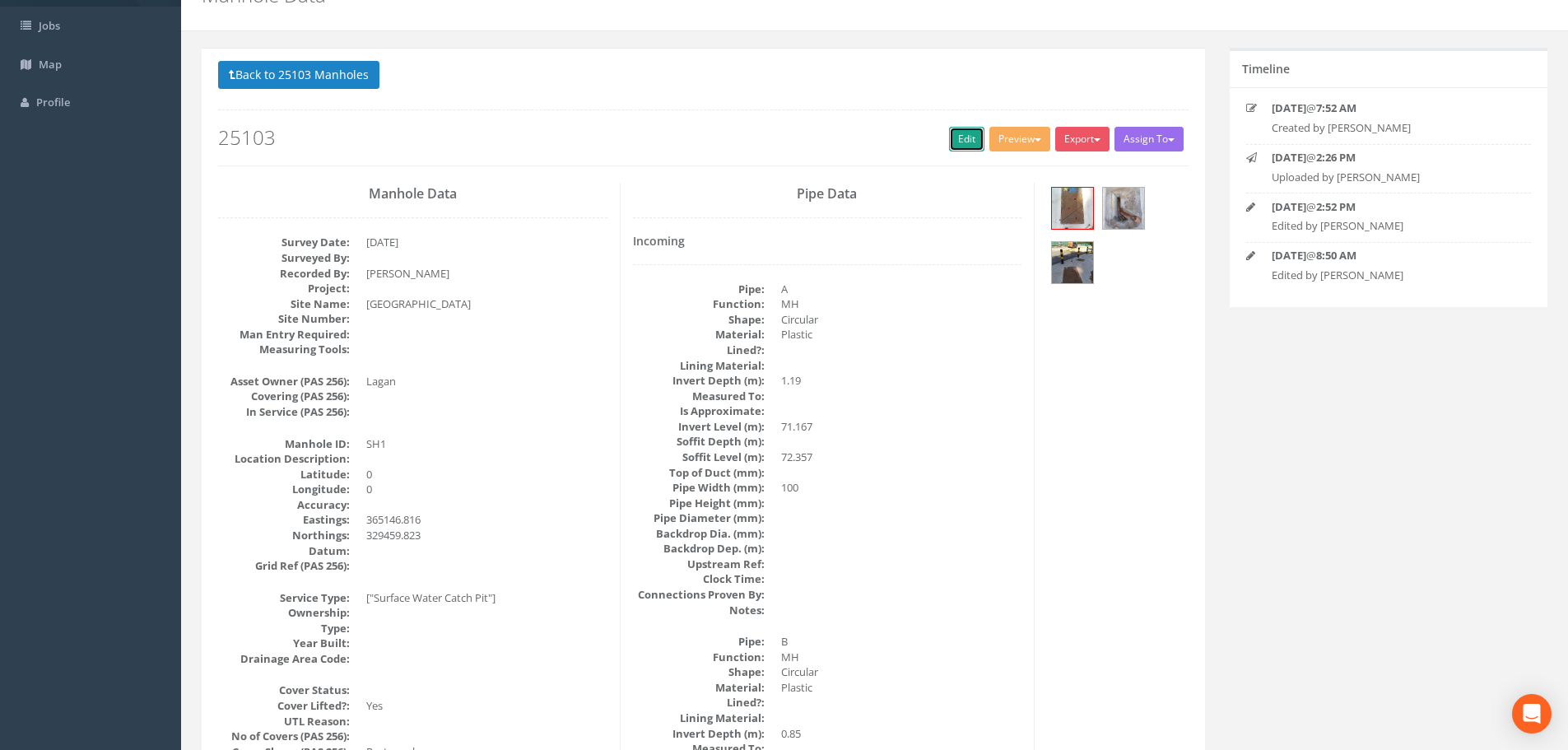
click at [957, 138] on link "Edit" at bounding box center [967, 139] width 35 height 24
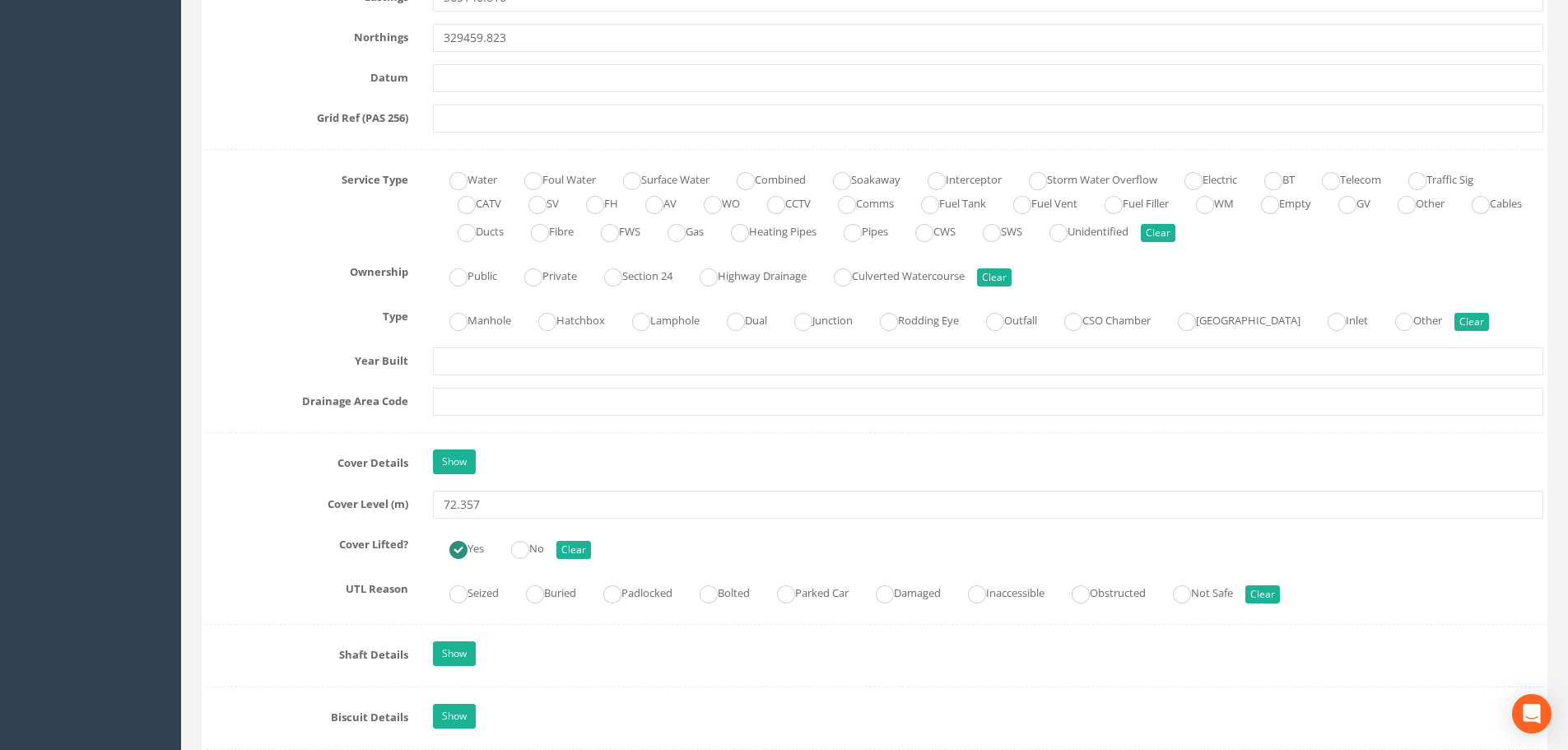
scroll to position [1153, 0]
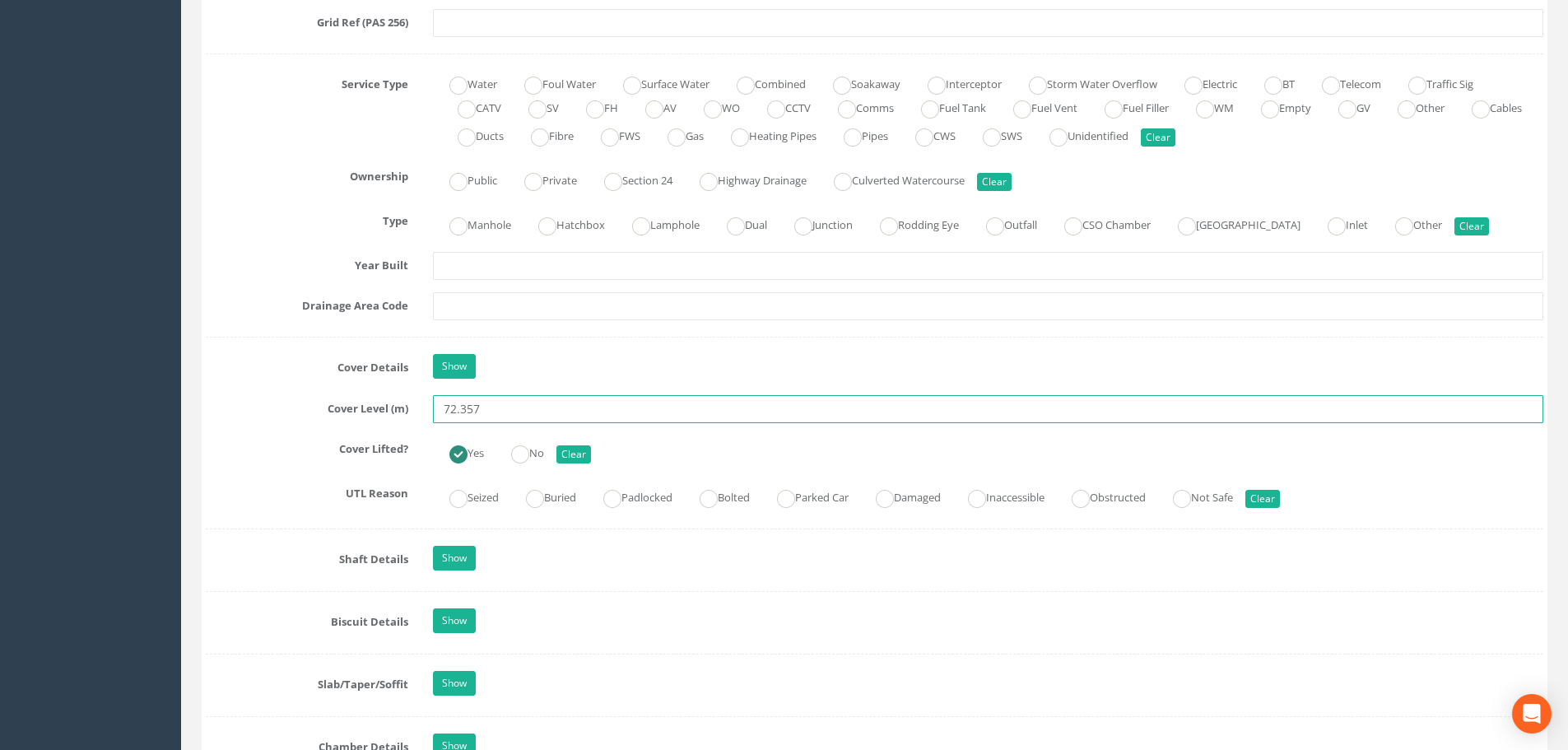
drag, startPoint x: 500, startPoint y: 420, endPoint x: 462, endPoint y: 424, distance: 38.2
click at [462, 424] on div "Job Number 25103 Job Number Suffix Survey Date [DATE] Surveyed By Project Site …" at bounding box center [875, 582] width 1338 height 2933
type input "72.31"
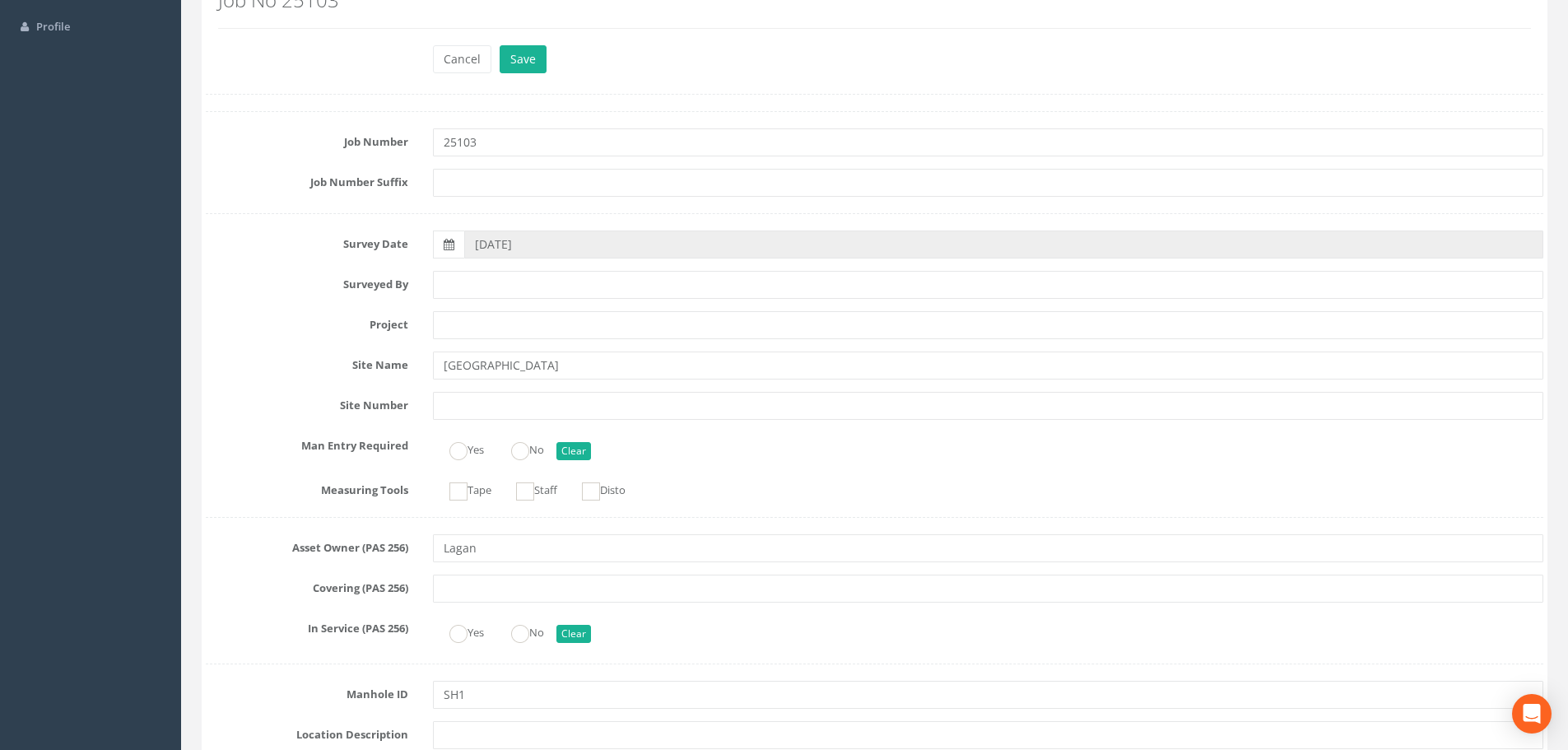
scroll to position [0, 0]
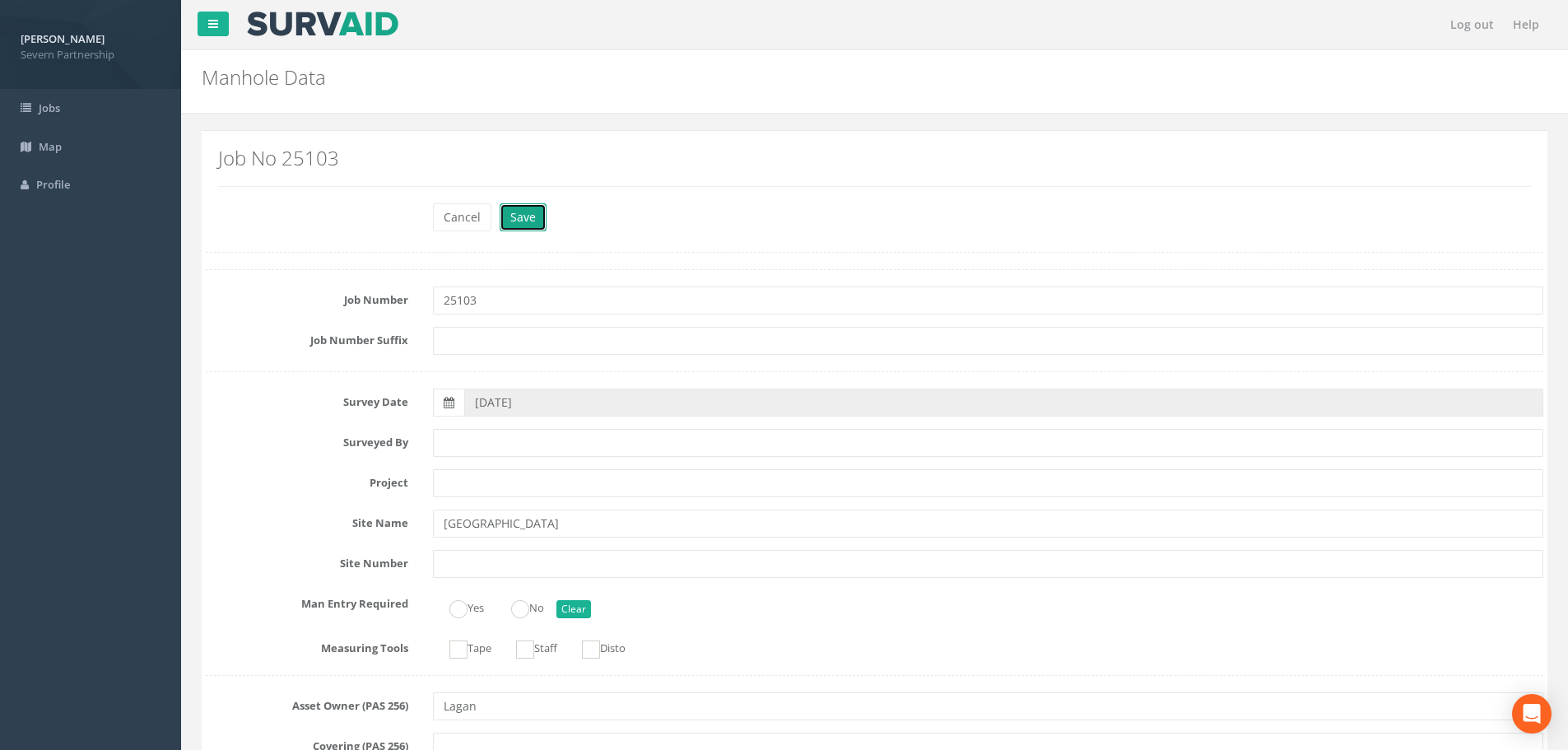
click at [503, 221] on button "Save" at bounding box center [523, 217] width 47 height 28
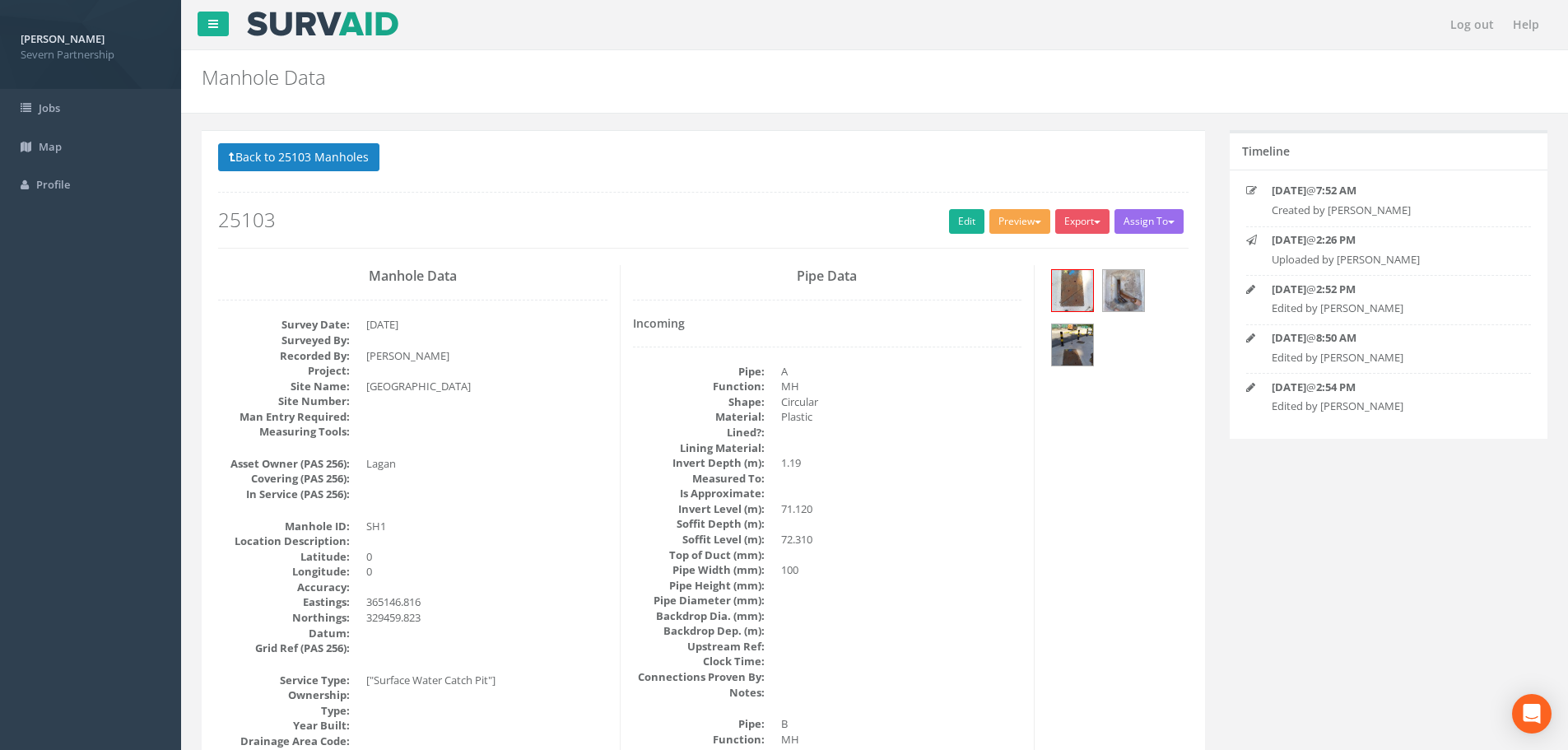
click at [1013, 221] on button "Preview" at bounding box center [1019, 221] width 61 height 24
click at [998, 253] on link "SP Manhole" at bounding box center [989, 256] width 125 height 25
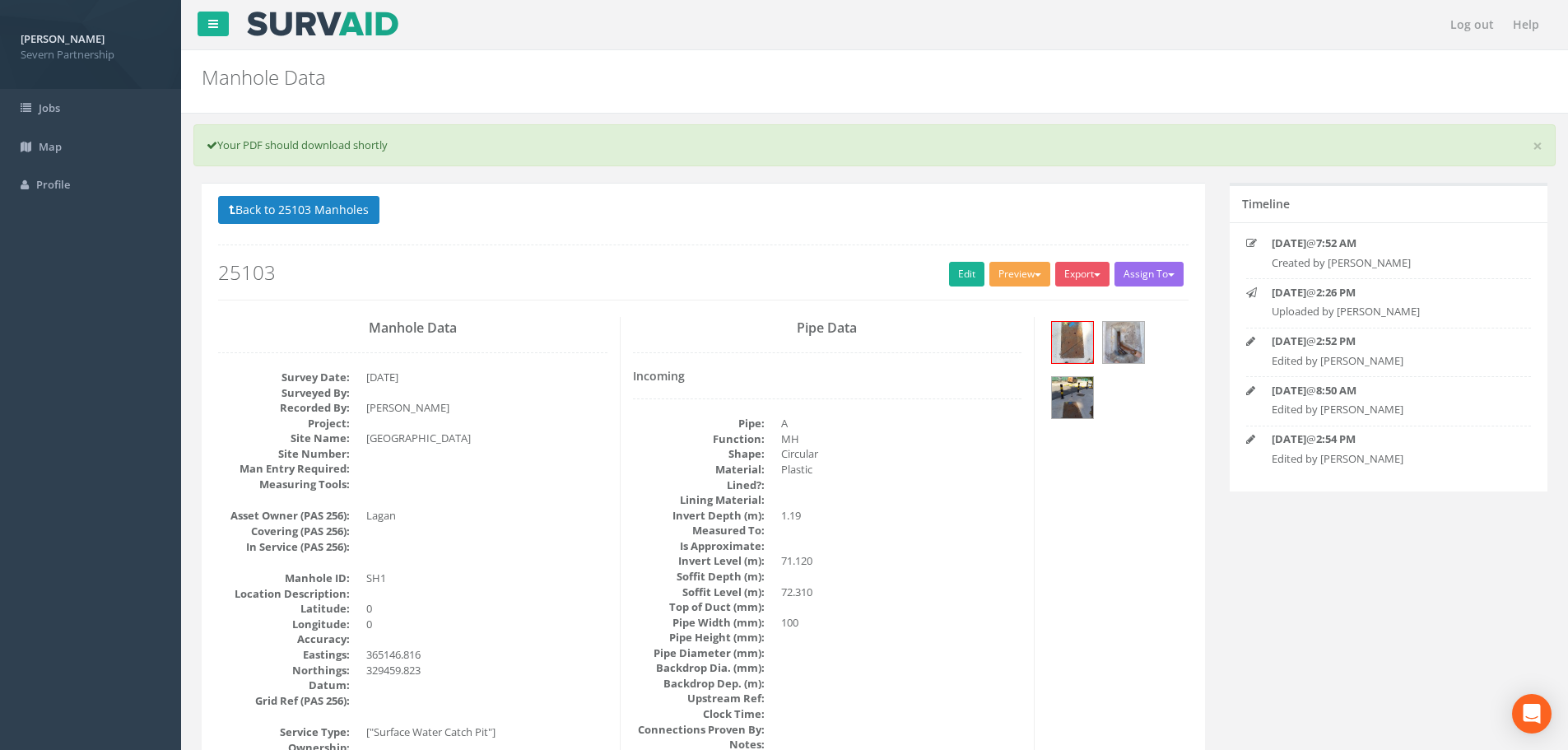
click at [1013, 273] on button "Preview" at bounding box center [1019, 274] width 61 height 24
click at [1005, 305] on link "SP Manhole" at bounding box center [989, 308] width 125 height 25
click at [344, 216] on button "Back to 25103 Manholes" at bounding box center [299, 210] width 161 height 28
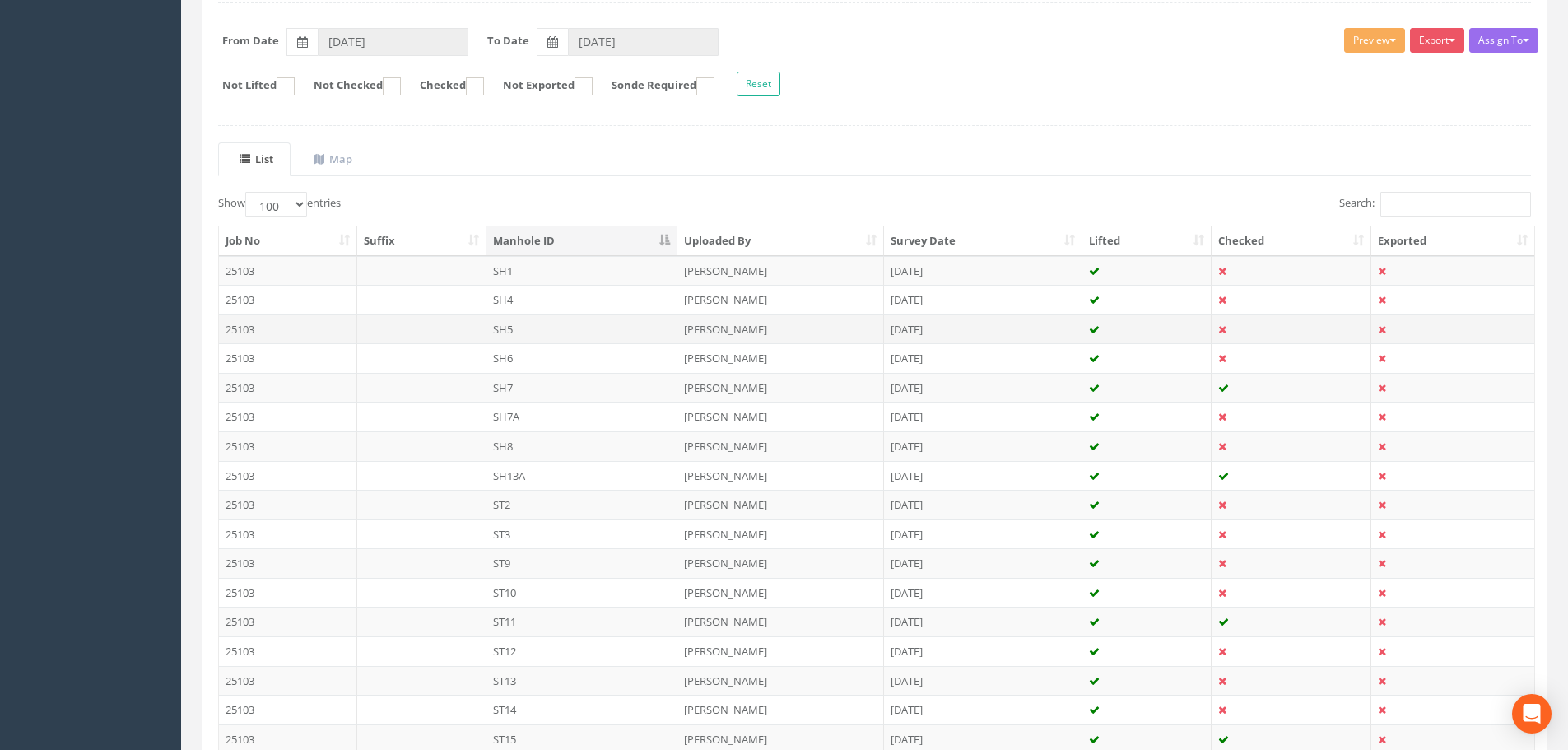
scroll to position [247, 0]
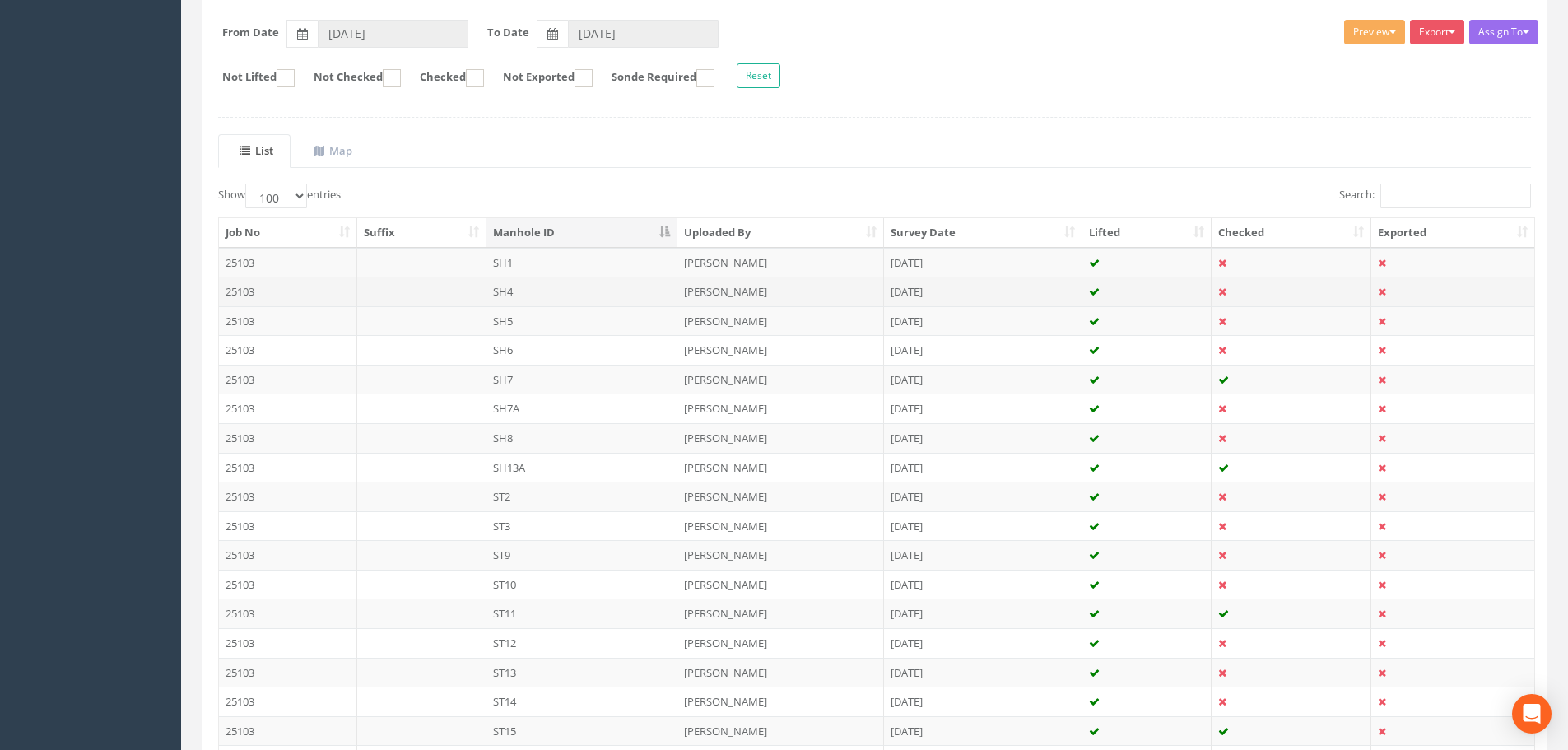
click at [458, 293] on td at bounding box center [421, 291] width 129 height 30
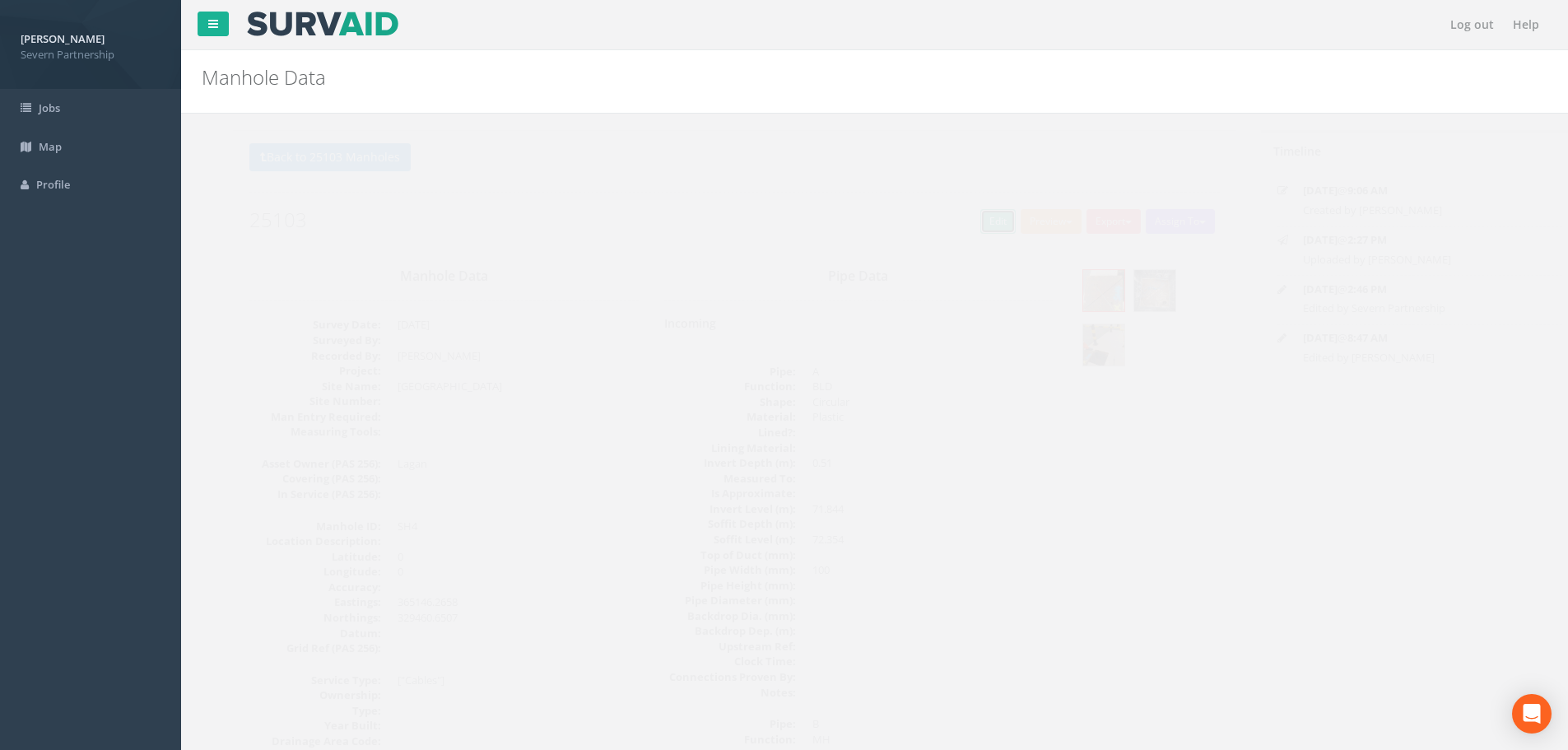
click at [964, 221] on link "Edit" at bounding box center [967, 221] width 35 height 24
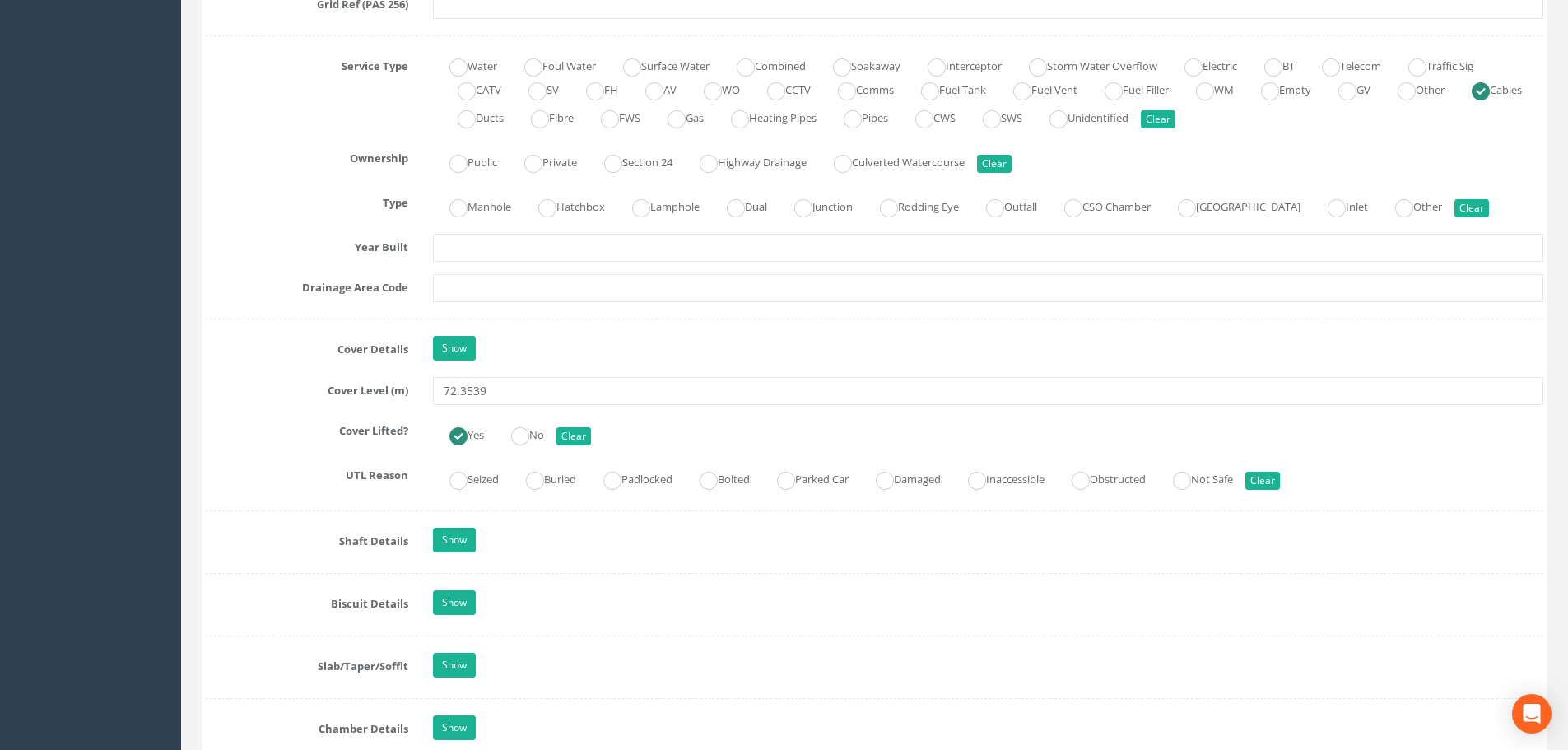
scroll to position [1236, 0]
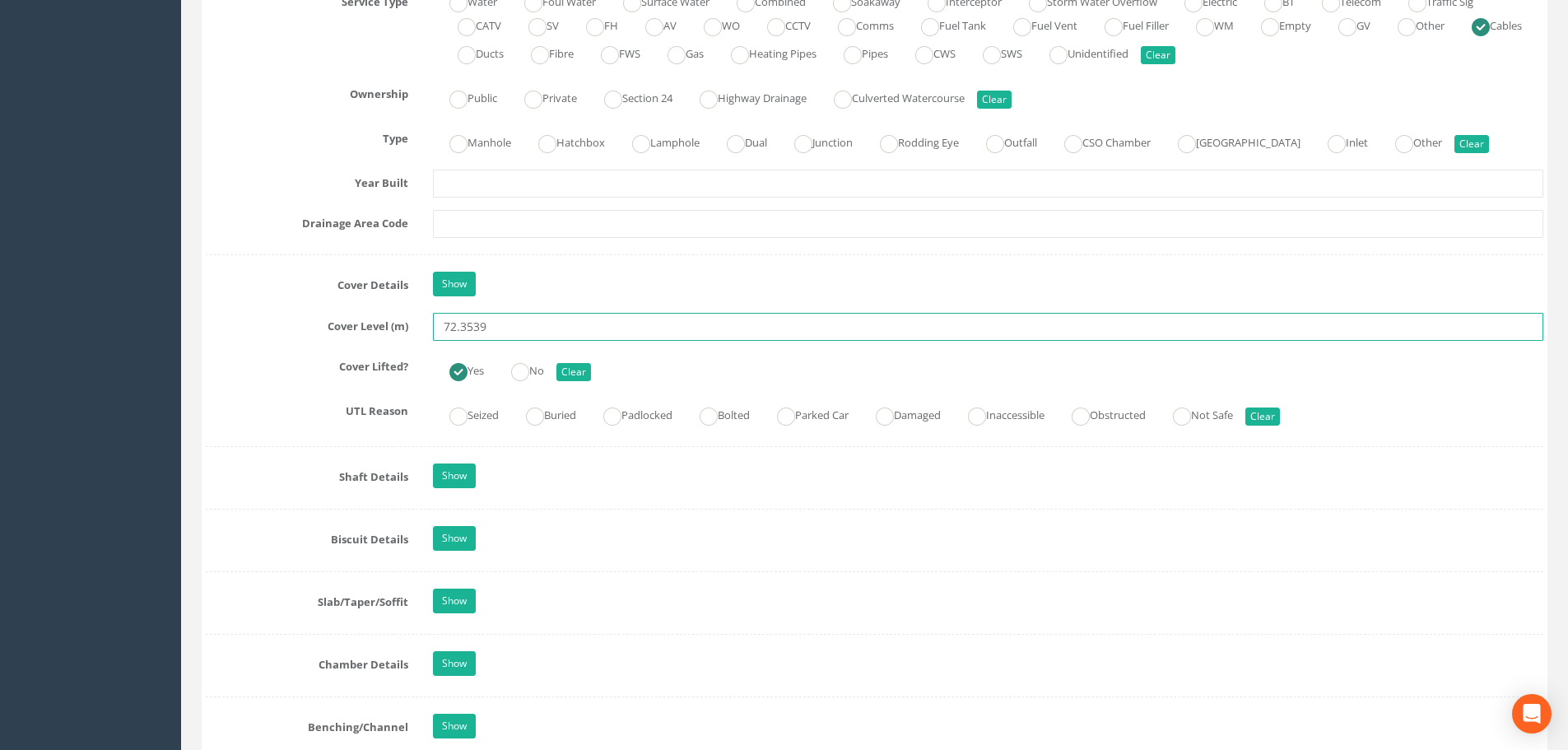
drag, startPoint x: 500, startPoint y: 330, endPoint x: 460, endPoint y: 333, distance: 40.1
click at [460, 333] on input "72.3539" at bounding box center [988, 326] width 1111 height 28
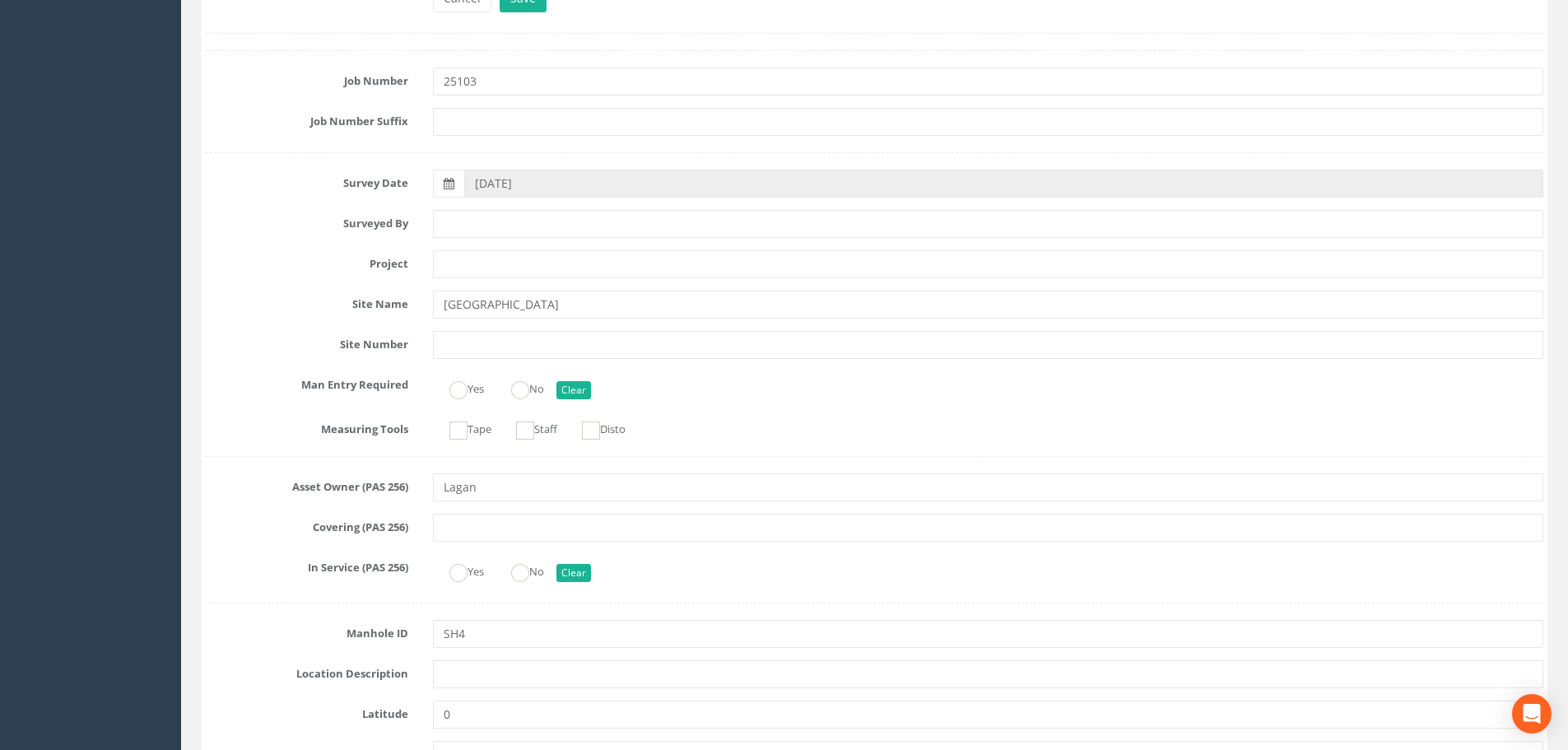
scroll to position [0, 0]
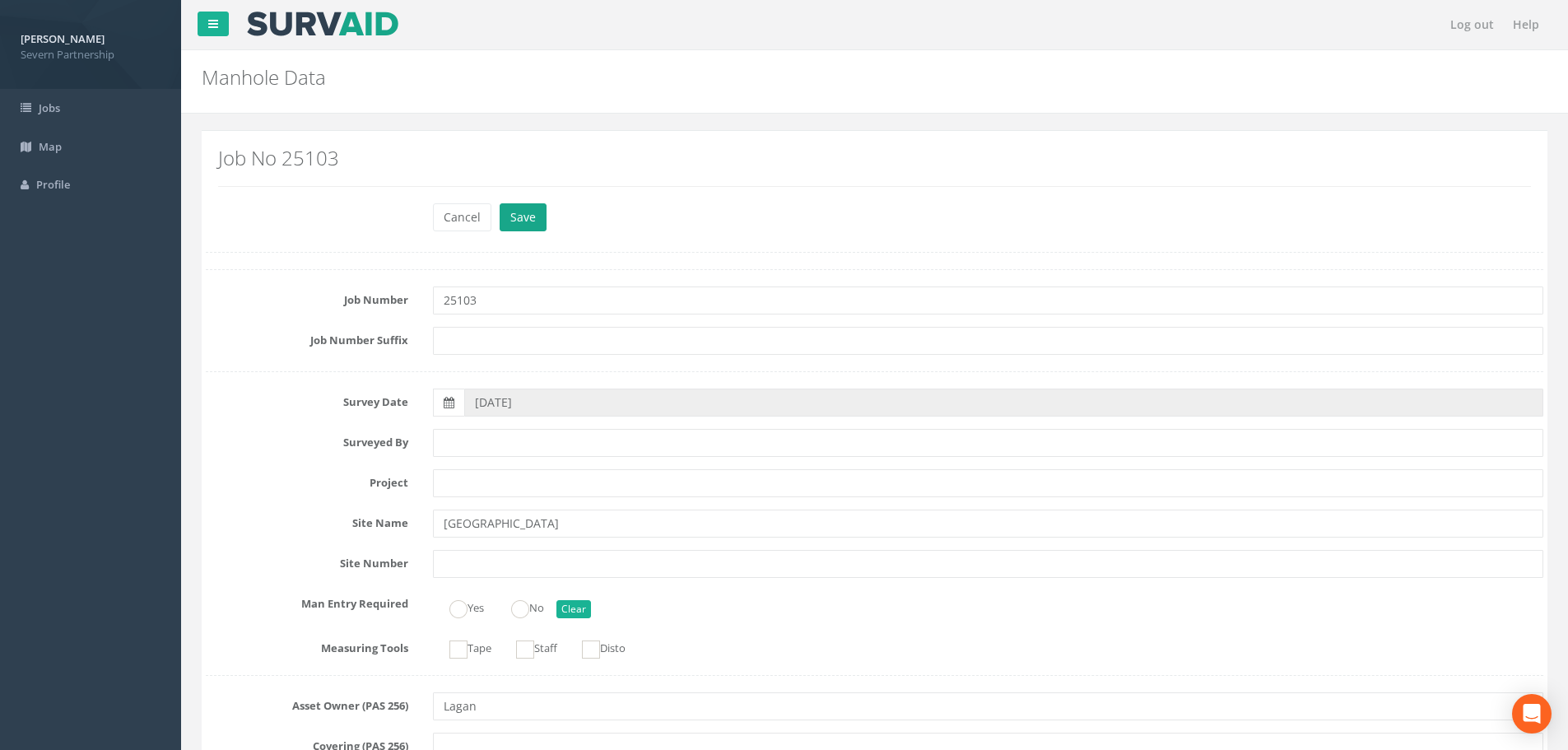
type input "72.31"
click at [506, 203] on button "Save" at bounding box center [523, 217] width 47 height 28
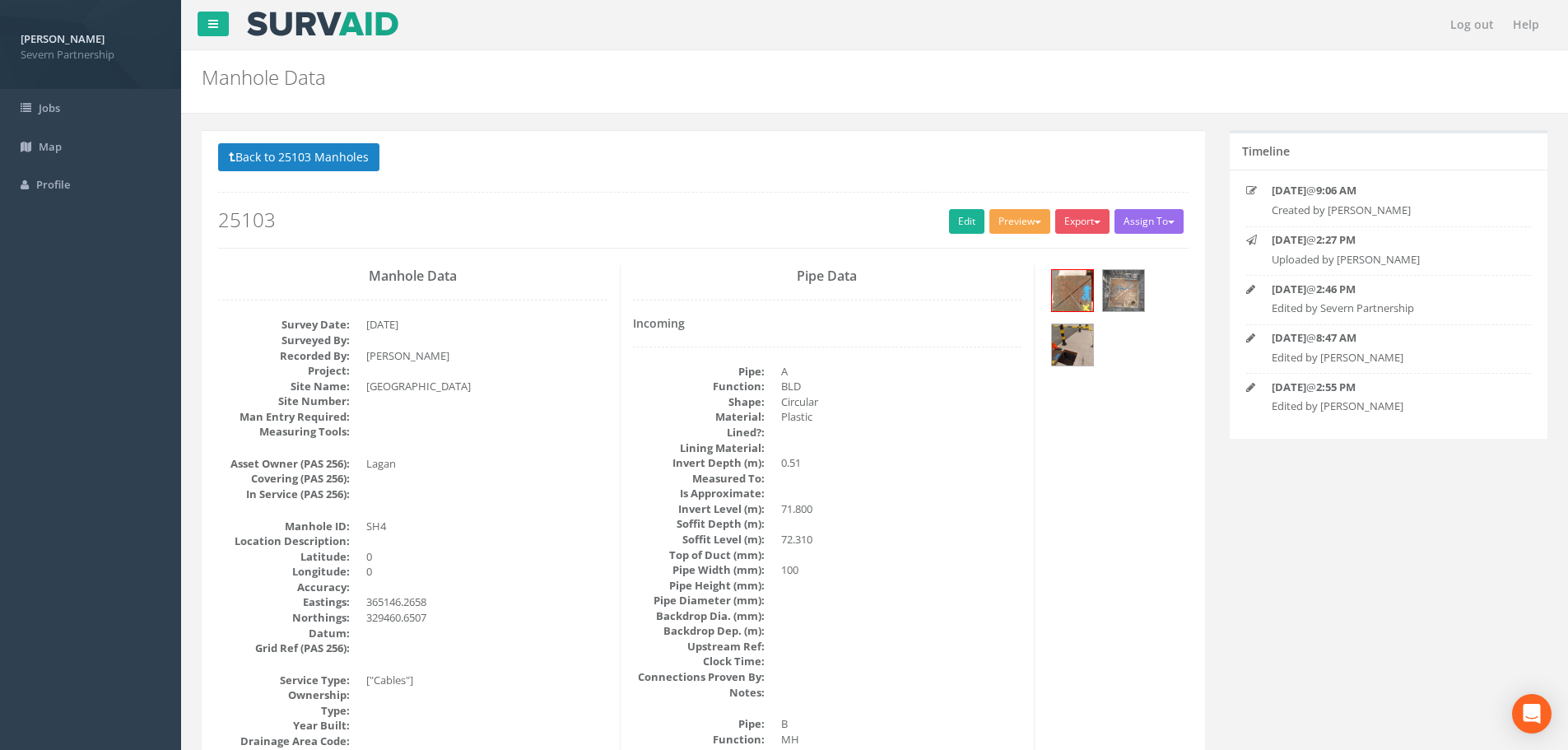
click at [1007, 226] on button "Preview" at bounding box center [1019, 221] width 61 height 24
click at [1000, 252] on link "SP Manhole" at bounding box center [989, 256] width 125 height 25
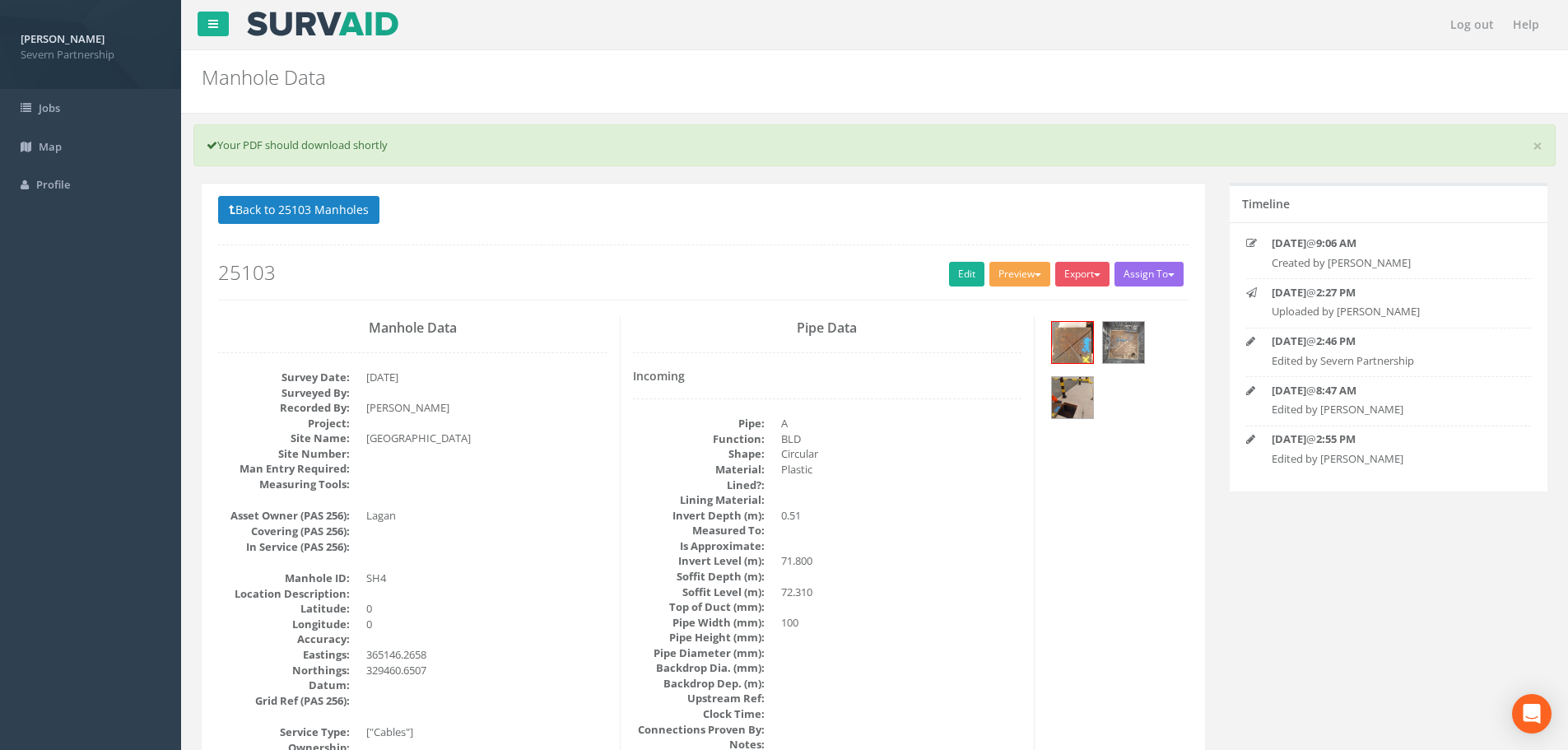
click at [991, 270] on button "Preview" at bounding box center [1019, 274] width 61 height 24
click at [992, 315] on link "SP Manhole" at bounding box center [989, 308] width 125 height 25
click at [1019, 270] on button "Preview" at bounding box center [1019, 274] width 61 height 24
click at [1015, 302] on link "SP Manhole" at bounding box center [989, 308] width 125 height 25
click at [951, 273] on link "Edit" at bounding box center [967, 274] width 35 height 24
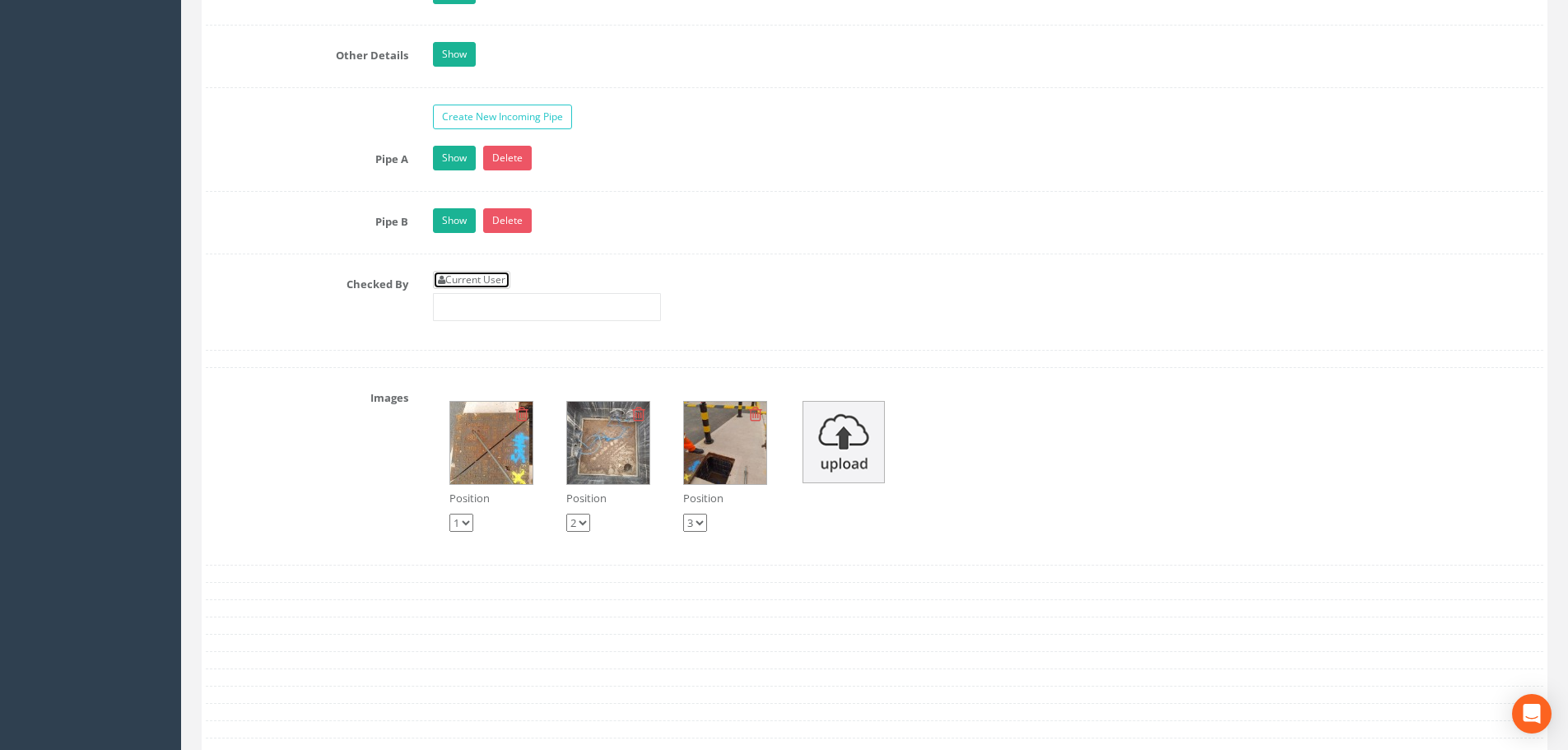
click at [476, 278] on link "Current User" at bounding box center [472, 280] width 78 height 18
type input "[PERSON_NAME]"
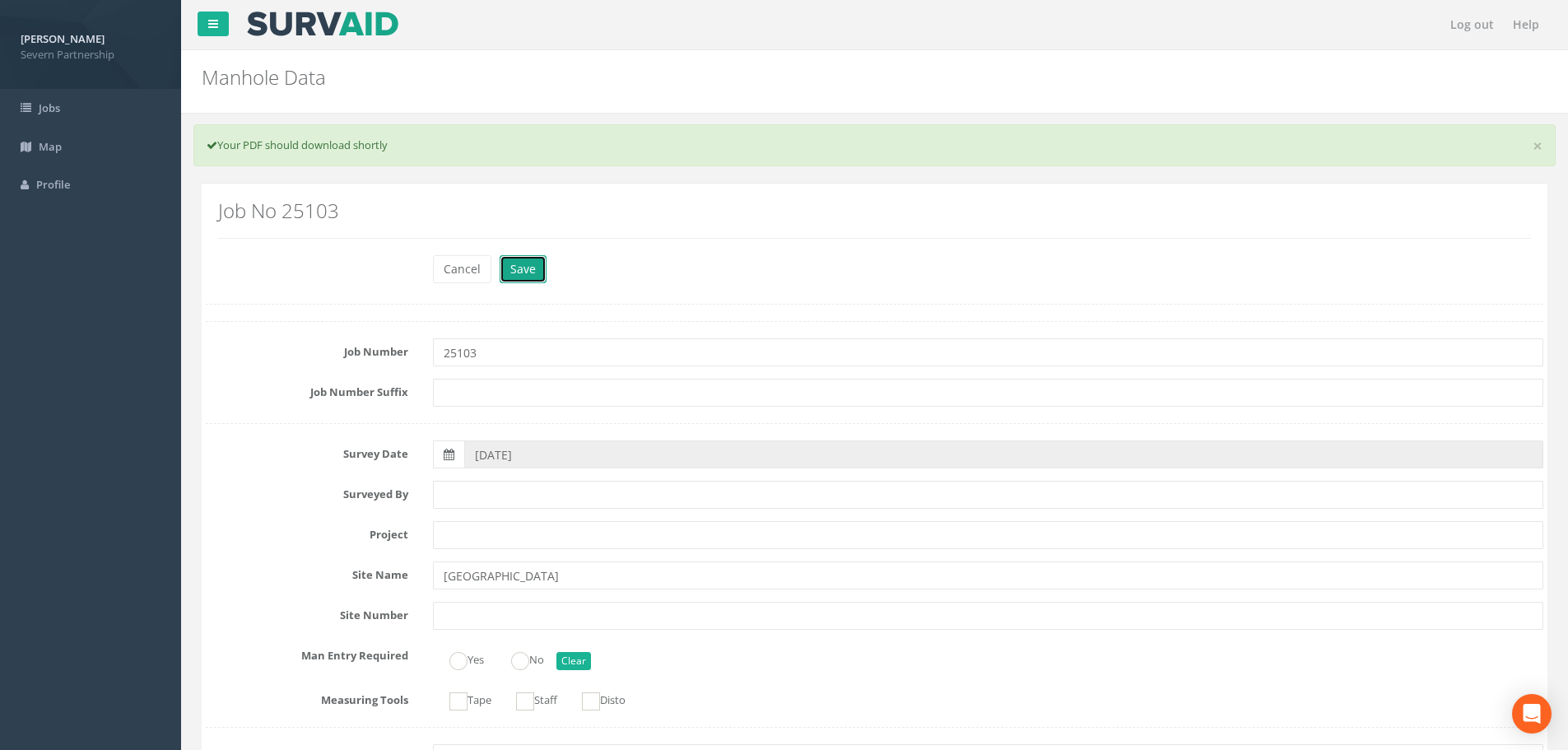
click at [525, 268] on button "Save" at bounding box center [523, 269] width 47 height 28
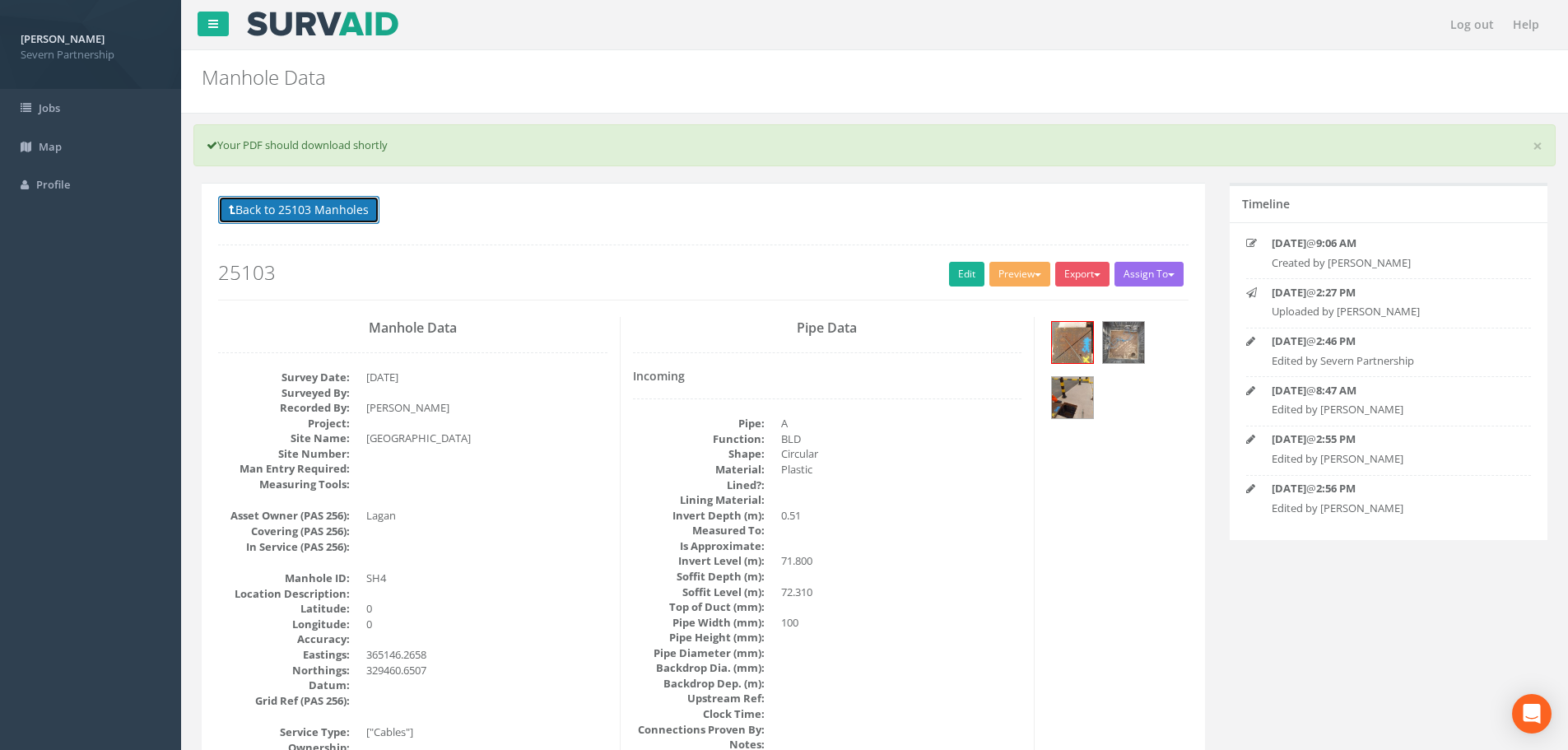
click at [319, 200] on button "Back to 25103 Manholes" at bounding box center [299, 210] width 161 height 28
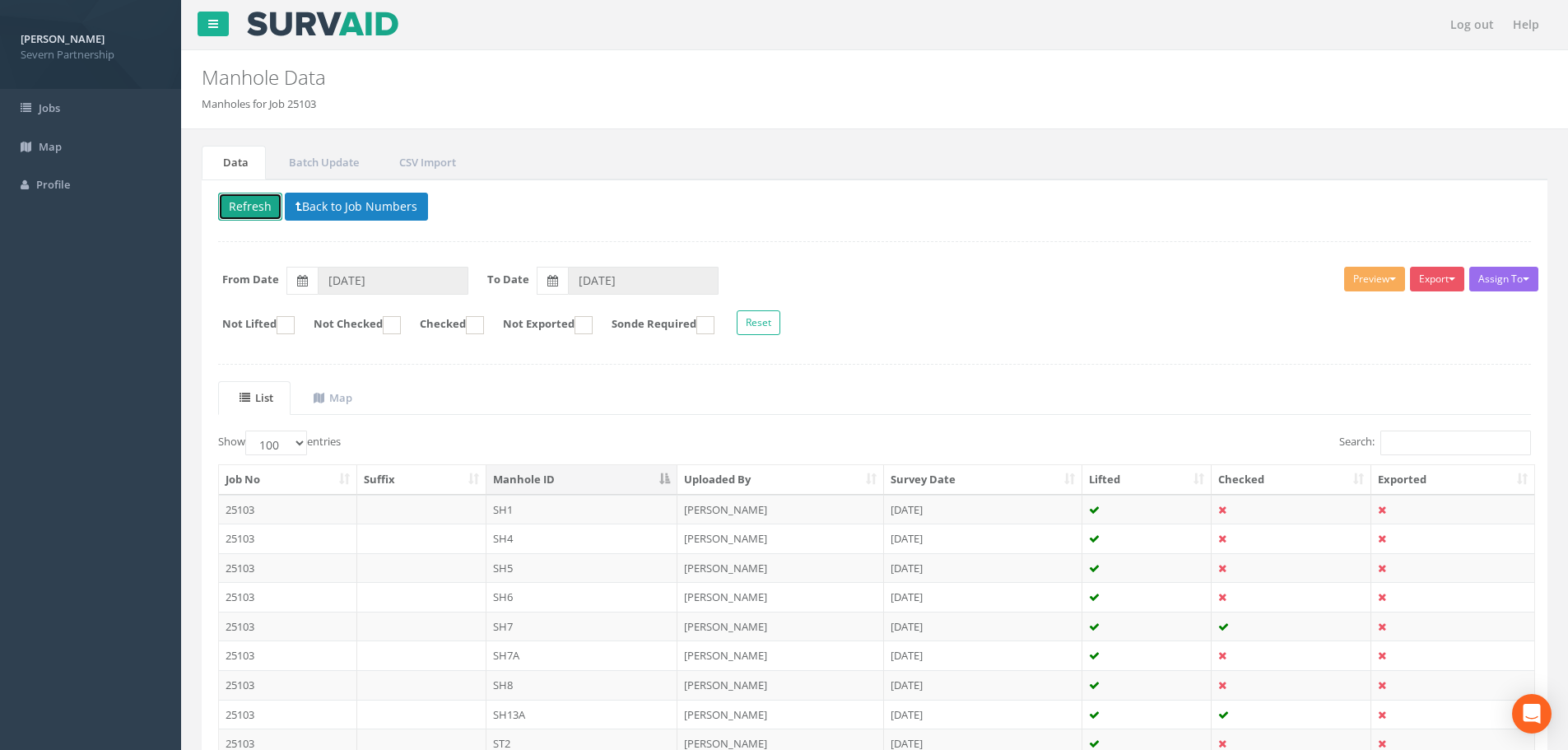
click at [251, 219] on button "Refresh" at bounding box center [250, 206] width 64 height 28
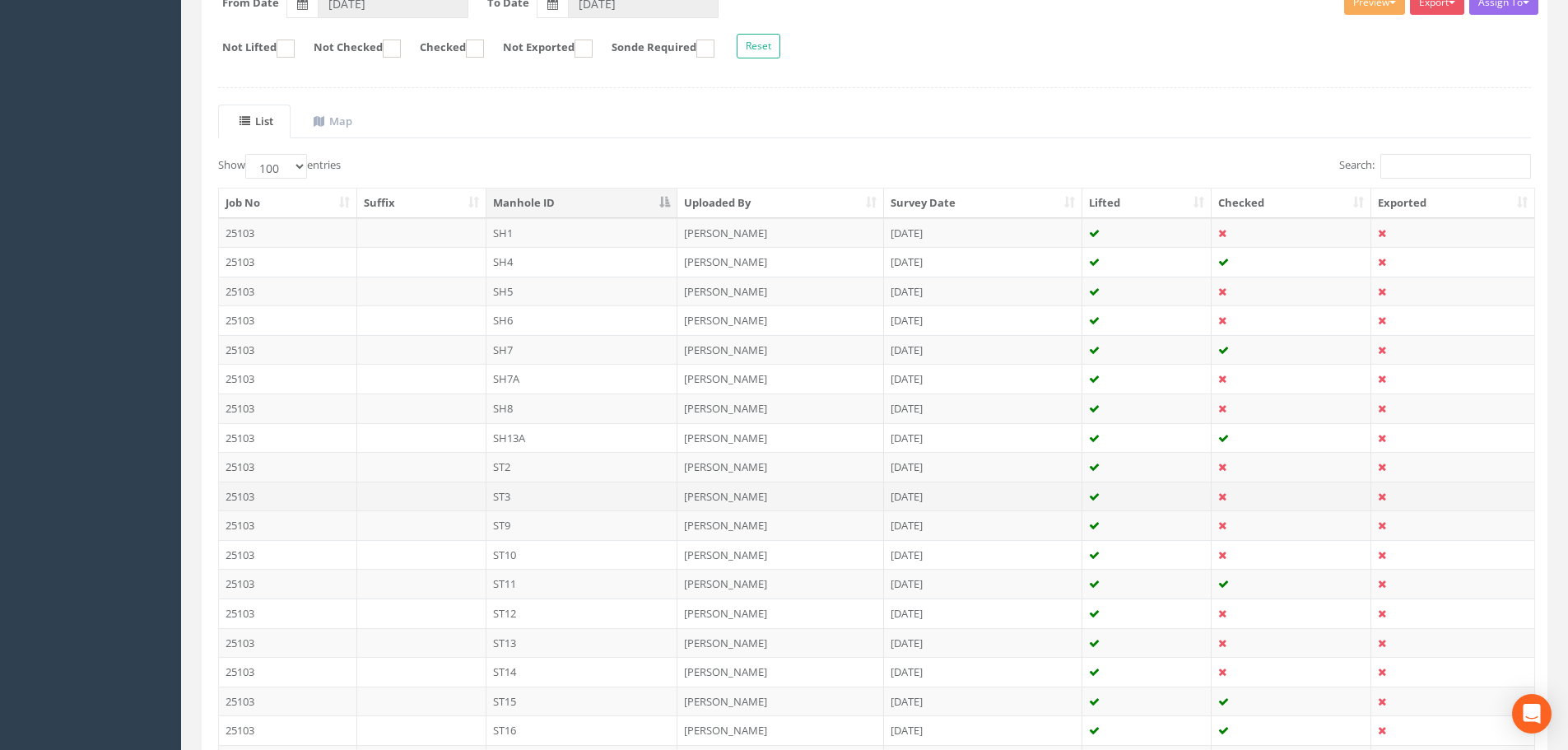
scroll to position [273, 0]
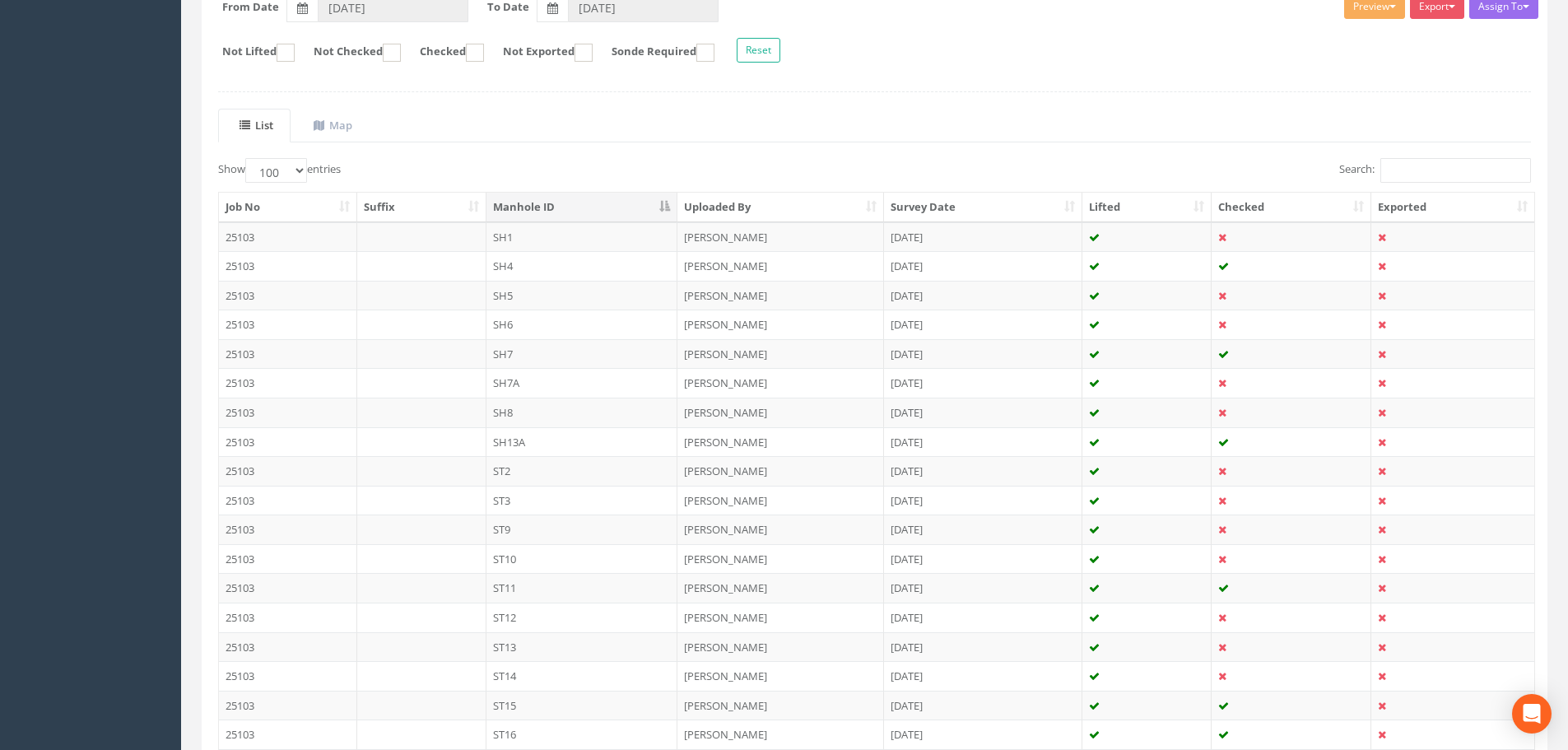
click at [546, 645] on td "ST13" at bounding box center [583, 647] width 192 height 30
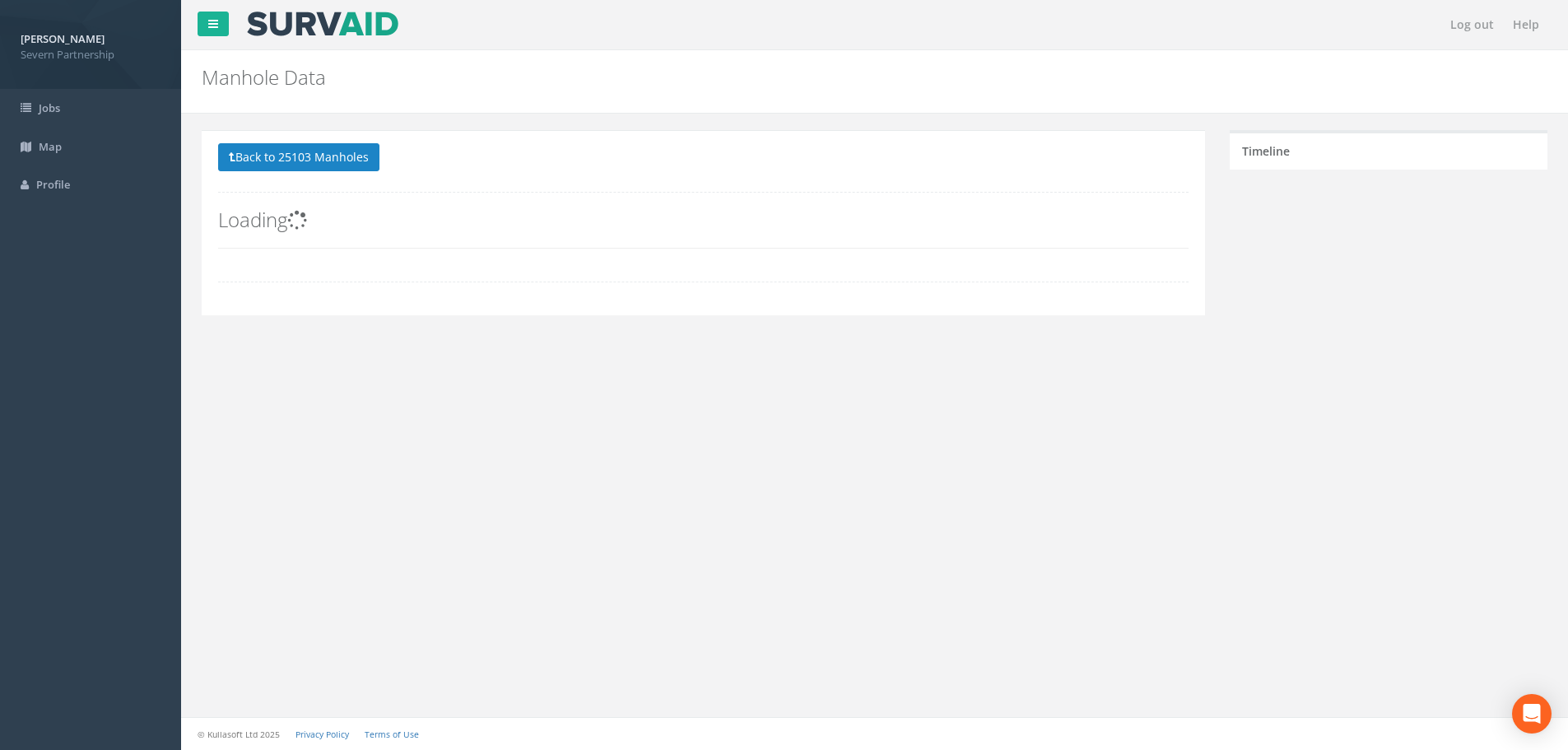
scroll to position [0, 0]
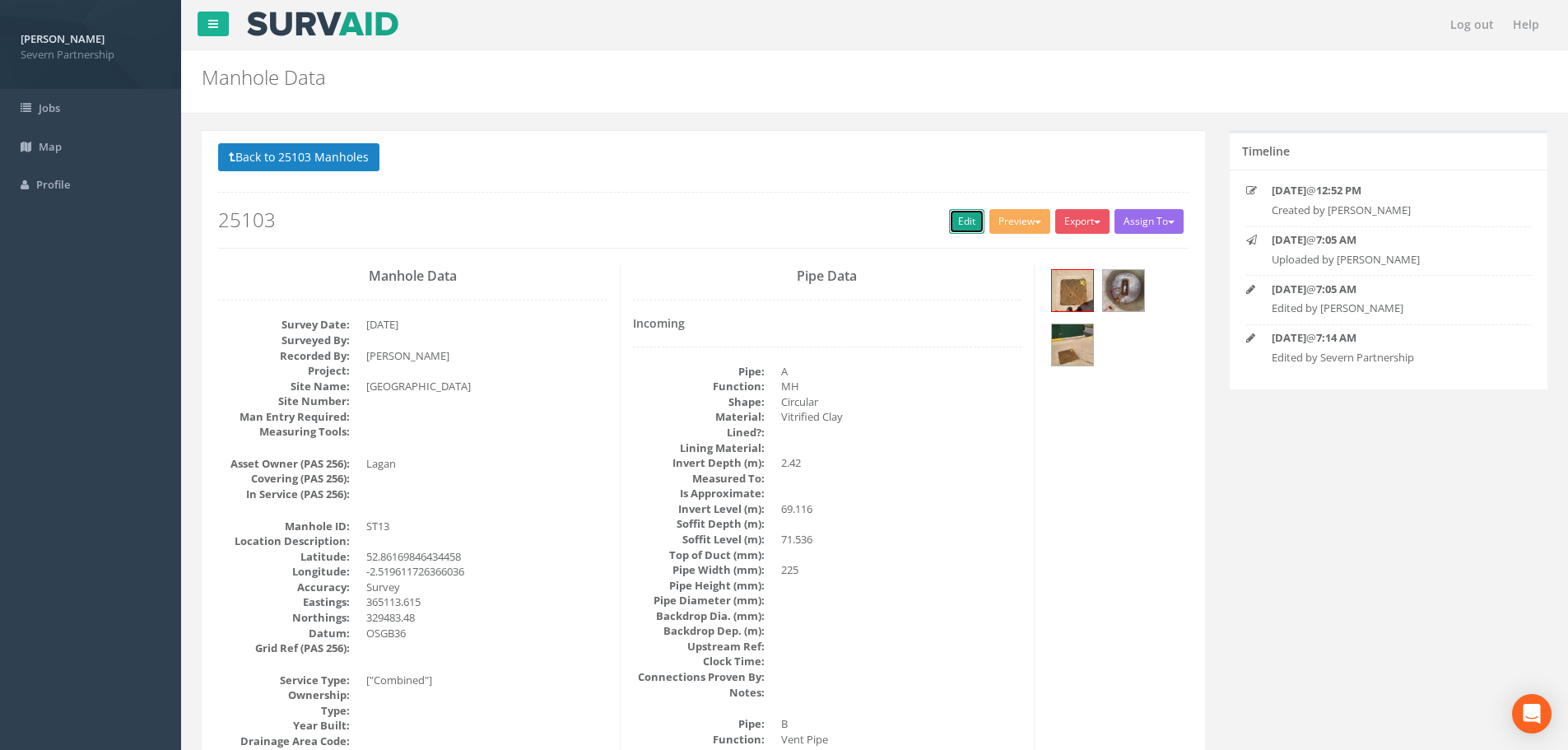
click at [966, 226] on link "Edit" at bounding box center [967, 221] width 35 height 24
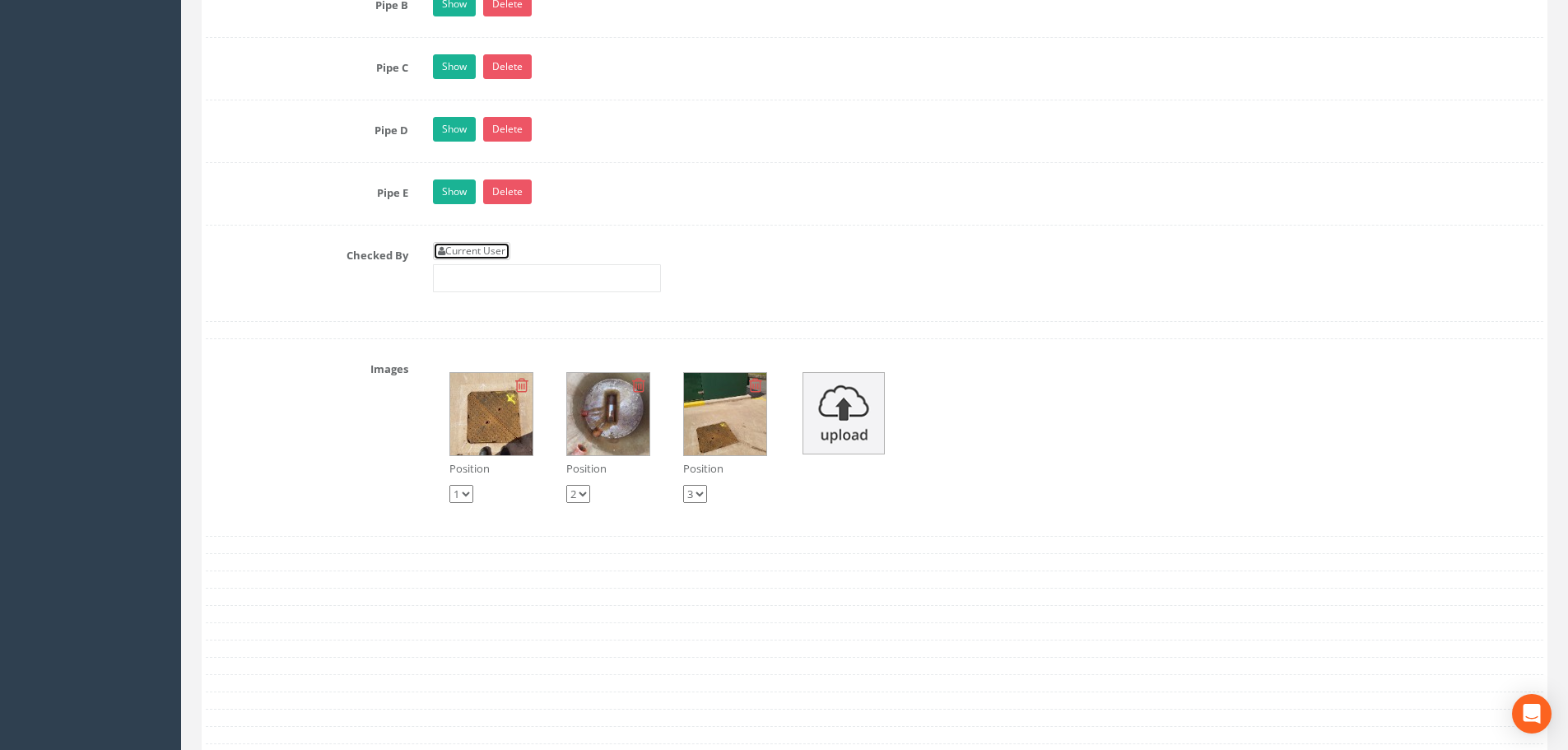
click at [499, 256] on link "Current User" at bounding box center [472, 251] width 78 height 18
type input "[PERSON_NAME]"
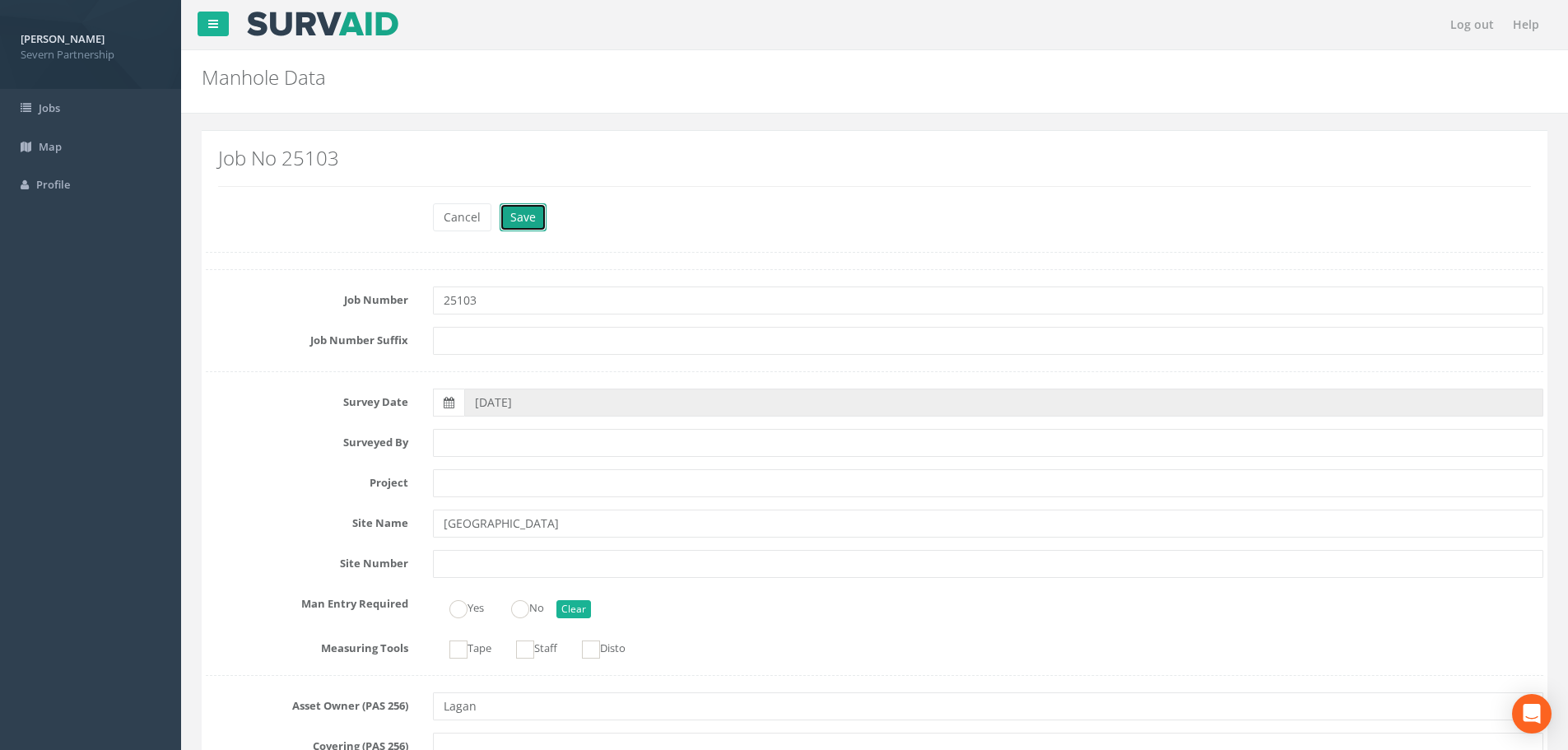
click at [527, 230] on button "Save" at bounding box center [523, 217] width 47 height 28
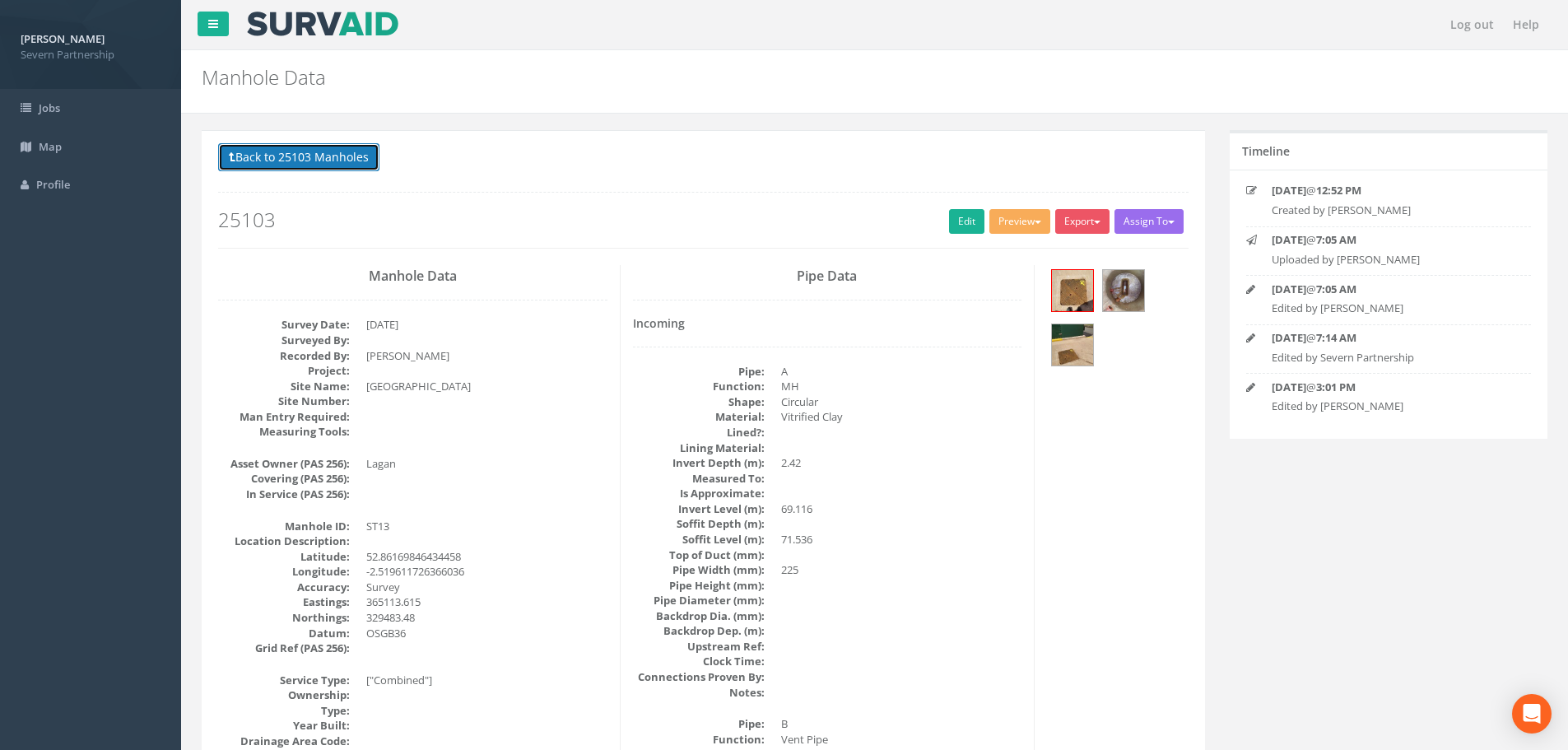
click at [303, 165] on button "Back to 25103 Manholes" at bounding box center [299, 157] width 161 height 28
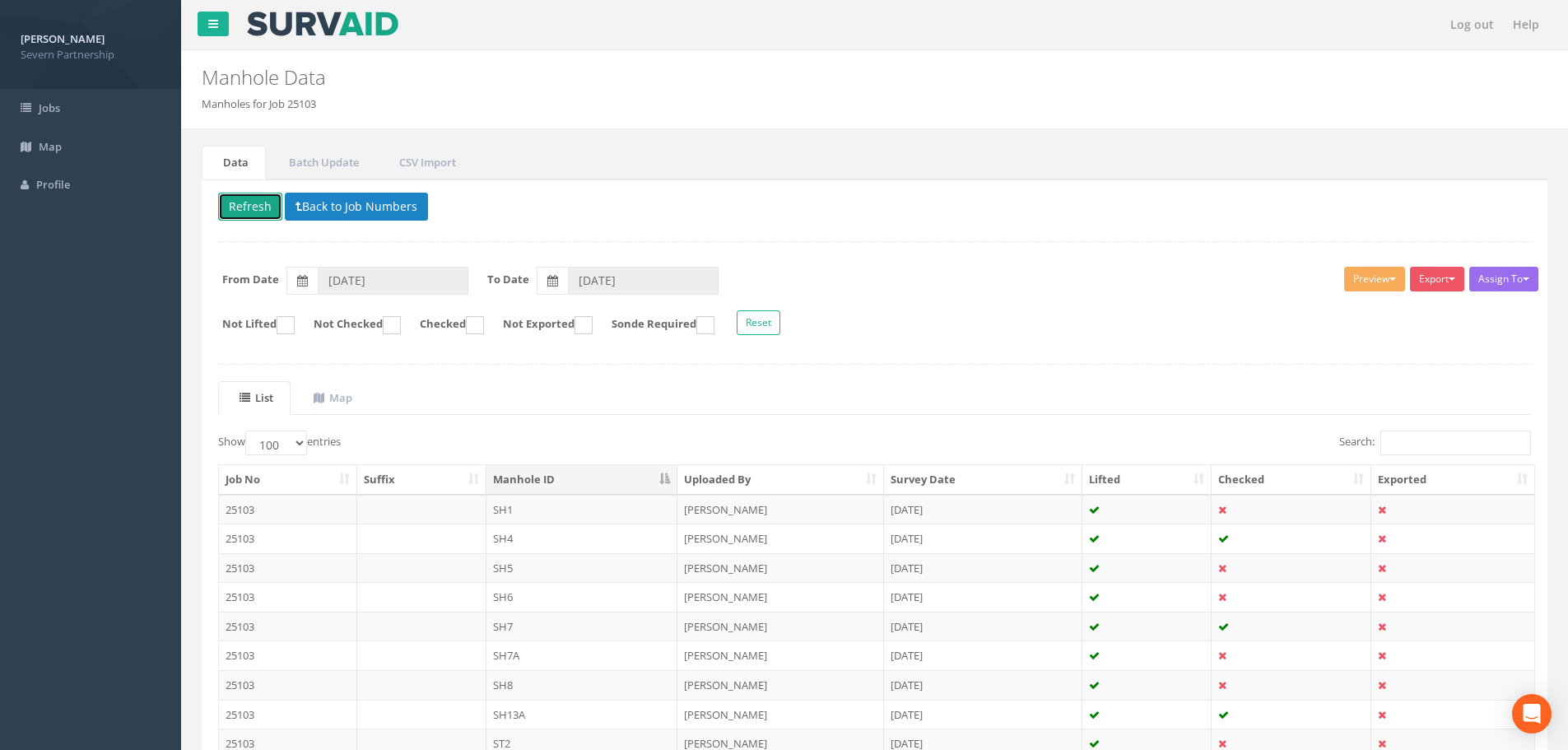
click at [251, 206] on button "Refresh" at bounding box center [250, 206] width 64 height 28
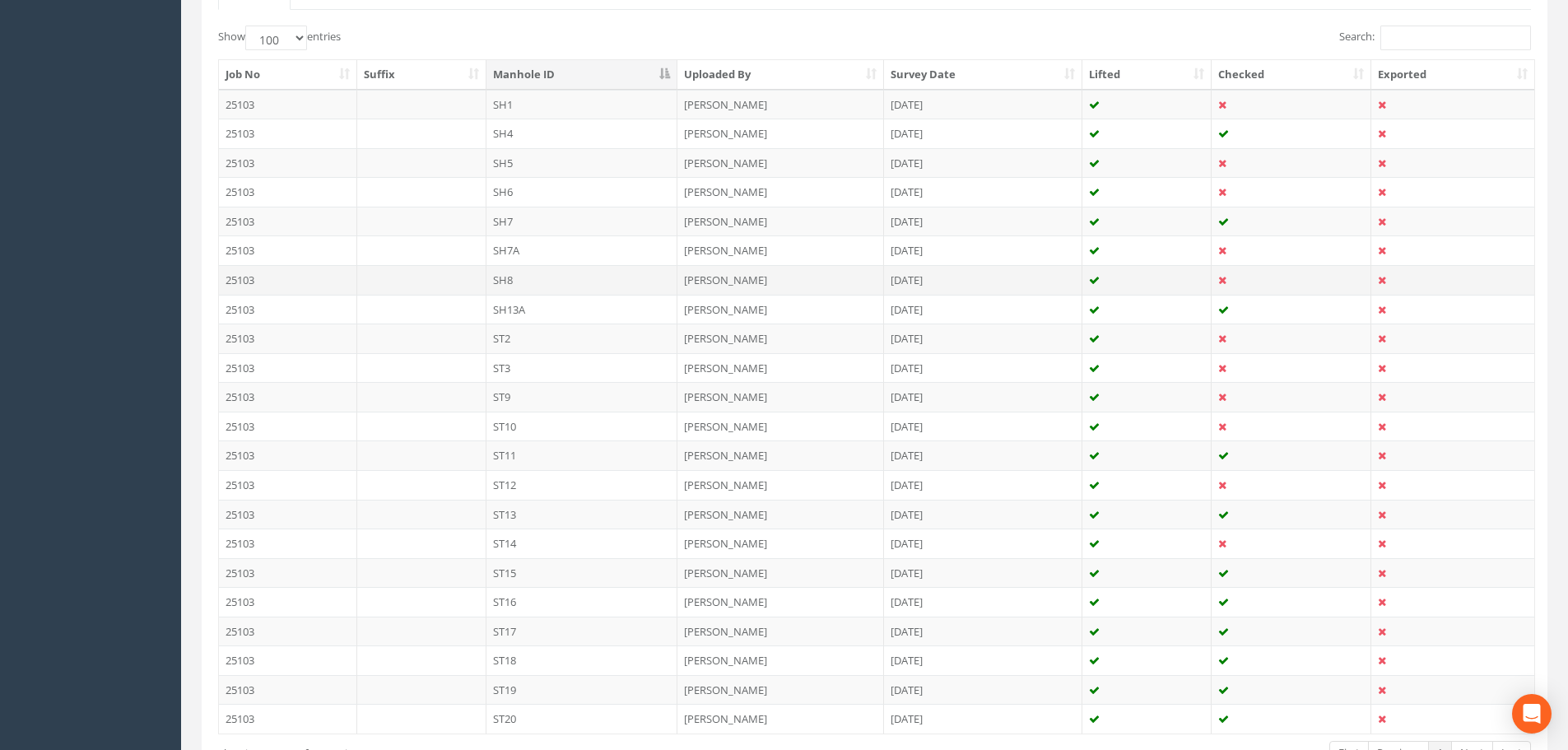
scroll to position [355, 0]
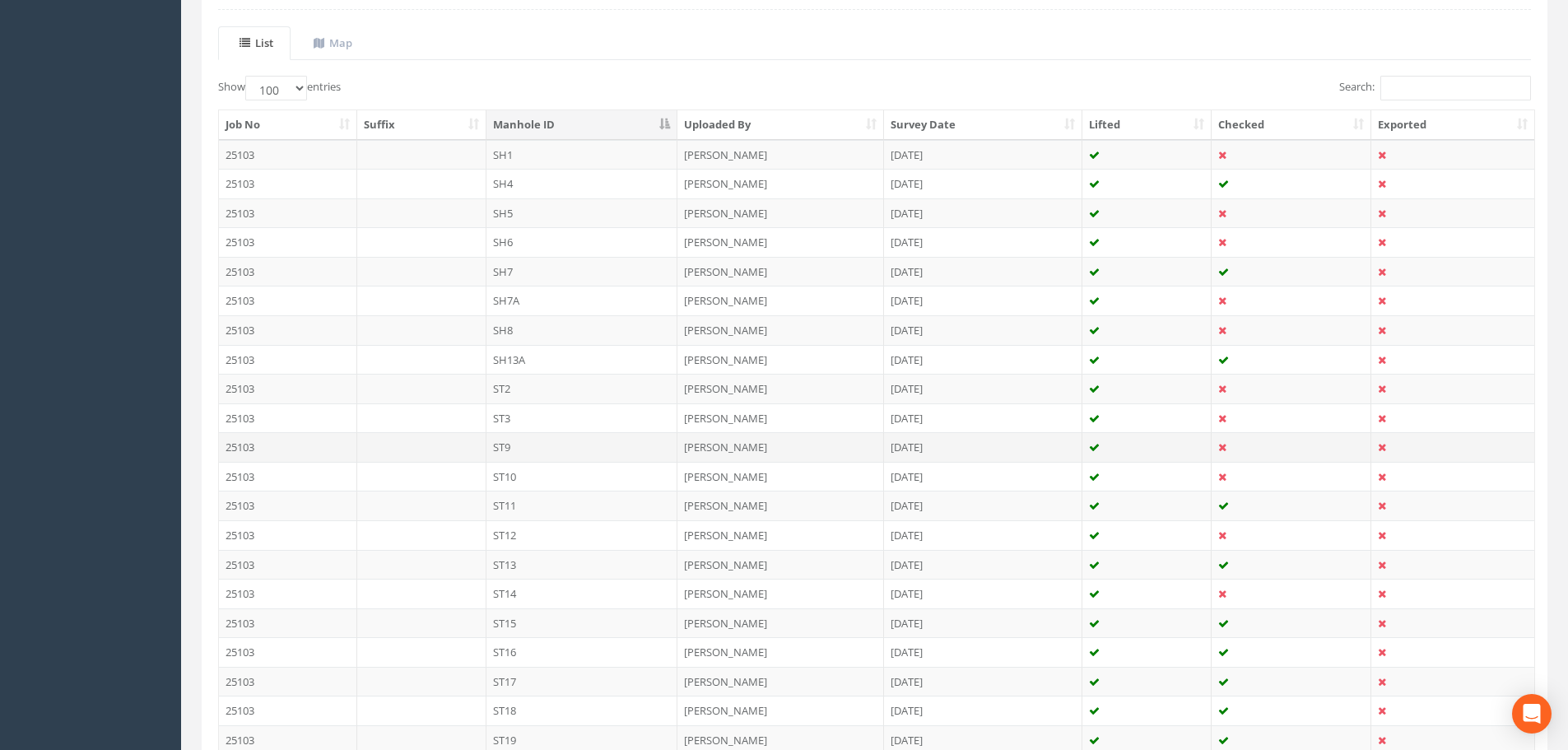
click at [582, 437] on td "ST9" at bounding box center [583, 447] width 192 height 30
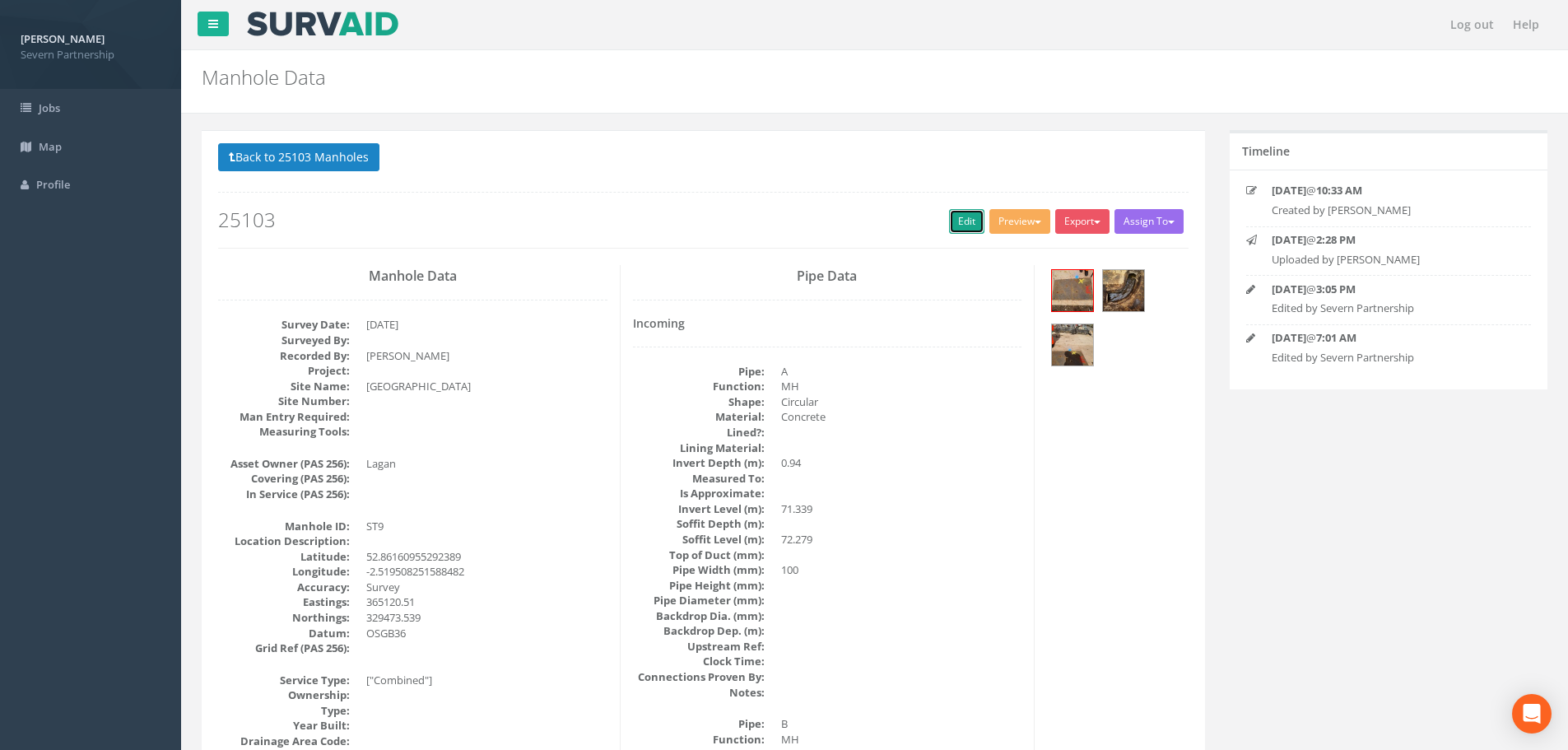
click at [965, 224] on link "Edit" at bounding box center [967, 221] width 35 height 24
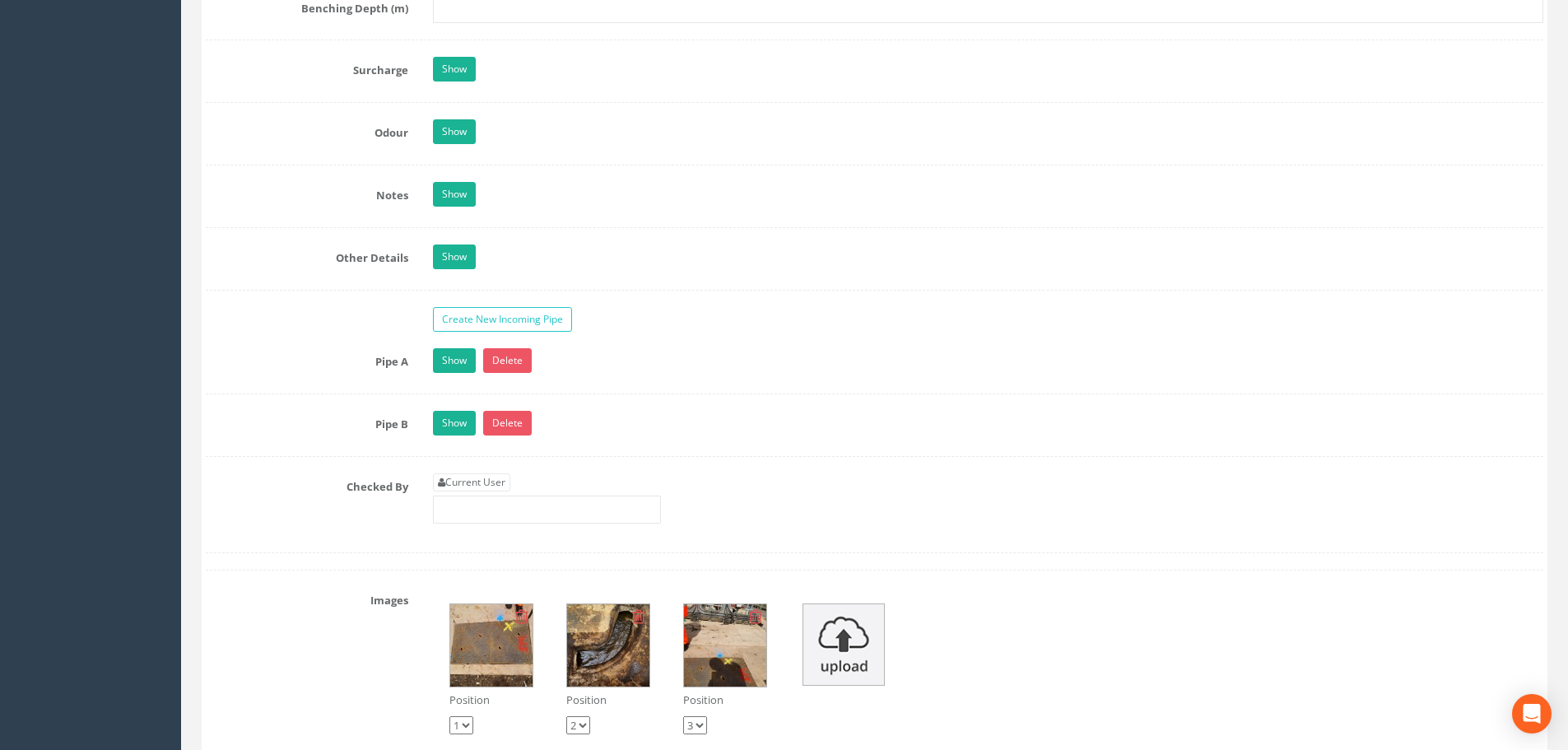
scroll to position [2472, 0]
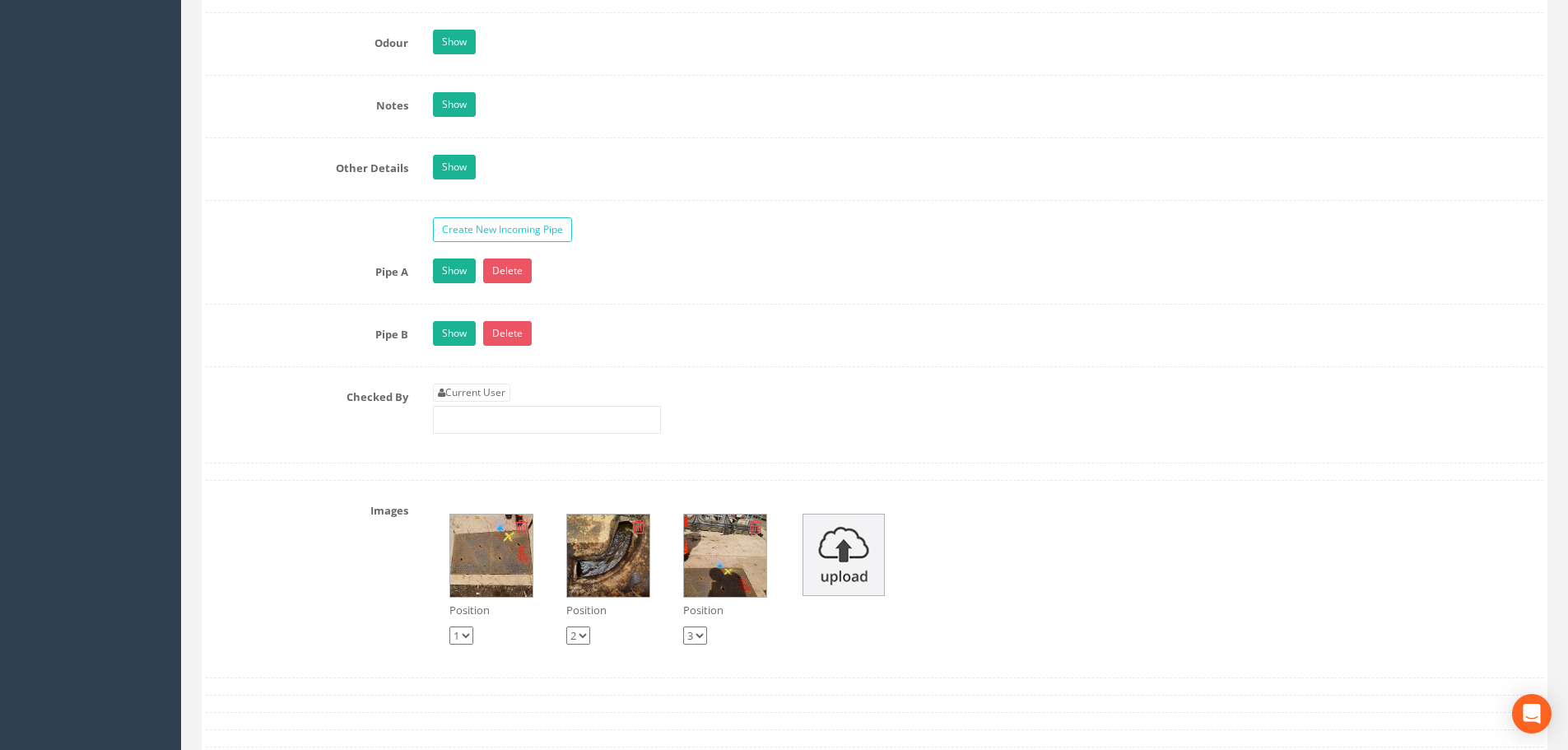
click at [499, 402] on div "Current User" at bounding box center [547, 409] width 228 height 51
click at [500, 396] on link "Current User" at bounding box center [472, 392] width 78 height 18
type input "[PERSON_NAME]"
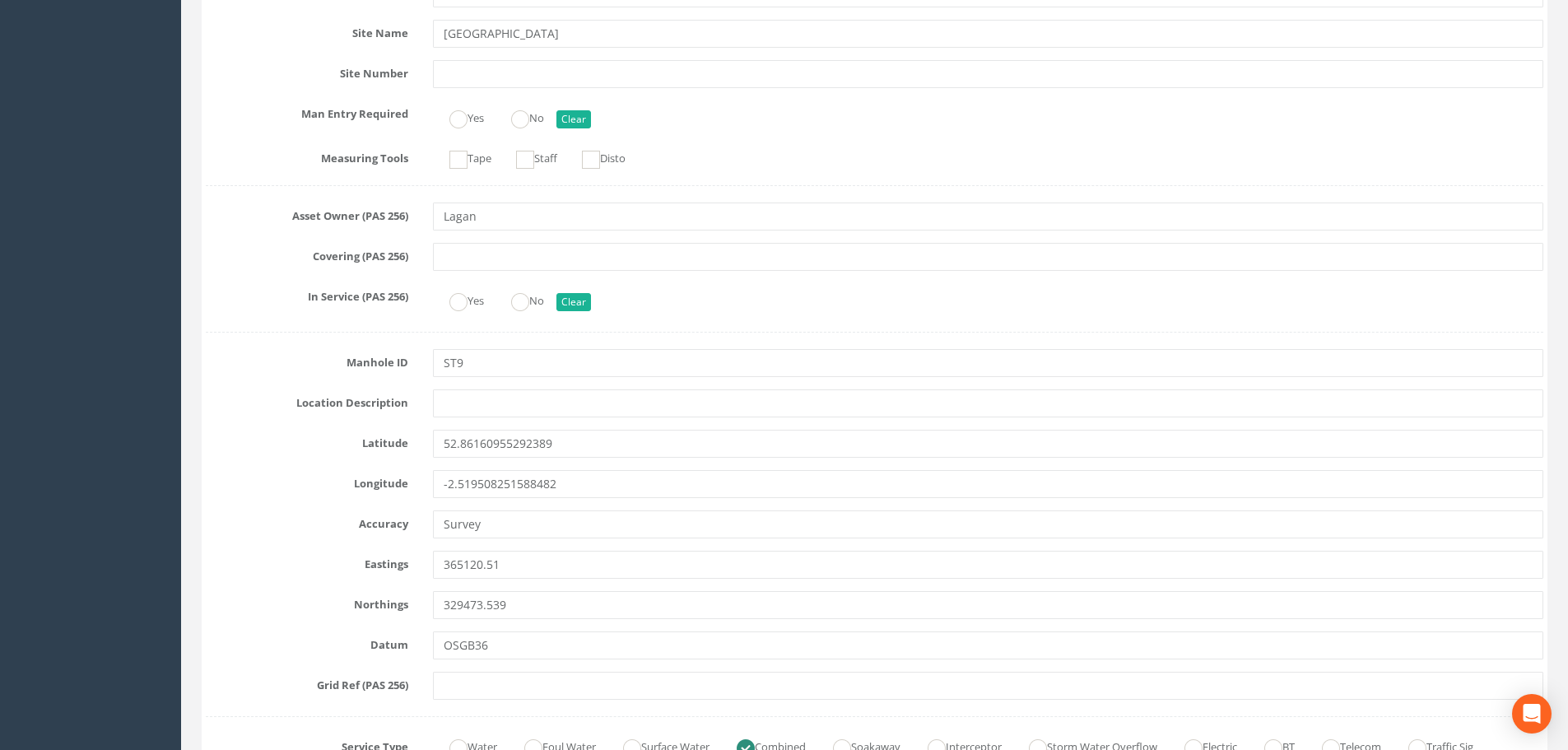
scroll to position [0, 0]
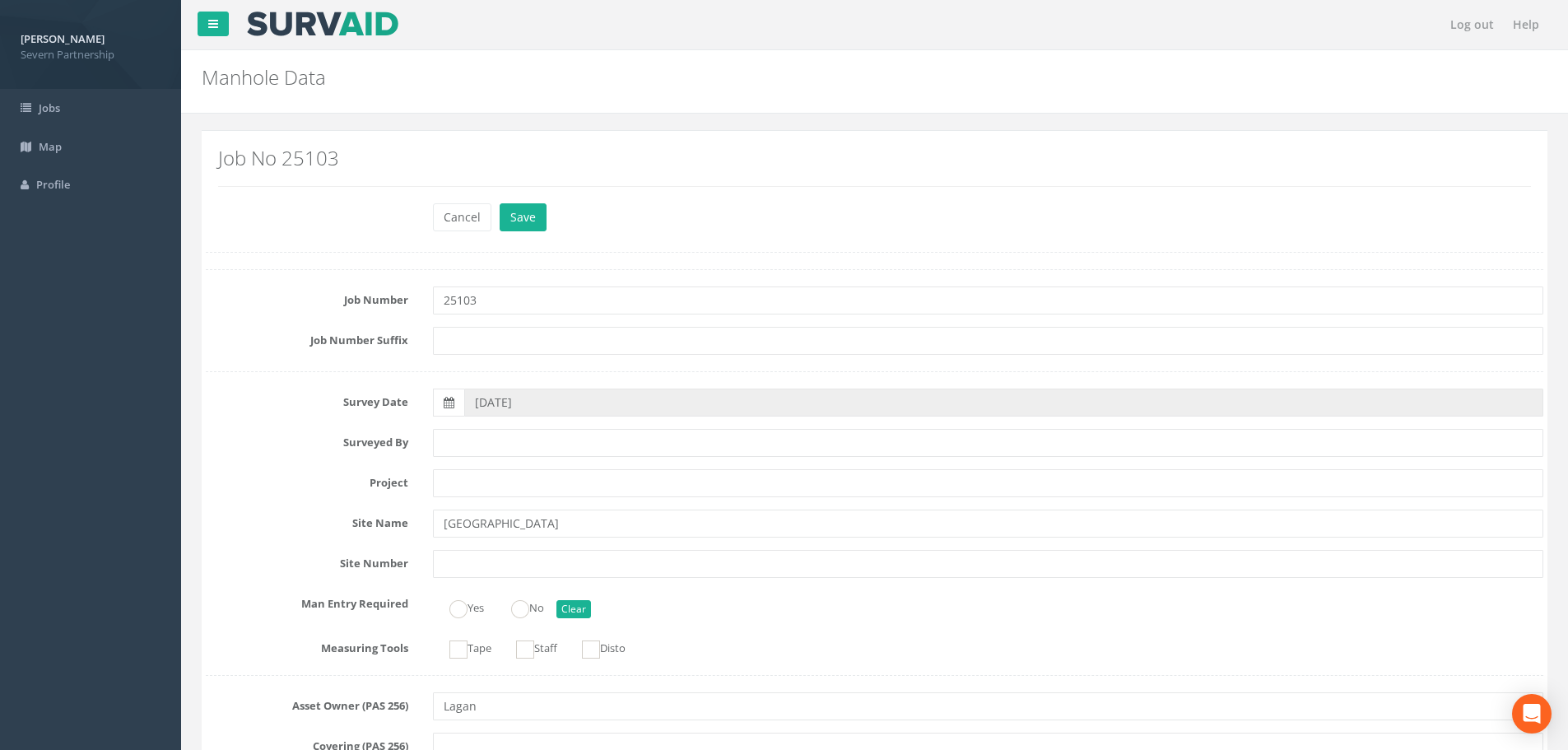
click at [528, 231] on div "Cancel Save Delete" at bounding box center [987, 219] width 1135 height 32
click at [526, 219] on button "Save" at bounding box center [523, 217] width 47 height 28
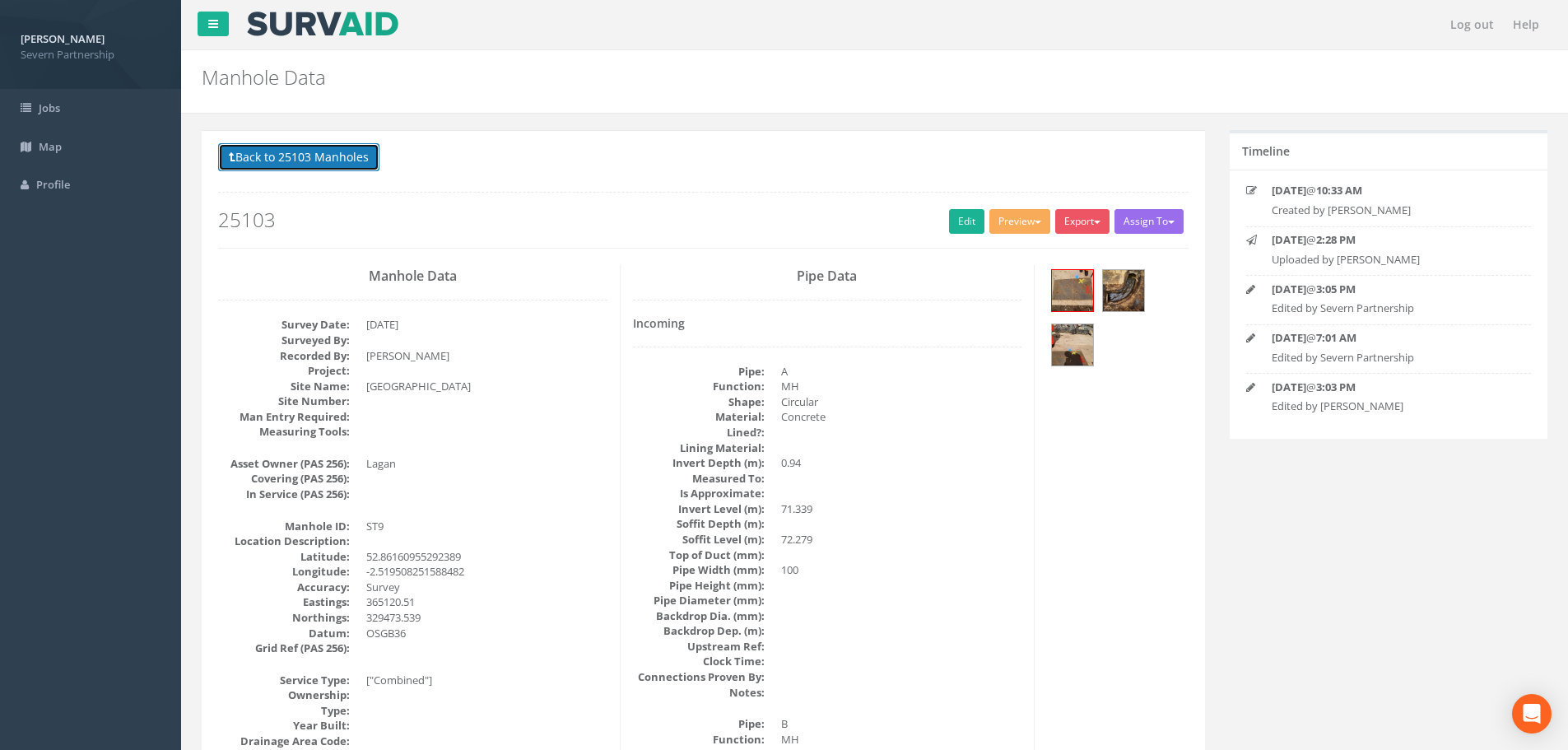
click at [348, 154] on button "Back to 25103 Manholes" at bounding box center [299, 157] width 161 height 28
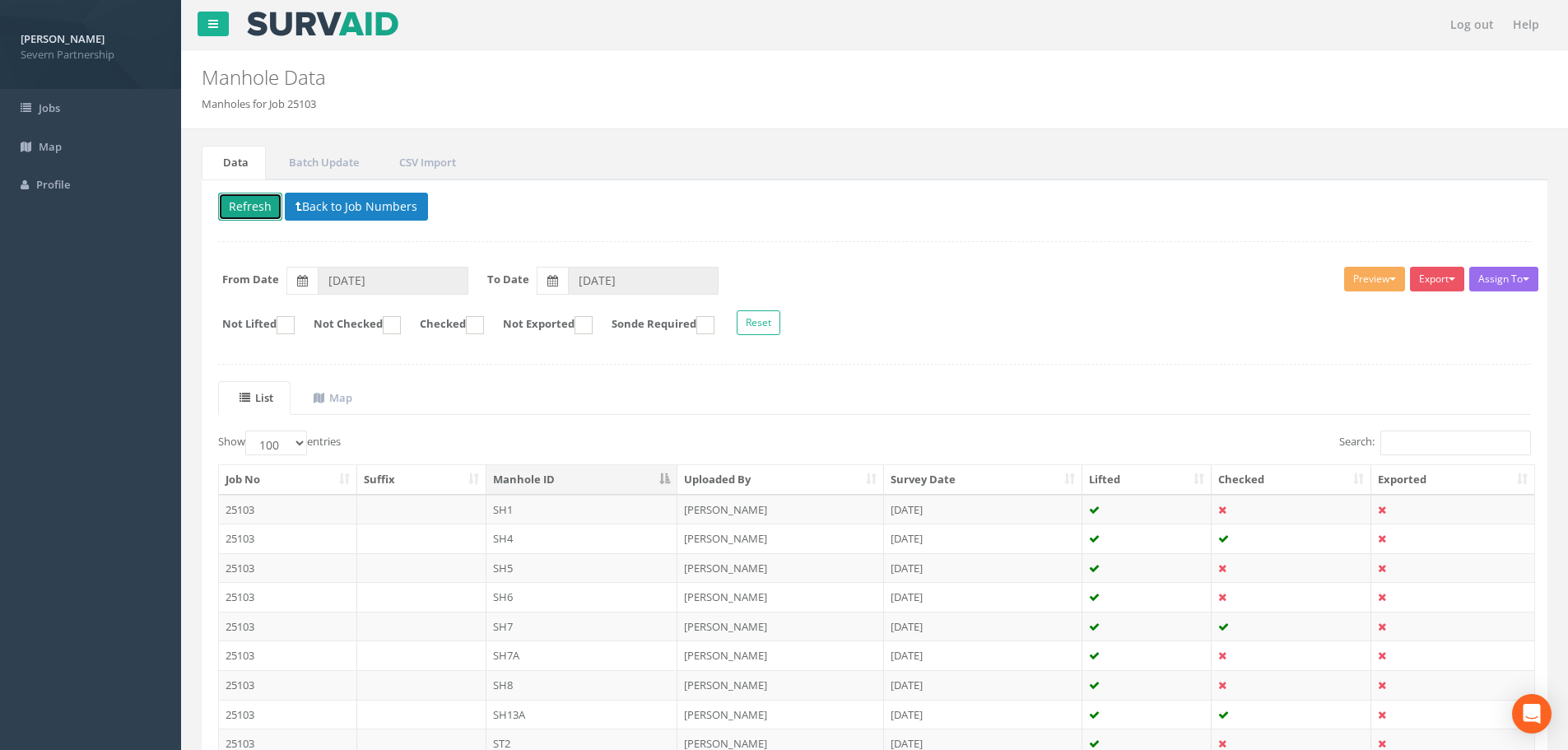
click at [254, 199] on button "Refresh" at bounding box center [250, 206] width 64 height 28
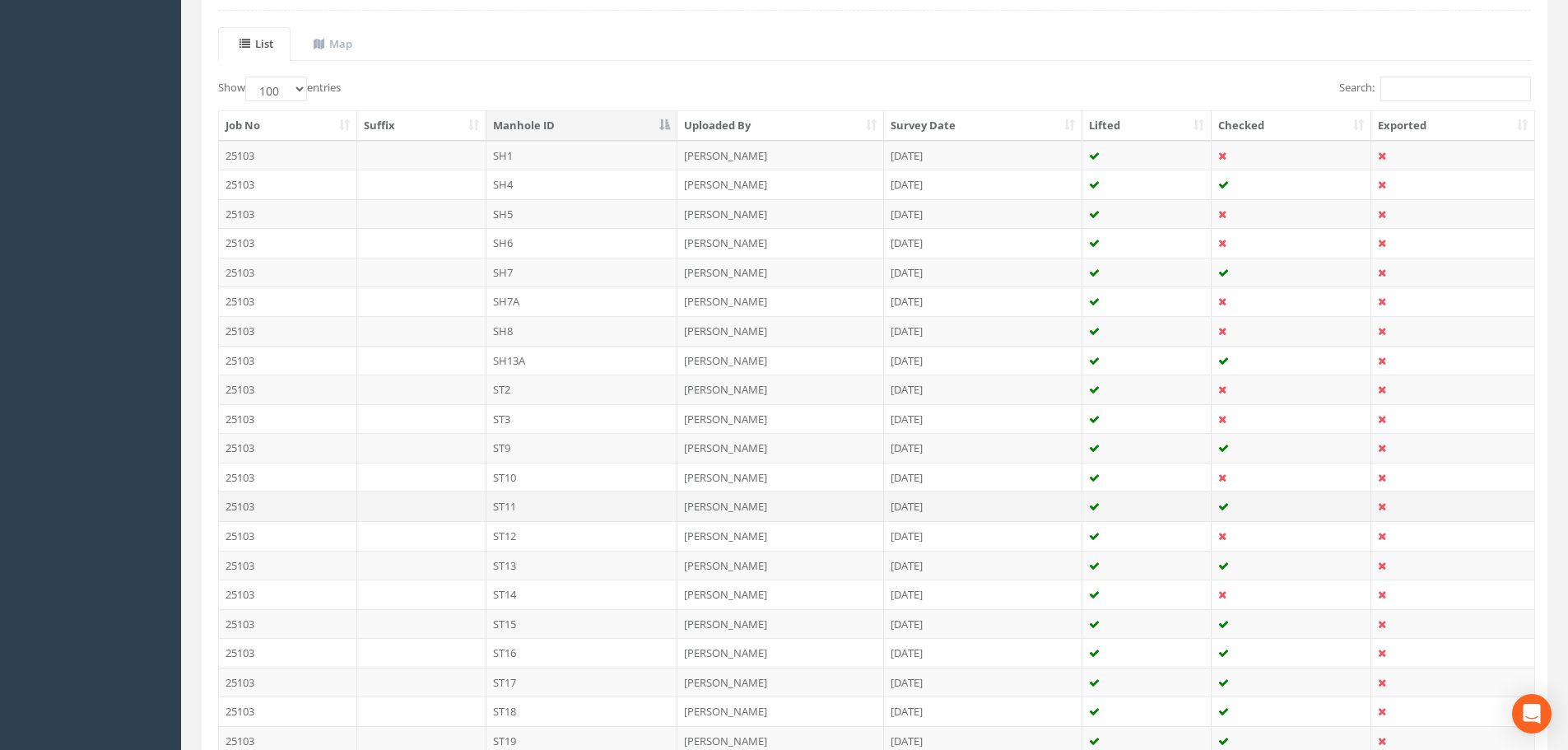
scroll to position [355, 0]
click at [599, 333] on td "SH8" at bounding box center [583, 330] width 192 height 30
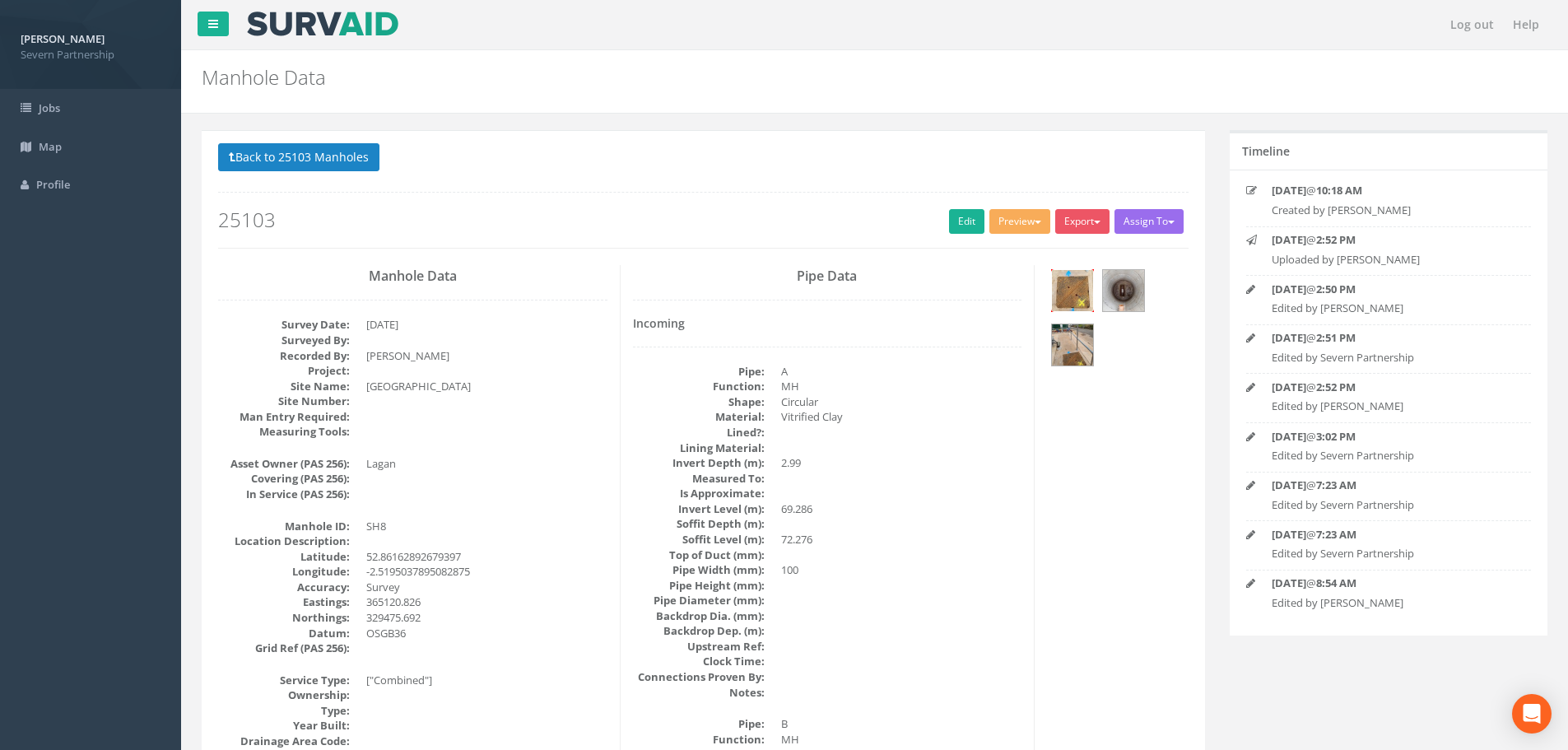
click at [1068, 277] on img at bounding box center [1073, 290] width 41 height 41
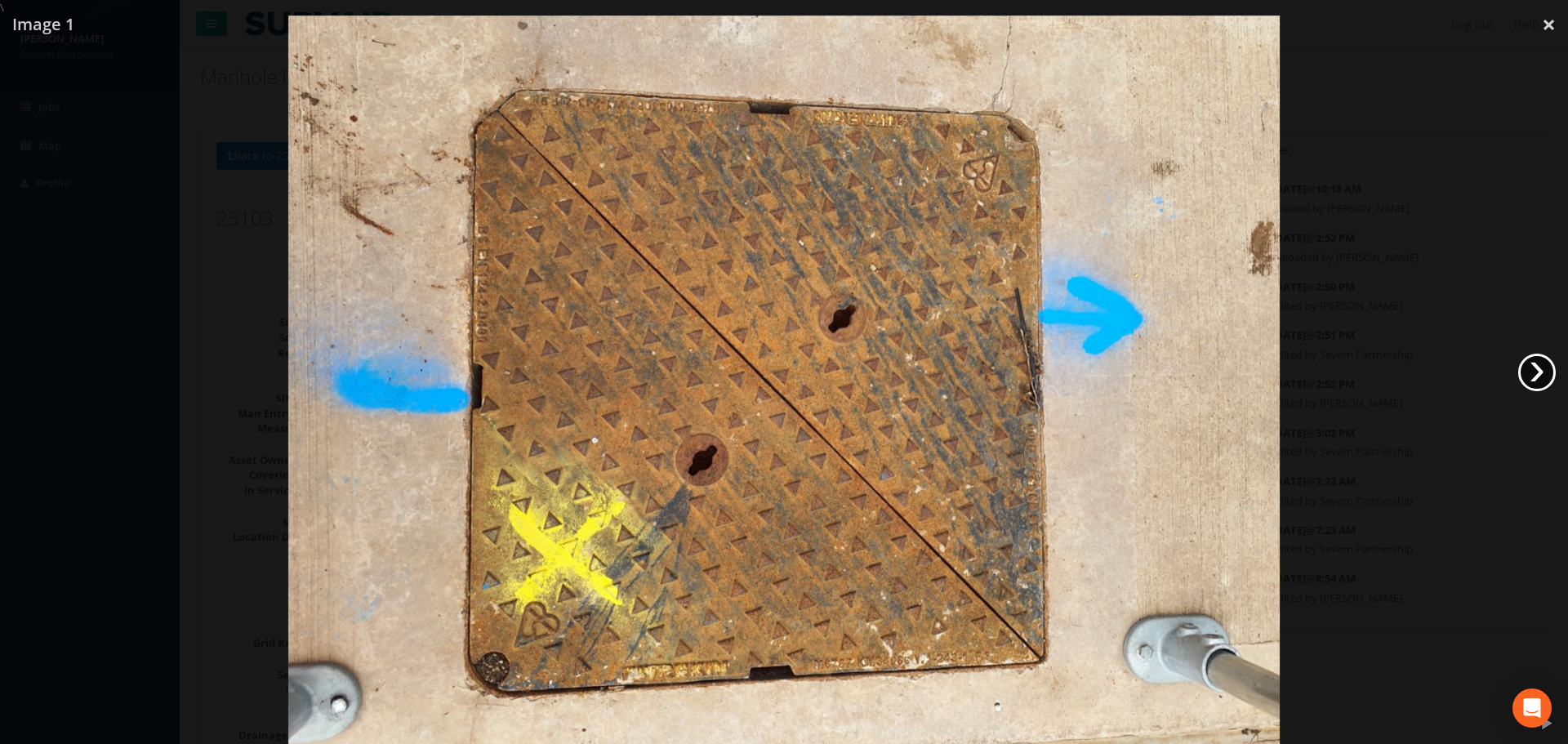
click at [1545, 380] on link "›" at bounding box center [1536, 372] width 38 height 38
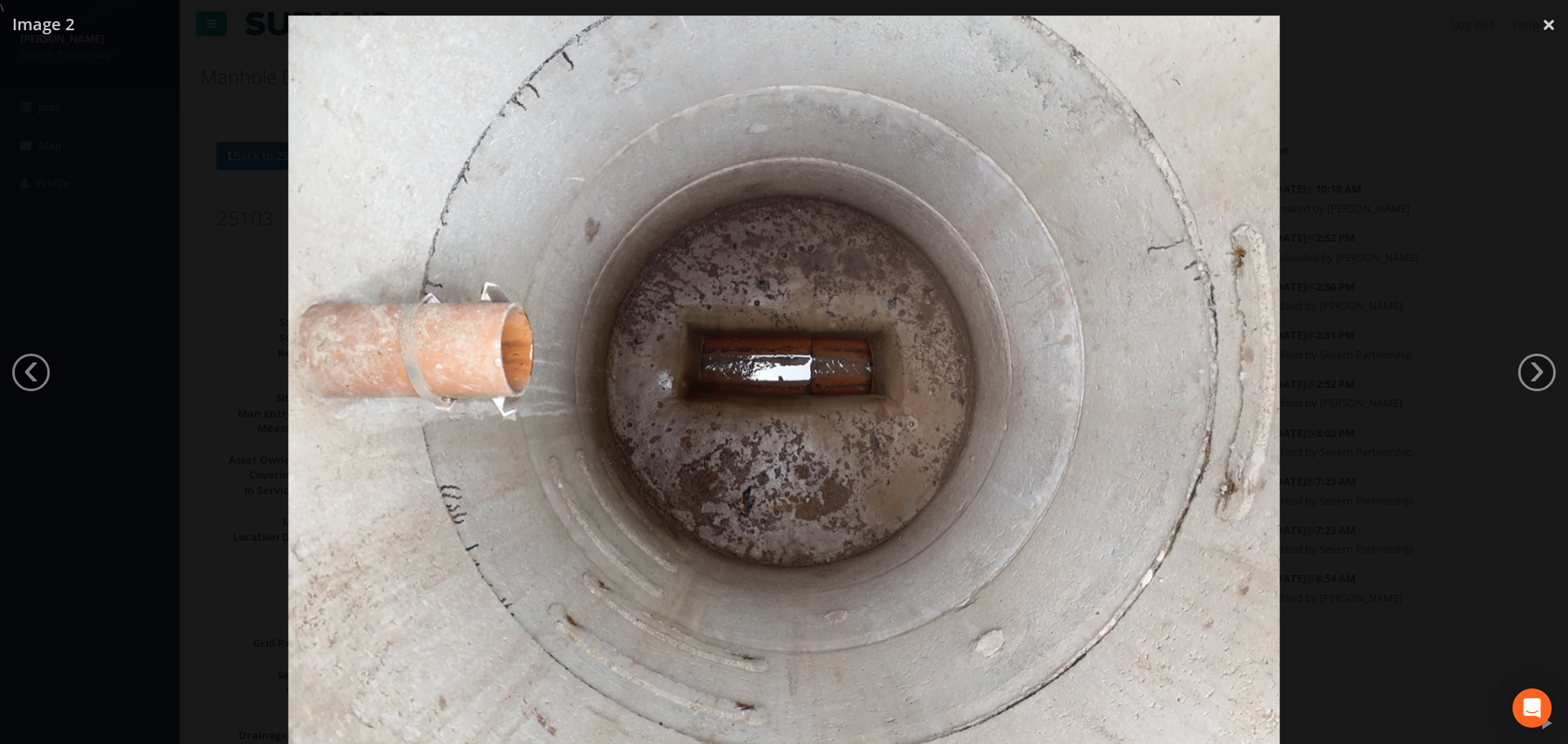
click at [1447, 147] on div at bounding box center [784, 387] width 1568 height 744
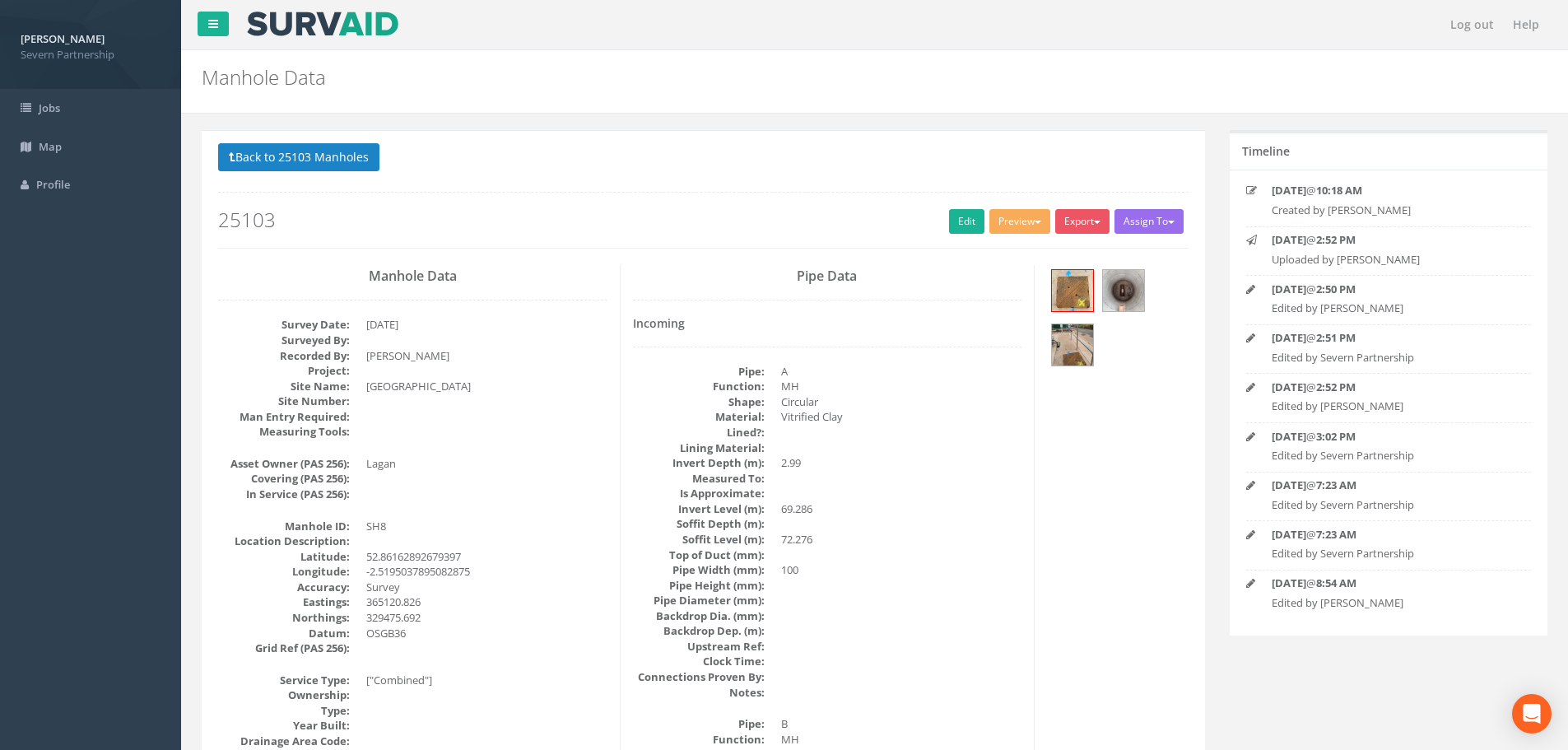
click at [938, 222] on h2 "25103" at bounding box center [704, 220] width 971 height 21
click at [950, 221] on link "Edit" at bounding box center [967, 221] width 35 height 24
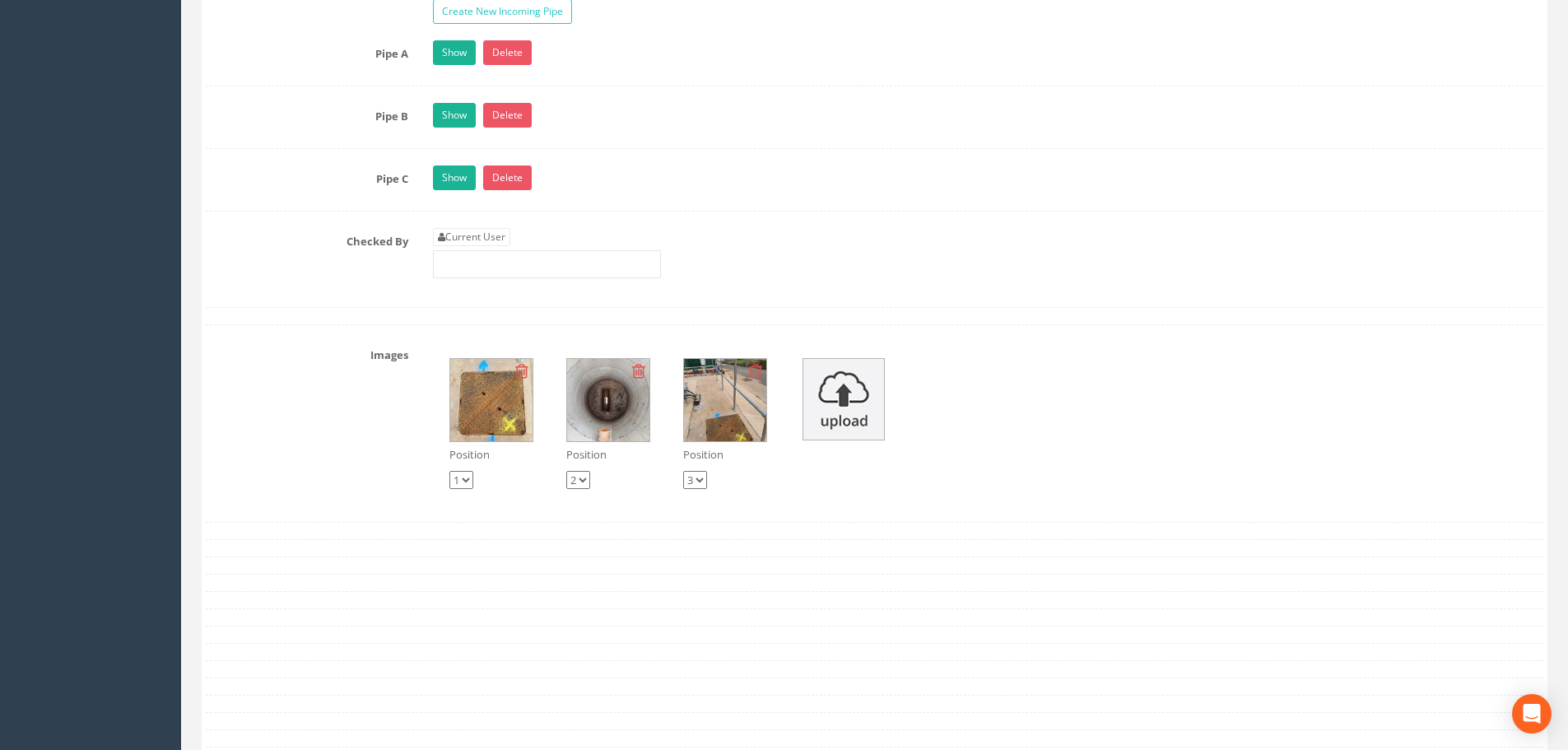
scroll to position [2801, 0]
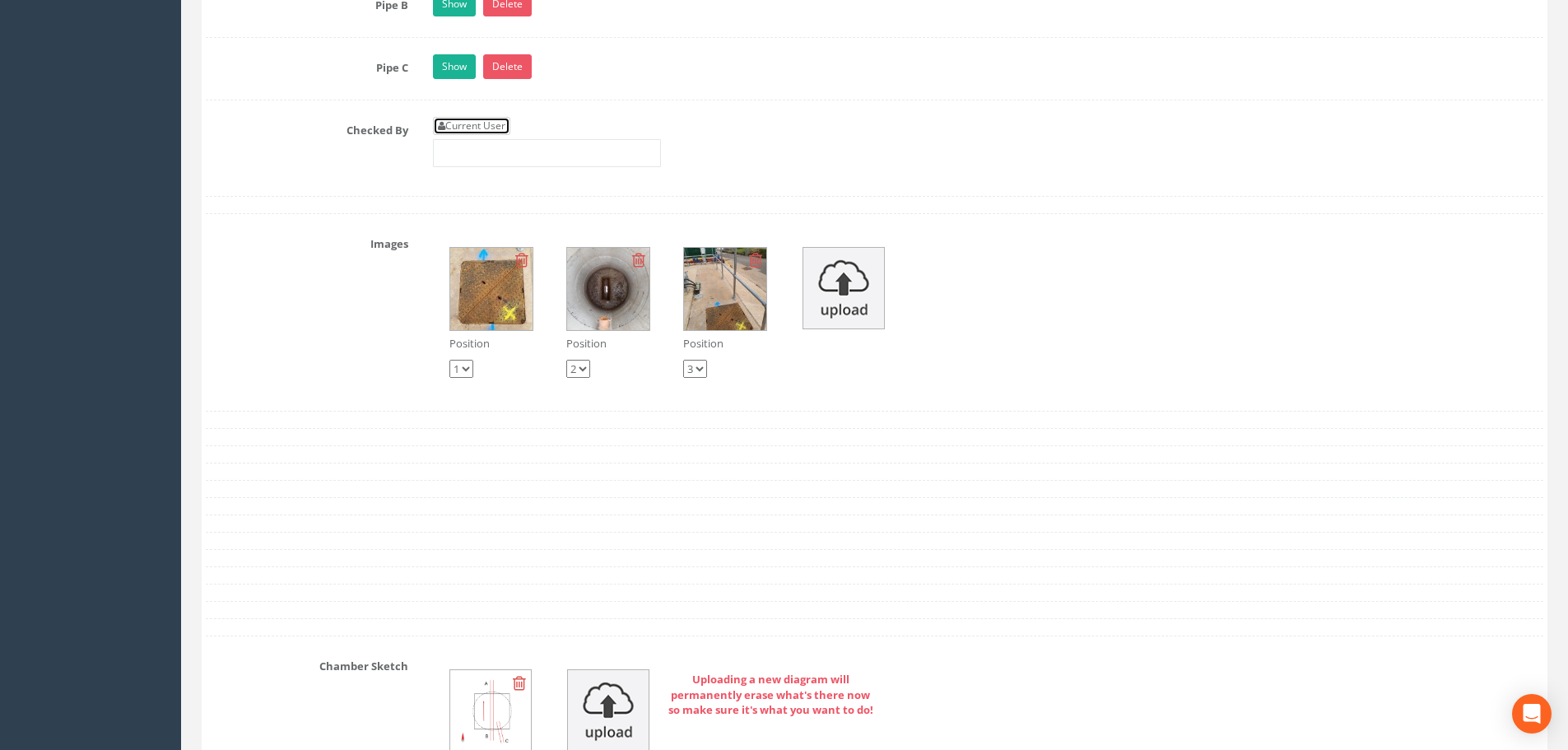
click at [462, 127] on link "Current User" at bounding box center [472, 125] width 78 height 18
type input "[PERSON_NAME]"
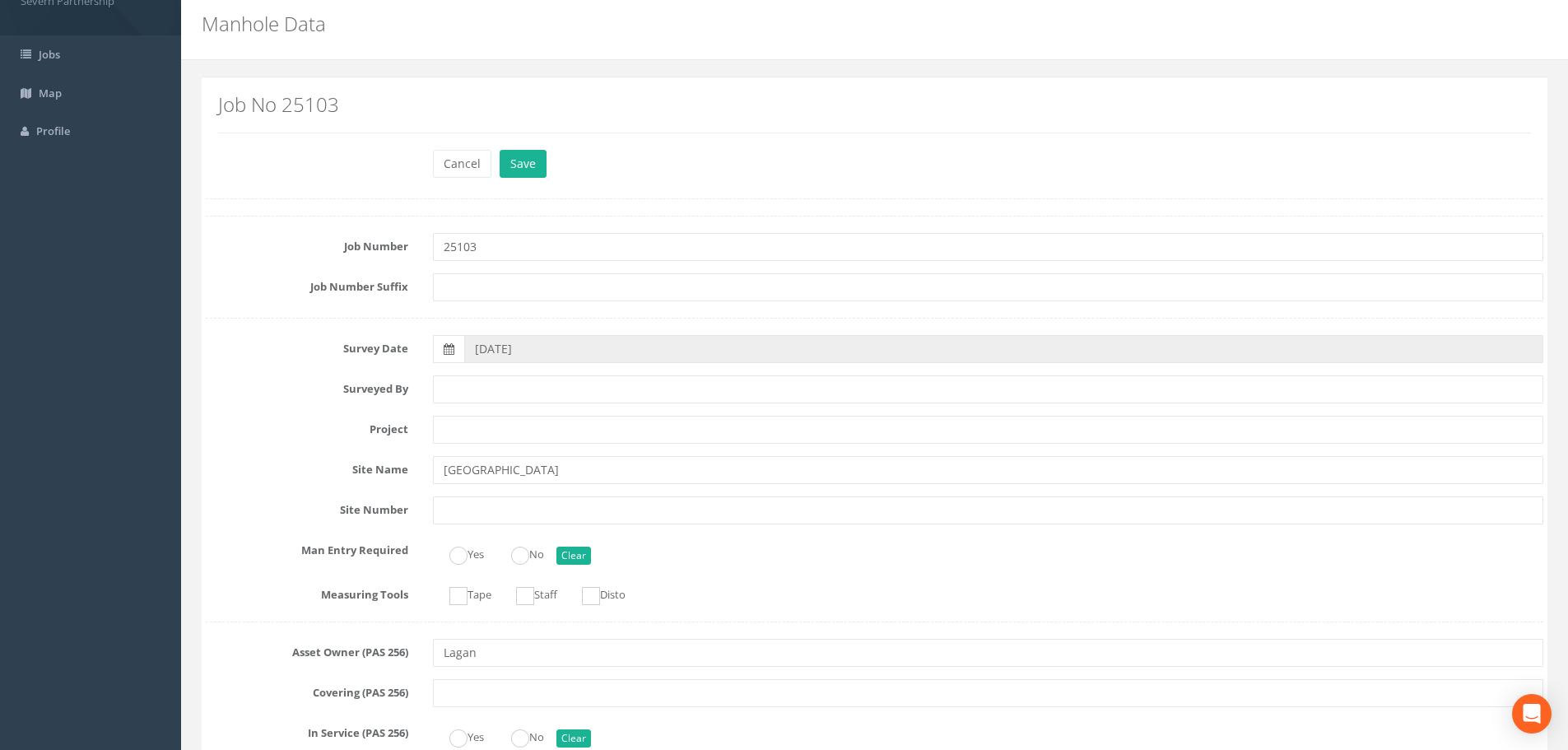
scroll to position [0, 0]
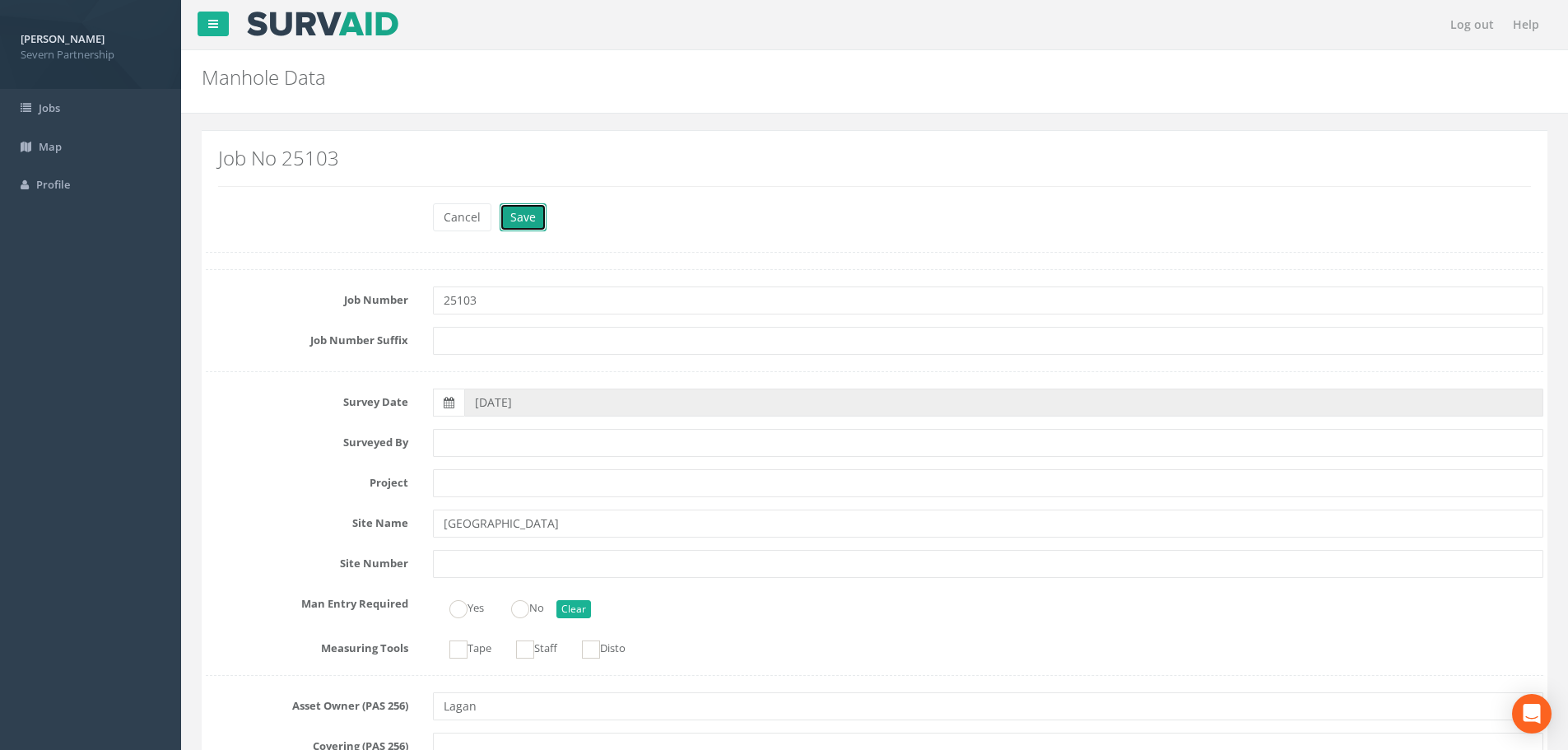
click at [521, 223] on button "Save" at bounding box center [523, 217] width 47 height 28
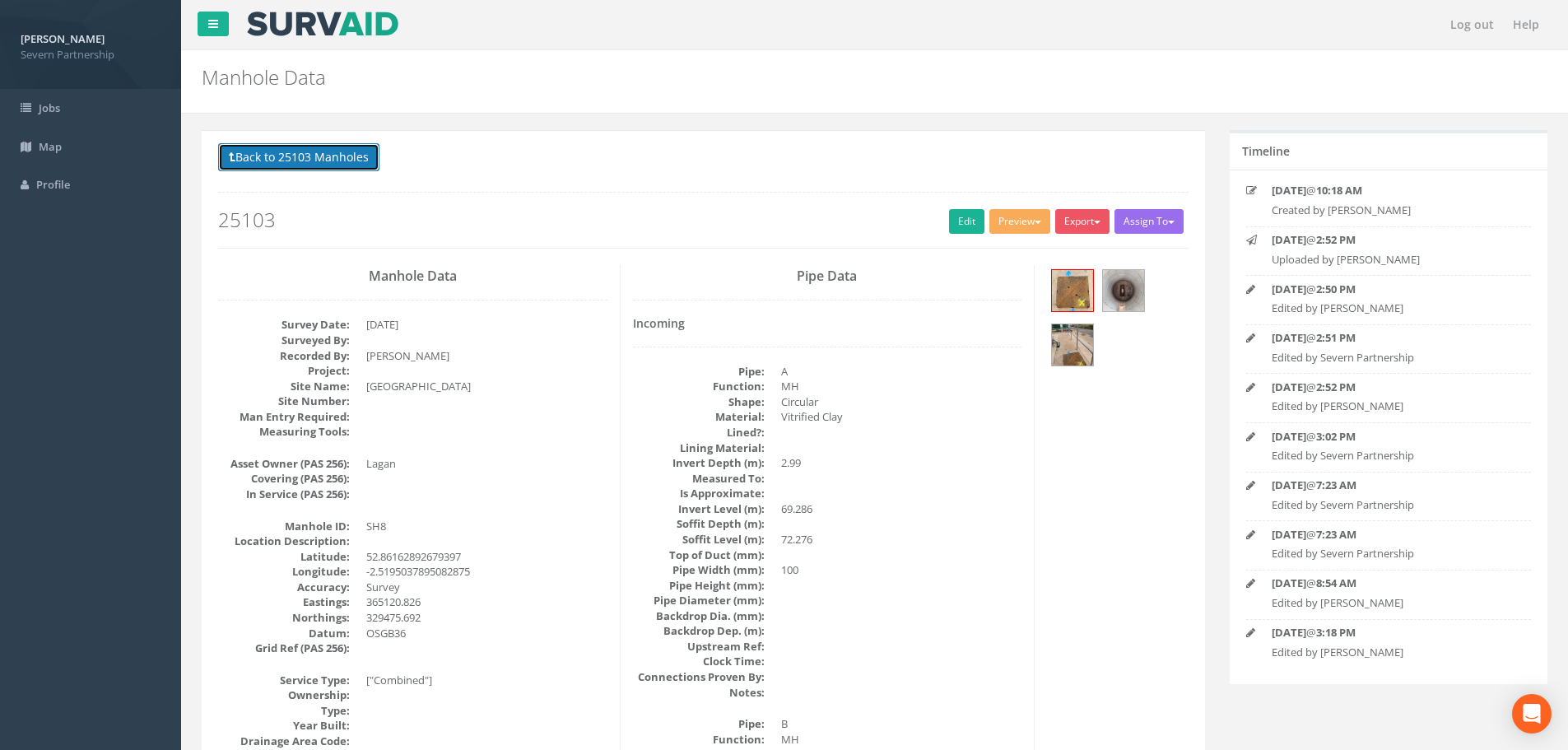
click at [305, 146] on button "Back to 25103 Manholes" at bounding box center [299, 157] width 161 height 28
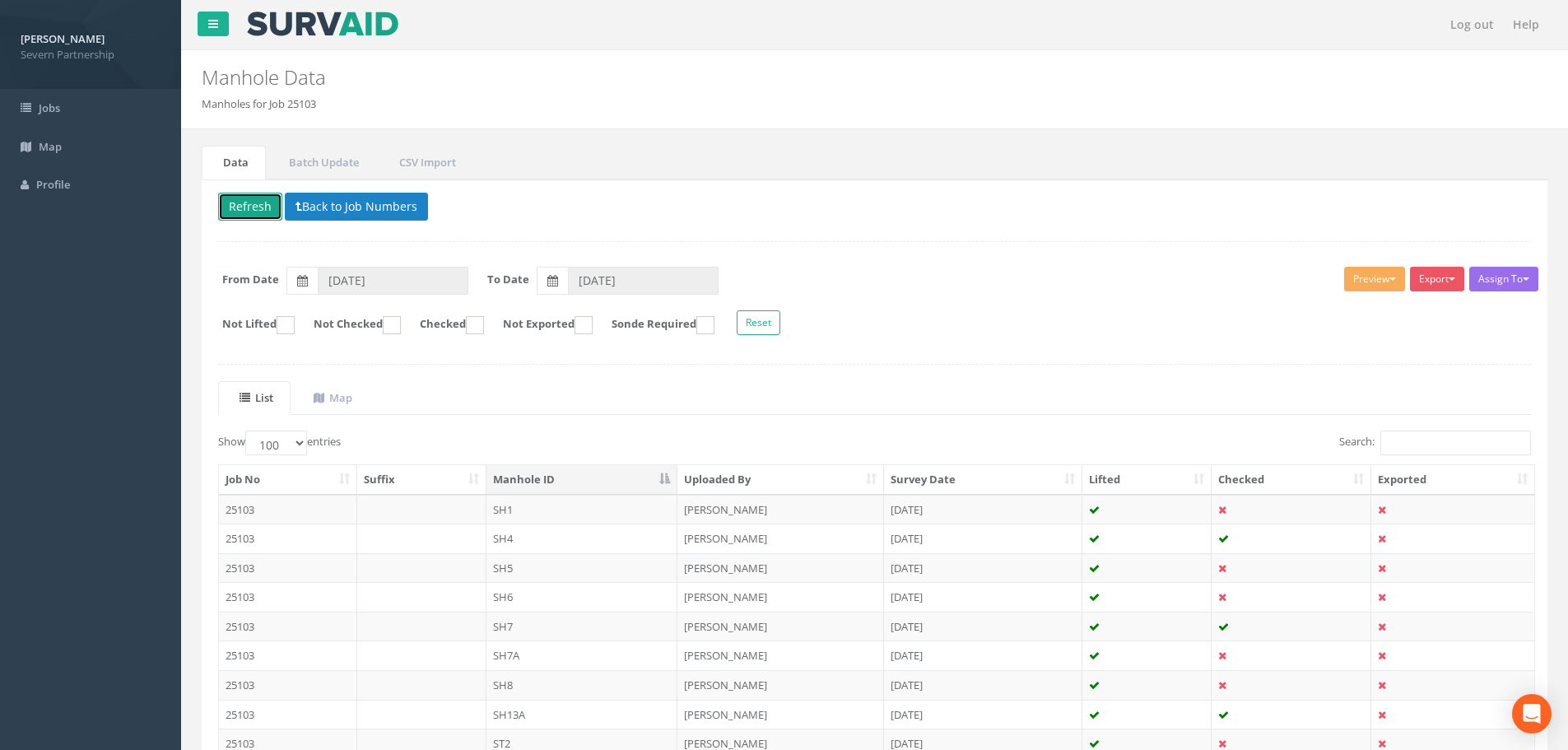
click at [278, 197] on button "Refresh" at bounding box center [250, 206] width 64 height 28
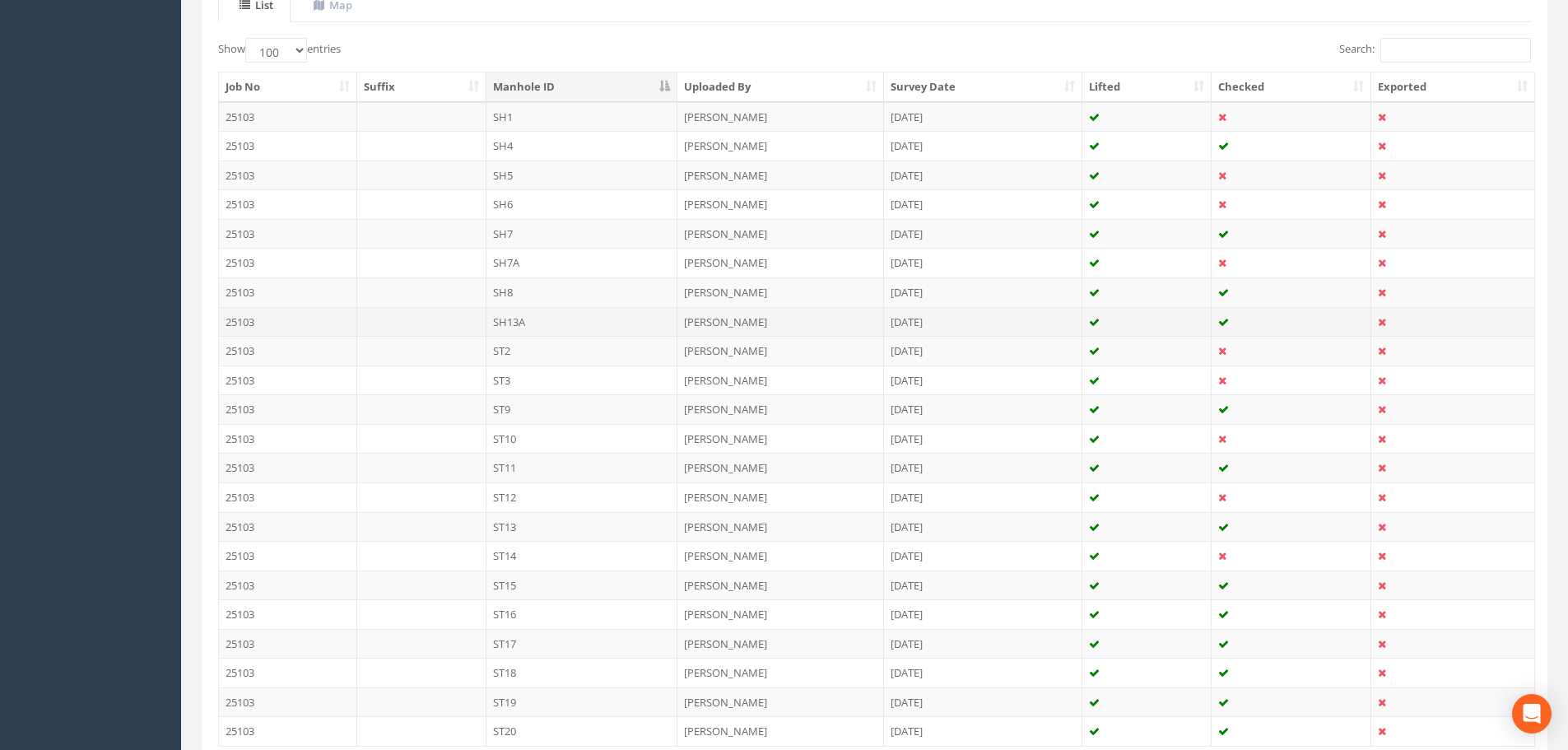
scroll to position [412, 0]
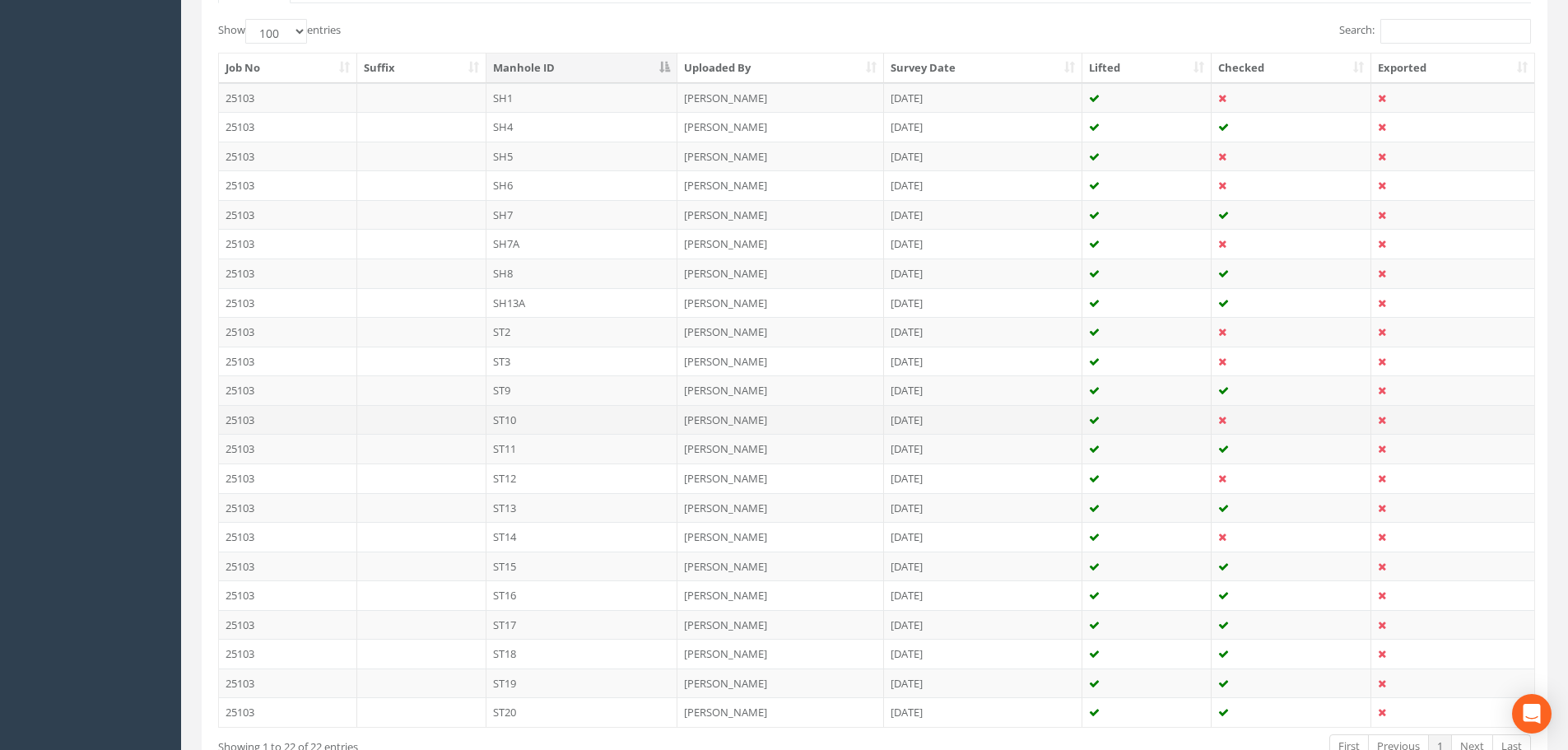
click at [564, 421] on td "ST10" at bounding box center [583, 420] width 192 height 30
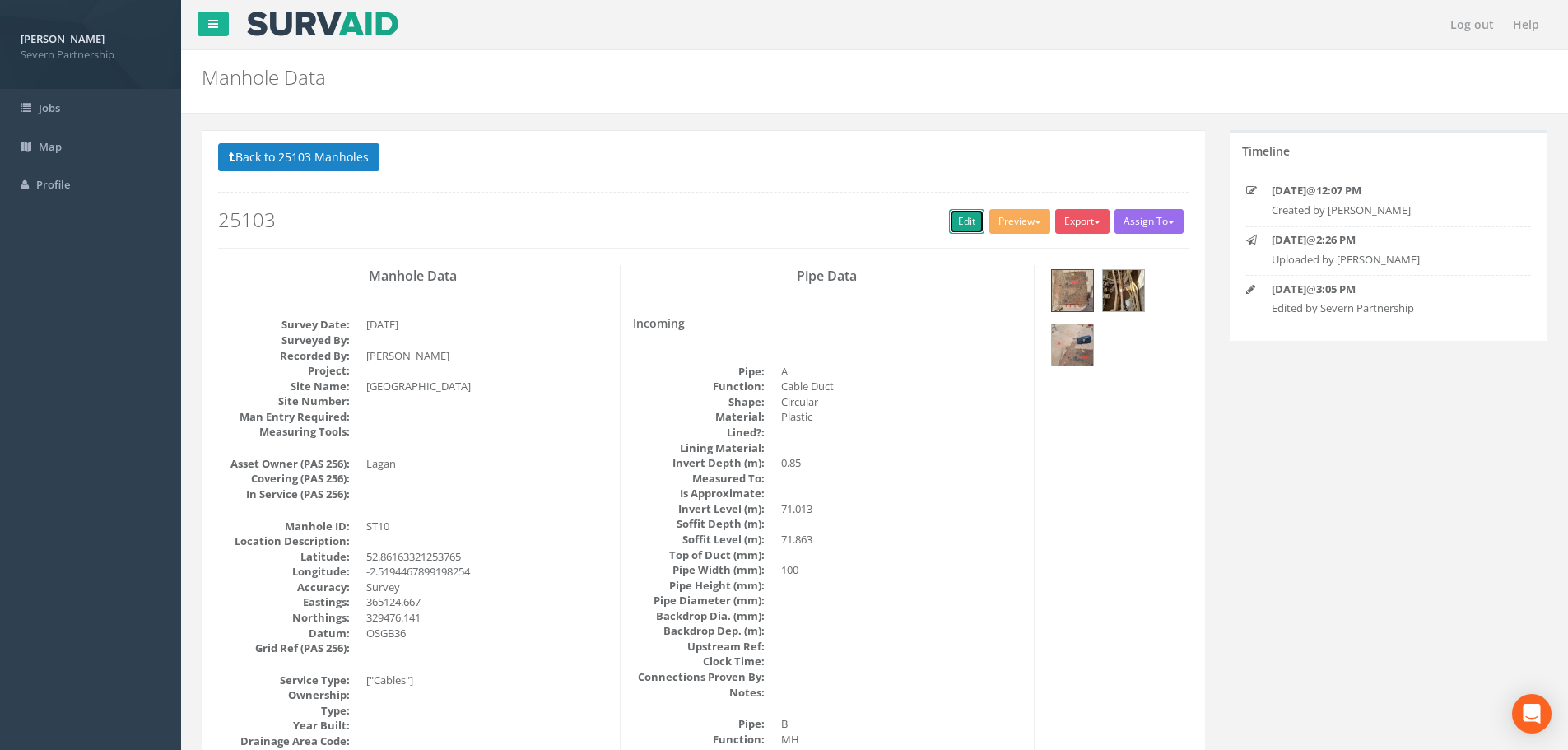
click at [966, 217] on link "Edit" at bounding box center [967, 221] width 35 height 24
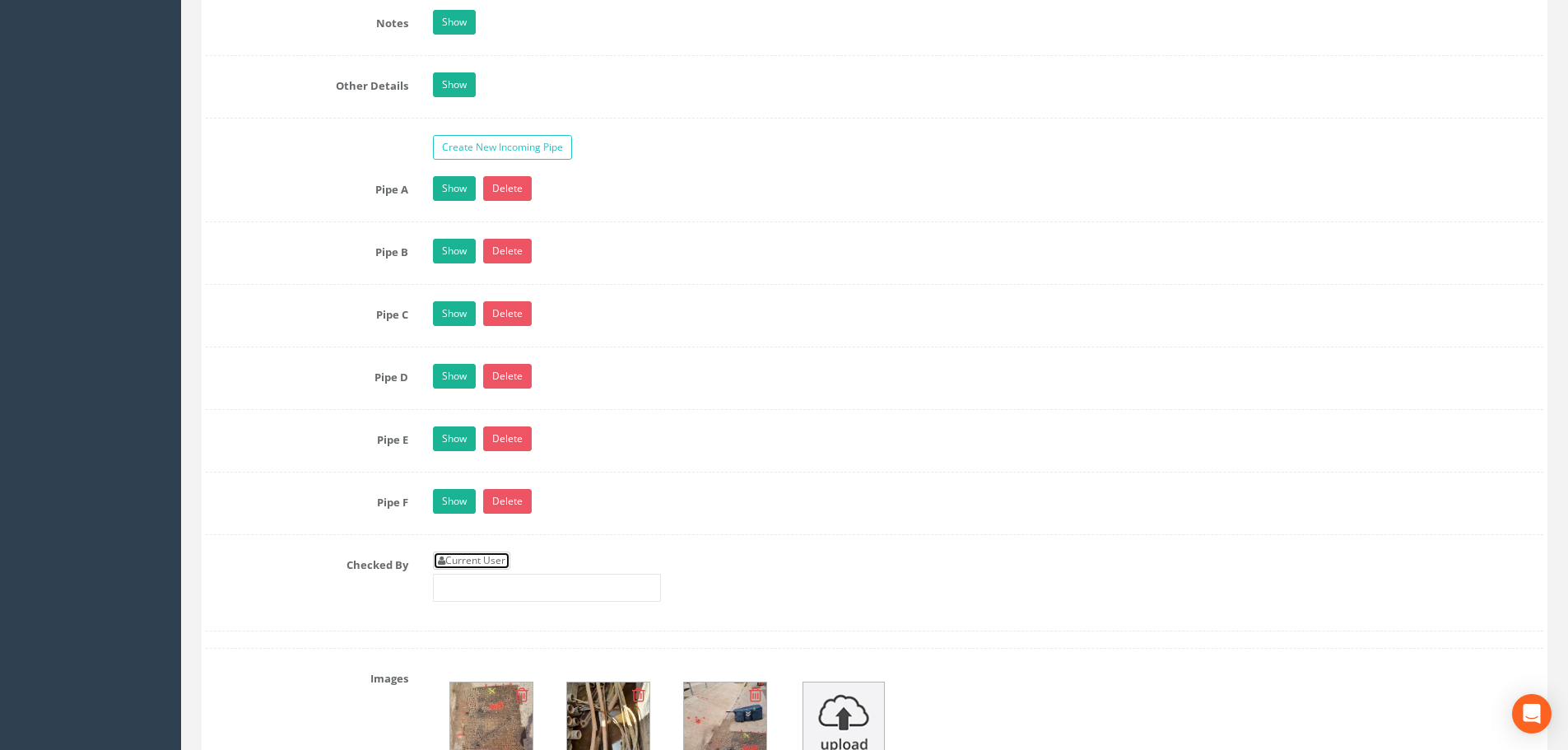
click at [480, 561] on link "Current User" at bounding box center [472, 561] width 78 height 18
type input "[PERSON_NAME]"
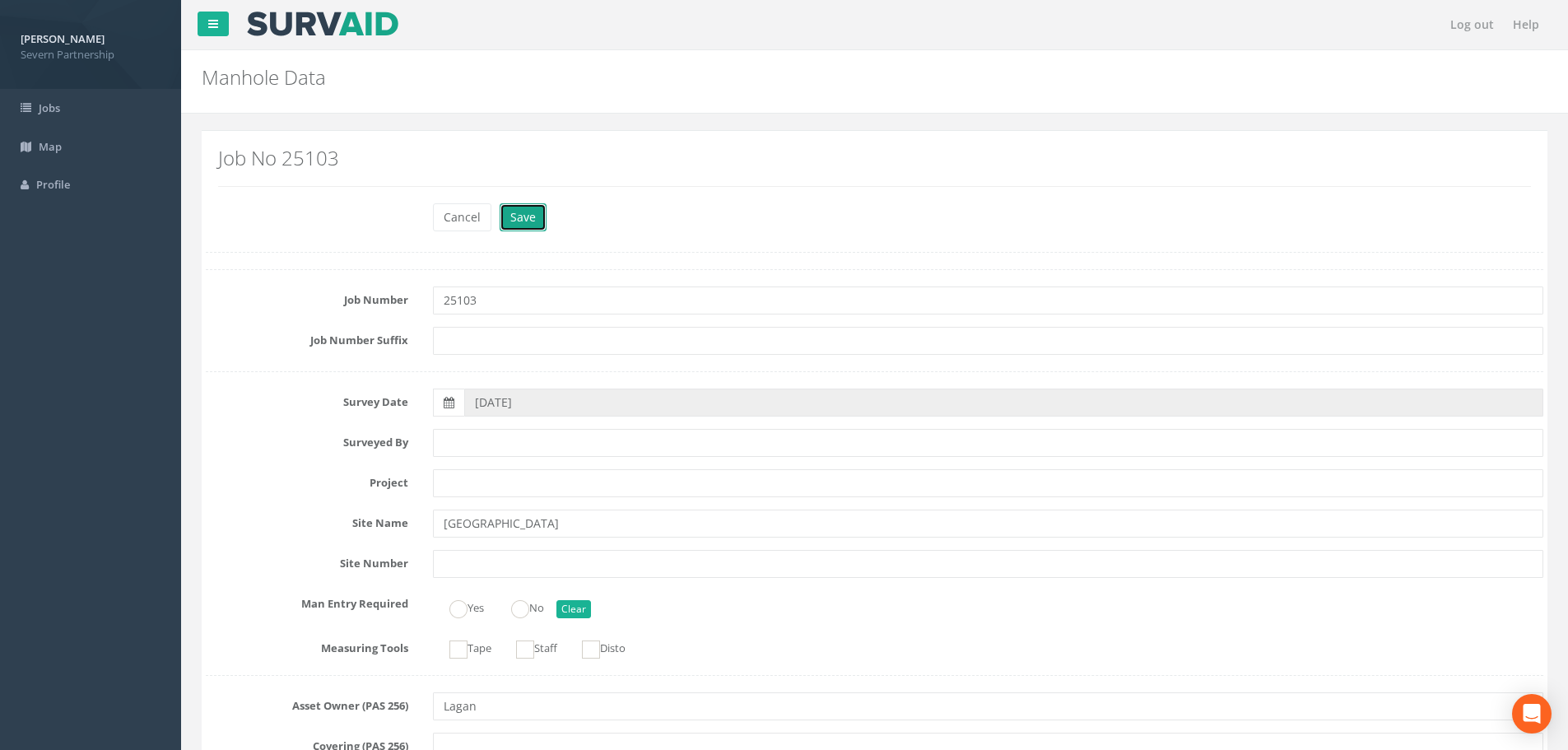
click at [510, 230] on button "Save" at bounding box center [523, 217] width 47 height 28
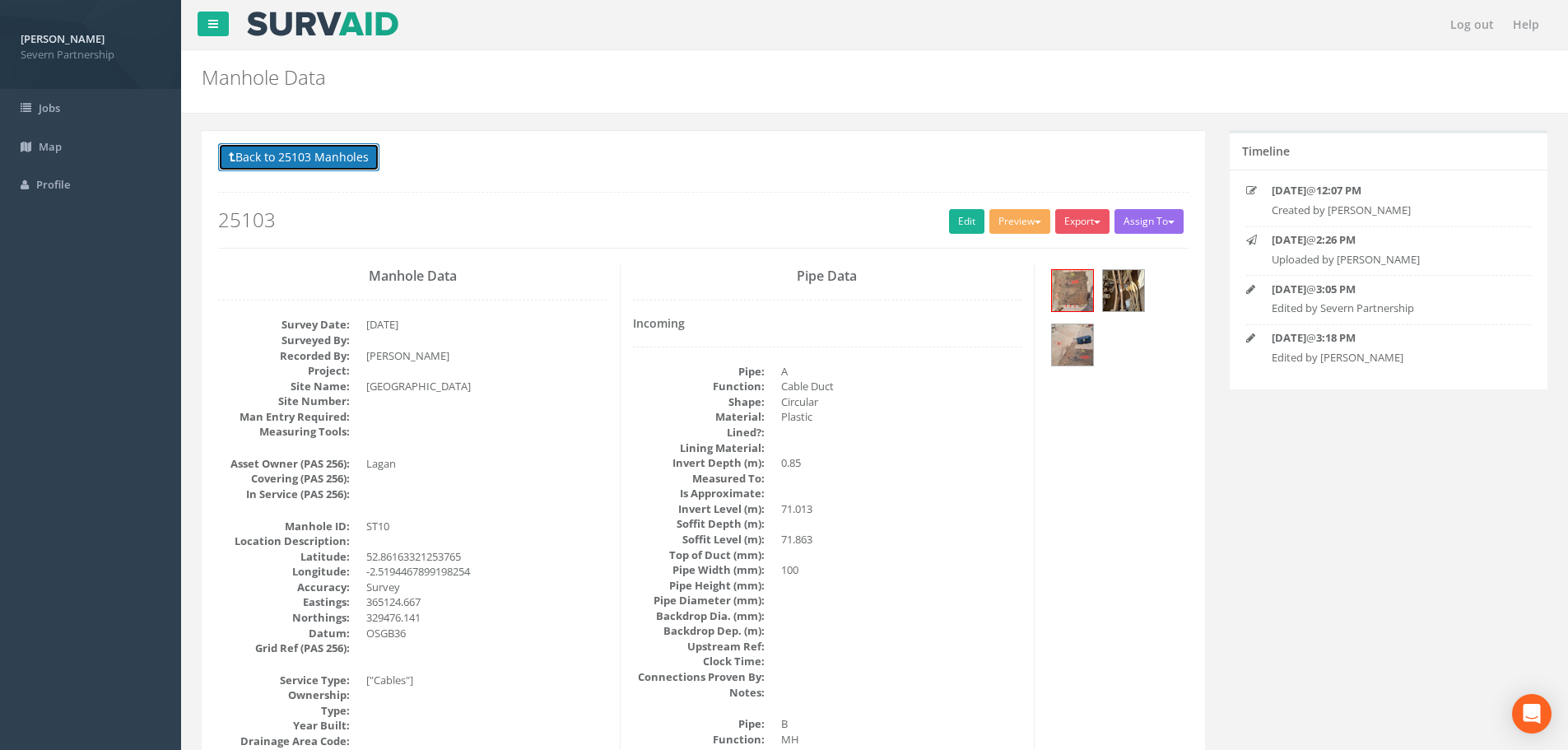
click at [298, 155] on button "Back to 25103 Manholes" at bounding box center [299, 157] width 161 height 28
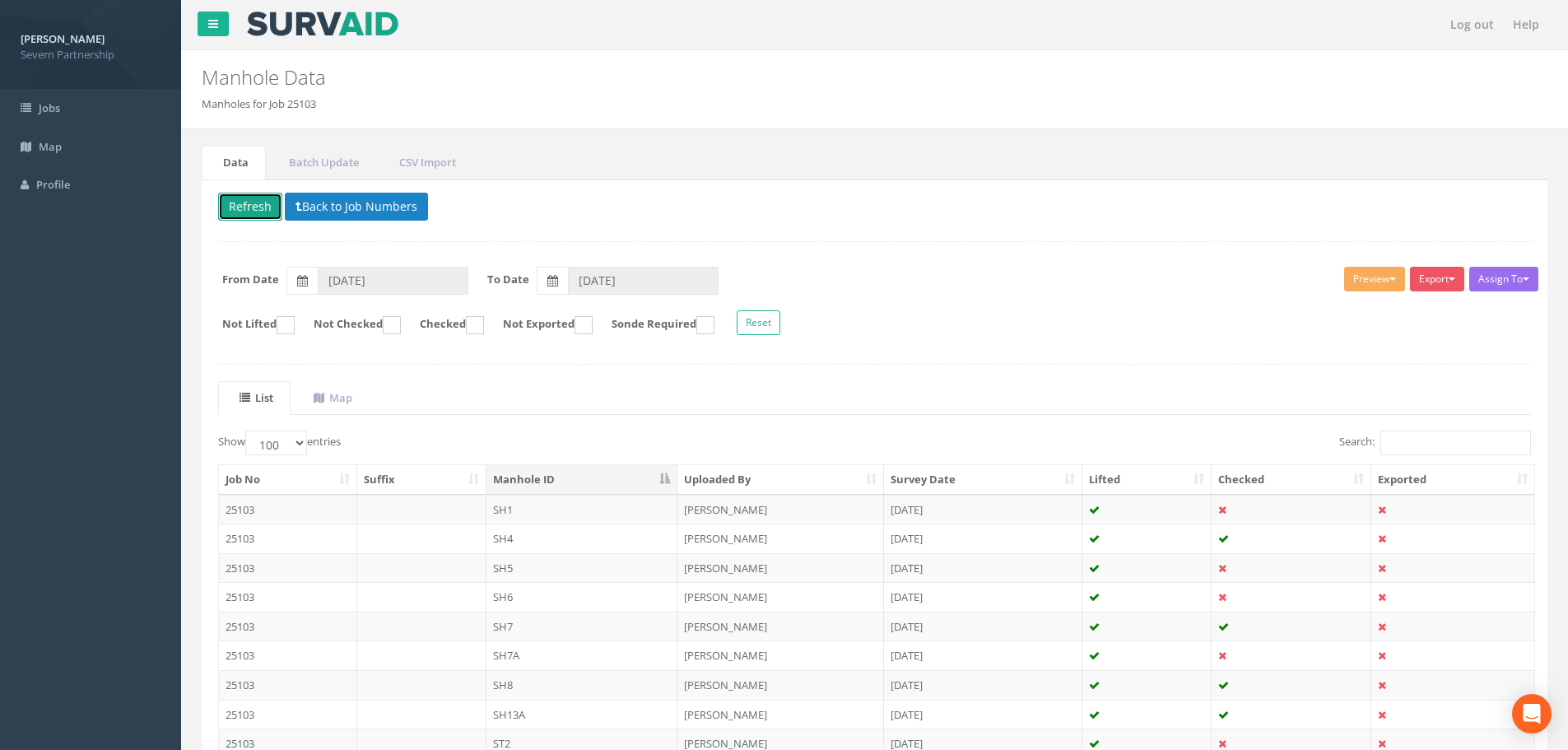
click at [258, 209] on button "Refresh" at bounding box center [250, 206] width 64 height 28
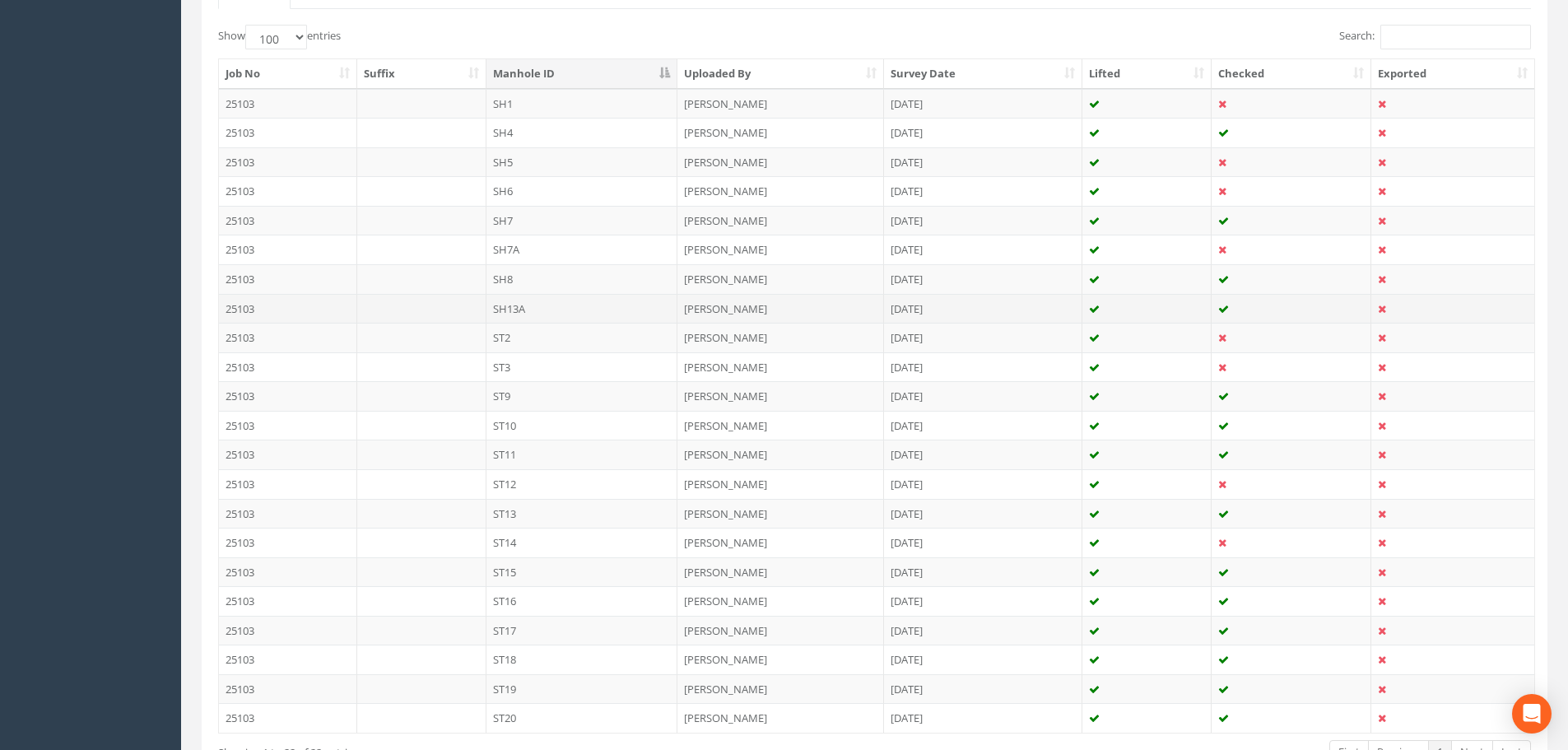
scroll to position [412, 0]
